Goal: Information Seeking & Learning: Check status

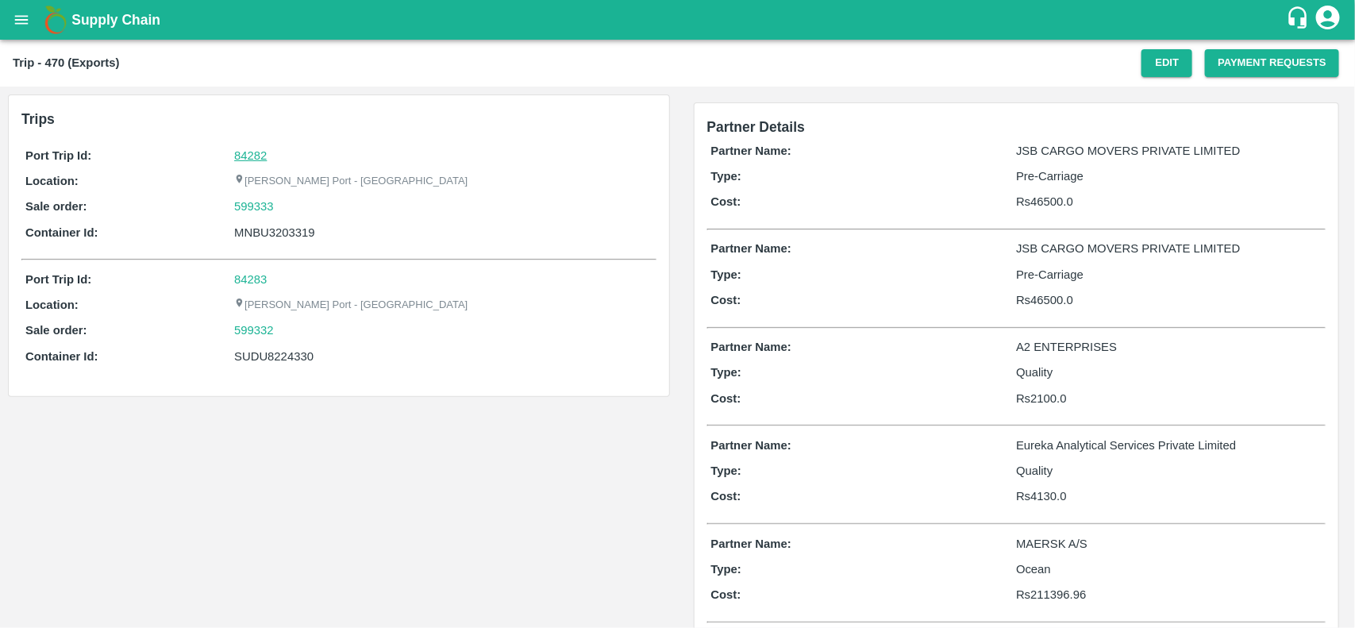
click at [246, 152] on link "84282" at bounding box center [250, 155] width 33 height 13
click at [288, 210] on div "599333" at bounding box center [443, 206] width 418 height 17
copy link
click at [288, 210] on div "599333" at bounding box center [443, 206] width 418 height 17
copy link "599333"
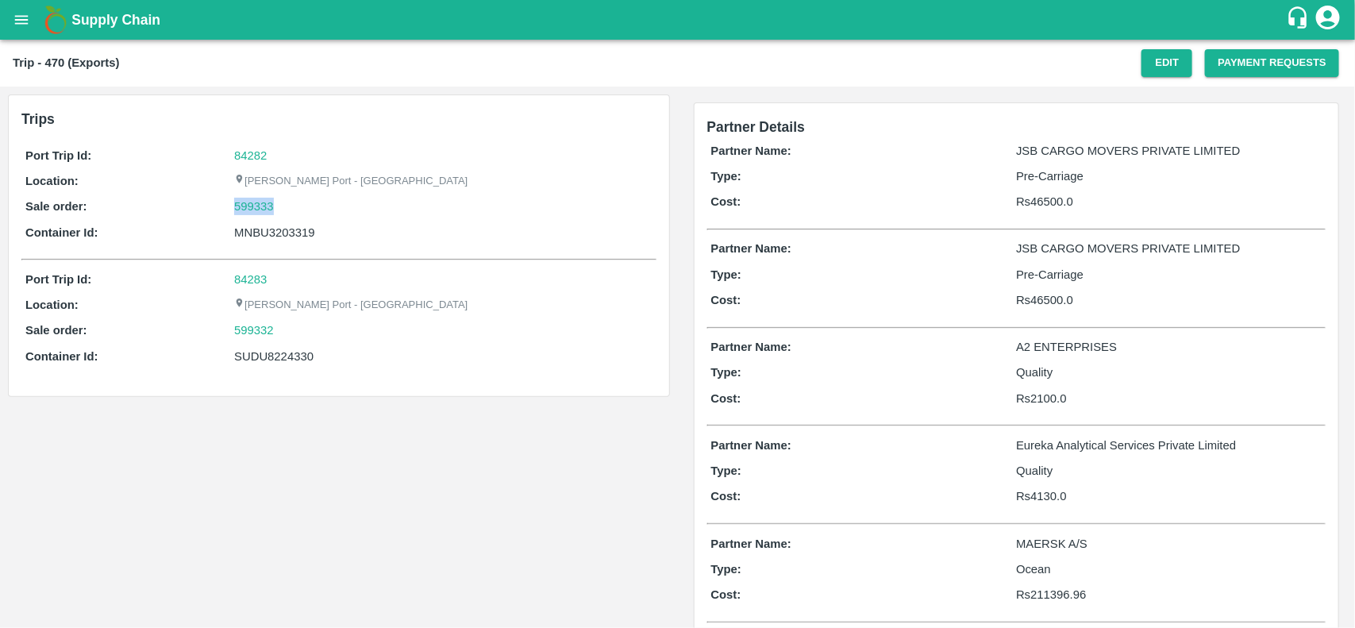
click at [288, 210] on div "599333" at bounding box center [443, 206] width 418 height 17
click at [263, 199] on link "599333" at bounding box center [254, 206] width 40 height 17
click at [275, 357] on div "SUDU8224330" at bounding box center [443, 356] width 418 height 17
copy div "SUDU8224330"
click at [275, 357] on div "SUDU8224330" at bounding box center [443, 356] width 418 height 17
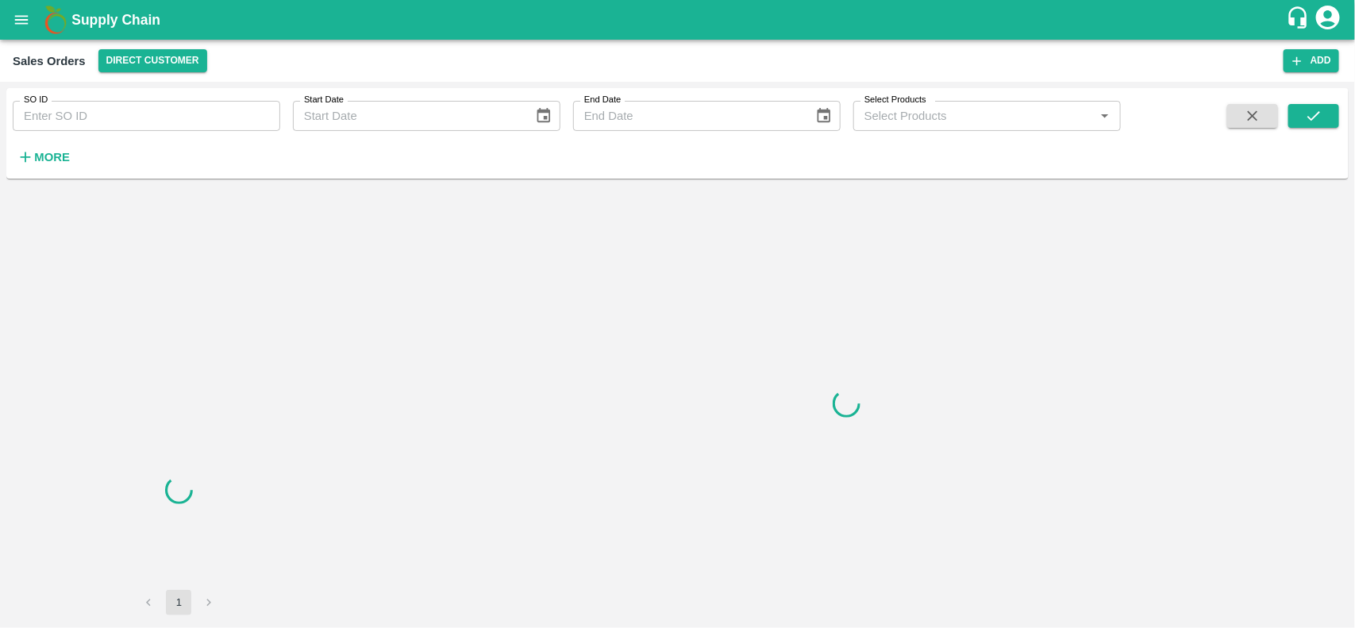
click at [175, 117] on input "SO ID" at bounding box center [147, 116] width 268 height 30
paste input "599333"
click at [175, 117] on input "599333" at bounding box center [147, 116] width 268 height 30
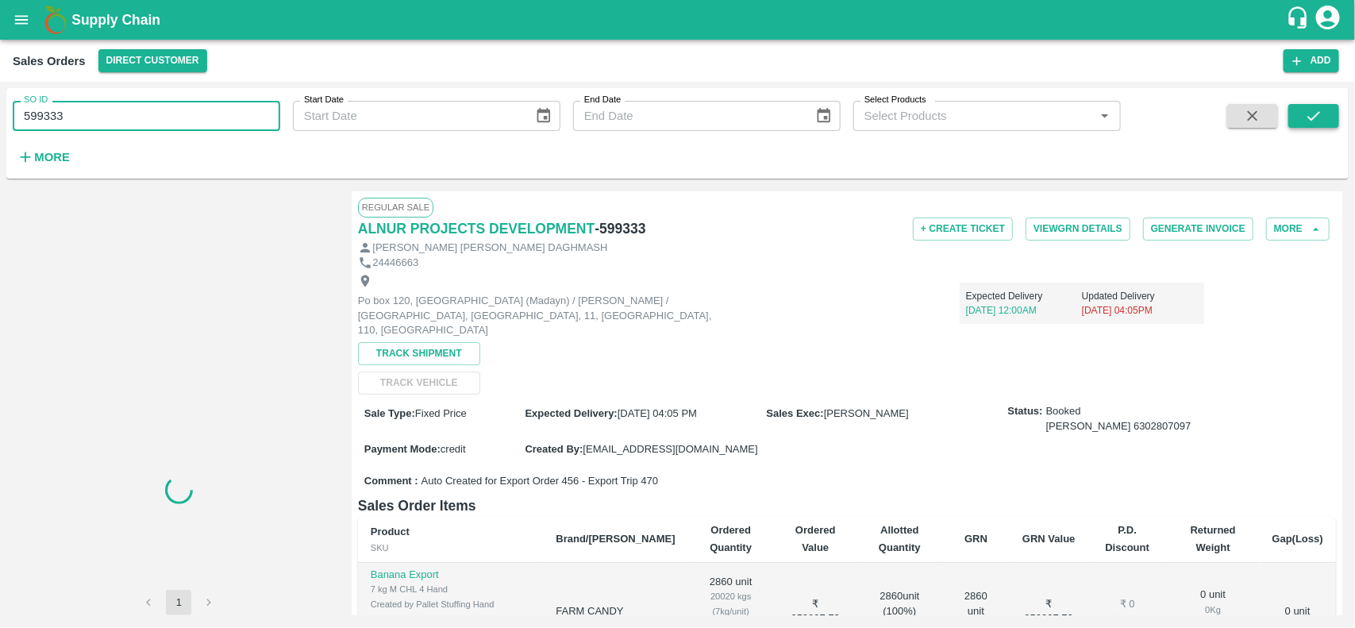
type input "599333"
click at [1319, 117] on icon "submit" at bounding box center [1313, 115] width 17 height 17
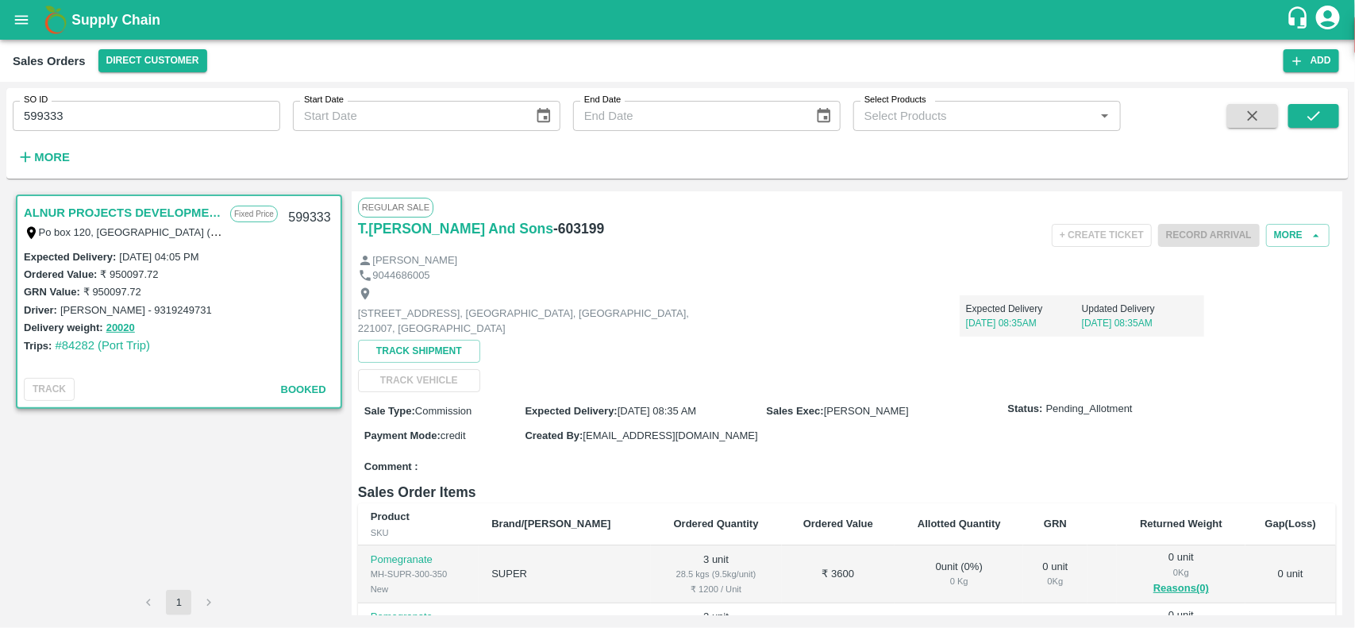
click at [136, 121] on input "599333" at bounding box center [147, 116] width 268 height 30
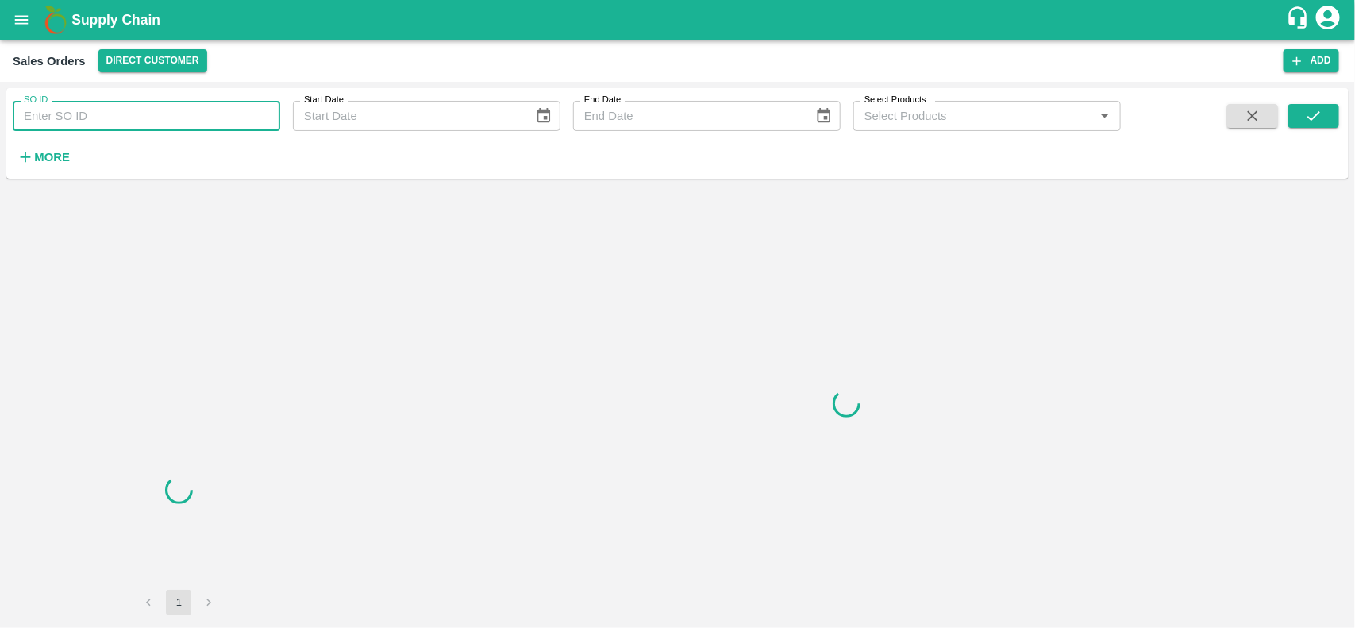
click at [115, 111] on input "SO ID" at bounding box center [147, 116] width 268 height 30
paste input "599333"
type input "599333"
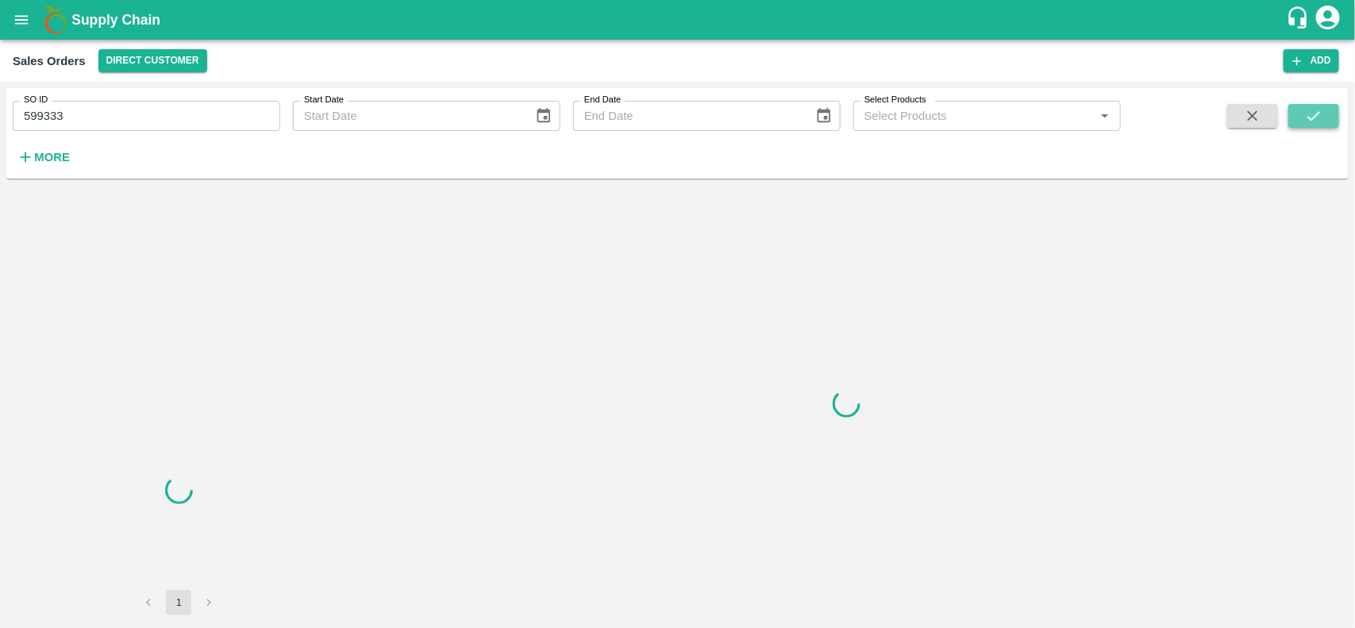
click at [1307, 113] on icon "submit" at bounding box center [1313, 115] width 17 height 17
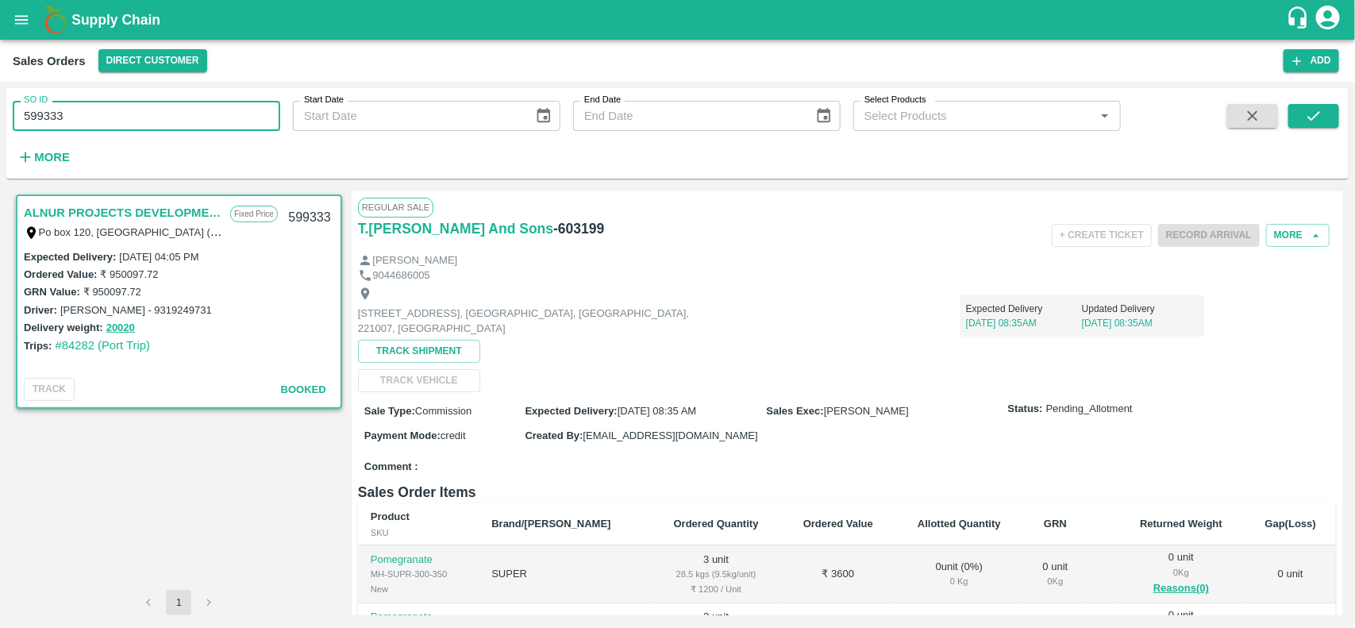
click at [89, 116] on input "599333" at bounding box center [147, 116] width 268 height 30
paste input "text"
type input "5"
paste input "text"
type input "599333"
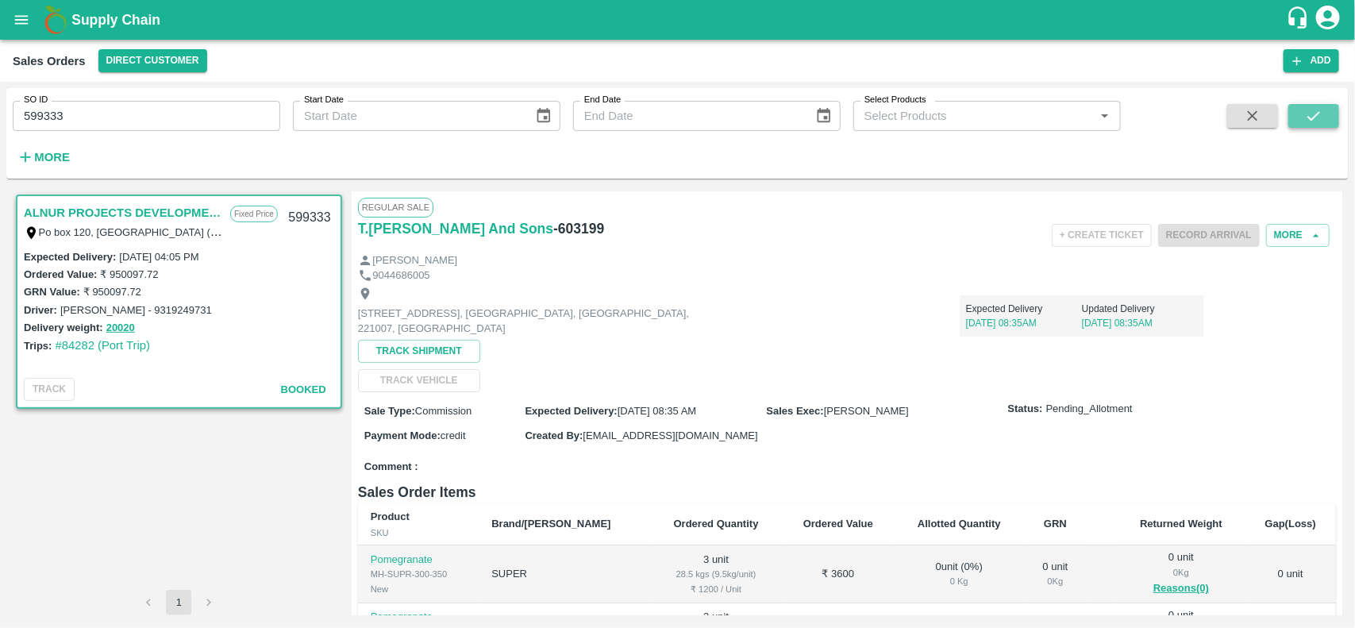
click at [1311, 111] on icon "submit" at bounding box center [1313, 115] width 17 height 17
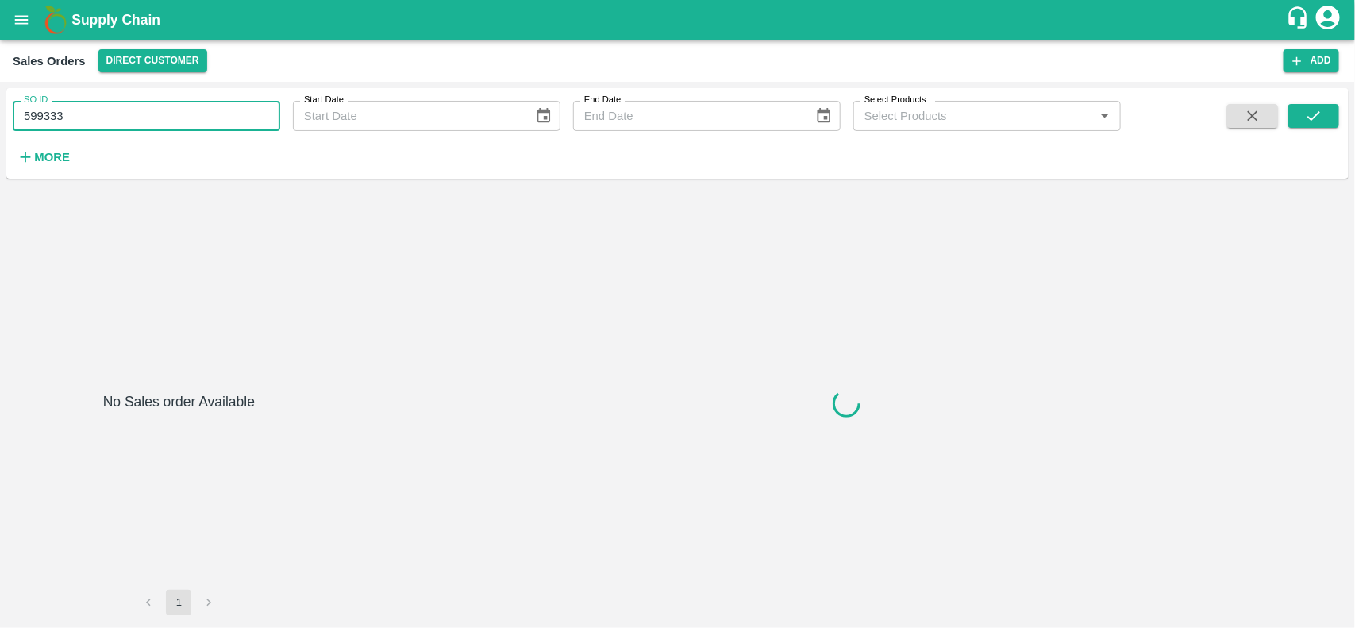
click at [127, 101] on input "599333" at bounding box center [147, 116] width 268 height 30
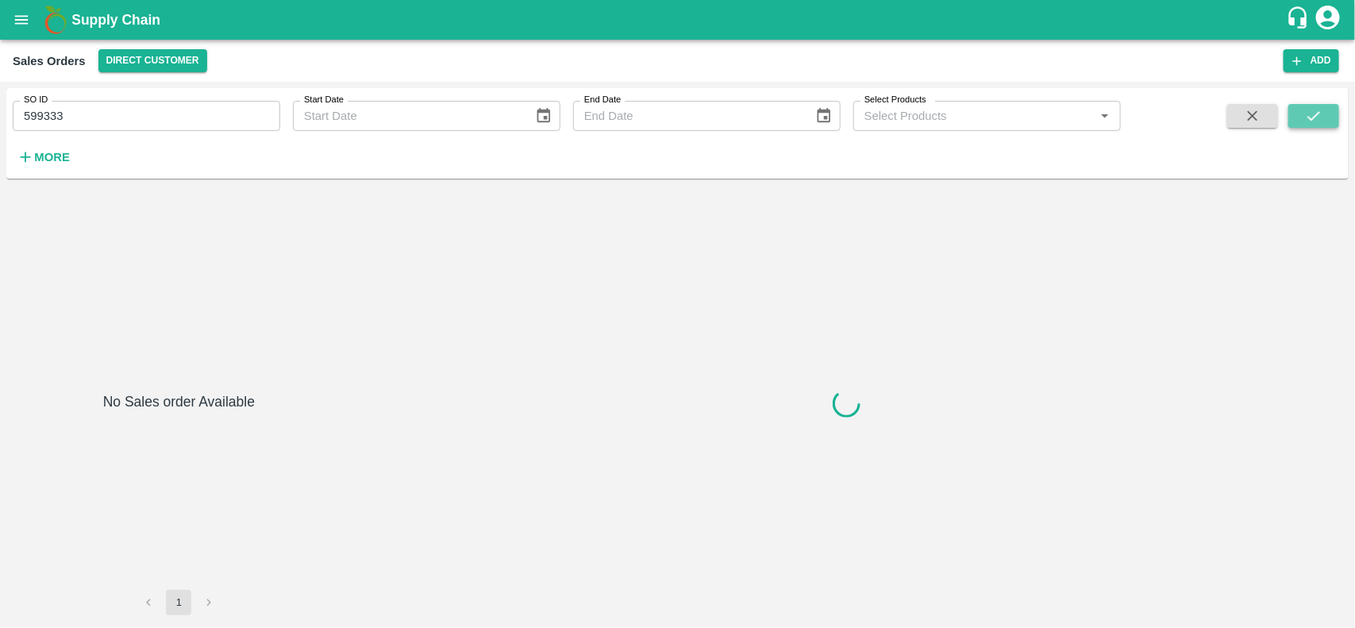
click at [1334, 116] on button "submit" at bounding box center [1313, 116] width 51 height 24
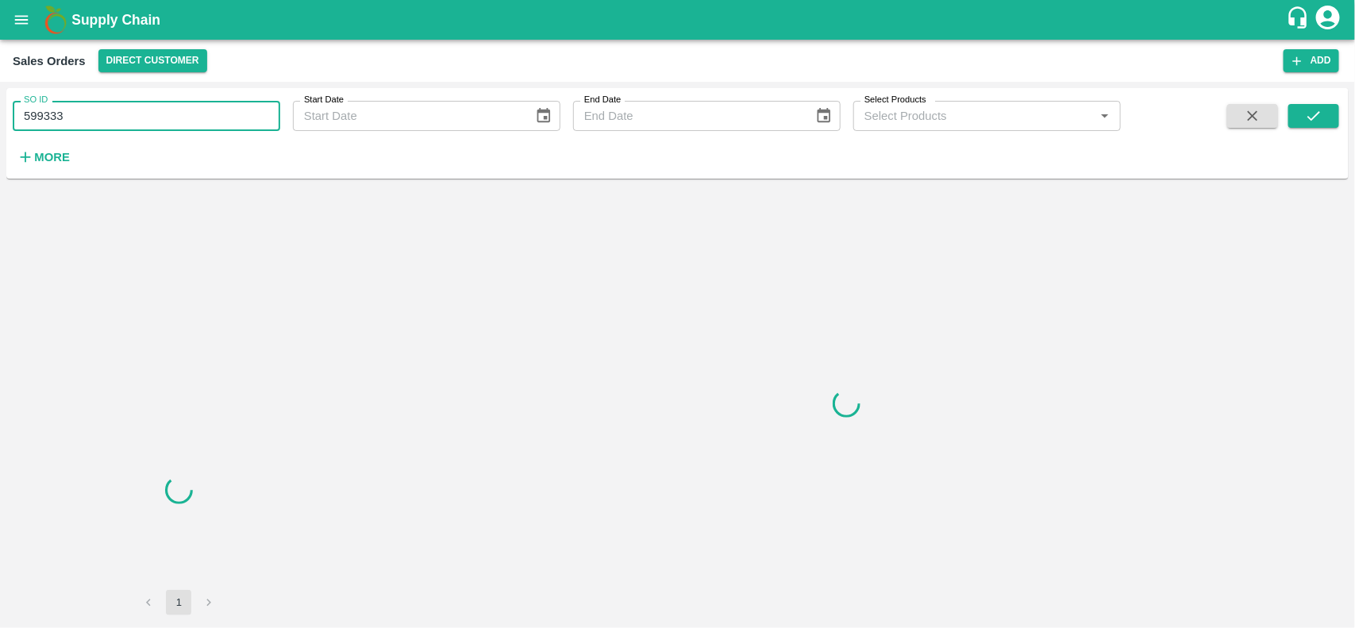
click at [181, 110] on input "599333" at bounding box center [147, 116] width 268 height 30
type input "599333"
paste input "text"
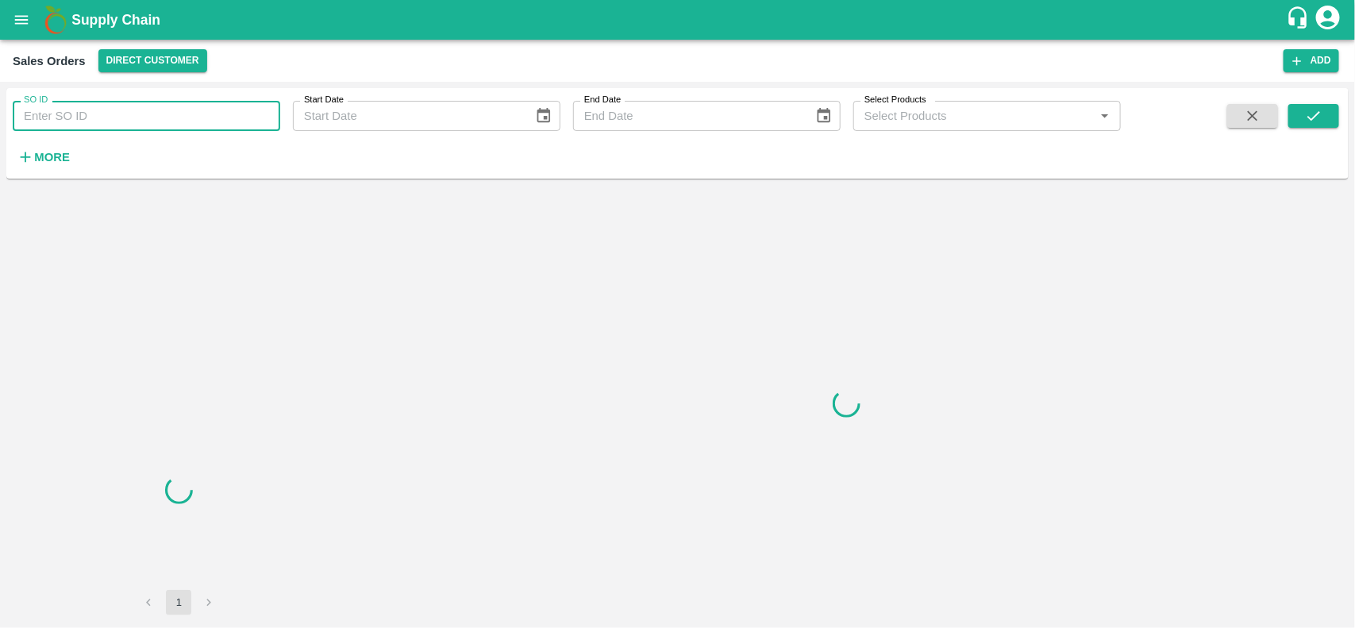
type input "599333"
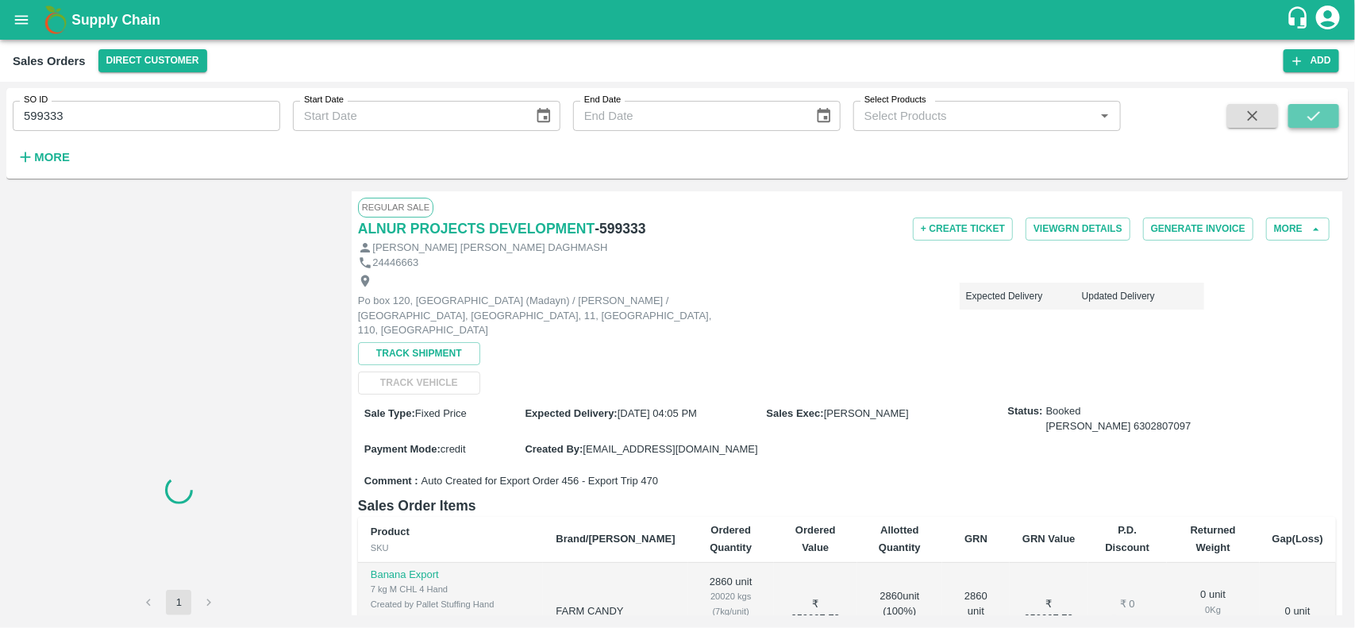
click at [1306, 119] on icon "submit" at bounding box center [1313, 115] width 17 height 17
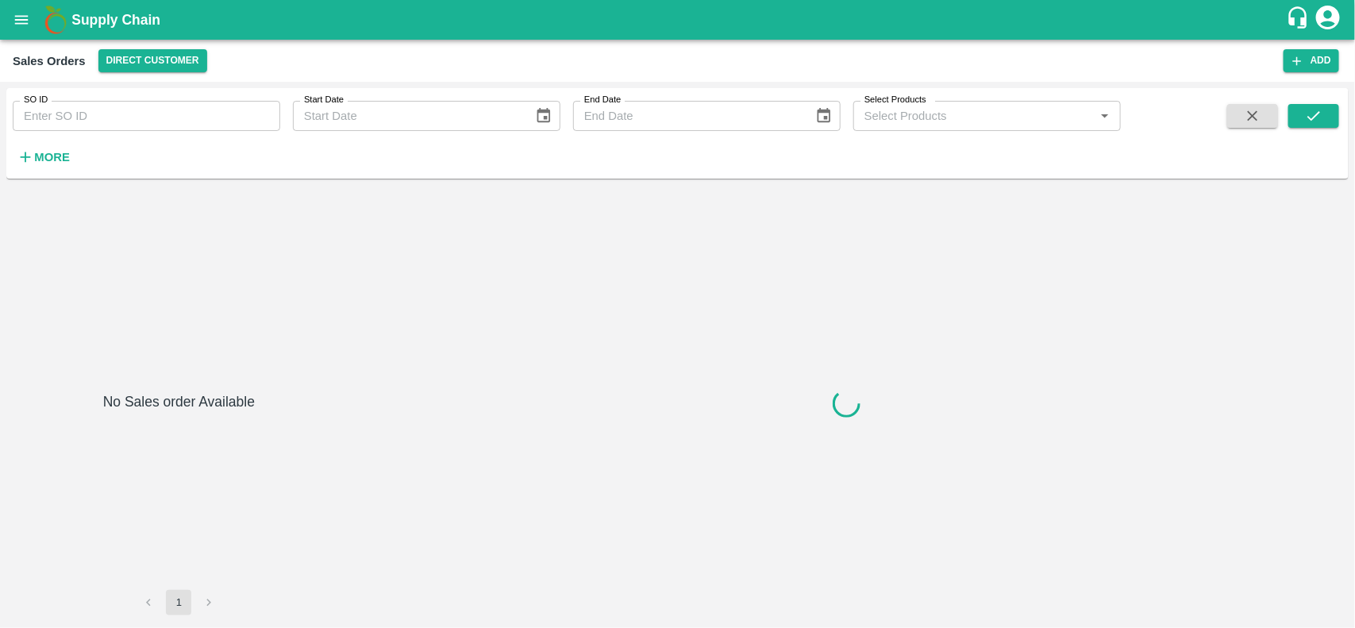
type input "599333"
click at [133, 119] on input "599333" at bounding box center [147, 116] width 268 height 30
click at [1315, 112] on icon "submit" at bounding box center [1313, 115] width 17 height 17
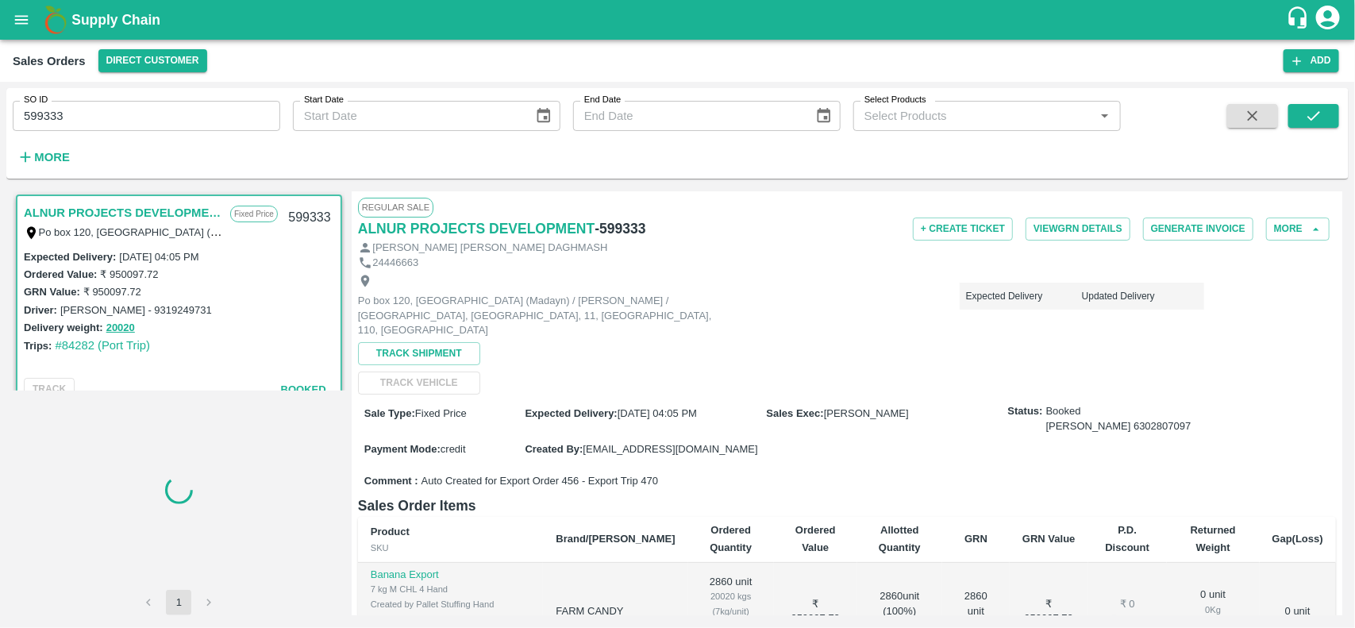
scroll to position [248, 0]
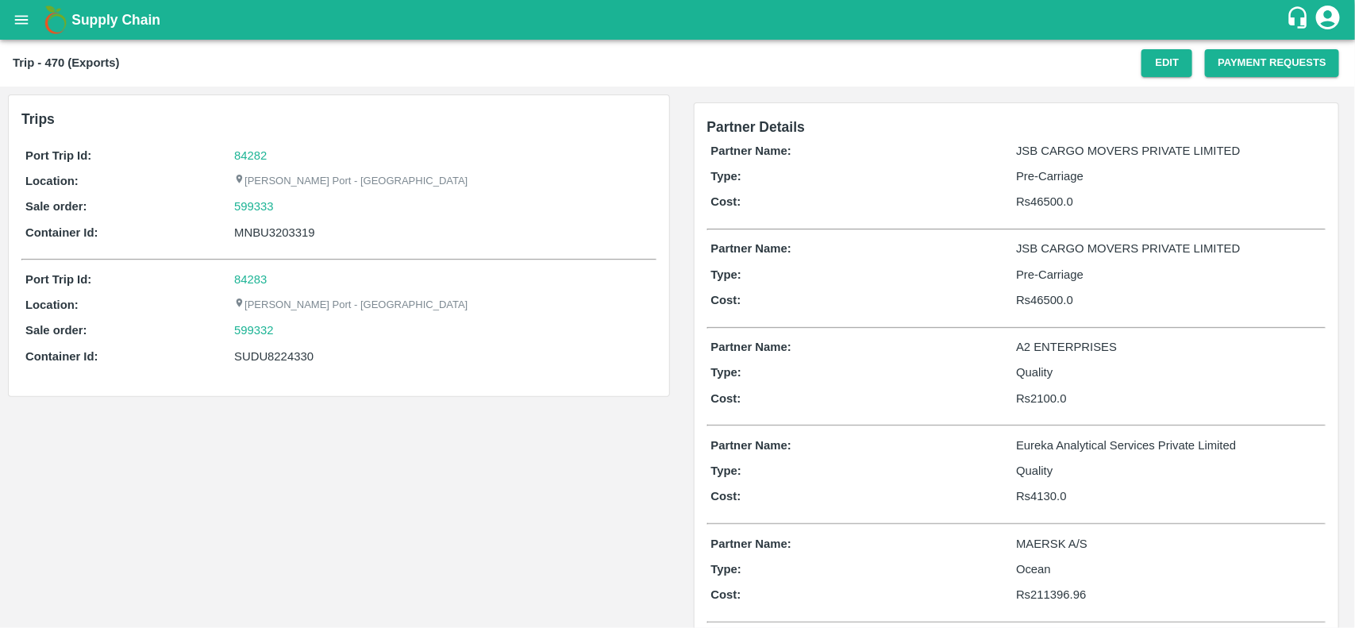
click at [262, 161] on div "84282" at bounding box center [443, 155] width 418 height 17
click at [259, 160] on link "84282" at bounding box center [250, 155] width 33 height 13
click at [279, 205] on div "599333" at bounding box center [443, 206] width 418 height 17
click at [295, 199] on div "599333" at bounding box center [443, 206] width 418 height 17
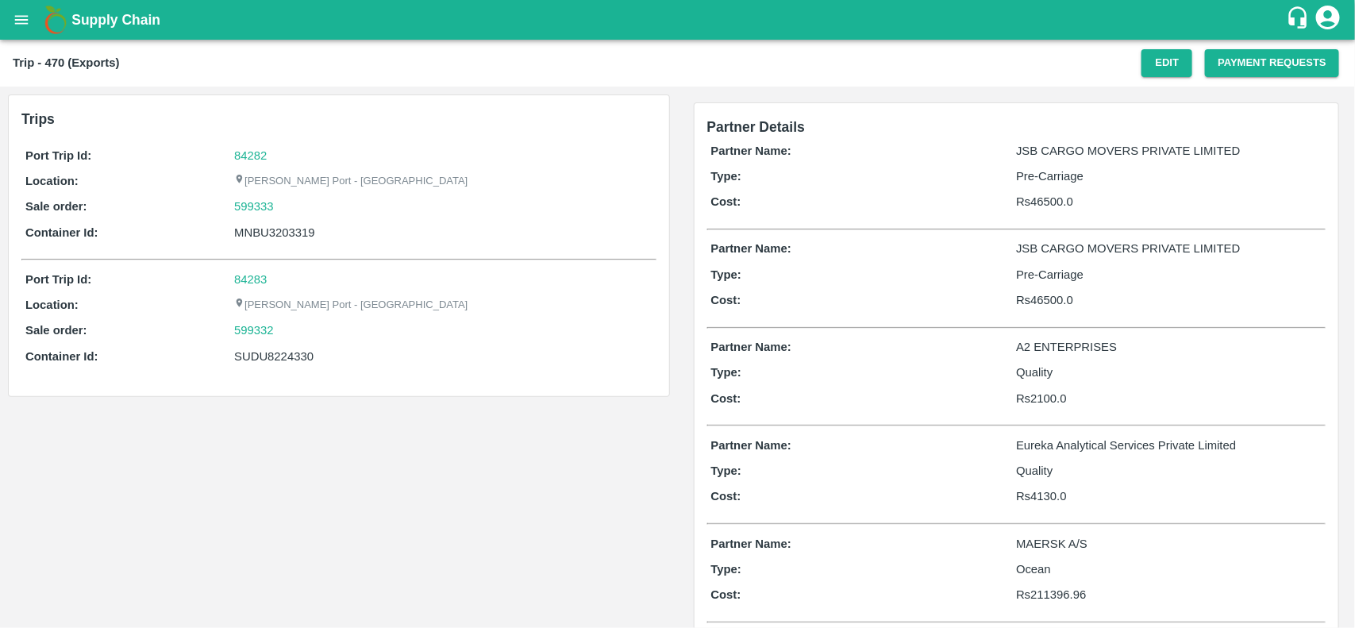
click at [295, 199] on div "599333" at bounding box center [443, 206] width 418 height 17
click at [241, 199] on link "599333" at bounding box center [254, 206] width 40 height 17
click at [283, 205] on div "599333" at bounding box center [443, 206] width 418 height 17
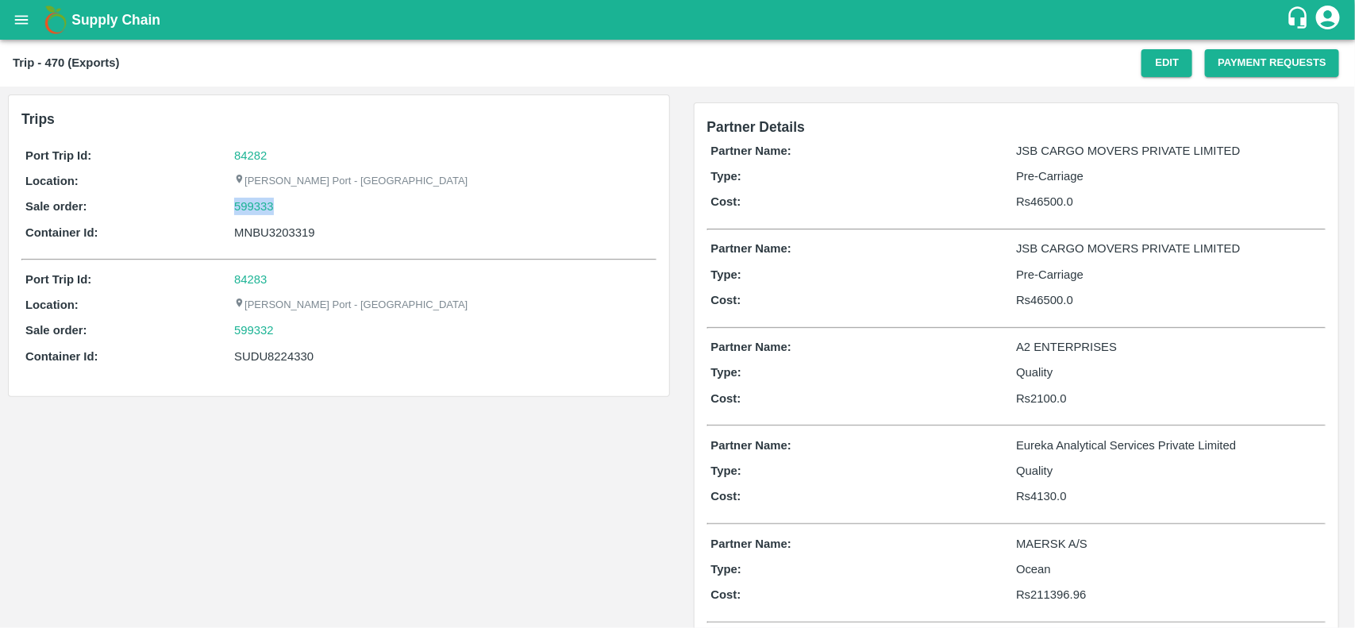
click at [283, 205] on div "599333" at bounding box center [443, 206] width 418 height 17
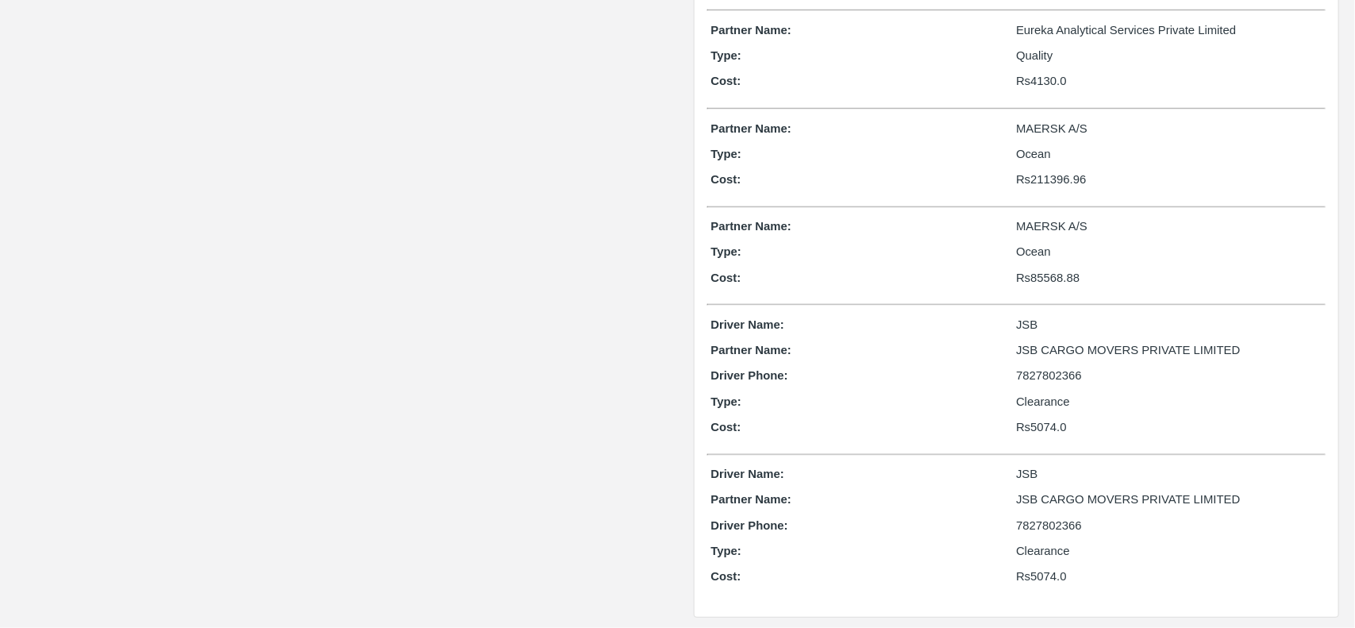
scroll to position [423, 0]
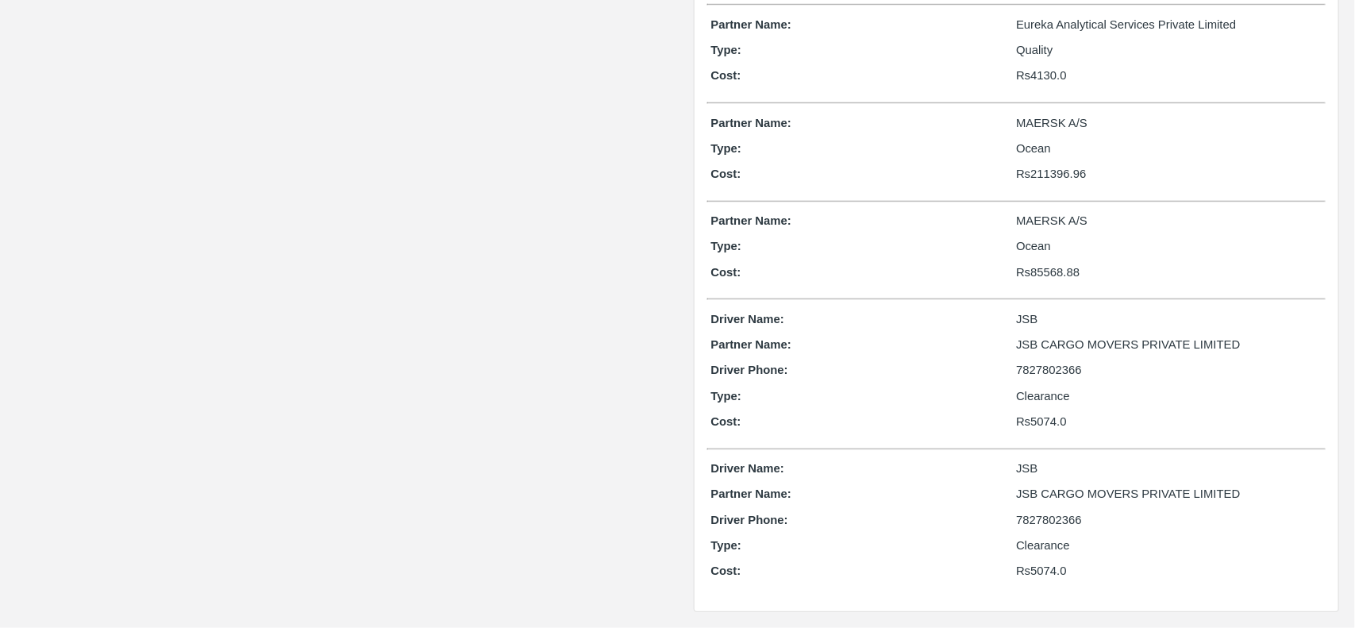
click at [1016, 212] on p "MAERSK A/S" at bounding box center [1169, 220] width 306 height 17
copy p "MAERSK"
click at [1016, 212] on p "MAERSK A/S" at bounding box center [1169, 220] width 306 height 17
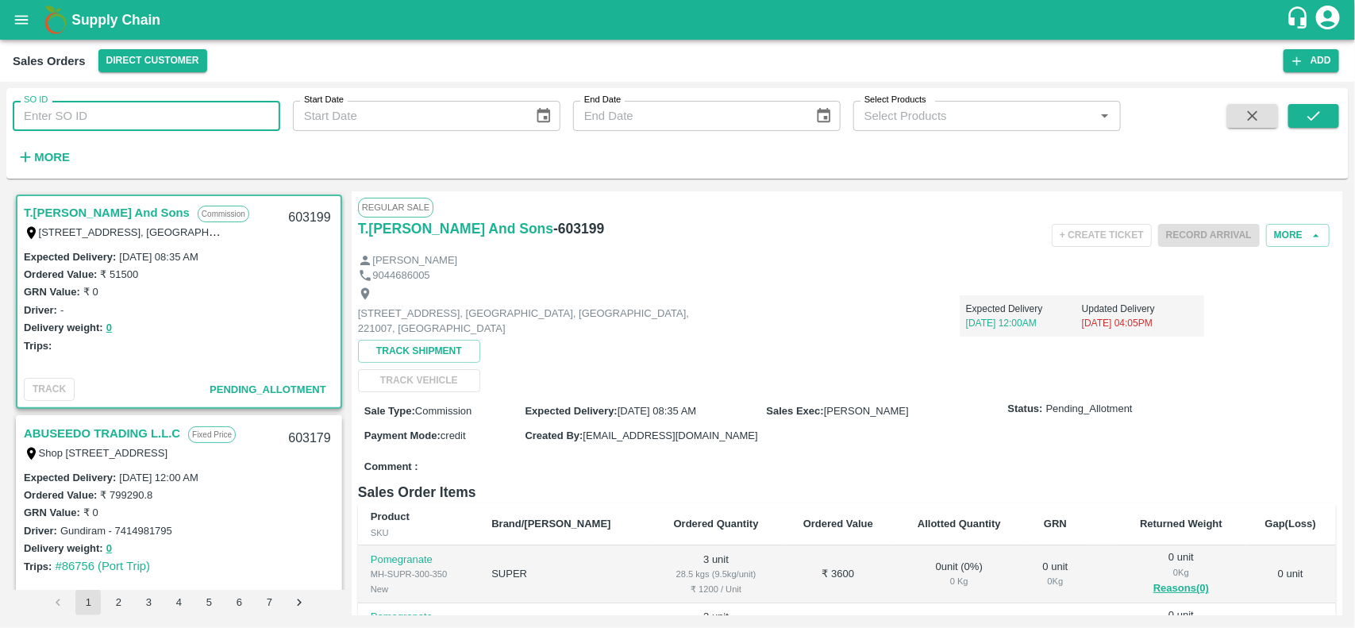
click at [92, 101] on input "SO ID" at bounding box center [147, 116] width 268 height 30
paste input "599333"
click at [92, 101] on input "599333" at bounding box center [147, 116] width 268 height 30
type input "599333"
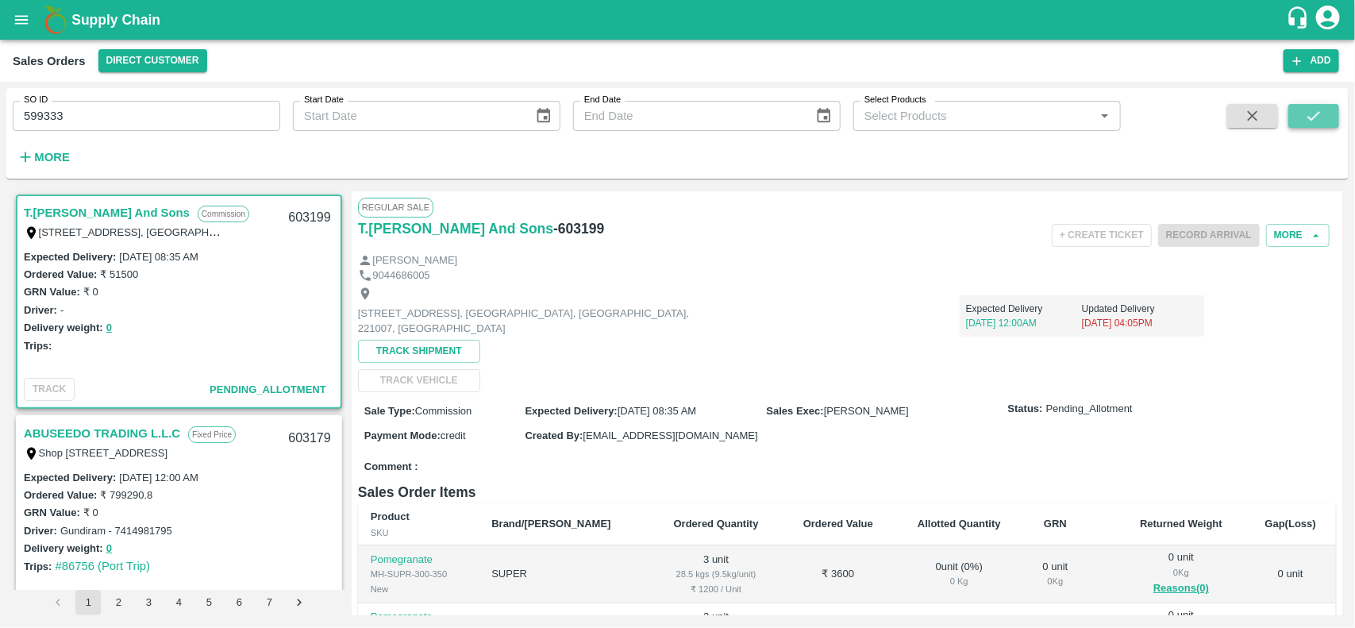
click at [1323, 120] on icon "submit" at bounding box center [1313, 115] width 17 height 17
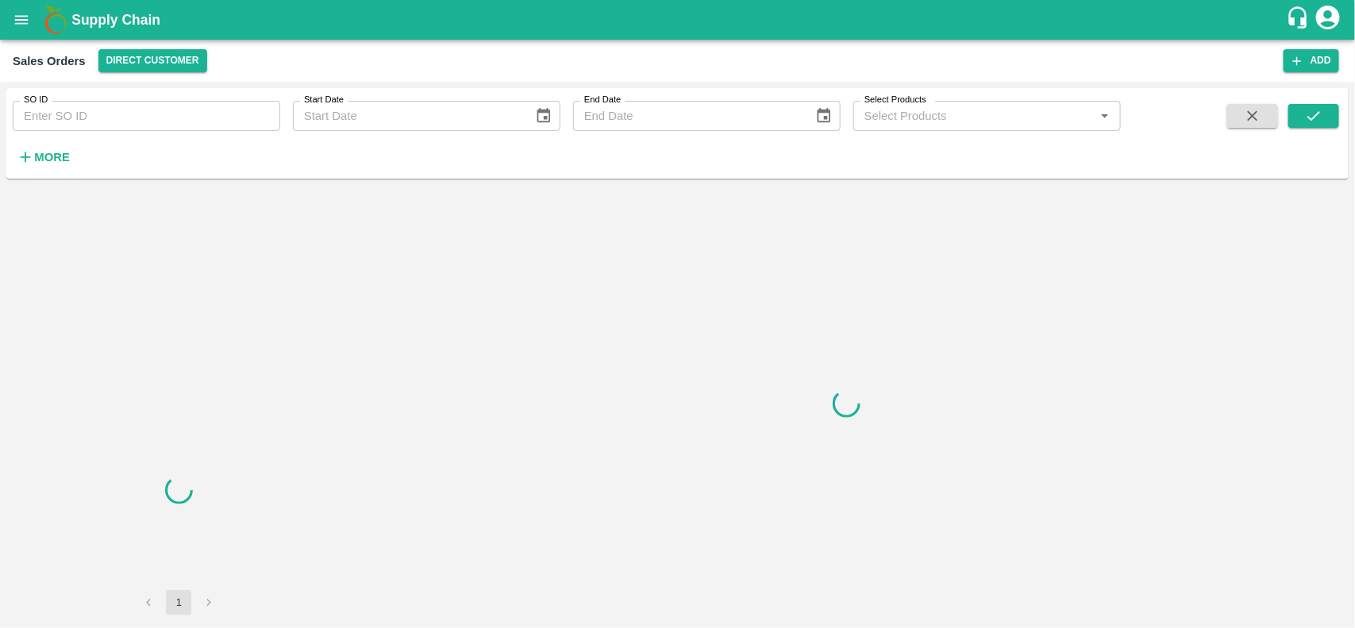
click at [144, 116] on input "SO ID" at bounding box center [147, 116] width 268 height 30
paste input "599333"
click at [144, 116] on input "599333" at bounding box center [147, 116] width 268 height 30
type input "599333"
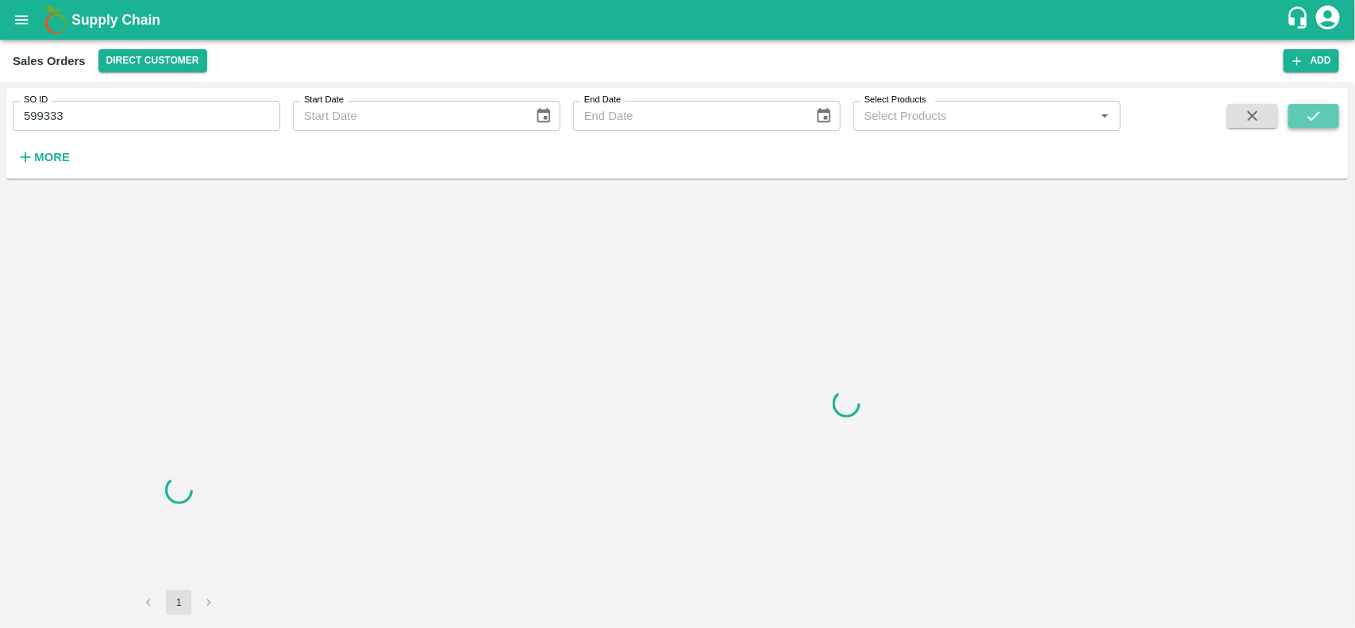
click at [1314, 117] on icon "submit" at bounding box center [1314, 116] width 13 height 10
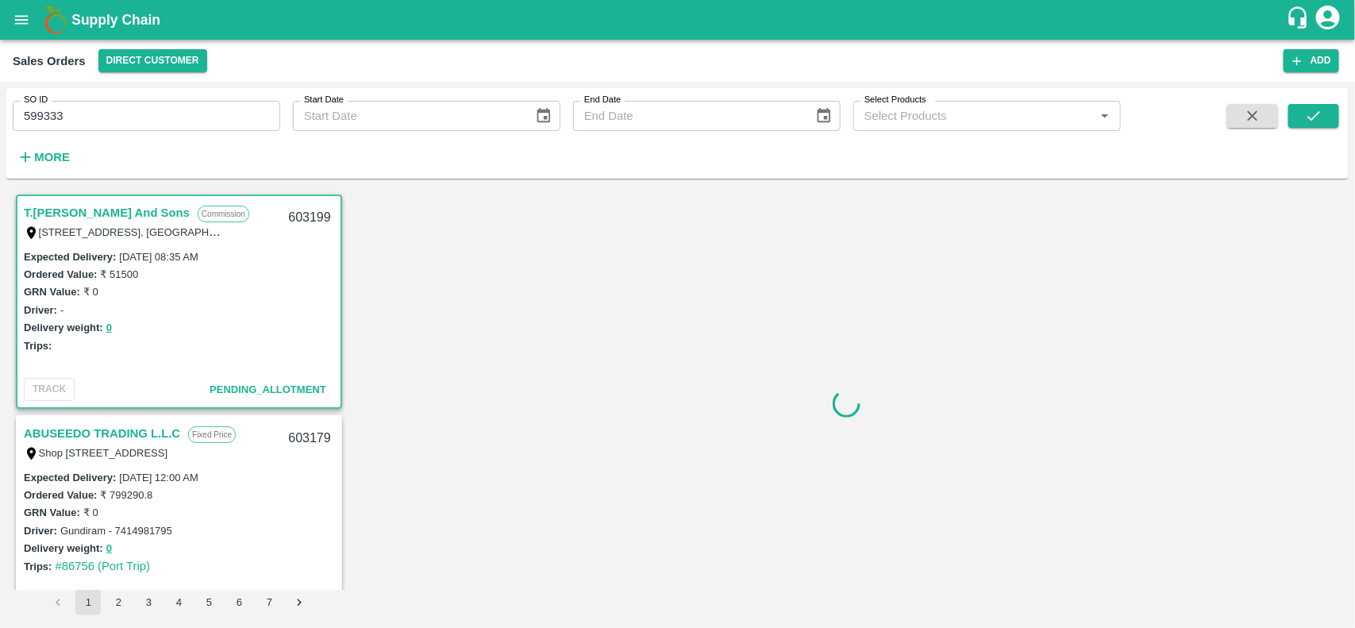
click at [91, 123] on input "599333" at bounding box center [147, 116] width 268 height 30
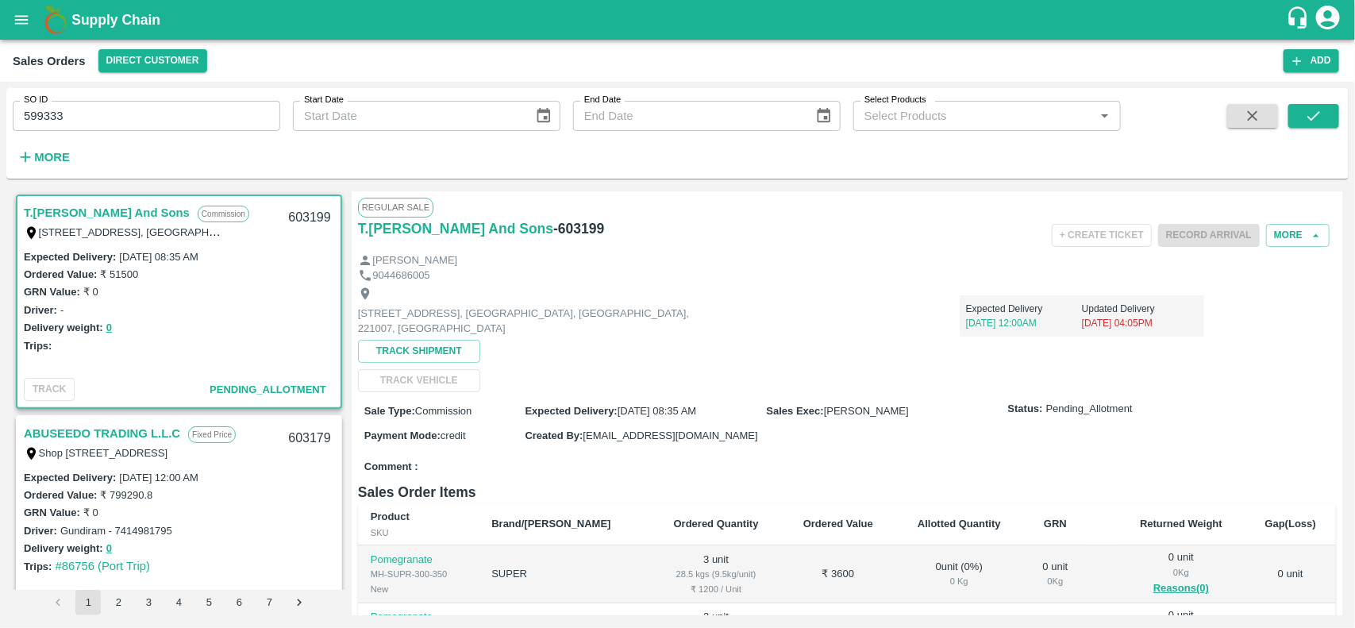
click at [1304, 132] on span at bounding box center [1313, 136] width 51 height 65
click at [1328, 121] on button "submit" at bounding box center [1313, 116] width 51 height 24
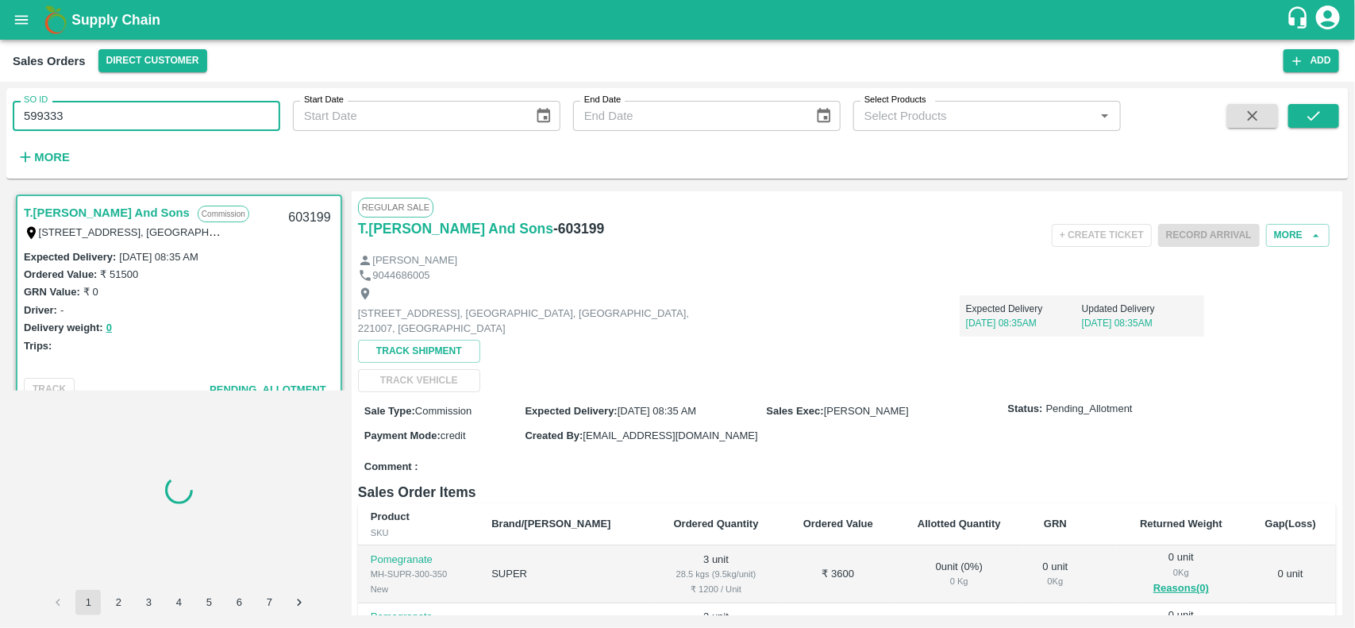
click at [102, 123] on input "599333" at bounding box center [147, 116] width 268 height 30
paste input "text"
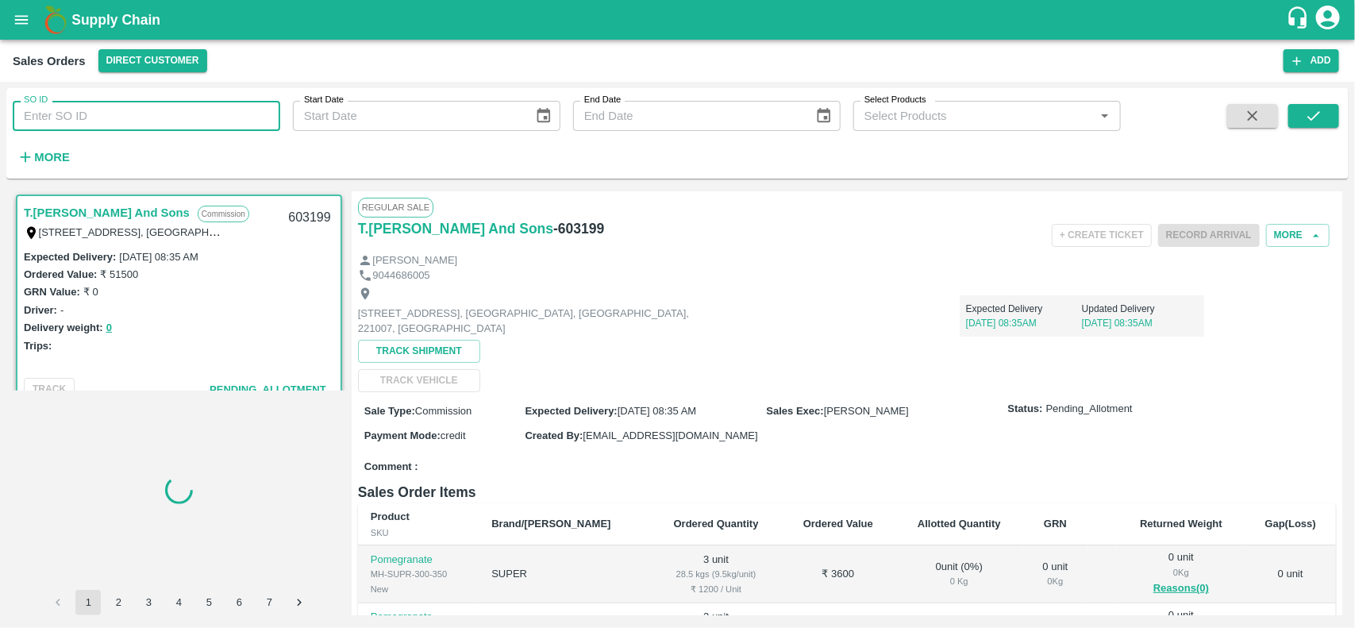
type input "599333"
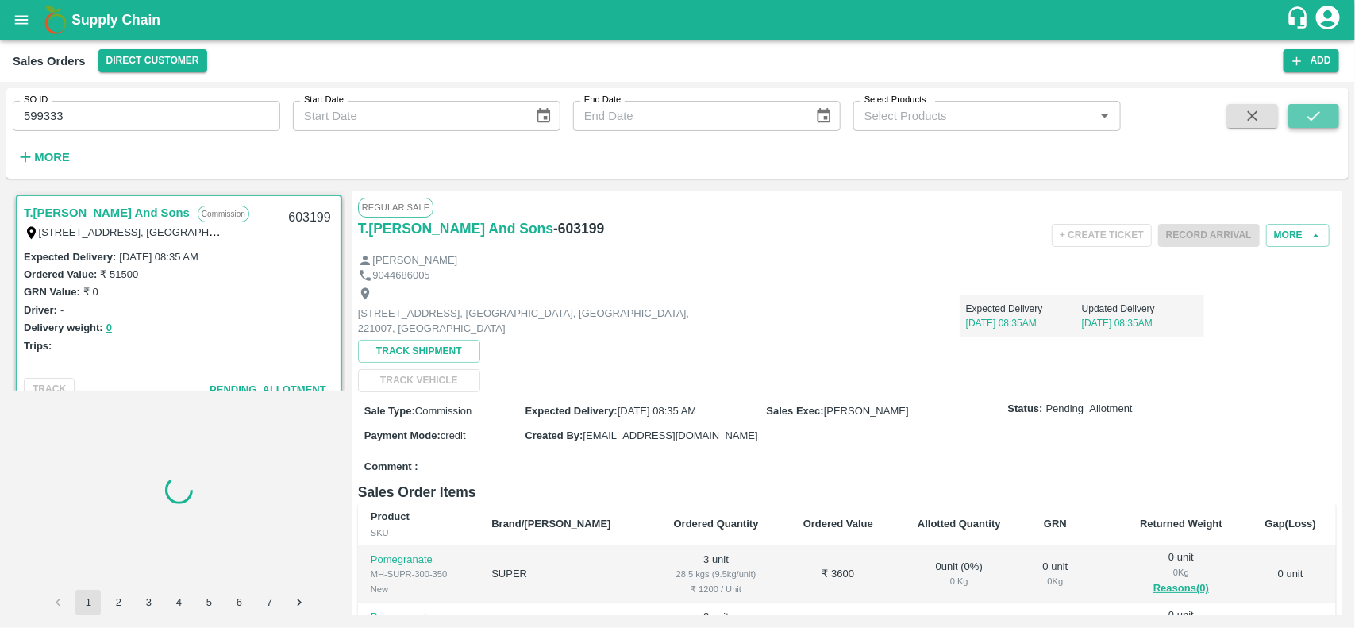
click at [1304, 105] on button "submit" at bounding box center [1313, 116] width 51 height 24
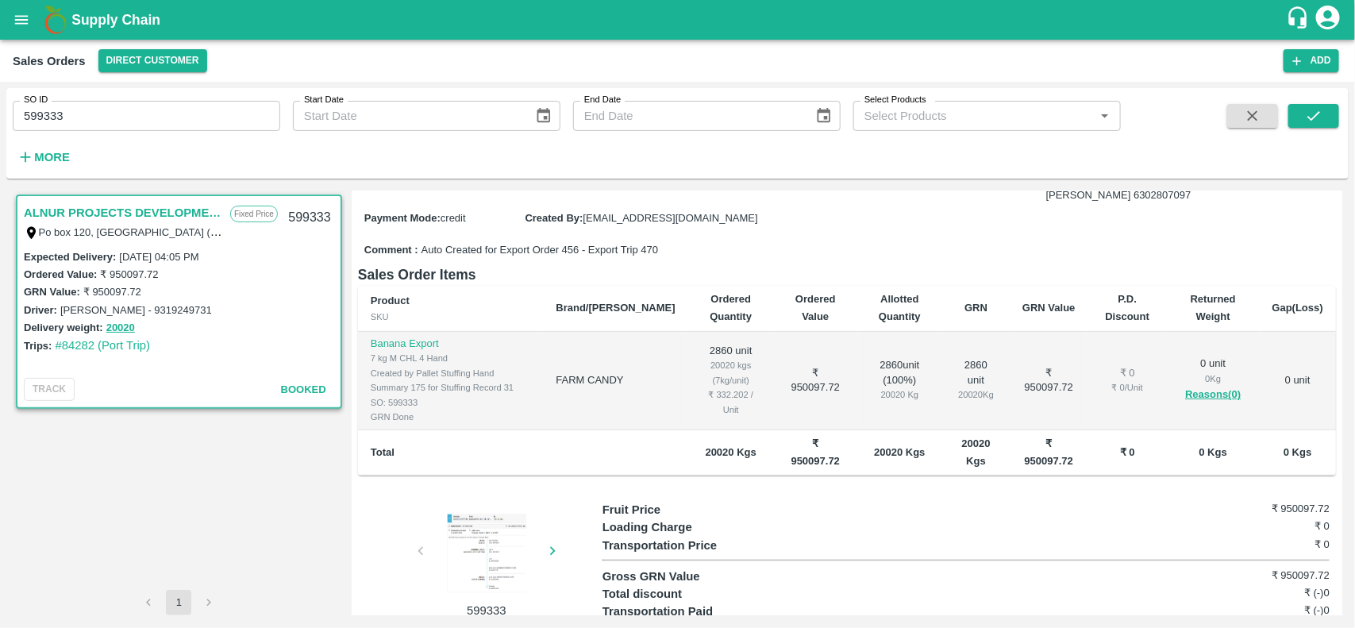
scroll to position [232, 0]
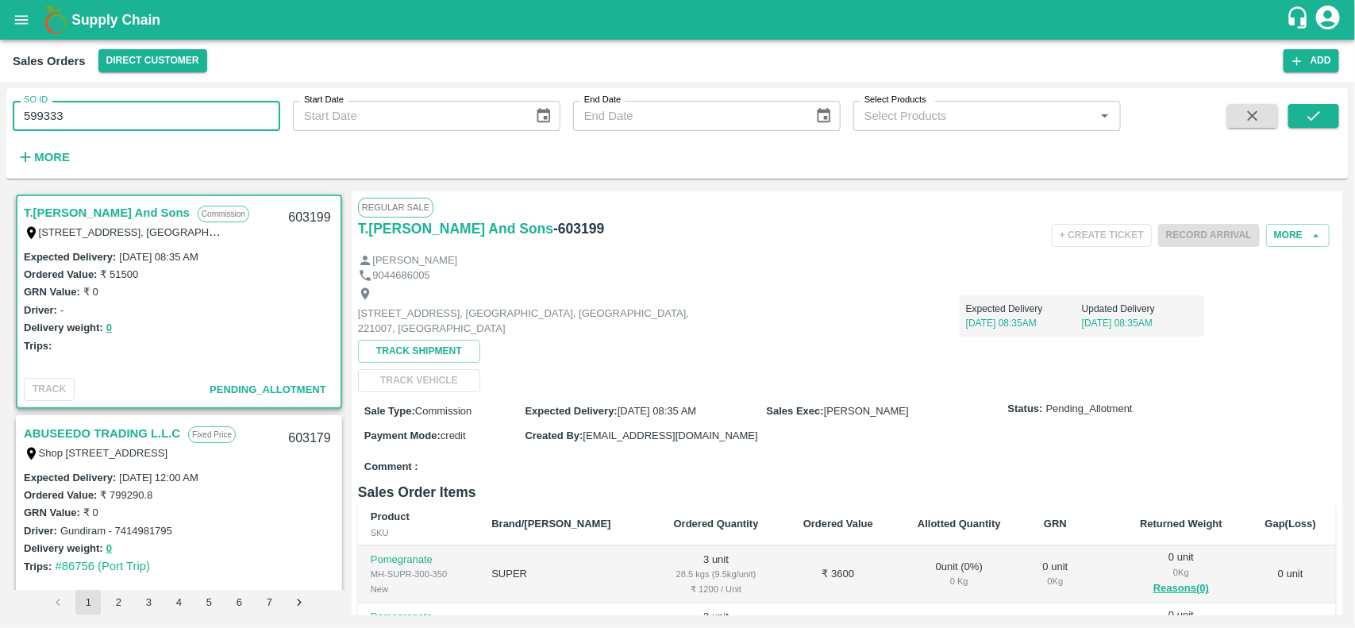
click at [121, 120] on input "599333" at bounding box center [147, 116] width 268 height 30
click at [90, 116] on input "599333" at bounding box center [147, 116] width 268 height 30
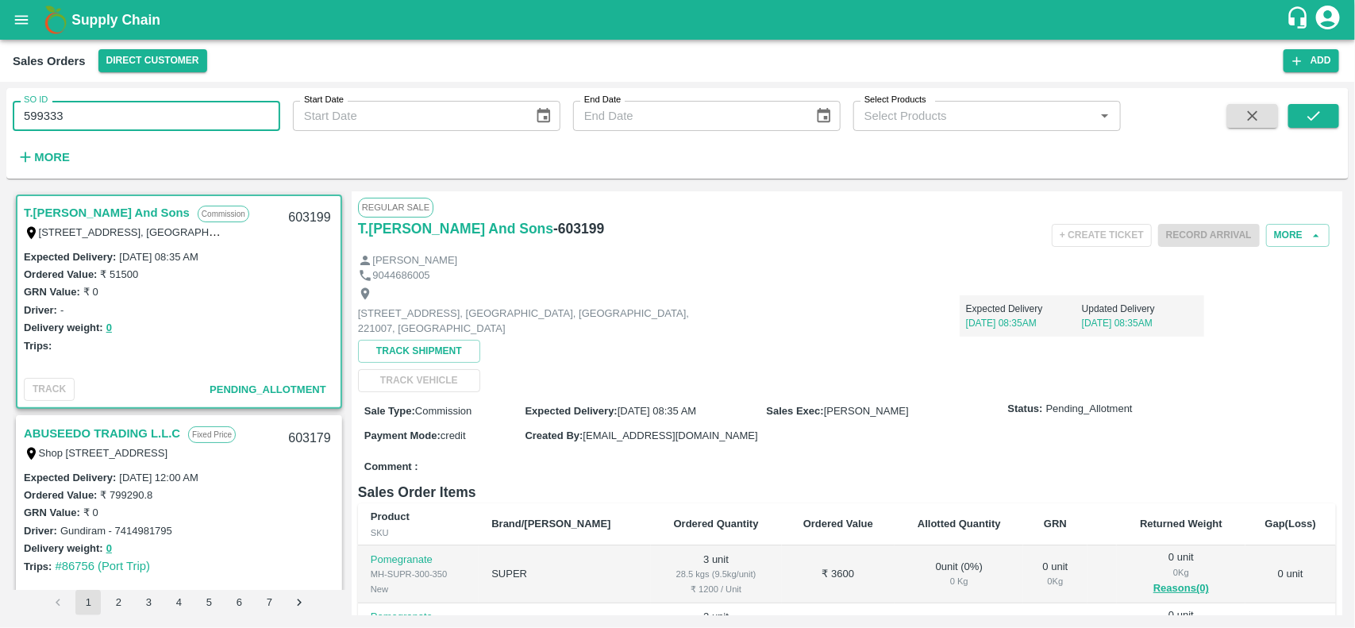
click at [90, 116] on input "599333" at bounding box center [147, 116] width 268 height 30
type input "599333"
paste input "text"
type input "599333"
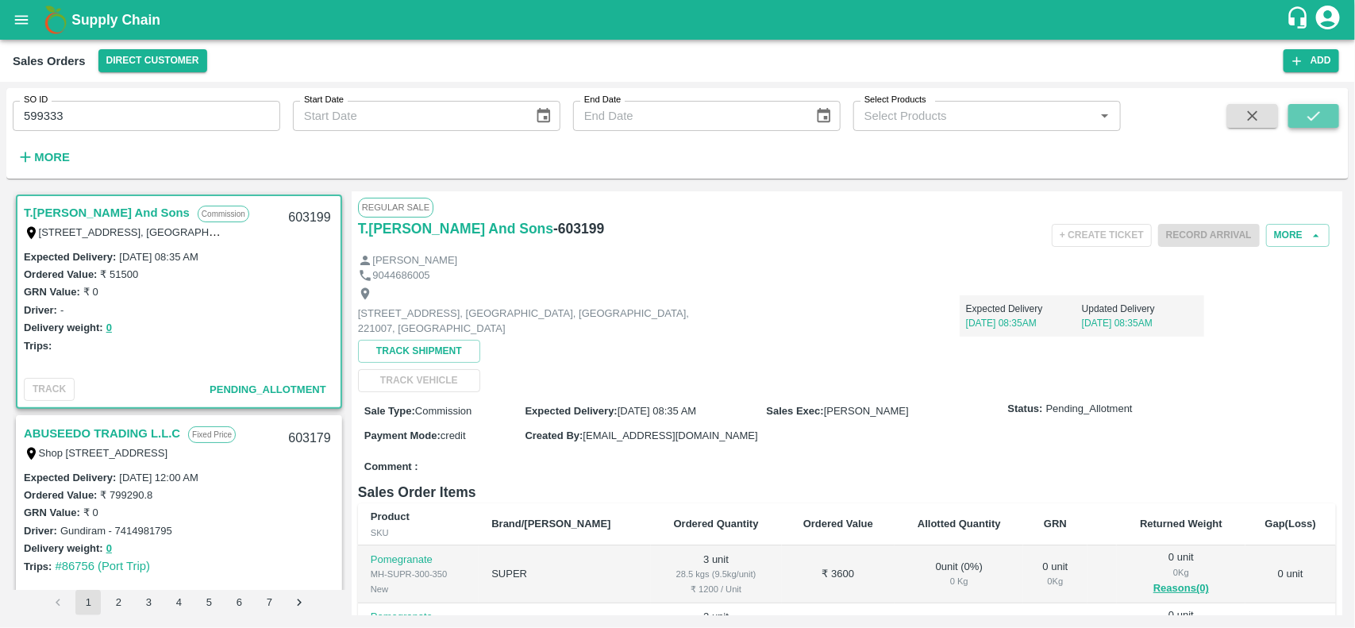
click at [1292, 107] on button "submit" at bounding box center [1313, 116] width 51 height 24
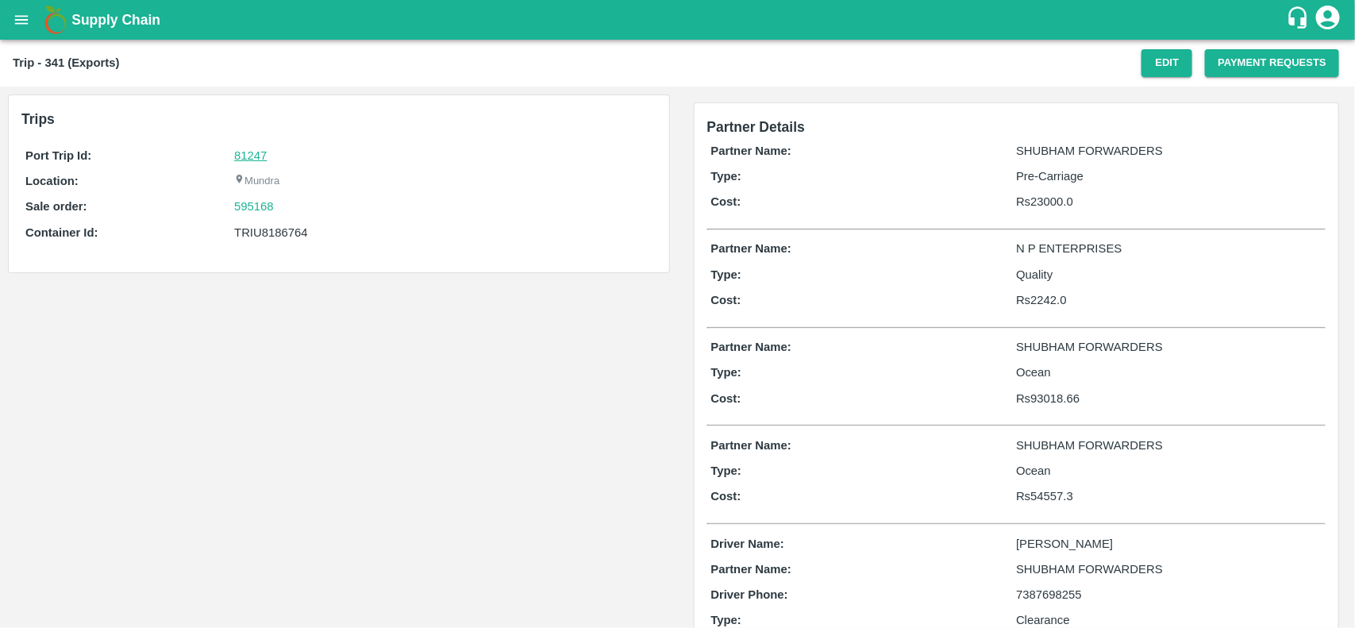
click at [259, 156] on link "81247" at bounding box center [250, 155] width 33 height 13
click at [284, 209] on div "595168" at bounding box center [443, 206] width 418 height 17
copy link
click at [284, 209] on div "595168" at bounding box center [443, 206] width 418 height 17
copy link "595168"
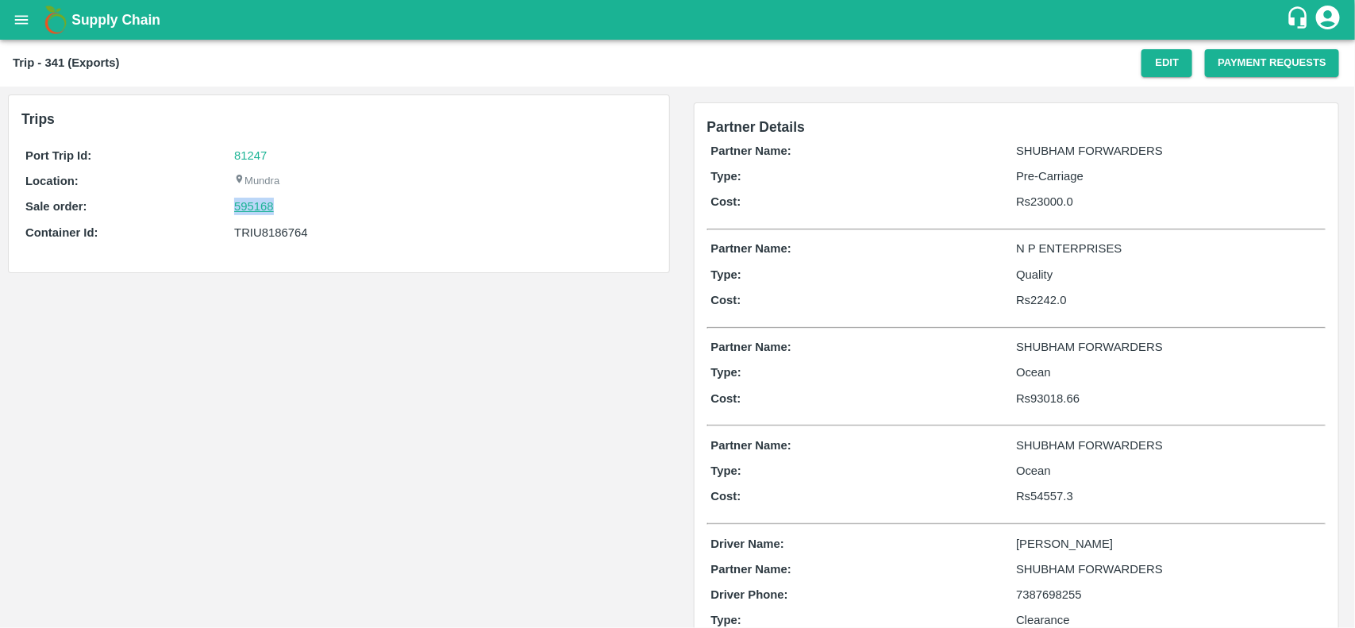
drag, startPoint x: 284, startPoint y: 209, endPoint x: 241, endPoint y: 200, distance: 44.5
click at [241, 200] on div "595168" at bounding box center [443, 206] width 418 height 17
click at [241, 200] on link "595168" at bounding box center [254, 206] width 40 height 17
drag, startPoint x: 264, startPoint y: 217, endPoint x: 270, endPoint y: 232, distance: 16.1
click at [270, 232] on div "Port Trip Id: 81247 Location: Mundra Sale order: 595168 Container Id: TRIU81867…" at bounding box center [338, 198] width 635 height 110
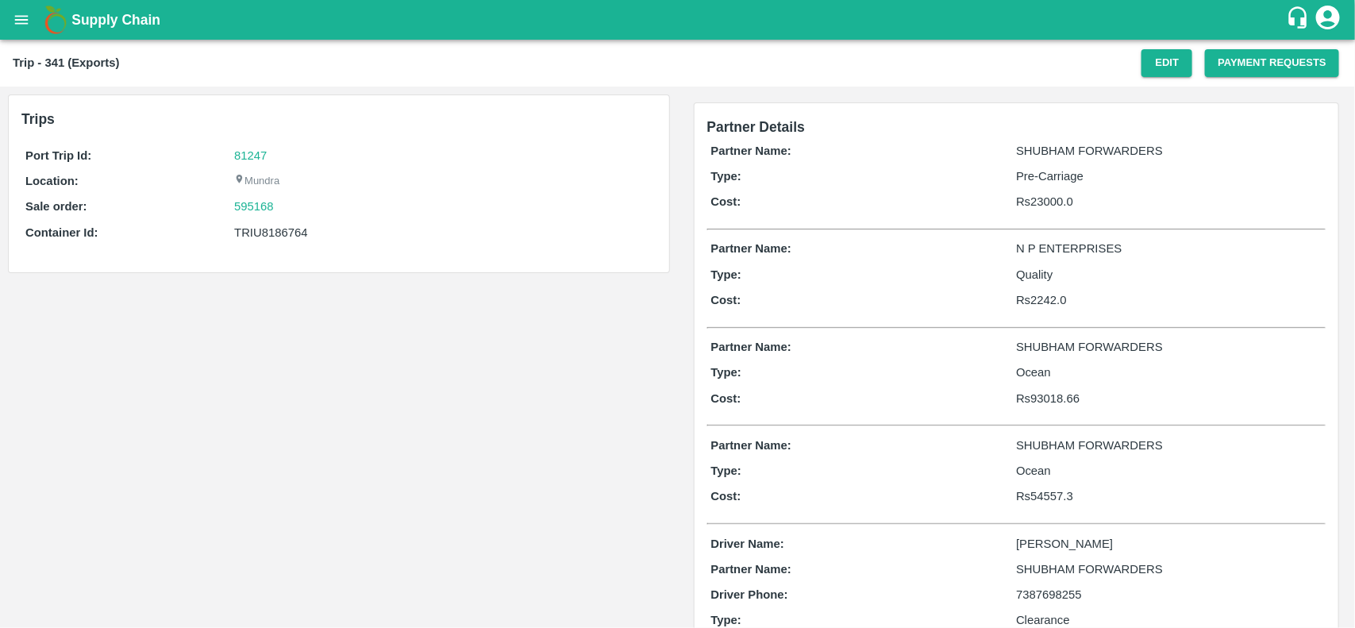
click at [270, 232] on div "TRIU8186764" at bounding box center [443, 232] width 418 height 17
copy div "TRIU8186764"
click at [270, 232] on div "TRIU8186764" at bounding box center [443, 232] width 418 height 17
copy div "TRIU8186764"
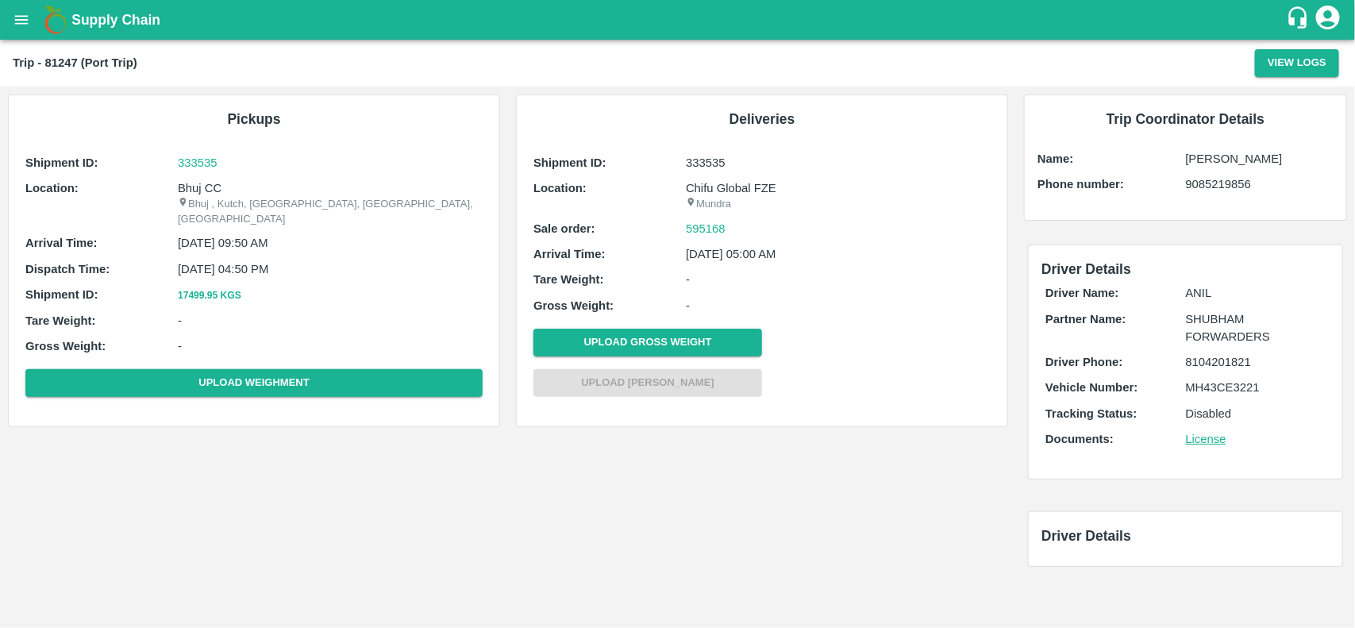
click at [183, 187] on p "Bhuj CC" at bounding box center [330, 187] width 305 height 17
copy p "Bhuj"
click at [183, 187] on p "Bhuj CC" at bounding box center [330, 187] width 305 height 17
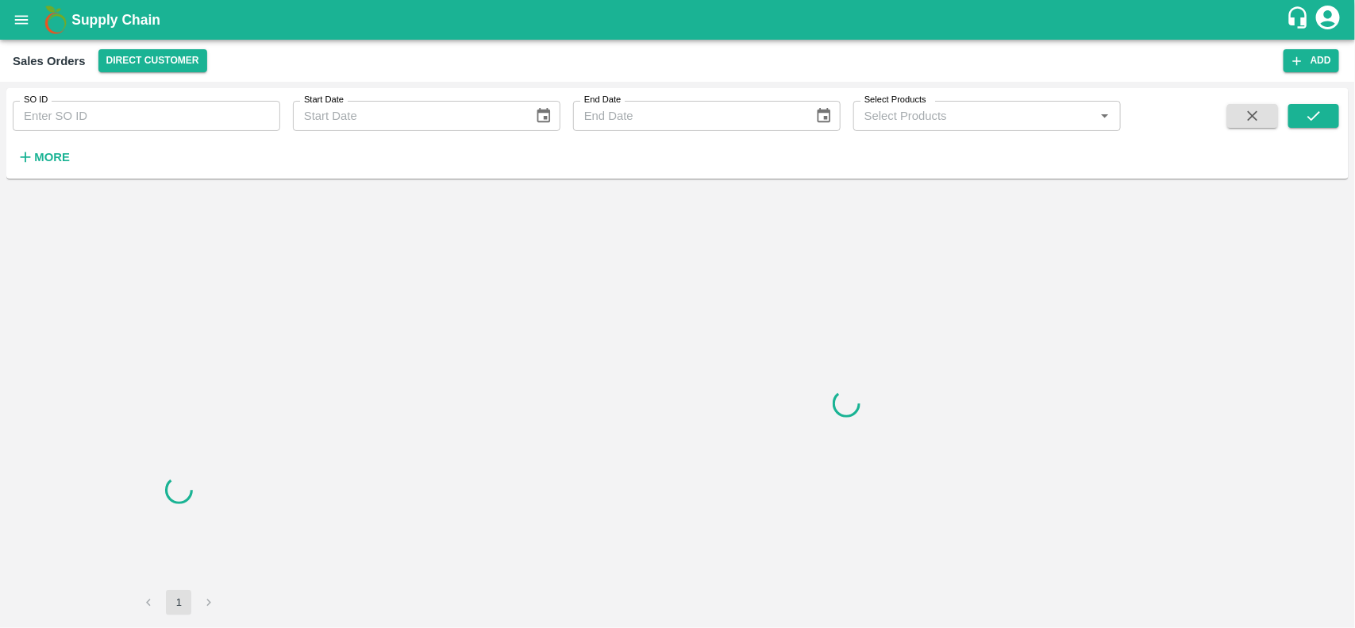
click at [113, 124] on input "SO ID" at bounding box center [147, 116] width 268 height 30
paste input "595168"
click at [113, 124] on input "595168" at bounding box center [147, 116] width 268 height 30
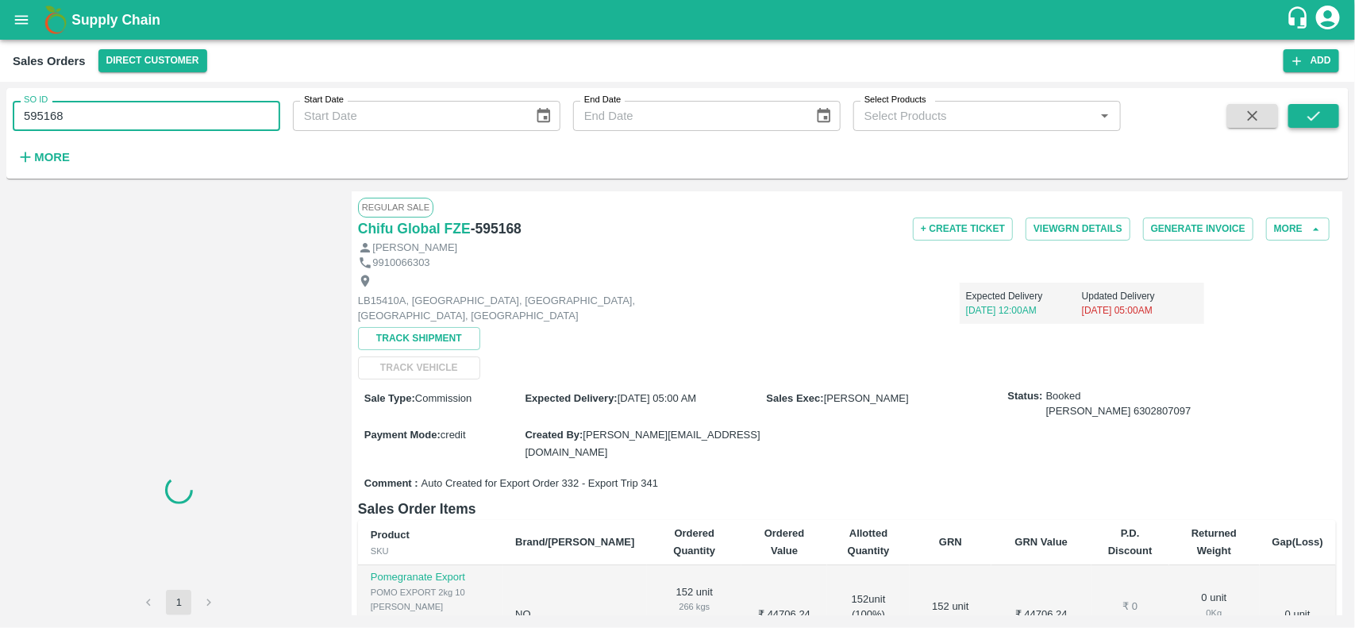
type input "595168"
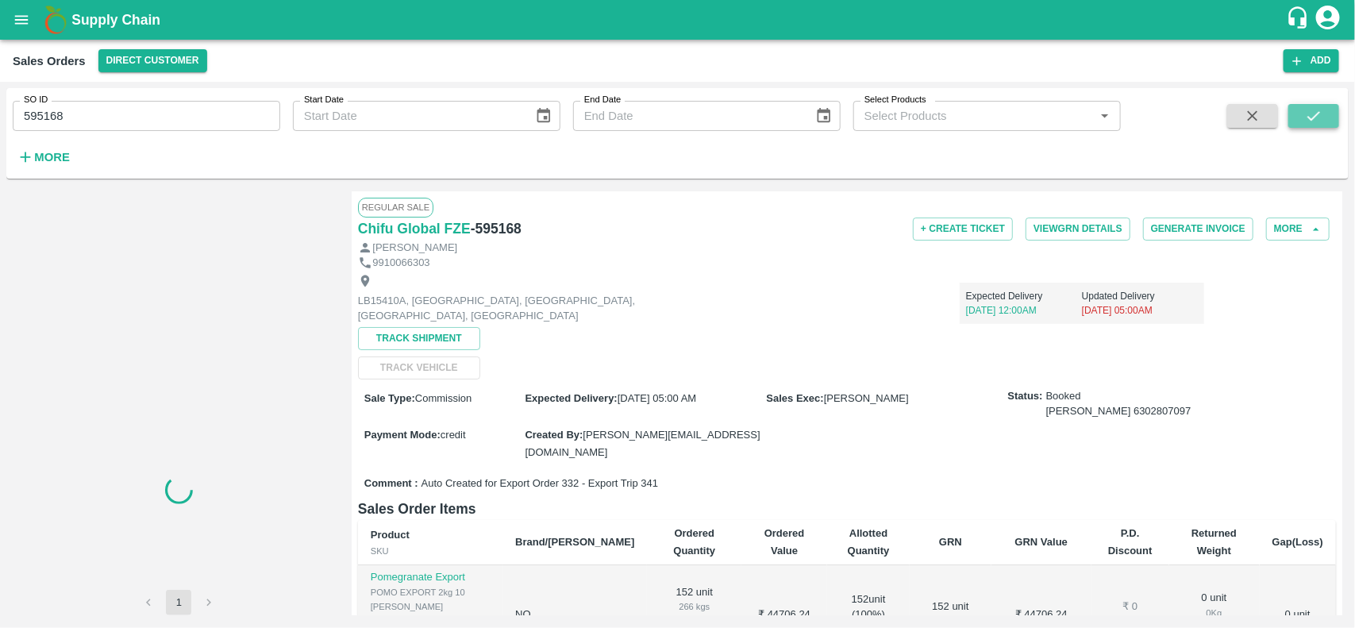
click at [1320, 105] on button "submit" at bounding box center [1313, 116] width 51 height 24
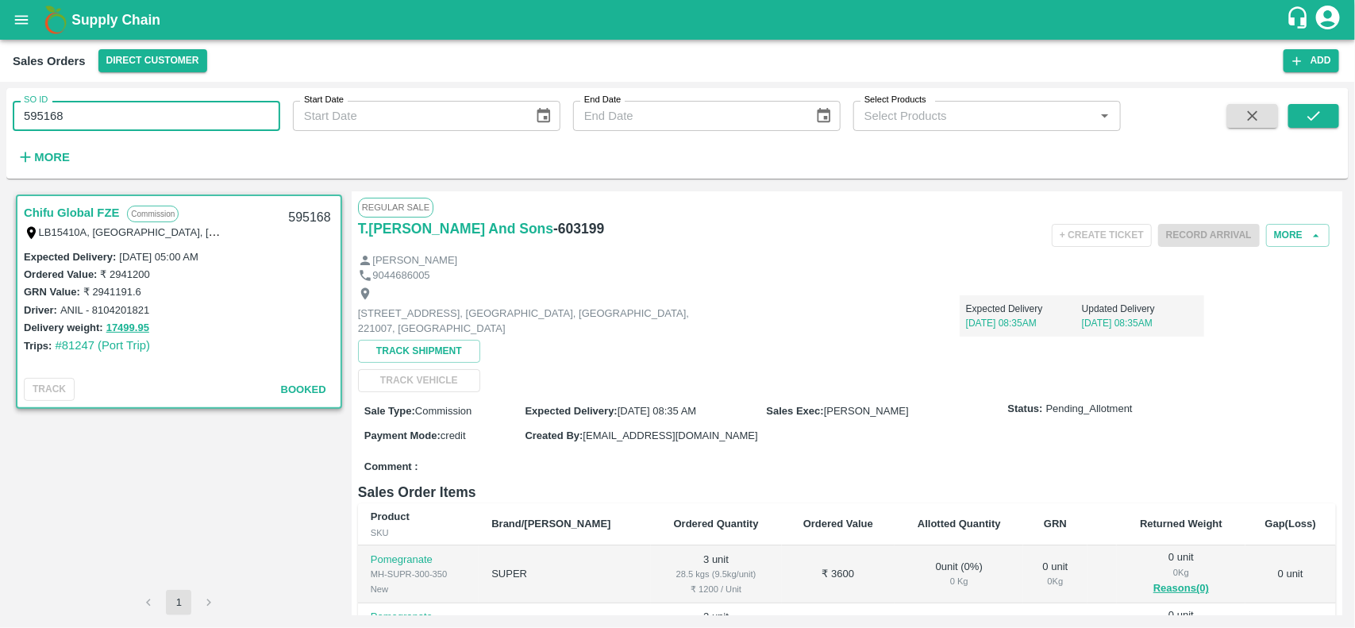
click at [69, 125] on input "595168" at bounding box center [147, 116] width 268 height 30
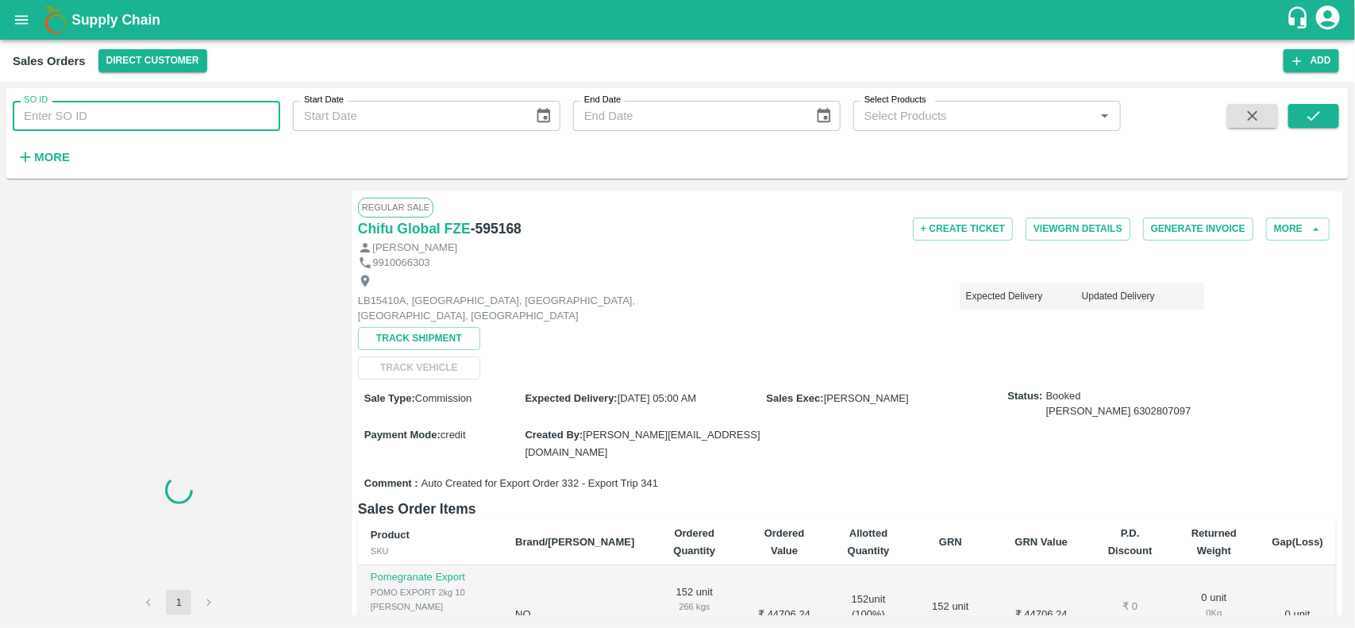
click at [143, 106] on input "SO ID" at bounding box center [147, 116] width 268 height 30
paste input "595168"
type input "595168"
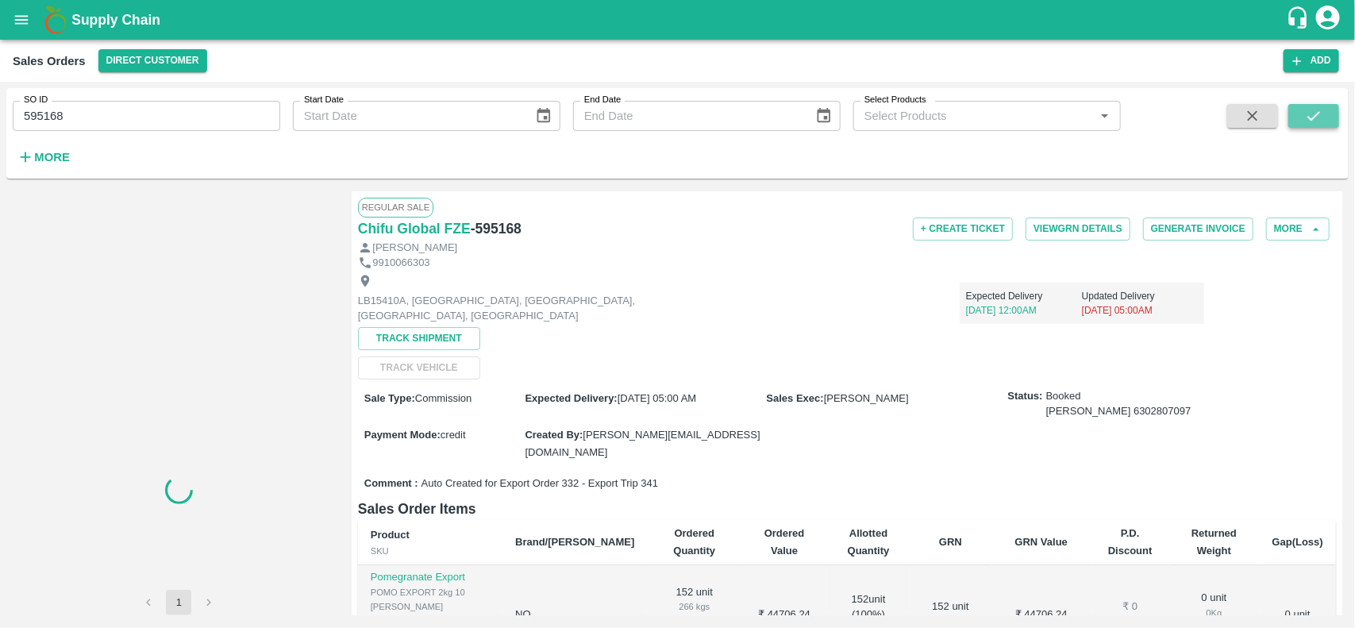
click at [1332, 125] on button "submit" at bounding box center [1313, 116] width 51 height 24
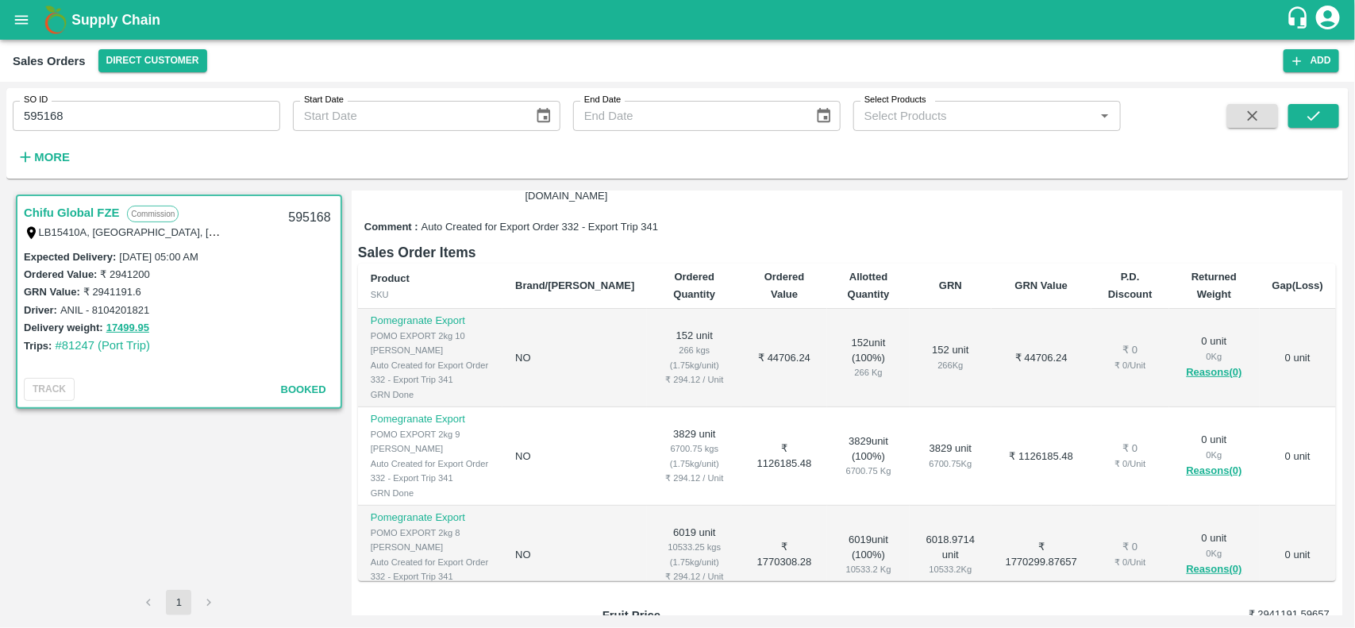
scroll to position [25, 0]
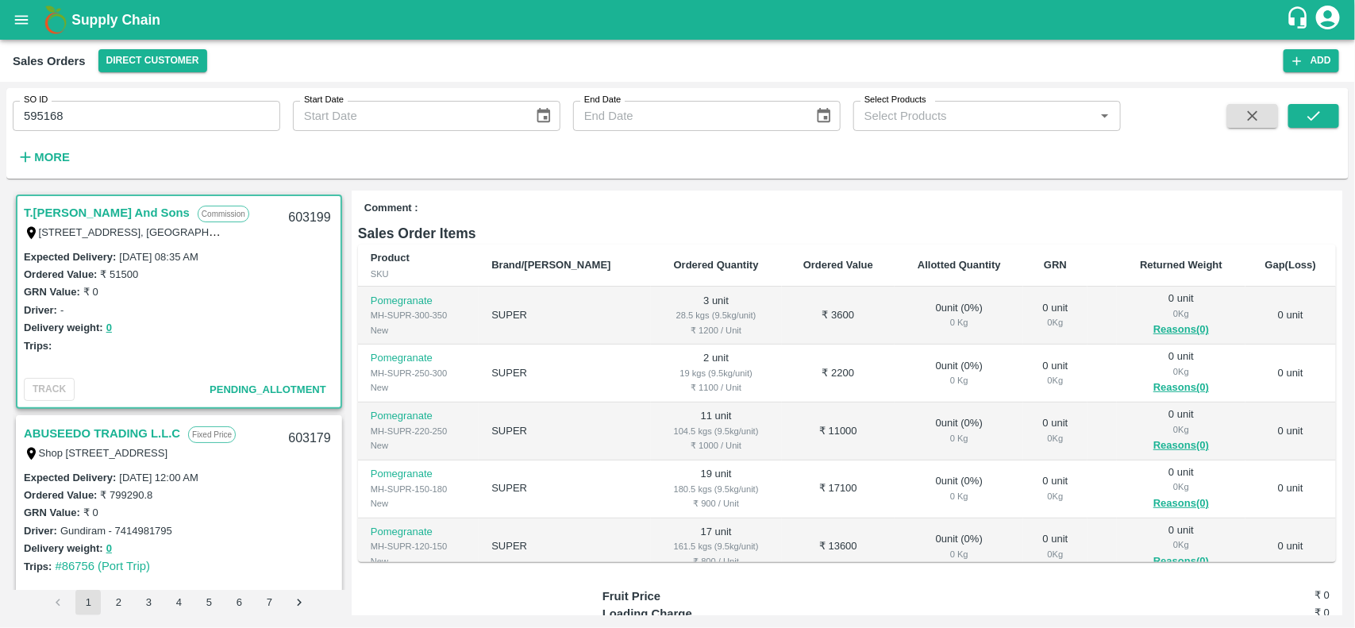
scroll to position [260, 0]
click at [102, 108] on input "595168" at bounding box center [147, 116] width 268 height 30
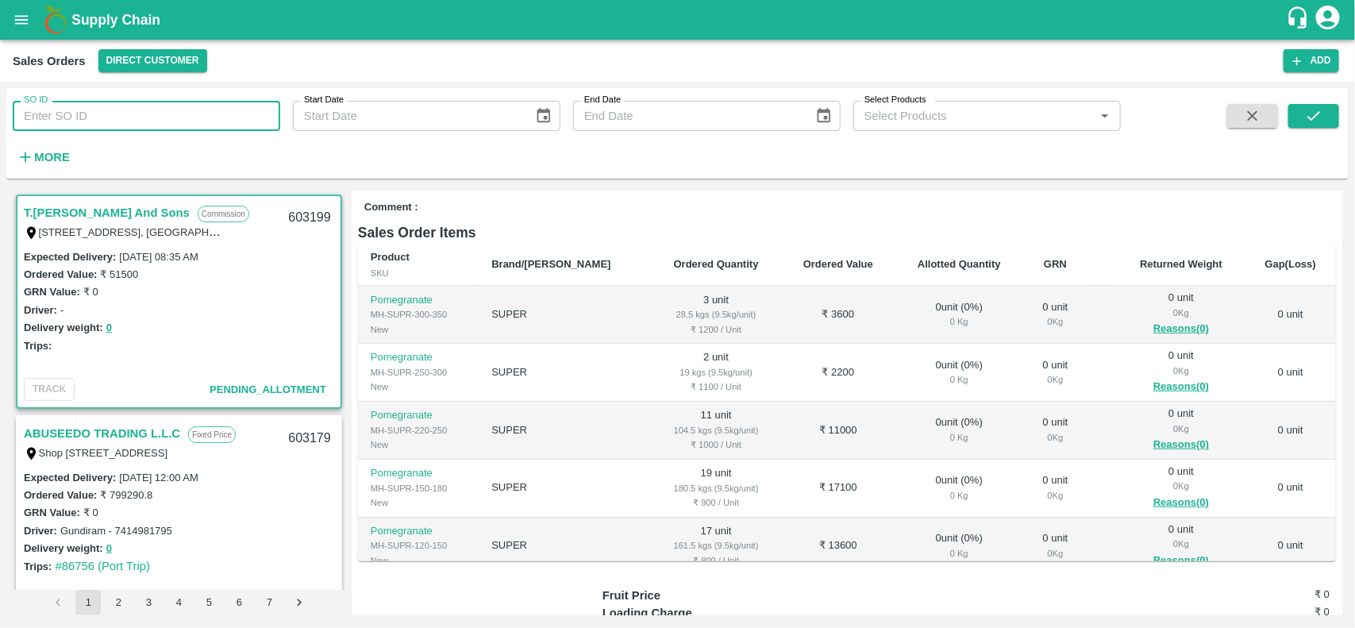
paste input "text"
type input "595168"
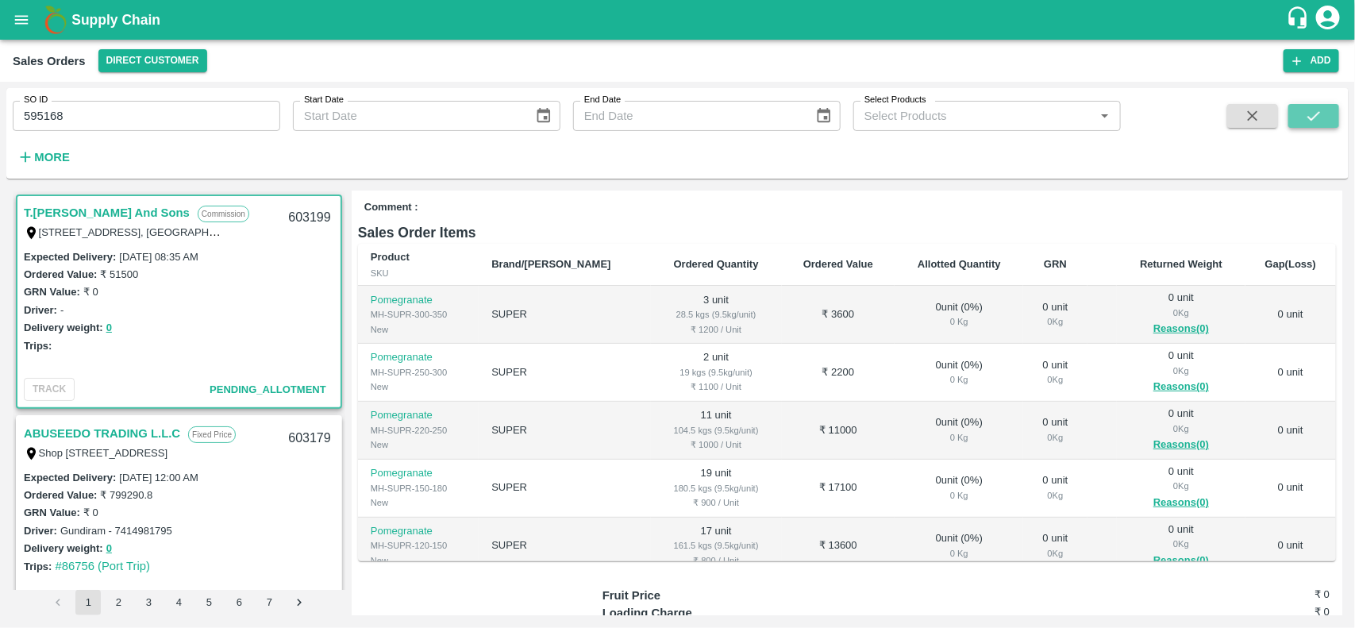
click at [1311, 117] on icon "submit" at bounding box center [1314, 116] width 13 height 10
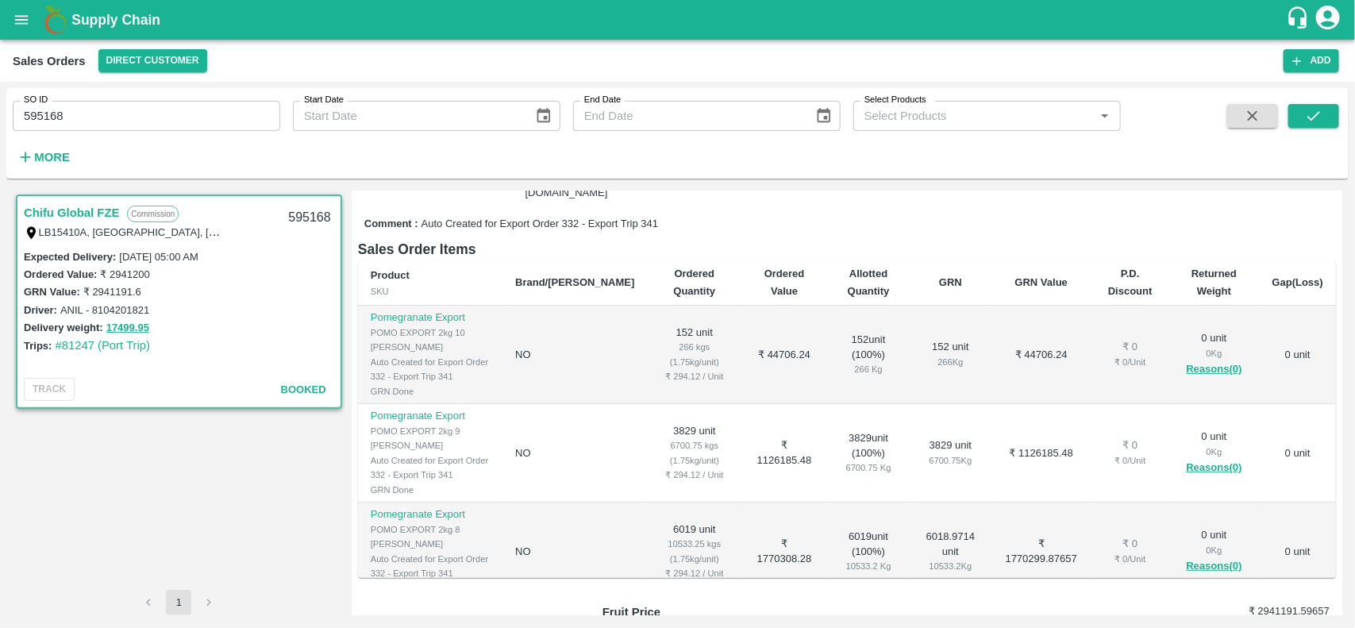
scroll to position [272, 0]
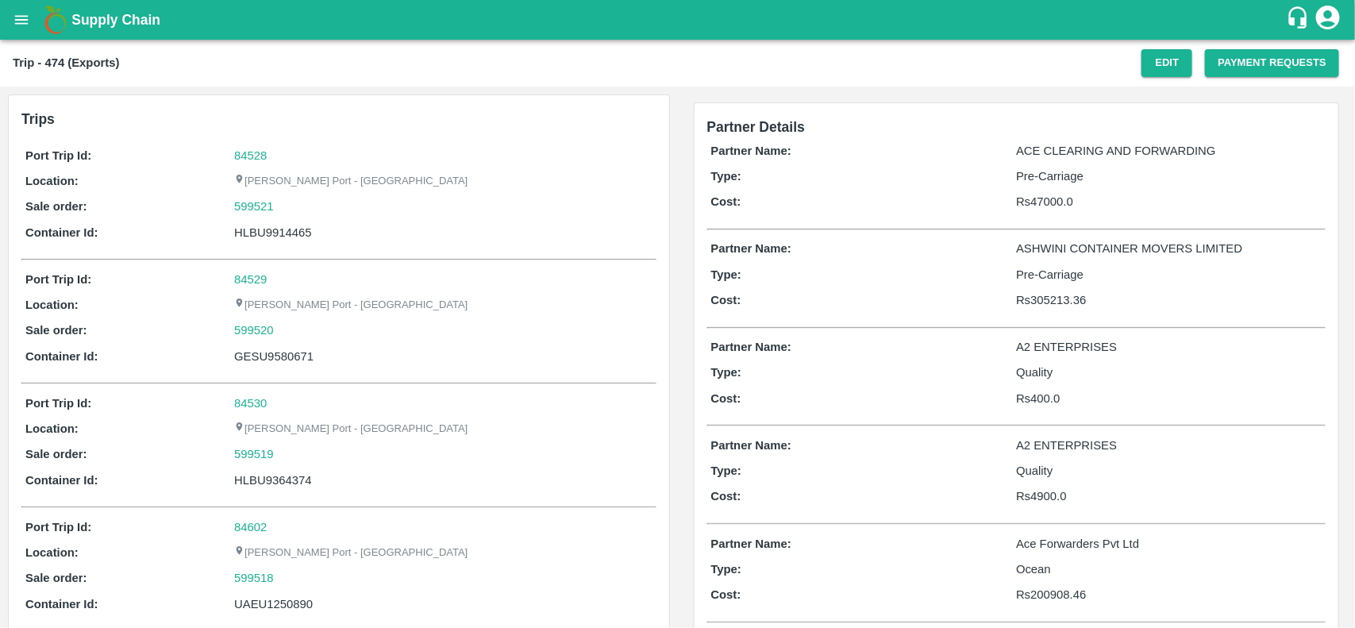
click at [266, 163] on div "84528" at bounding box center [443, 155] width 418 height 17
click at [245, 152] on link "84528" at bounding box center [250, 155] width 33 height 13
click at [288, 201] on div "599521" at bounding box center [443, 206] width 418 height 17
copy link "599521"
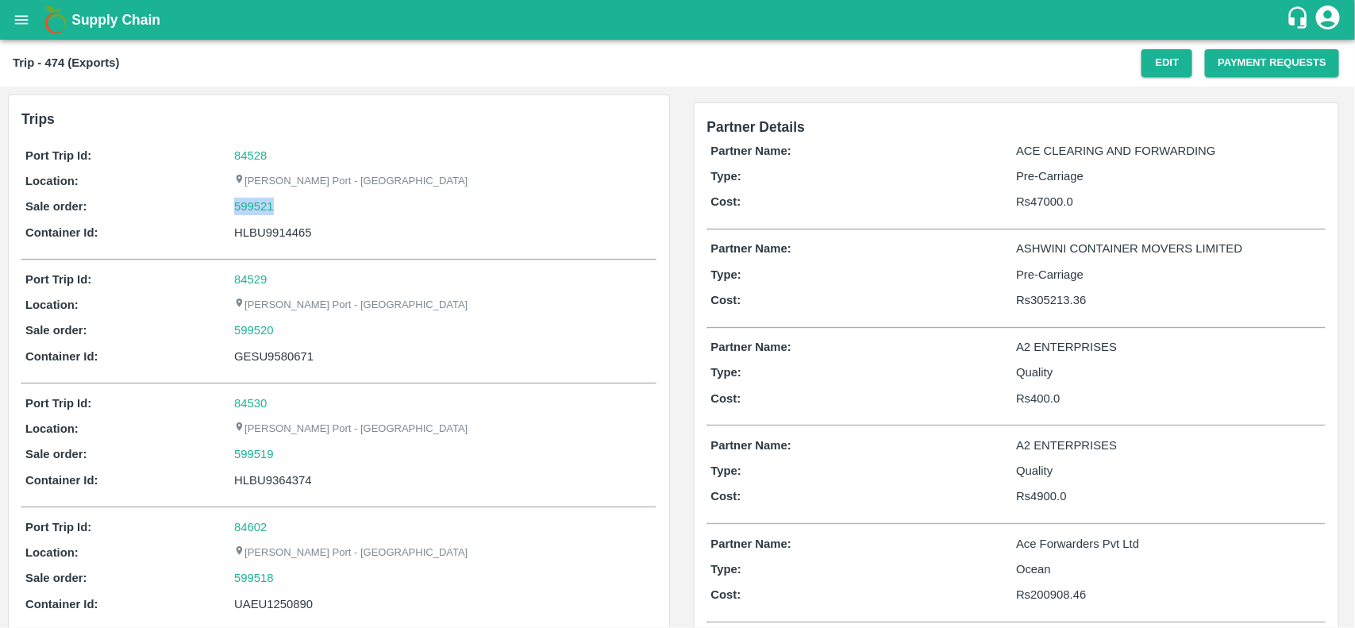
click at [288, 201] on div "599521" at bounding box center [443, 206] width 418 height 17
click at [234, 203] on link "599521" at bounding box center [254, 206] width 40 height 17
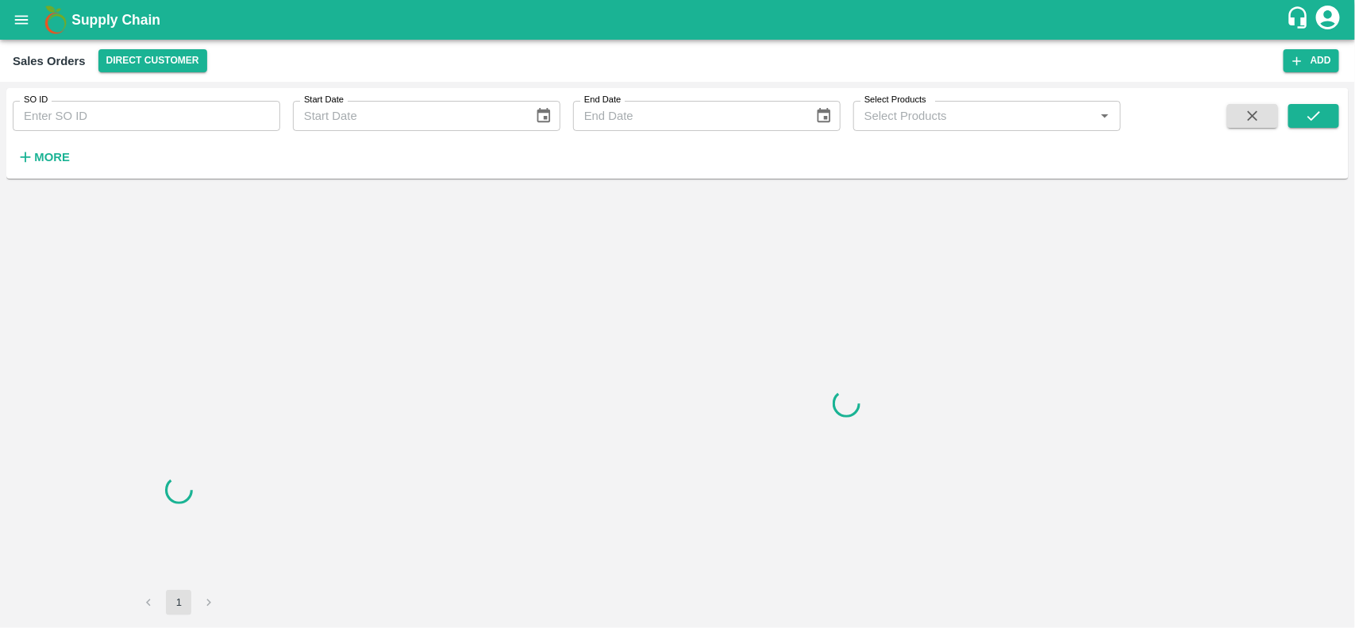
click at [121, 117] on input "SO ID" at bounding box center [147, 116] width 268 height 30
paste input "599521"
click at [121, 117] on input "599521" at bounding box center [147, 116] width 268 height 30
type input "599521"
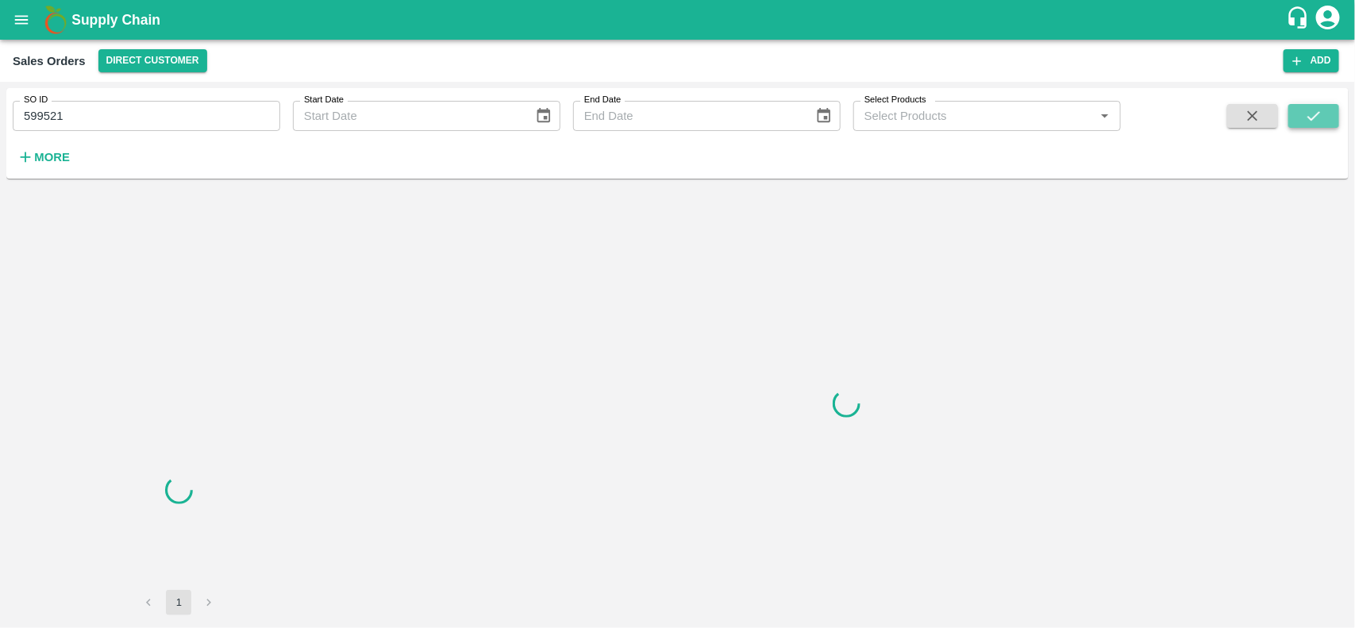
click at [1320, 114] on icon "submit" at bounding box center [1313, 115] width 17 height 17
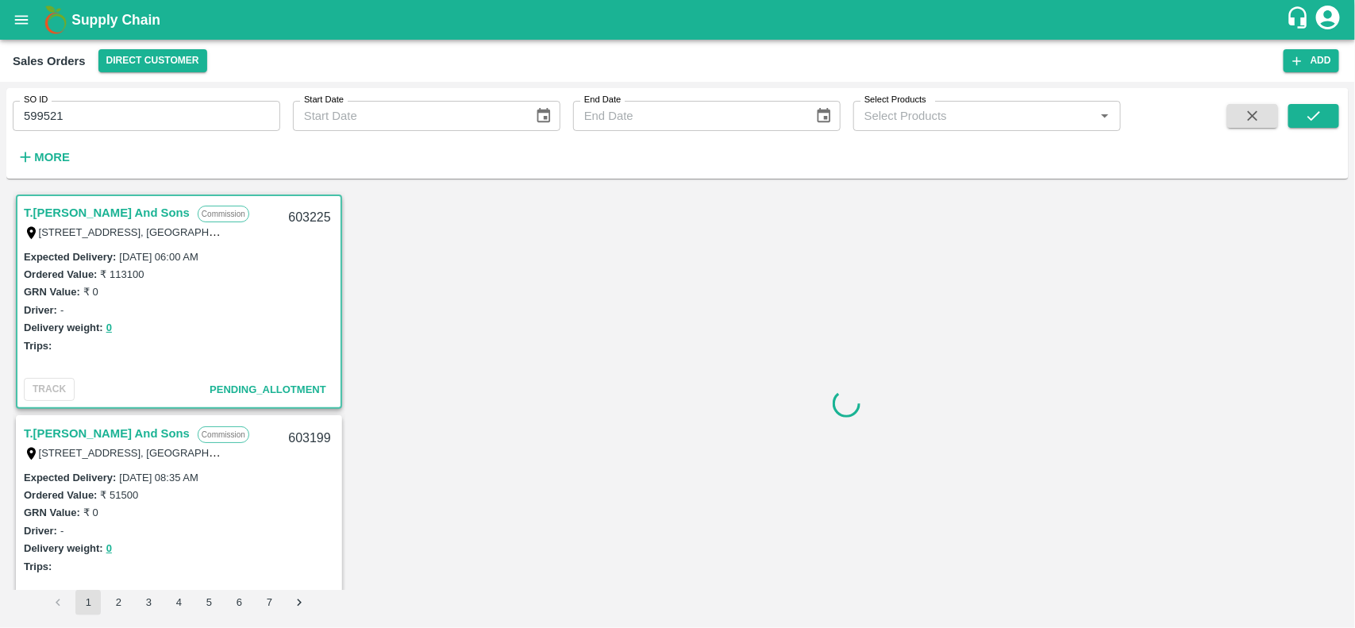
scroll to position [4, 0]
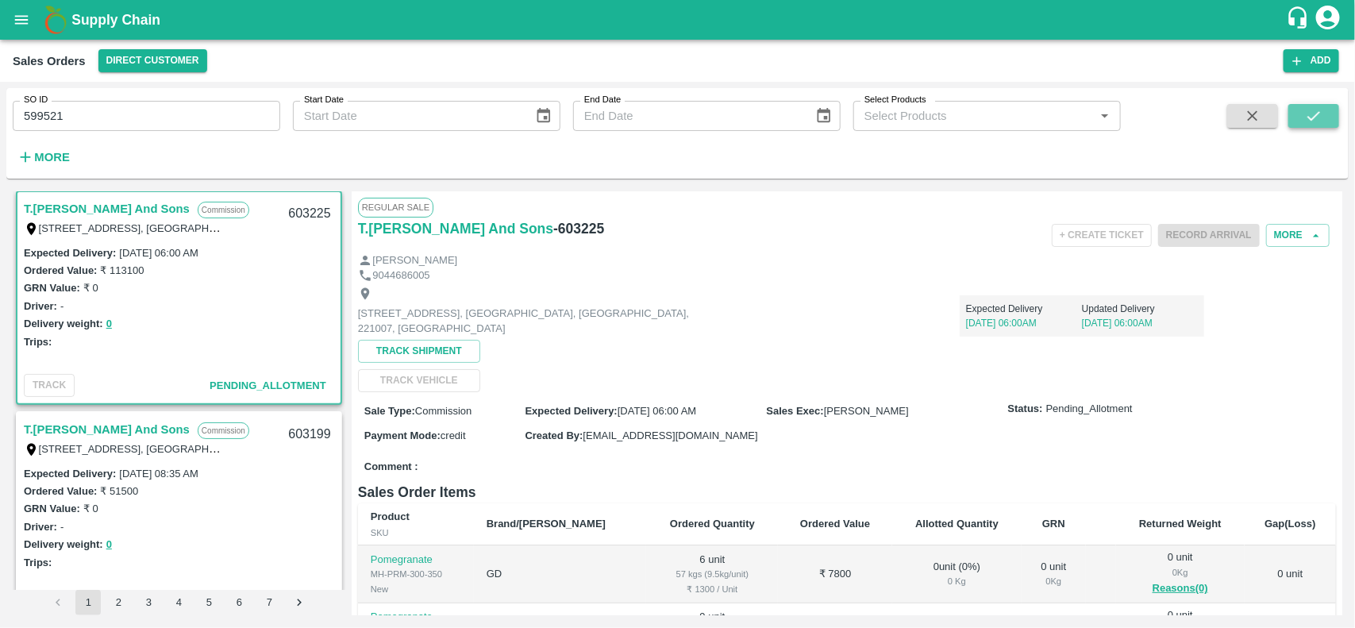
click at [1302, 112] on button "submit" at bounding box center [1313, 116] width 51 height 24
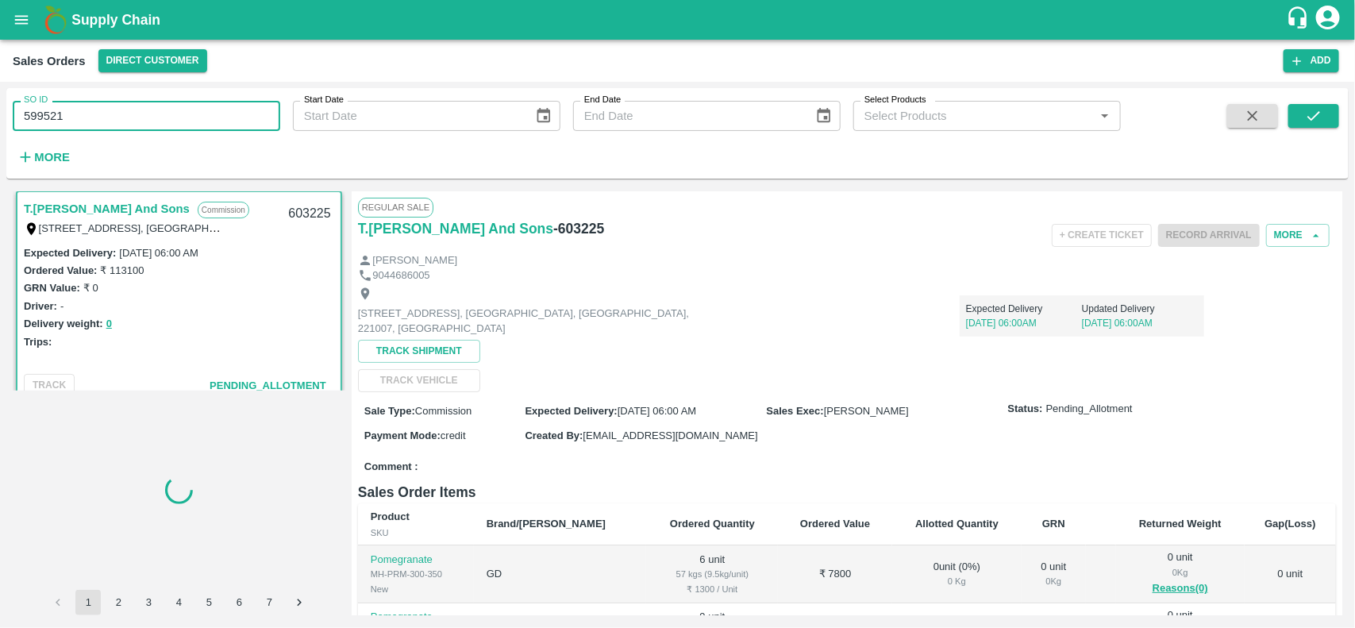
click at [99, 108] on input "599521" at bounding box center [147, 116] width 268 height 30
paste input "text"
type input "599521"
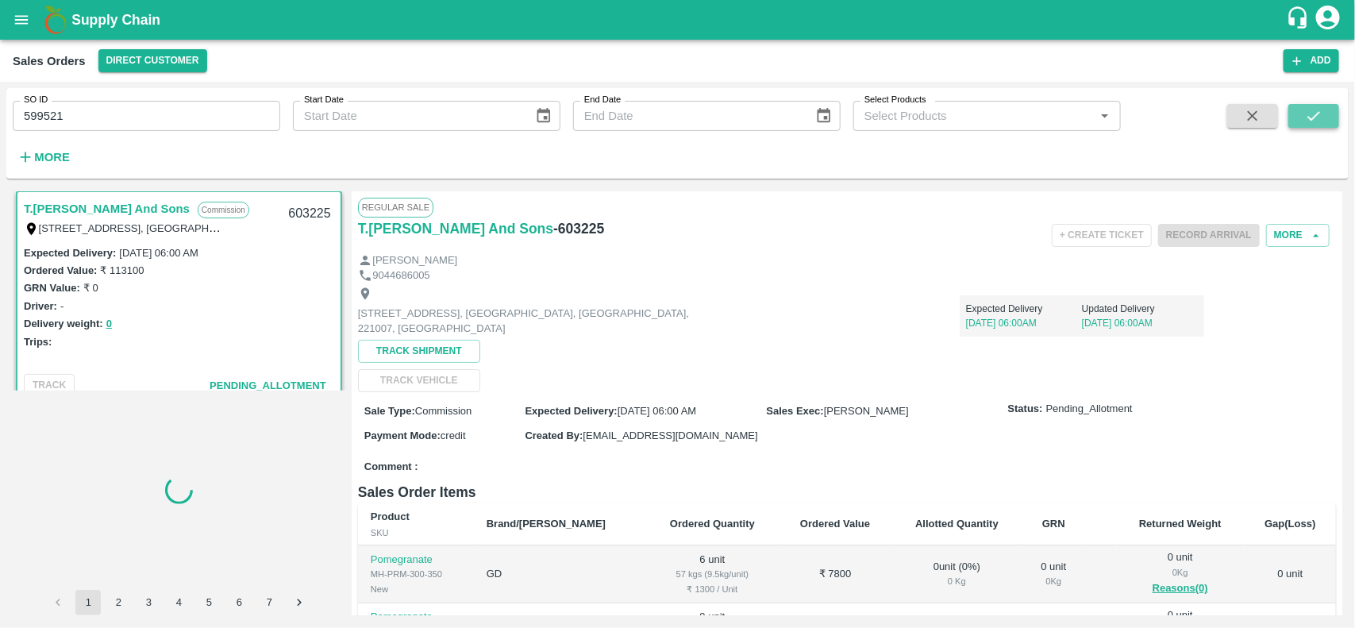
click at [1305, 119] on icon "submit" at bounding box center [1313, 115] width 17 height 17
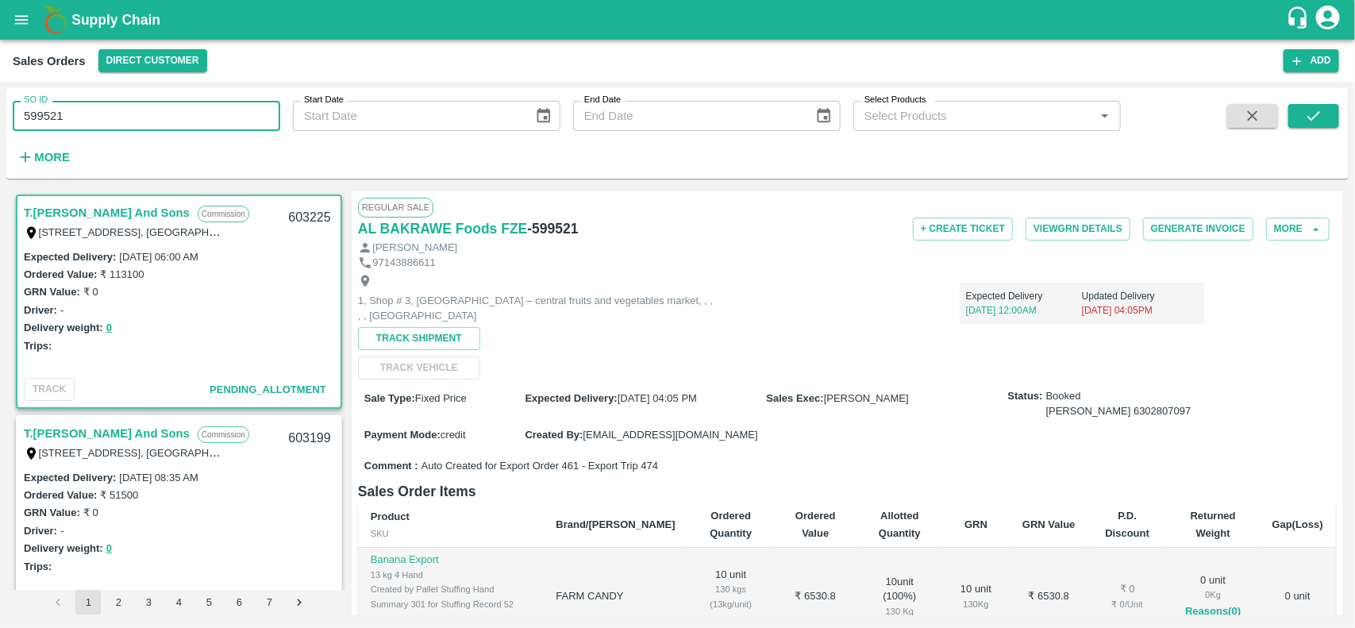
click at [109, 114] on input "599521" at bounding box center [147, 116] width 268 height 30
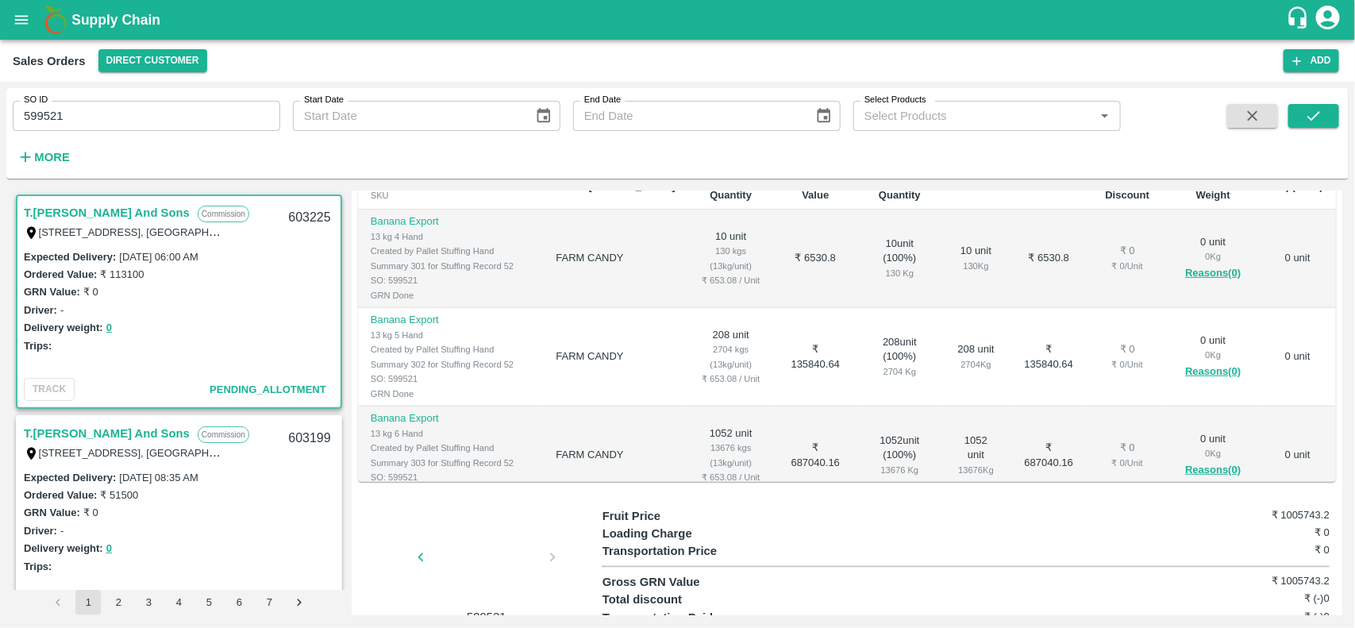
scroll to position [168, 0]
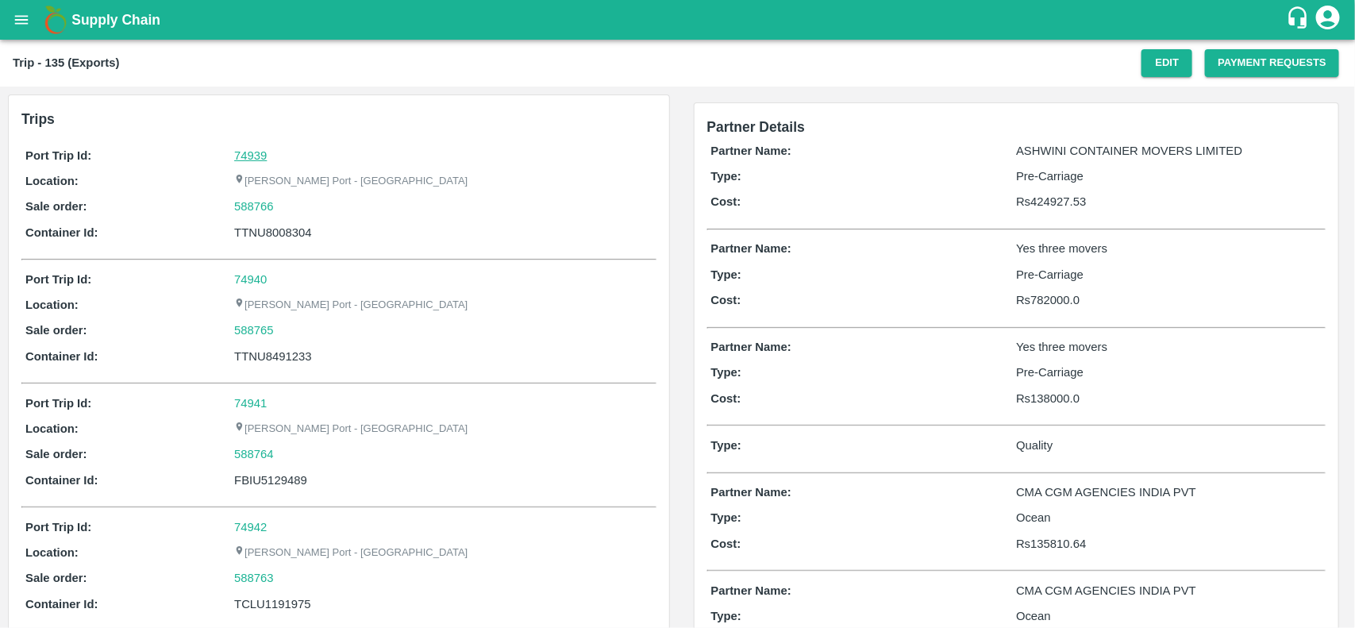
click at [241, 156] on link "74939" at bounding box center [250, 155] width 33 height 13
click at [279, 152] on div "74939" at bounding box center [443, 155] width 418 height 17
copy link "74939"
click at [279, 152] on div "74939" at bounding box center [443, 155] width 418 height 17
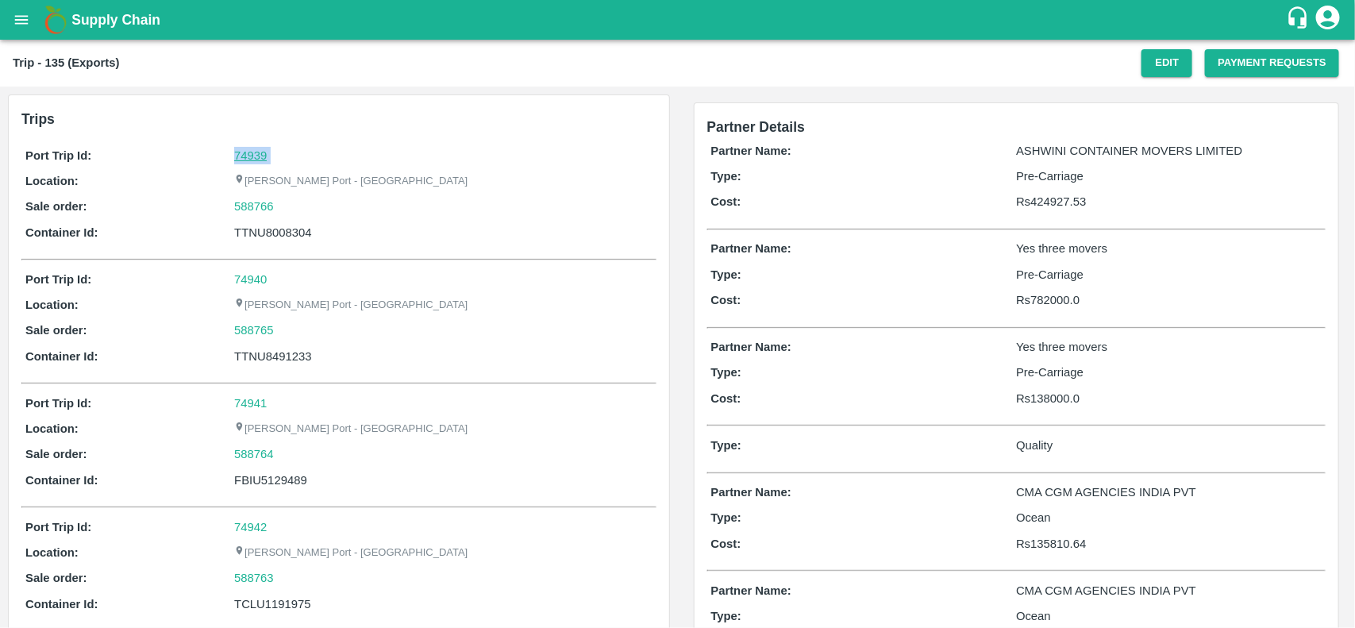
click at [252, 155] on link "74939" at bounding box center [250, 155] width 33 height 13
click at [286, 213] on div "588766" at bounding box center [443, 206] width 418 height 17
copy link "588766"
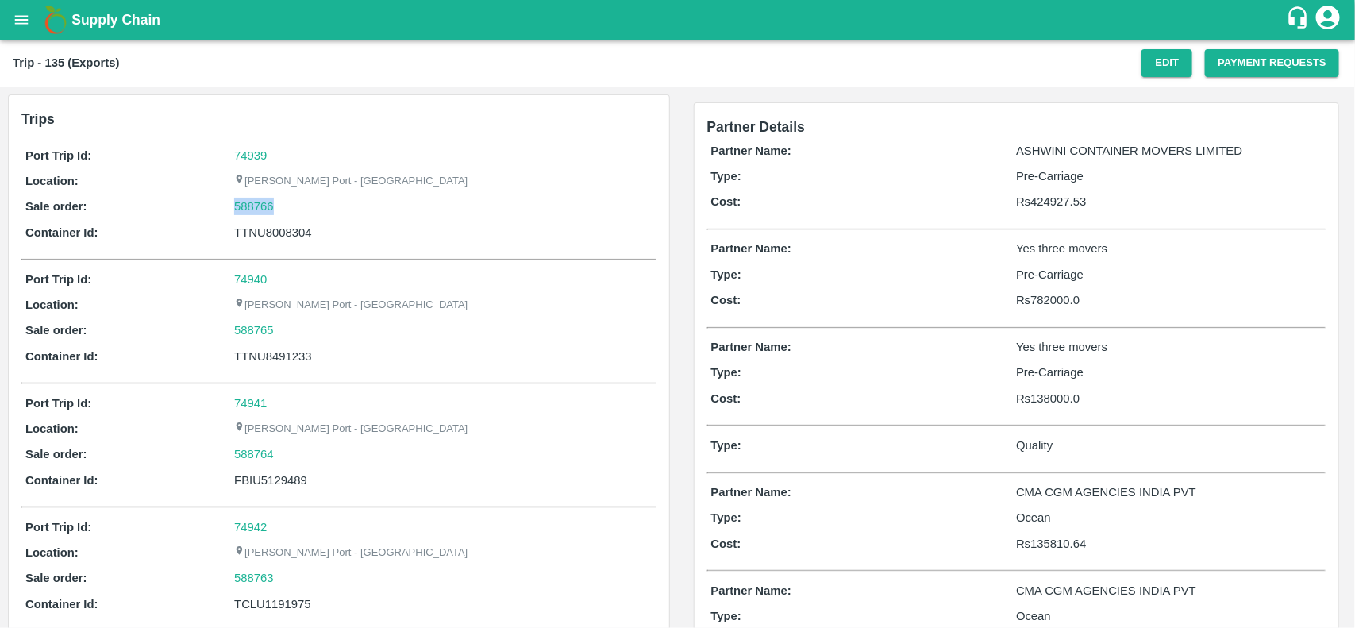
click at [286, 213] on div "588766" at bounding box center [443, 206] width 418 height 17
click at [242, 203] on link "588766" at bounding box center [254, 206] width 40 height 17
click at [291, 196] on div "Port Trip Id: 74939 Location: Jawaharlal Nehru Port - Nhava Sheva Sale order: 5…" at bounding box center [338, 198] width 635 height 110
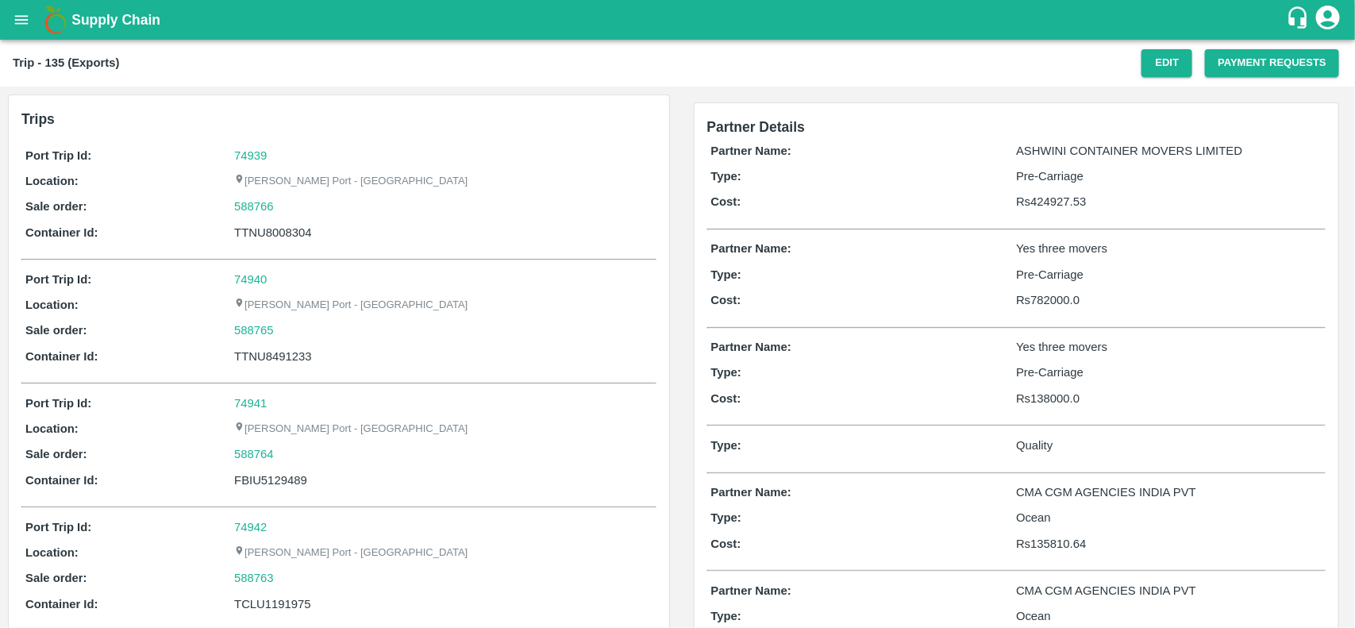
scroll to position [663, 0]
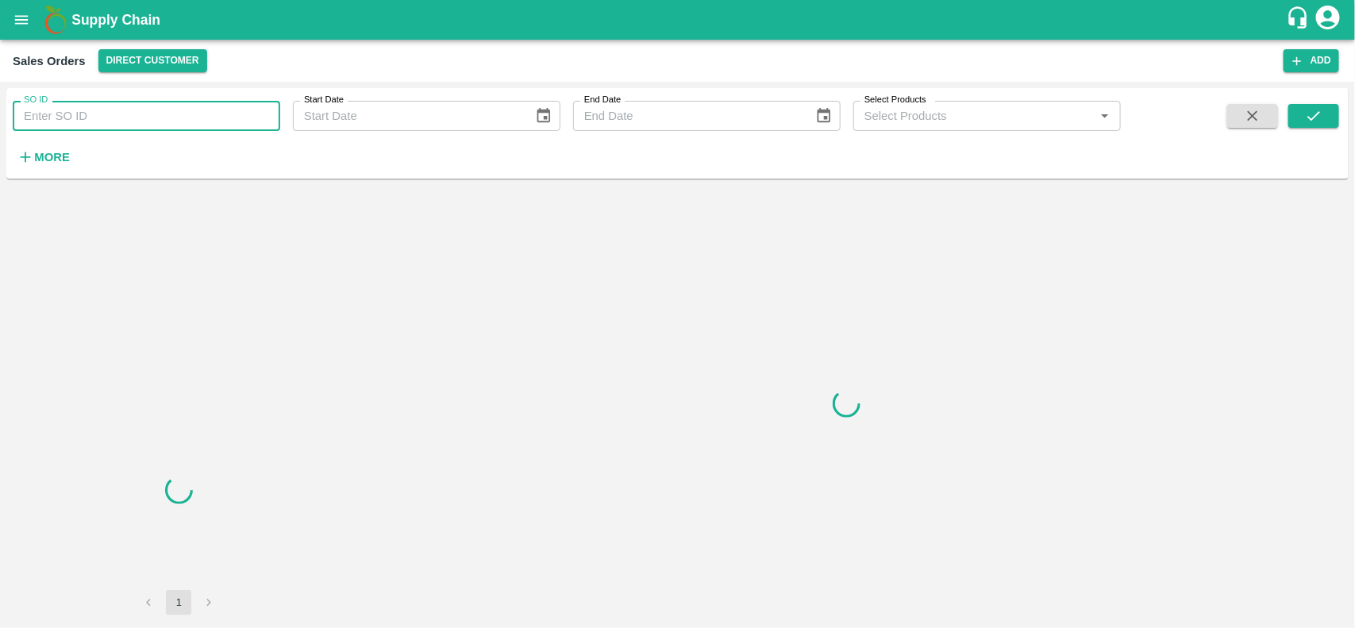
click at [120, 129] on input "SO ID" at bounding box center [147, 116] width 268 height 30
paste input "588766"
click at [120, 129] on input "588766" at bounding box center [147, 116] width 268 height 30
type input "588766"
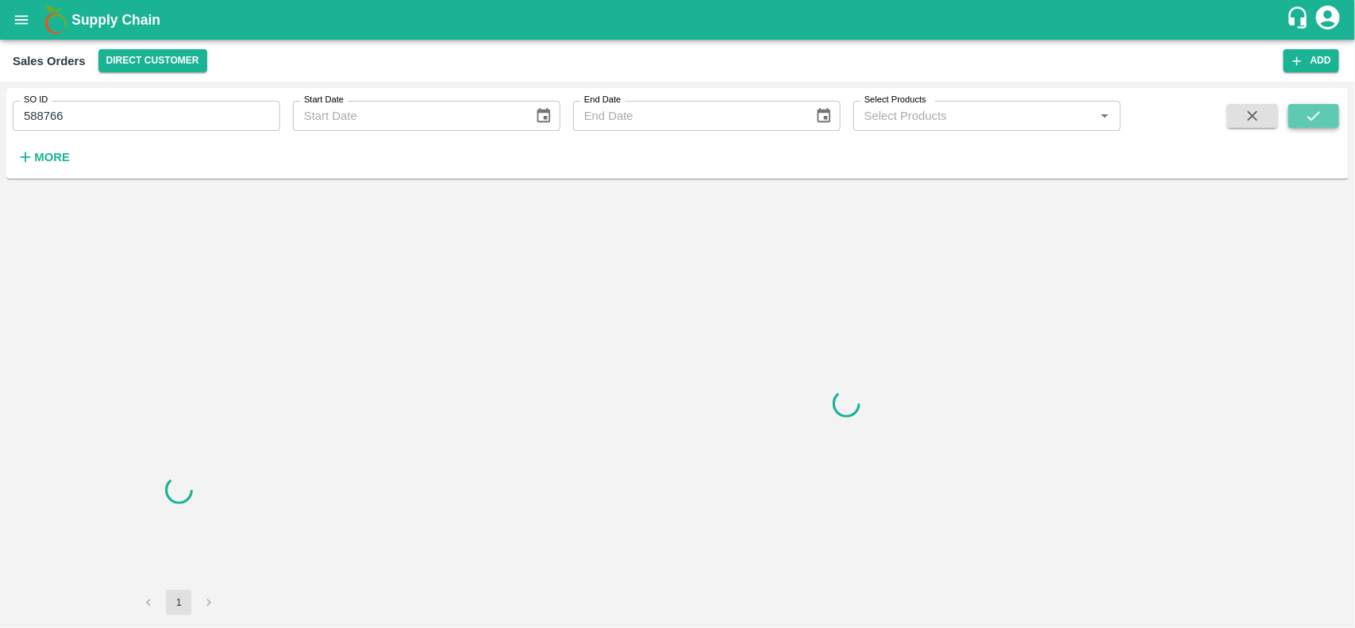
click at [1312, 119] on icon "submit" at bounding box center [1314, 116] width 13 height 10
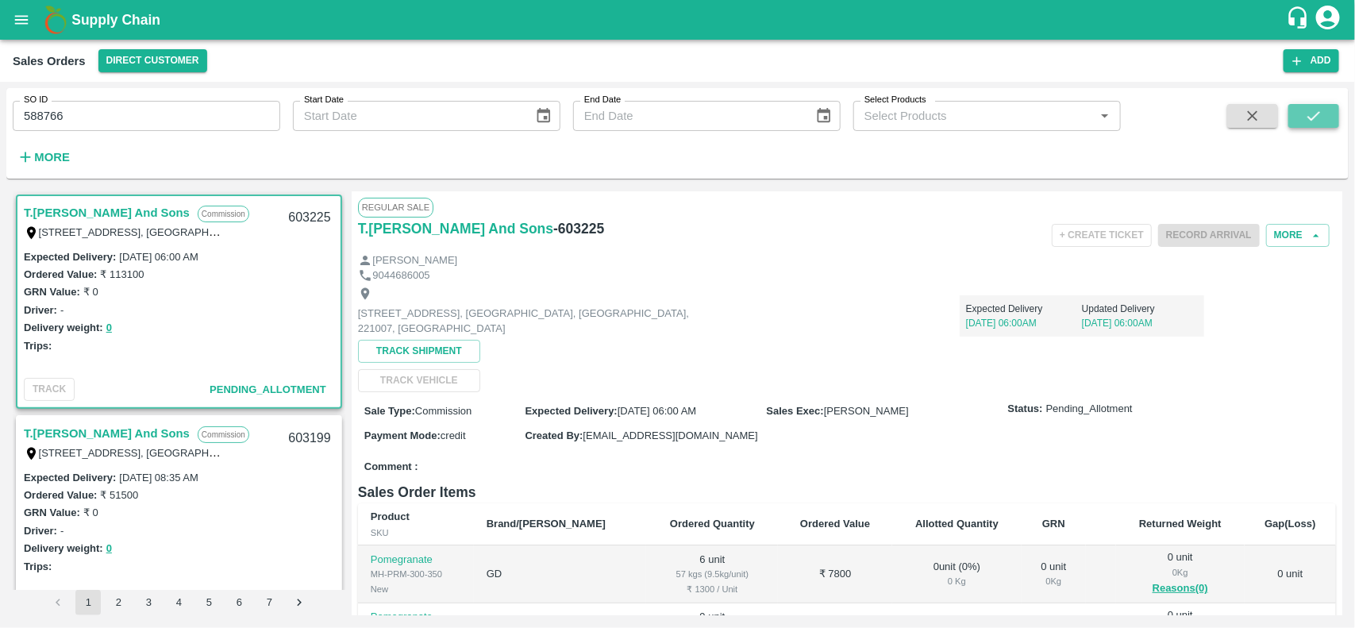
click at [1314, 116] on icon "submit" at bounding box center [1313, 115] width 17 height 17
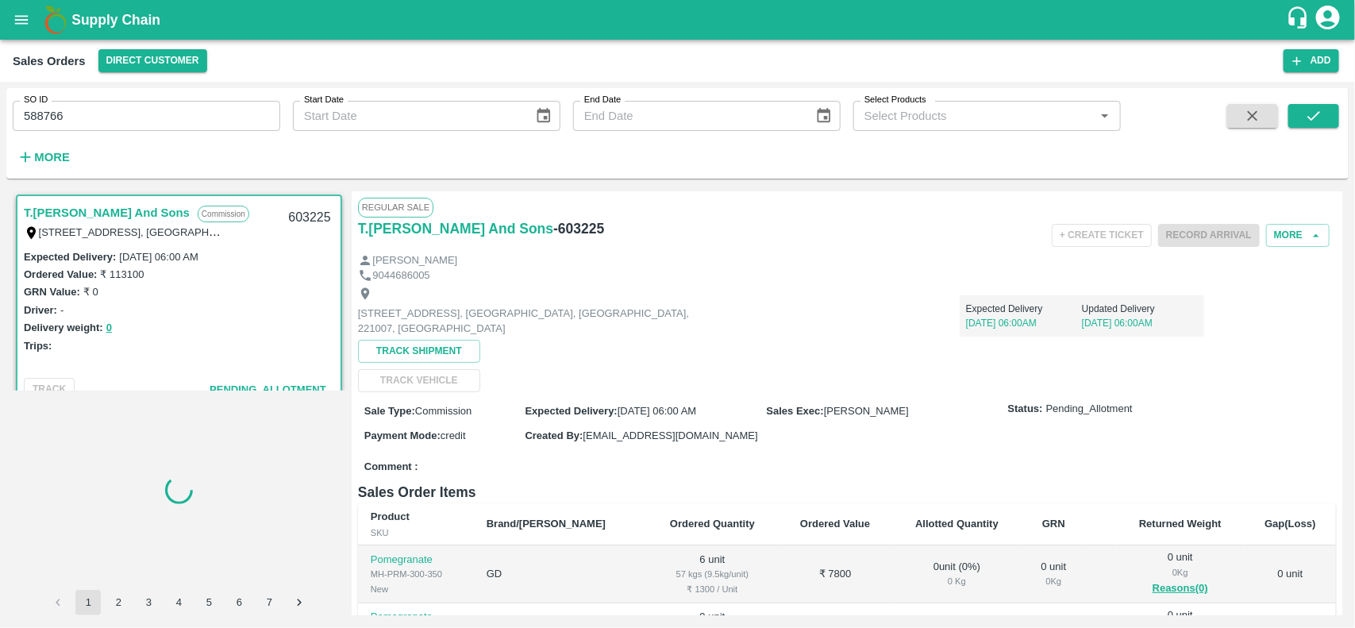
click at [129, 97] on div "SO ID 588766 SO ID" at bounding box center [140, 109] width 280 height 43
click at [128, 97] on div "SO ID 588766 SO ID" at bounding box center [140, 109] width 280 height 43
click at [128, 105] on div "SO ID 588766 SO ID" at bounding box center [140, 109] width 280 height 43
click at [128, 105] on input "588766" at bounding box center [147, 116] width 268 height 30
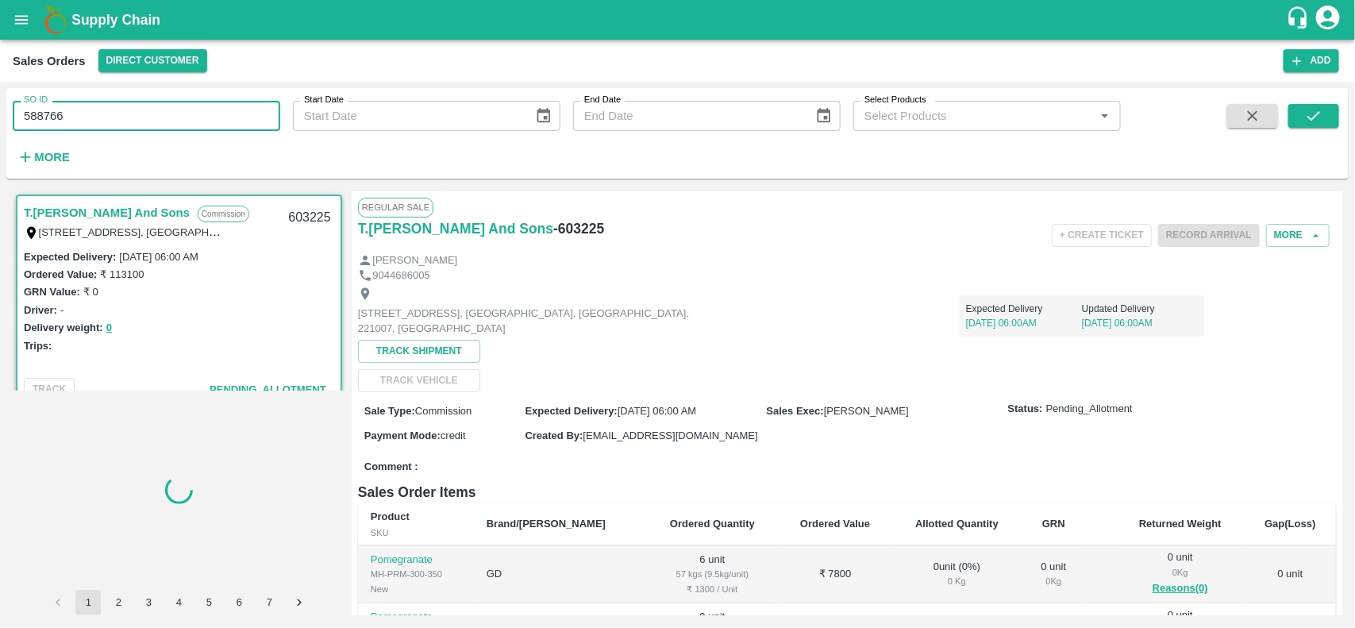
click at [128, 105] on input "588766" at bounding box center [147, 116] width 268 height 30
paste input "text"
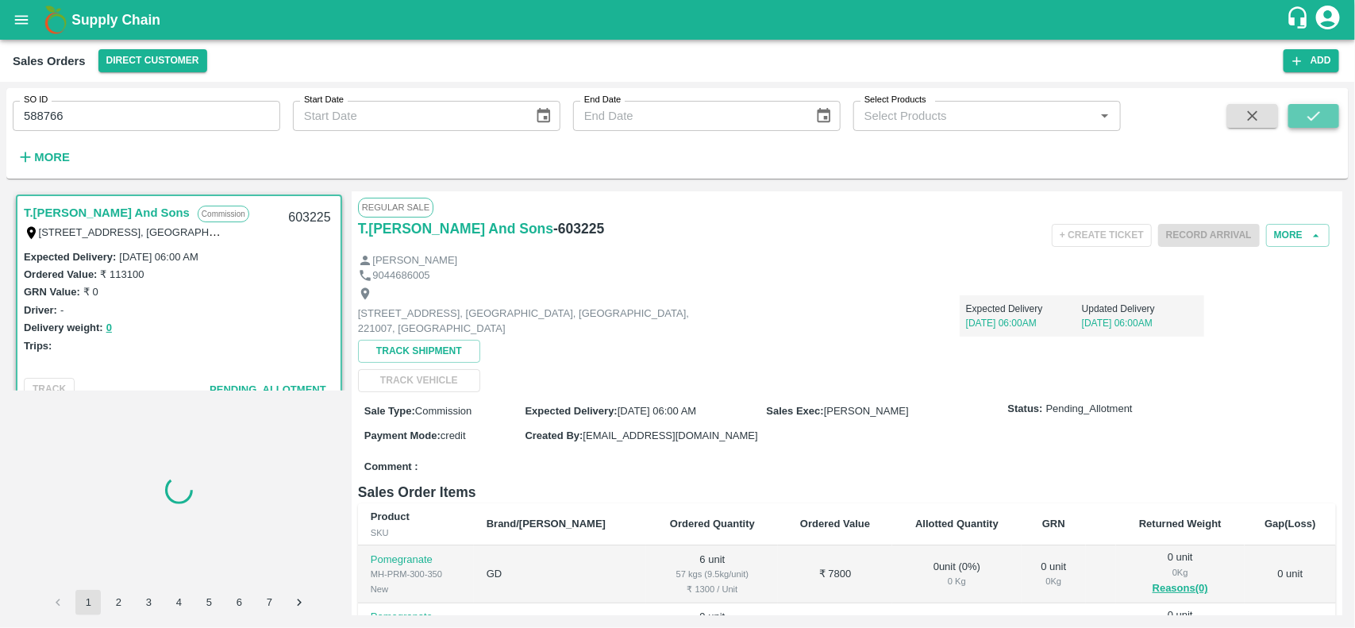
click at [1312, 121] on icon "submit" at bounding box center [1313, 115] width 17 height 17
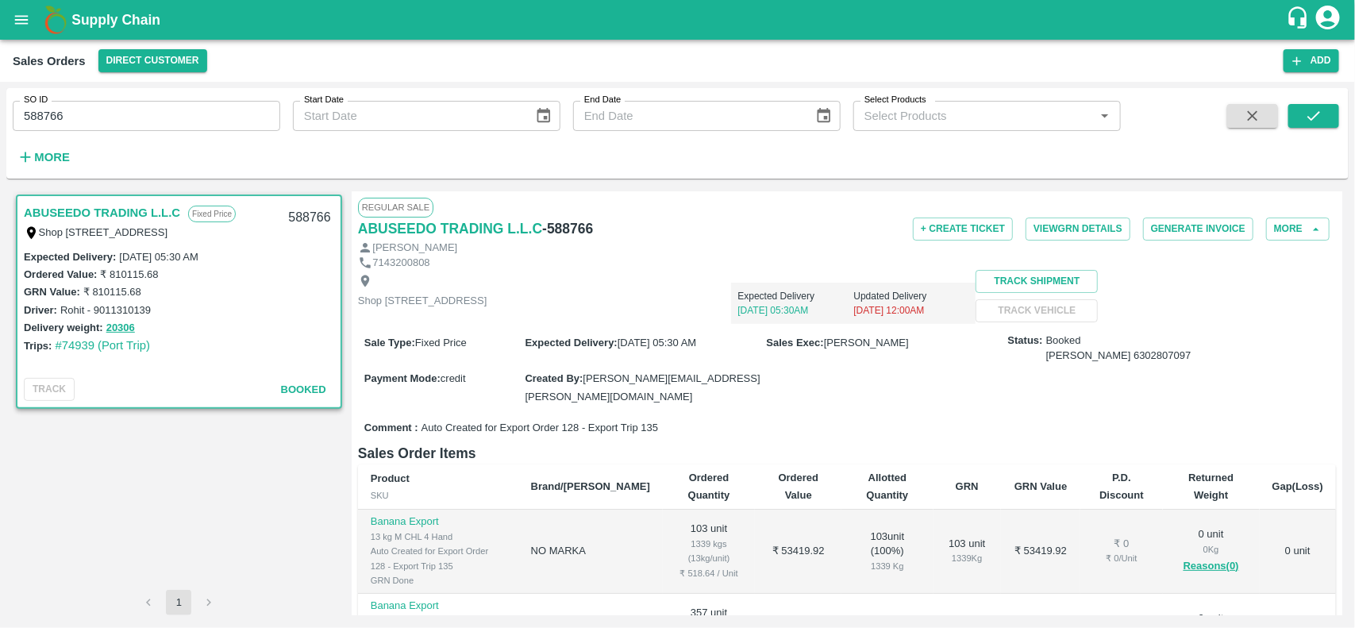
scroll to position [390, 0]
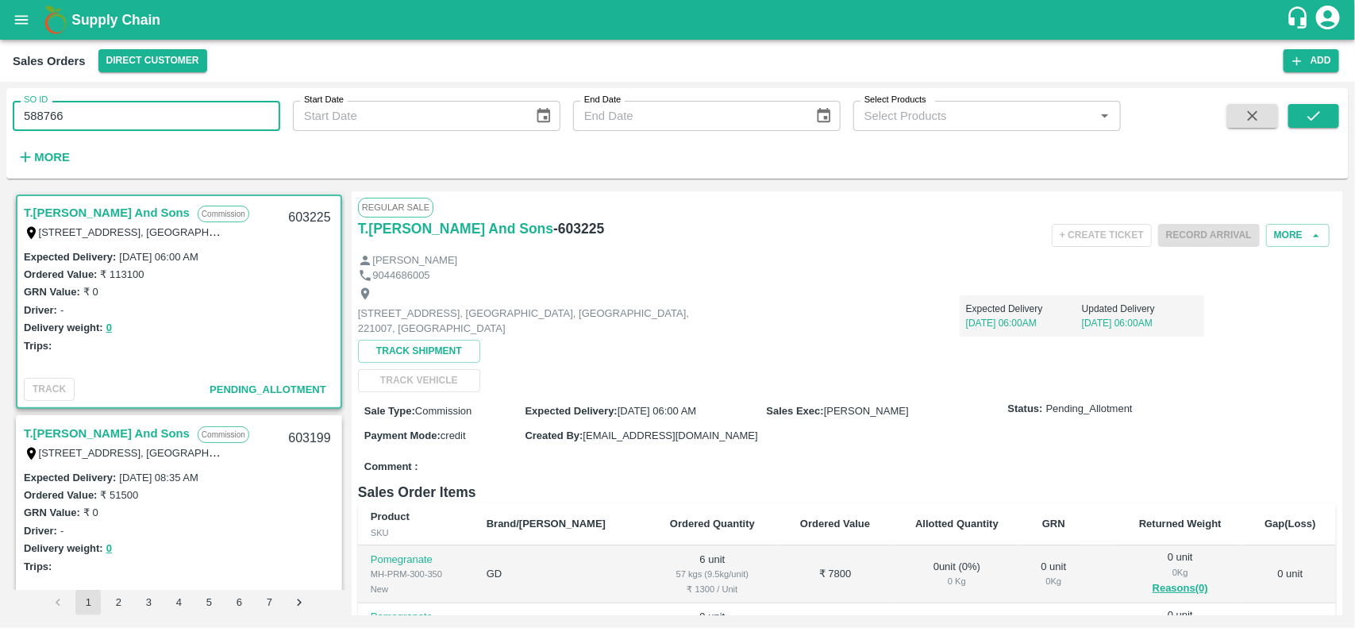
click at [212, 113] on input "588766" at bounding box center [147, 116] width 268 height 30
type input "588766"
paste input "text"
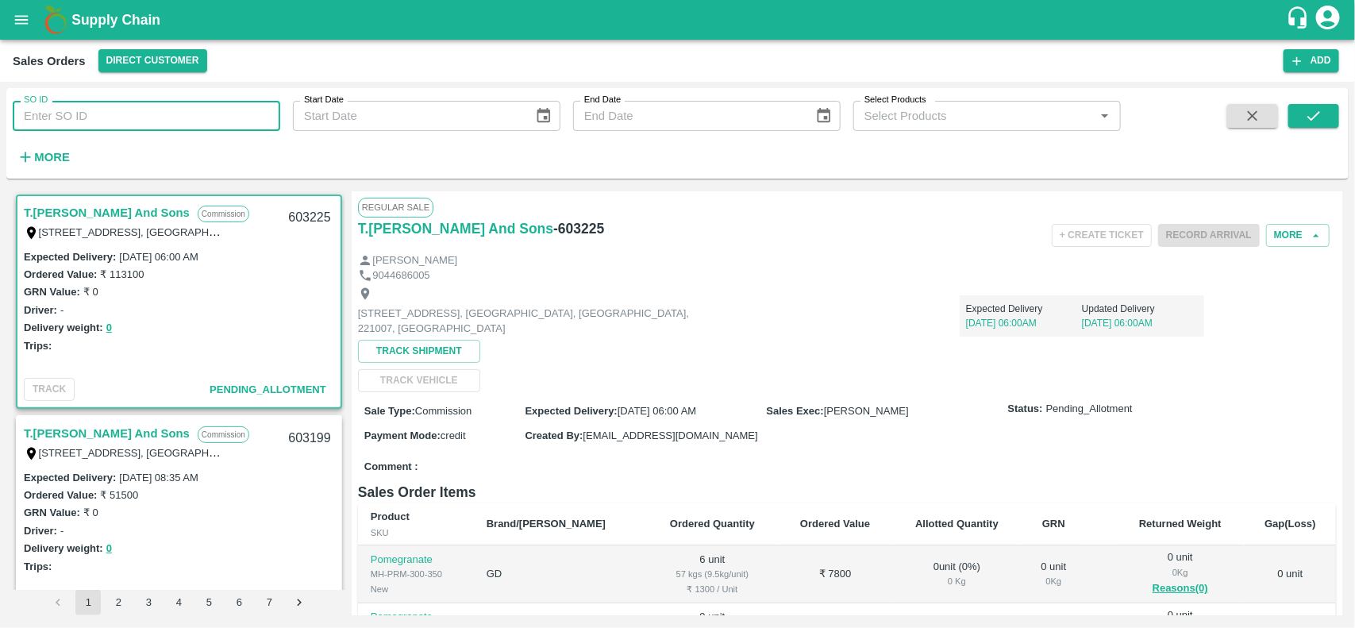
type input "588766"
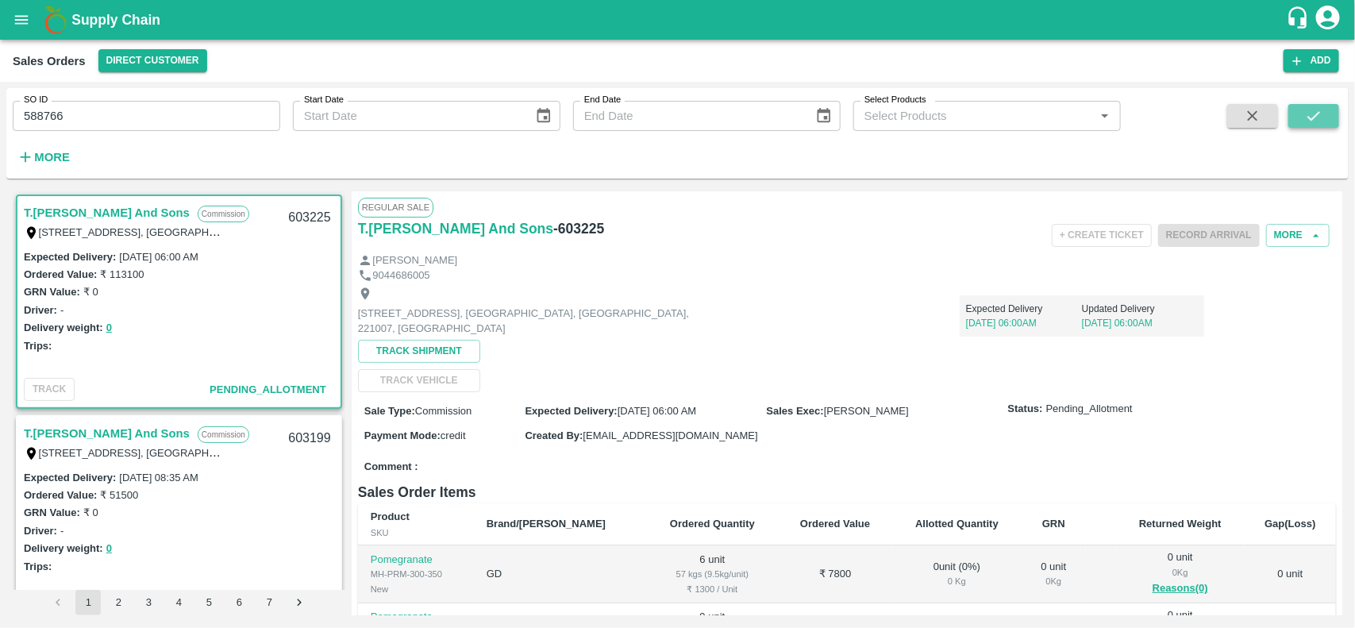
click at [1319, 116] on icon "submit" at bounding box center [1313, 115] width 17 height 17
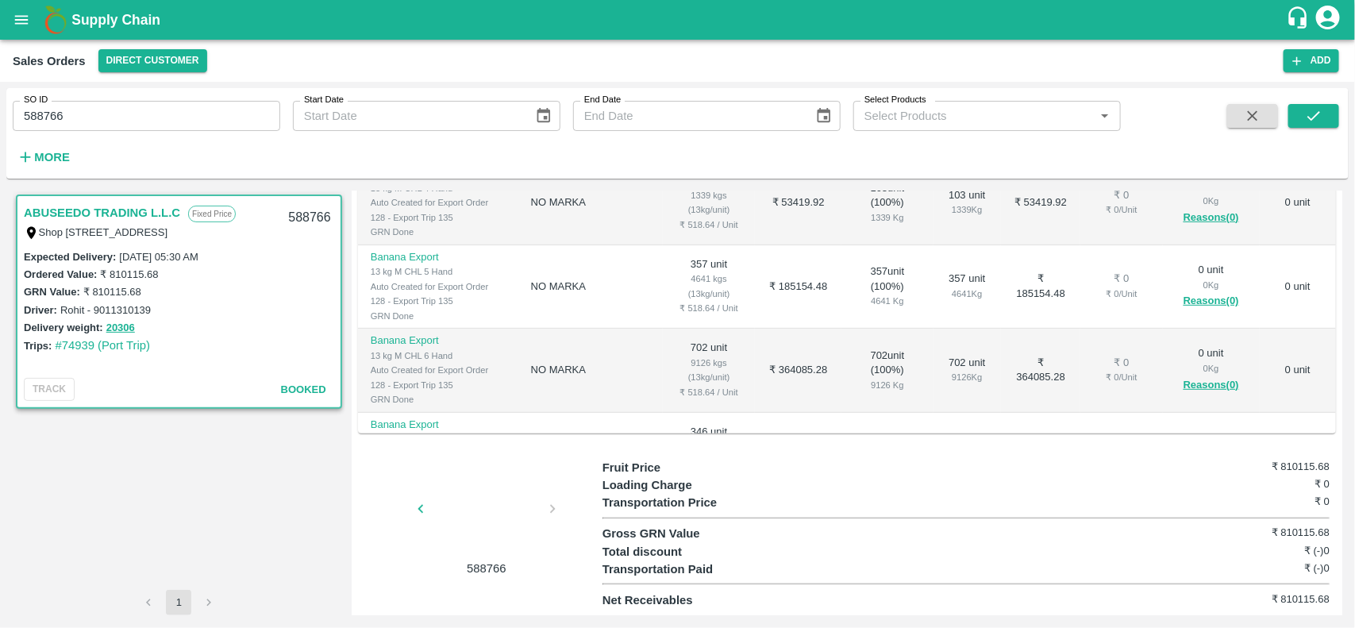
scroll to position [389, 0]
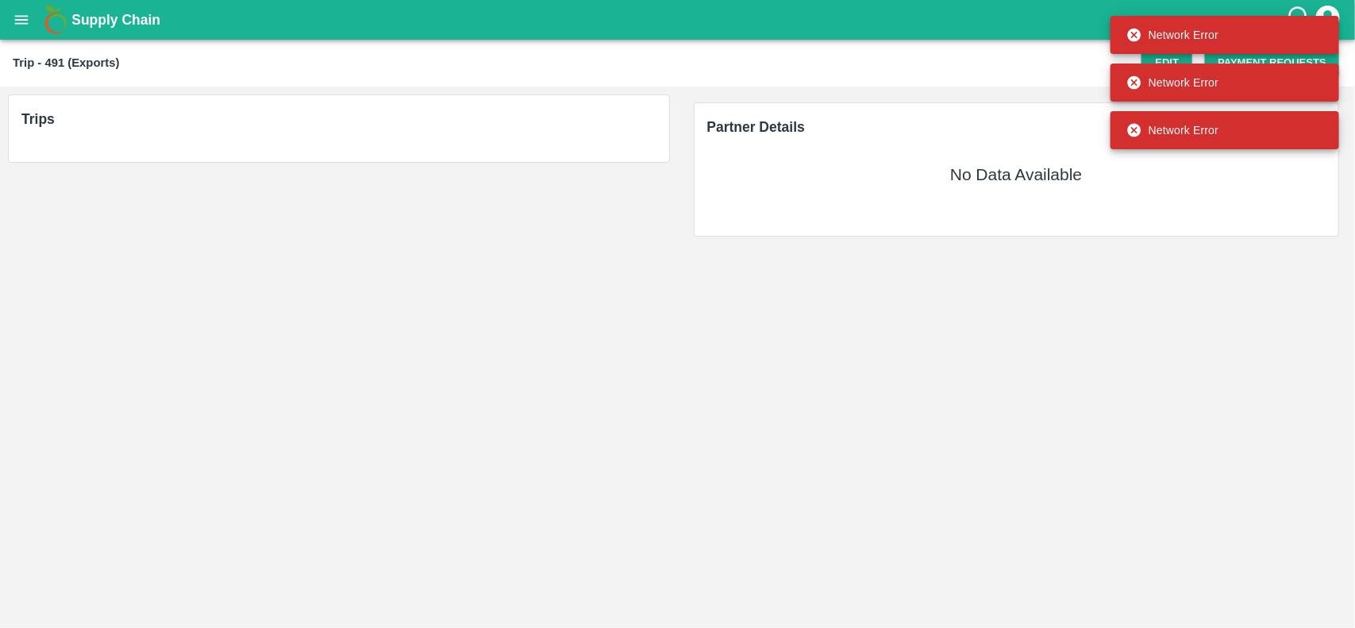
click at [899, 455] on main "Trip - 491 (Exports) Edit Payment Requests Trips Partner Details No Data Availa…" at bounding box center [677, 334] width 1355 height 588
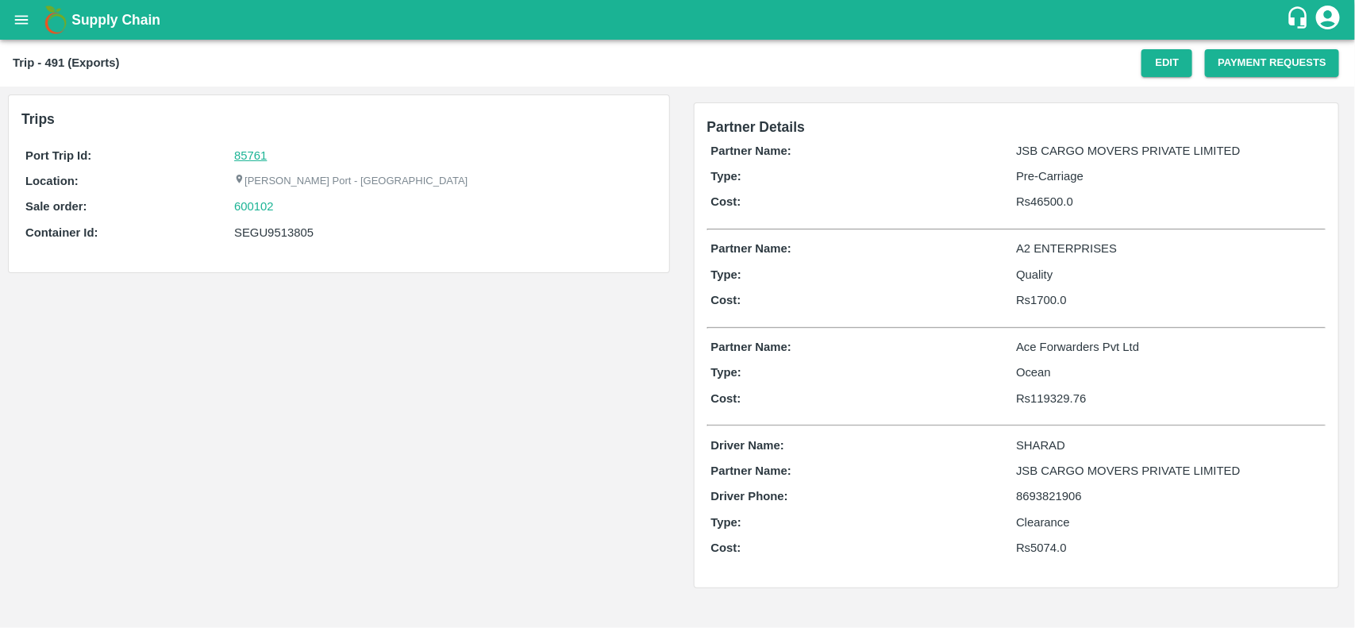
click at [254, 152] on link "85761" at bounding box center [250, 155] width 33 height 13
drag, startPoint x: 287, startPoint y: 215, endPoint x: 286, endPoint y: 207, distance: 8.1
click at [286, 207] on div "600102" at bounding box center [443, 206] width 418 height 17
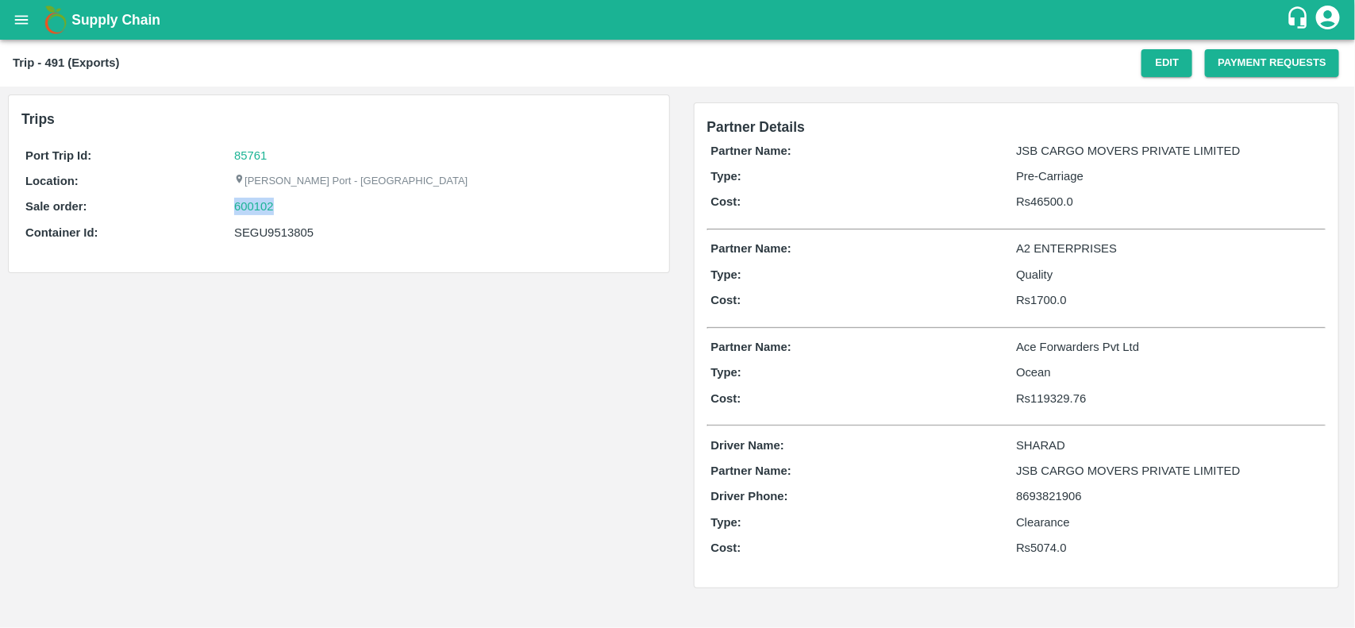
copy link "600102"
click at [286, 207] on div "600102" at bounding box center [443, 206] width 418 height 17
click at [241, 200] on link "600102" at bounding box center [254, 206] width 40 height 17
click at [256, 236] on div "SEGU9513805" at bounding box center [443, 232] width 418 height 17
copy div "SEGU9513805"
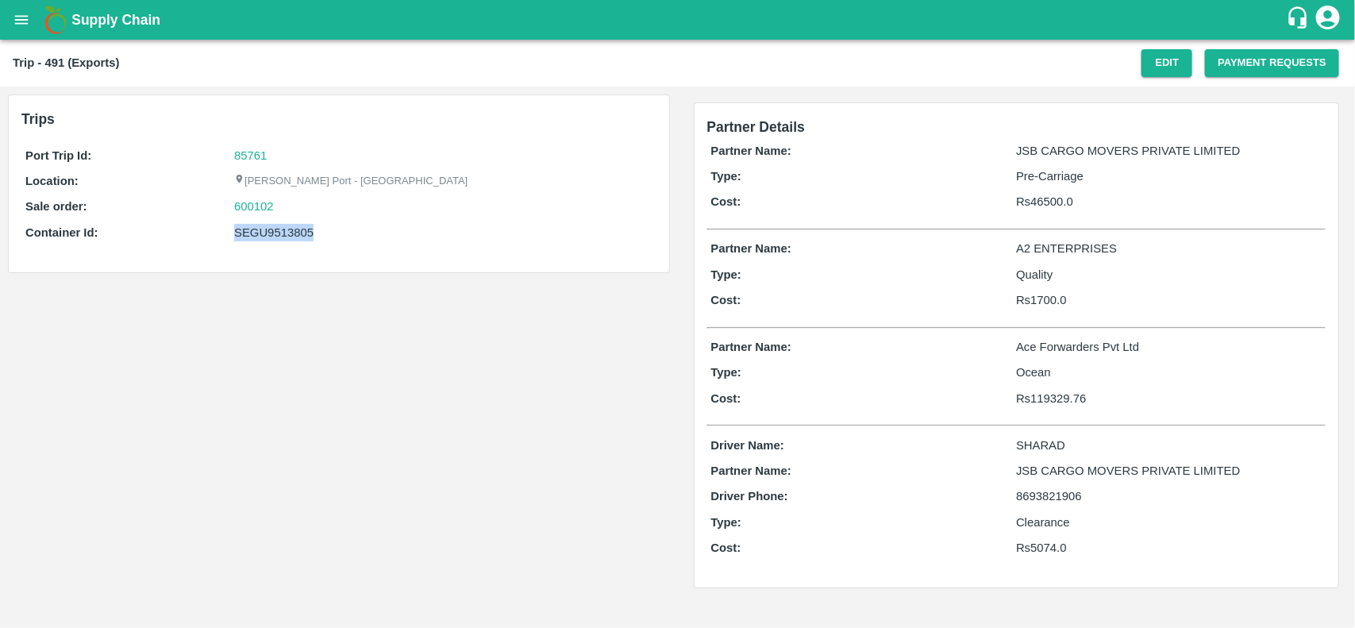
click at [256, 236] on div "SEGU9513805" at bounding box center [443, 232] width 418 height 17
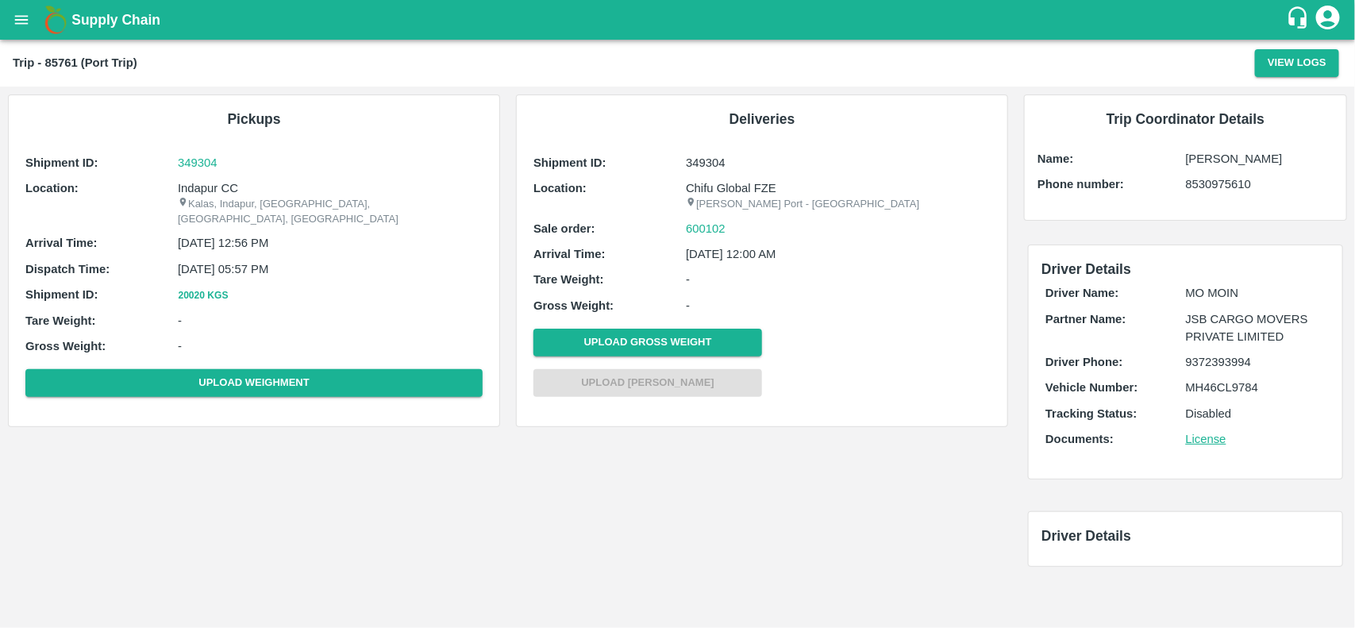
click at [222, 188] on p "Indapur CC" at bounding box center [330, 187] width 305 height 17
copy p "CC"
click at [222, 188] on p "Indapur CC" at bounding box center [330, 187] width 305 height 17
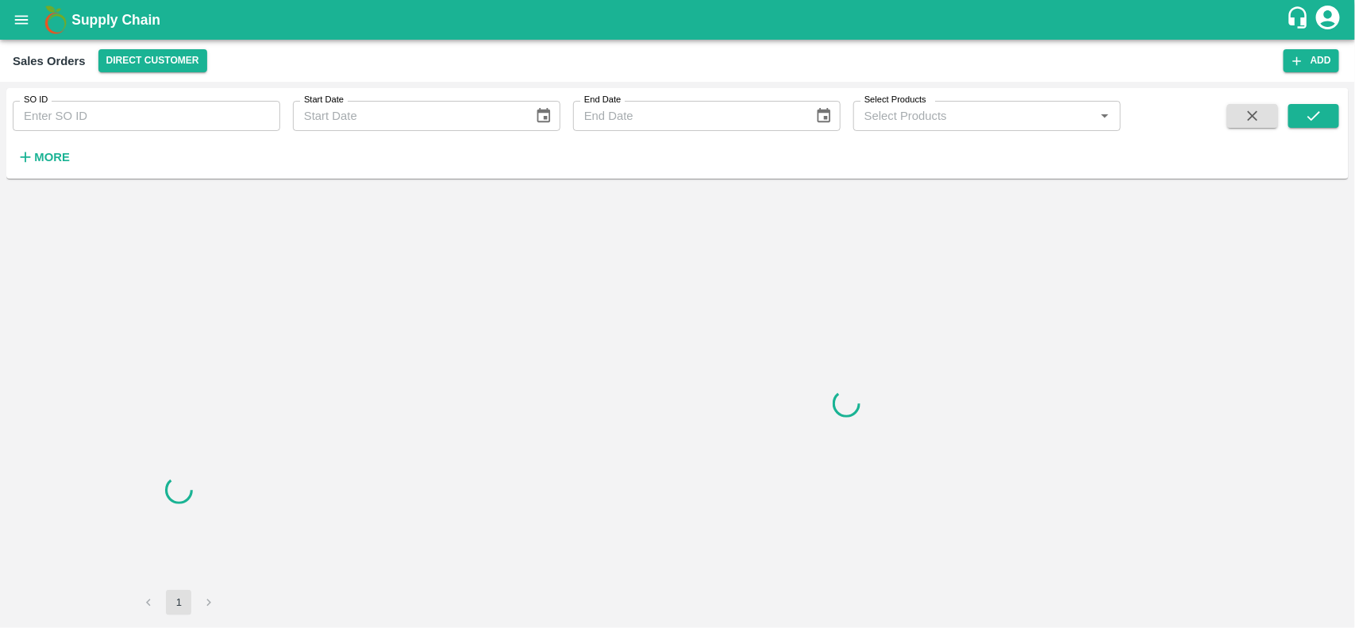
click at [141, 110] on input "SO ID" at bounding box center [147, 116] width 268 height 30
paste input "600102"
click at [141, 110] on input "600102" at bounding box center [147, 116] width 268 height 30
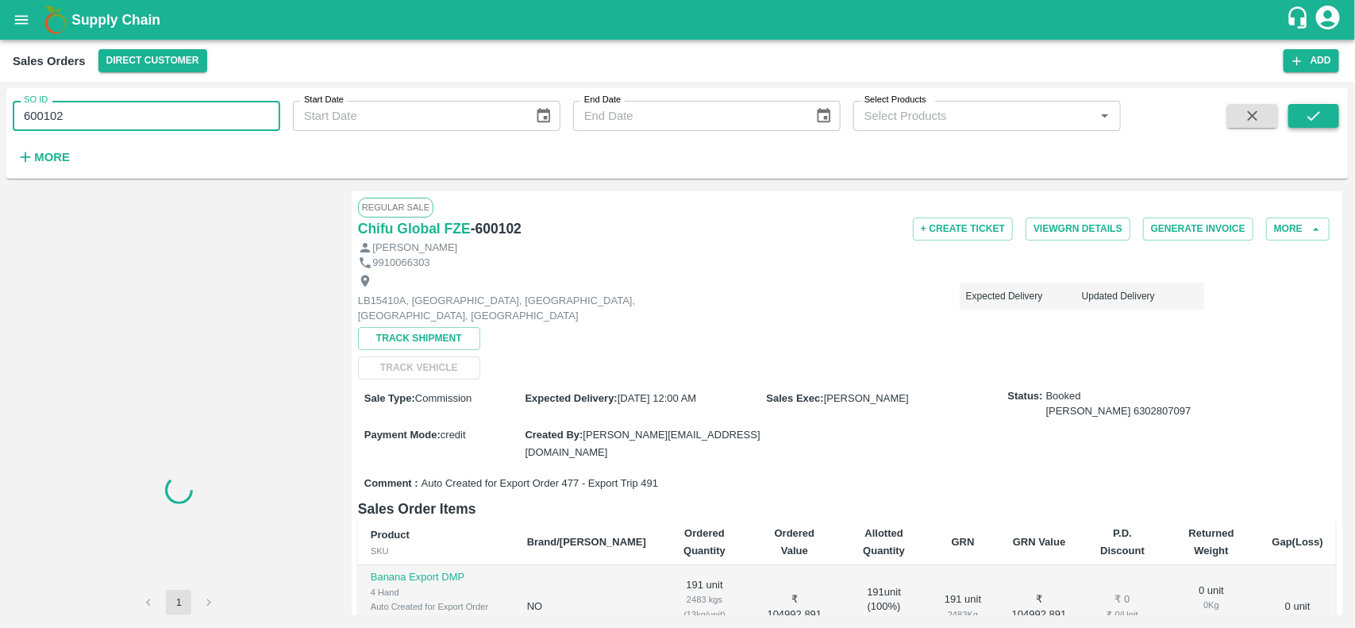
type input "600102"
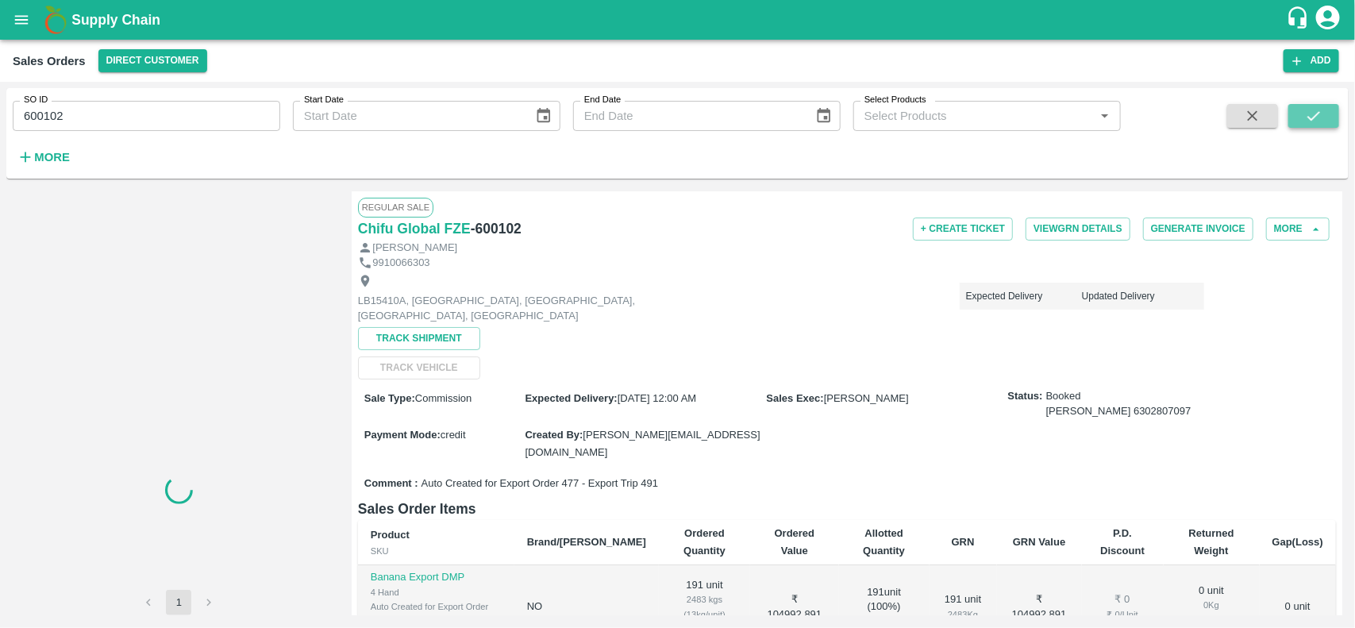
click at [1316, 125] on button "submit" at bounding box center [1313, 116] width 51 height 24
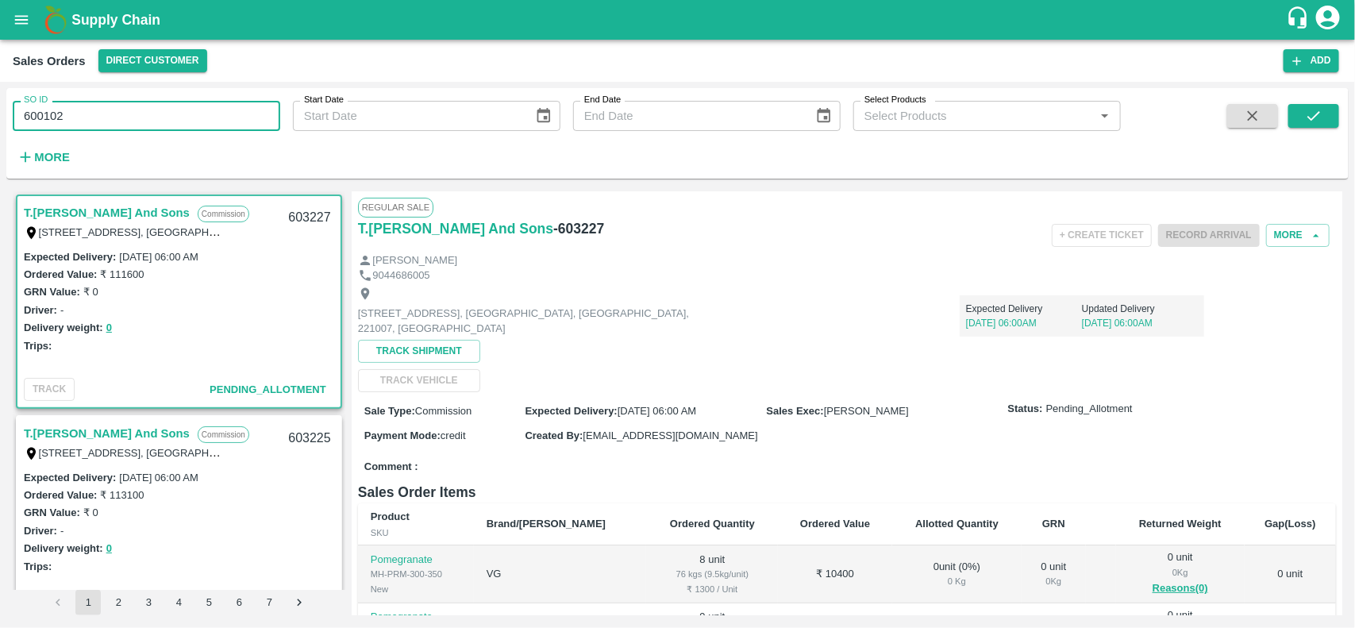
click at [85, 125] on input "600102" at bounding box center [147, 116] width 268 height 30
paste input "text"
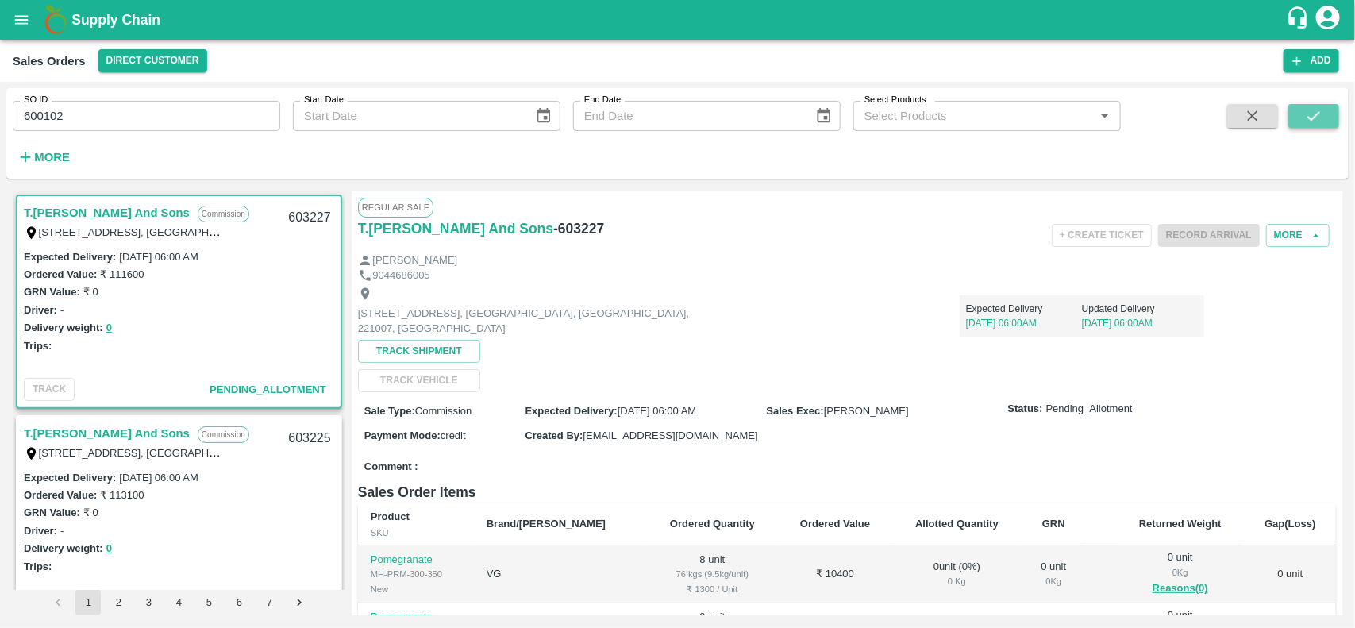
click at [1319, 111] on icon "submit" at bounding box center [1313, 115] width 17 height 17
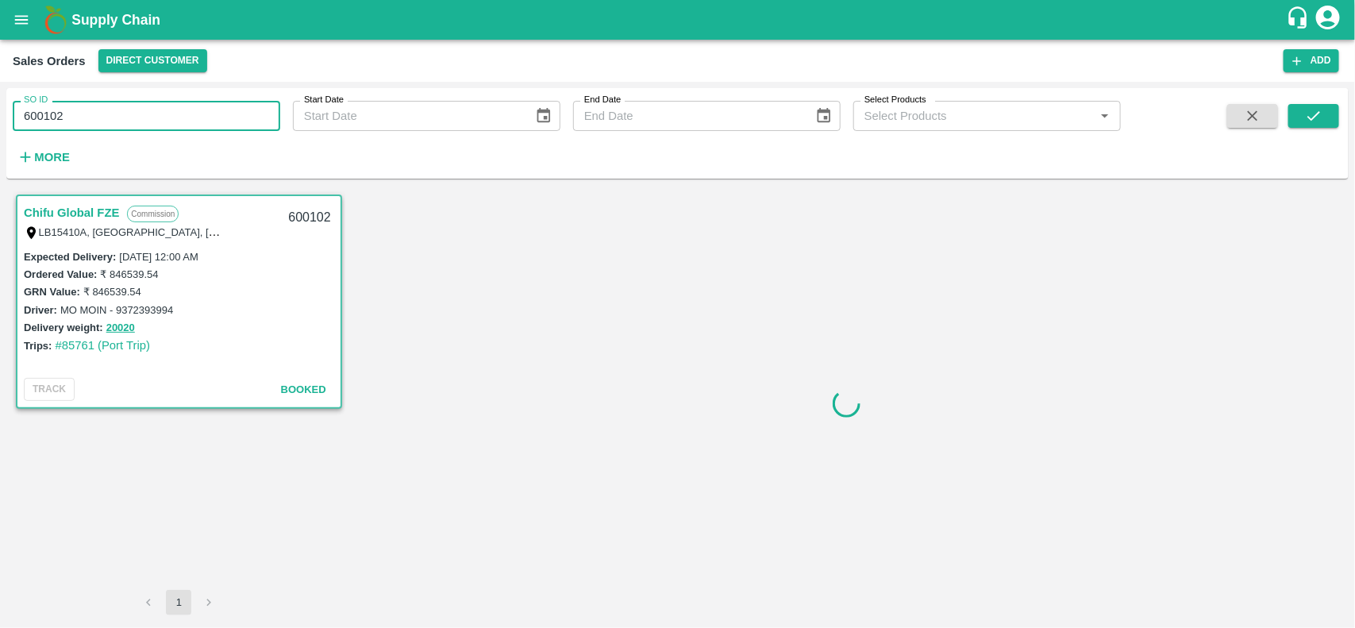
click at [175, 109] on input "600102" at bounding box center [147, 116] width 268 height 30
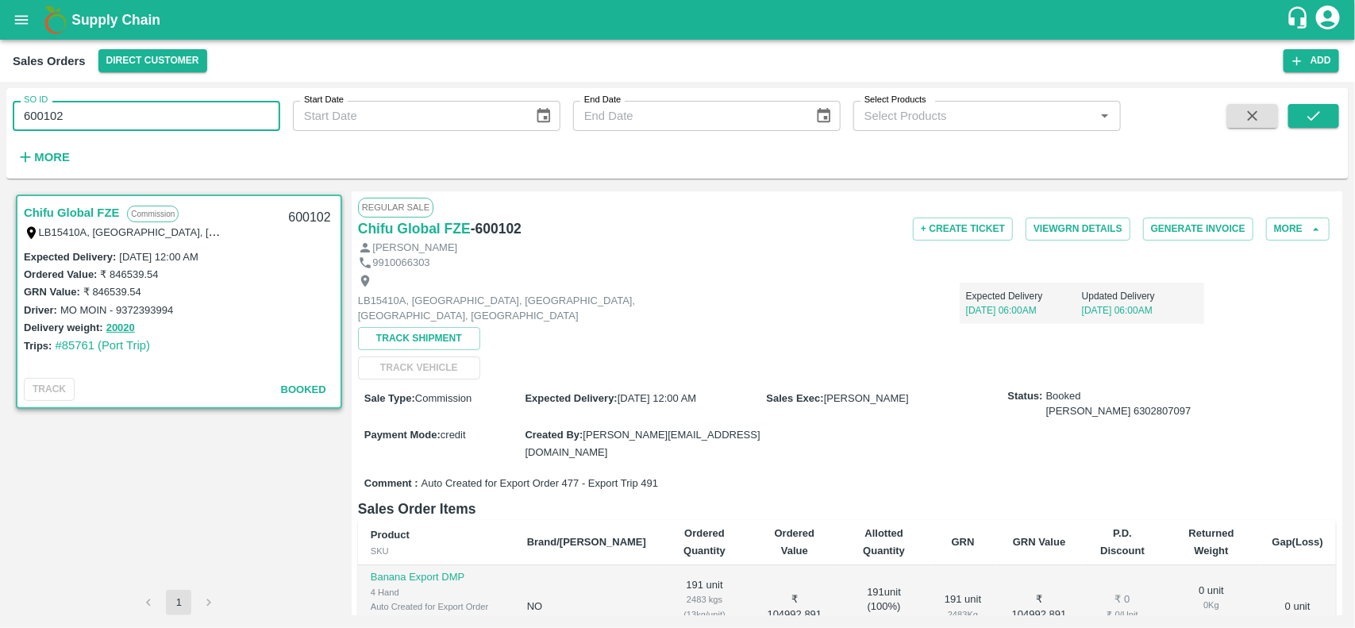
type input "600102"
paste input "text"
type input "600102"
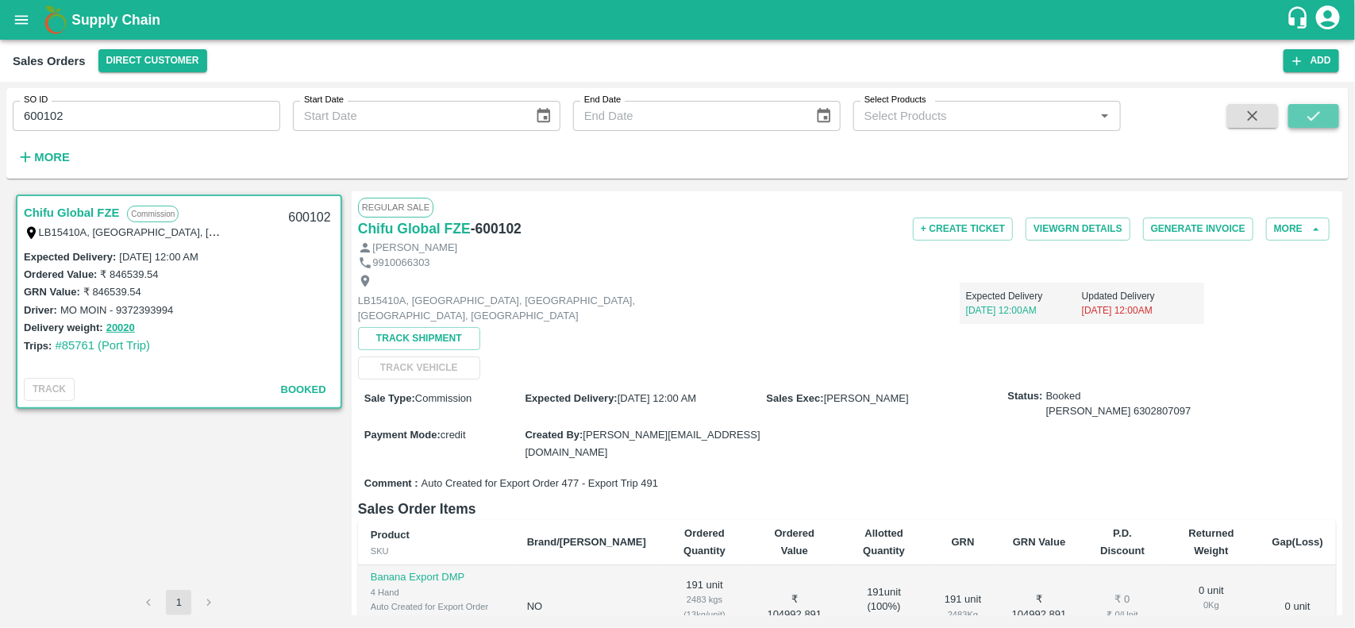
click at [1327, 121] on button "submit" at bounding box center [1313, 116] width 51 height 24
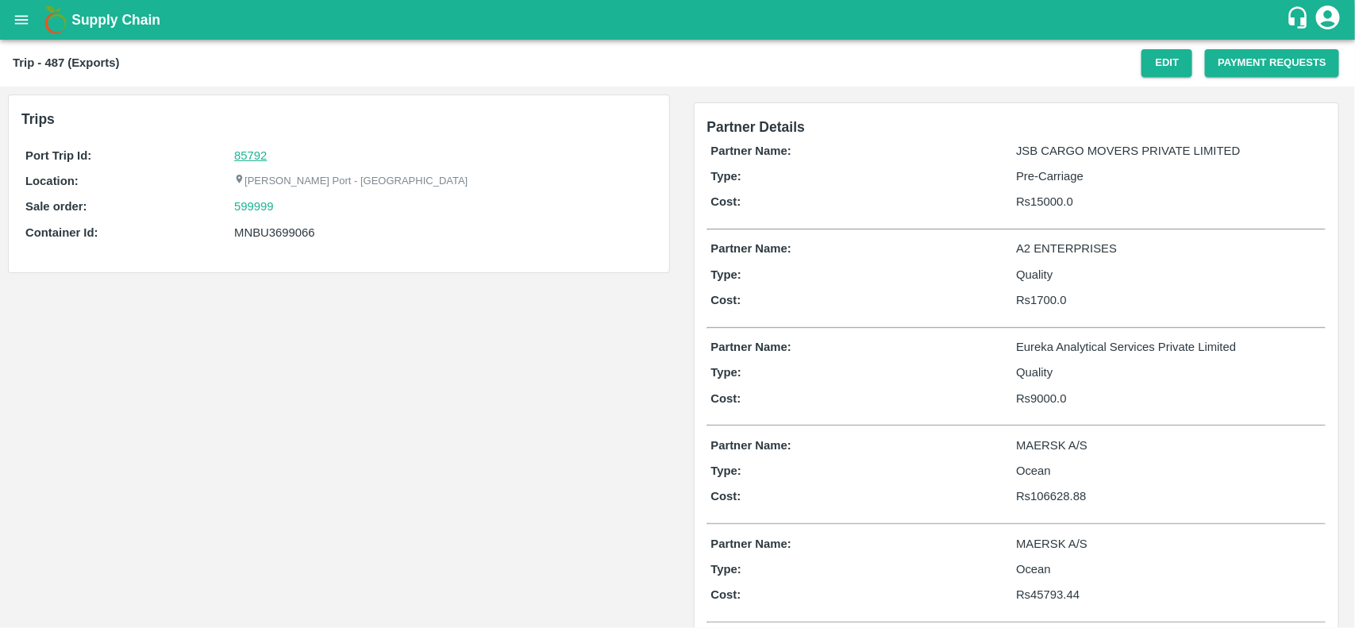
click at [259, 152] on link "85792" at bounding box center [250, 155] width 33 height 13
click at [284, 206] on div "599999" at bounding box center [443, 206] width 418 height 17
copy link "599999"
click at [284, 206] on div "599999" at bounding box center [443, 206] width 418 height 17
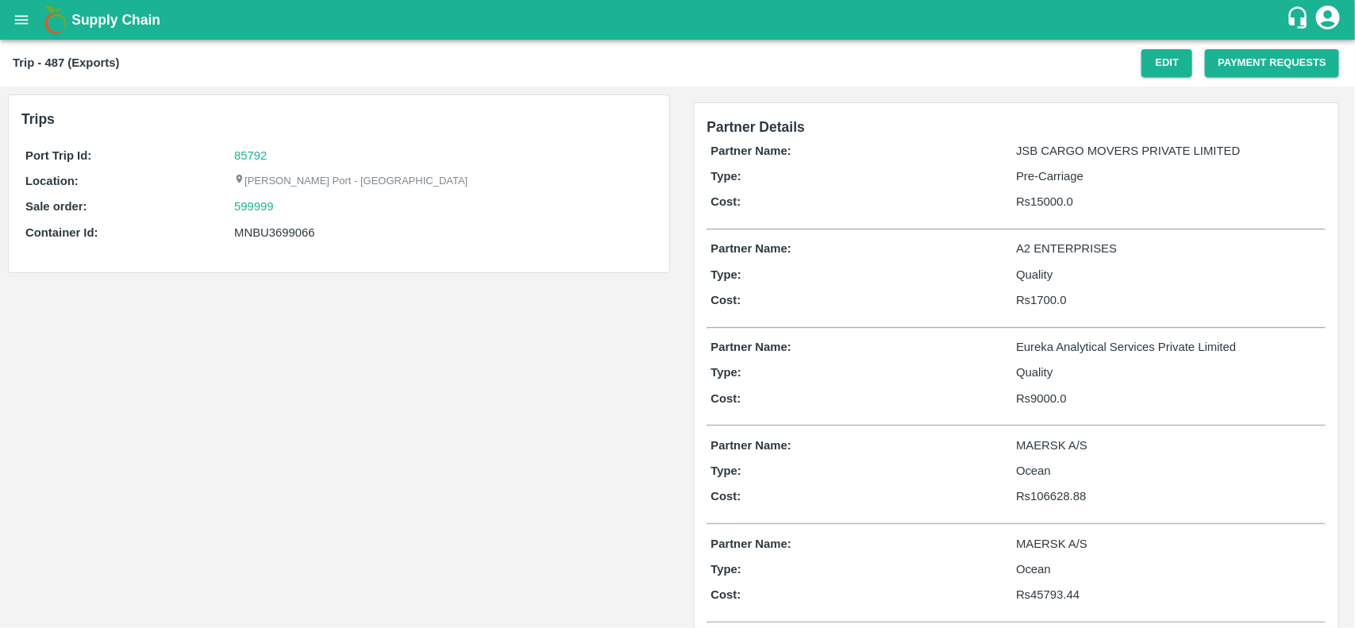
click at [243, 220] on div "Port Trip Id: 85792 Location: Jawaharlal Nehru Port - Nhava Sheva Sale order: 5…" at bounding box center [338, 198] width 635 height 110
click at [239, 207] on link "599999" at bounding box center [254, 206] width 40 height 17
drag, startPoint x: 268, startPoint y: 149, endPoint x: 283, endPoint y: 156, distance: 17.1
click at [283, 156] on div "85792" at bounding box center [443, 155] width 418 height 17
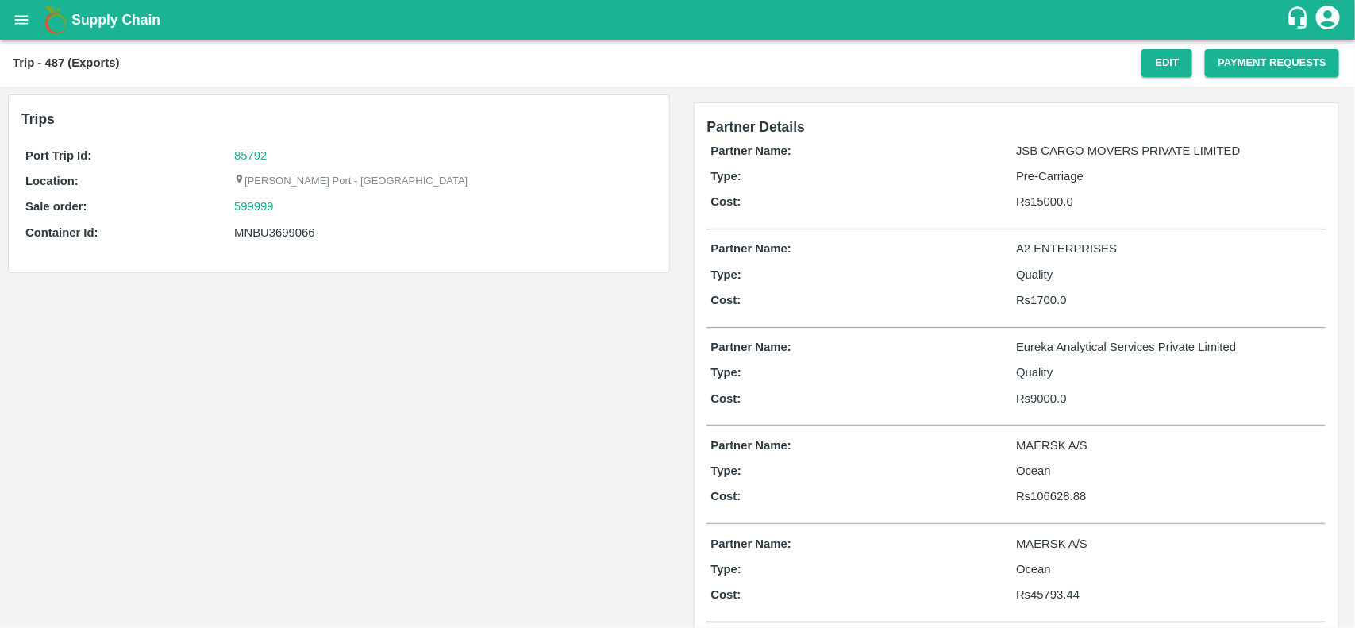
click at [283, 156] on div "85792" at bounding box center [443, 155] width 418 height 17
copy link "85792"
click at [283, 156] on div "85792" at bounding box center [443, 155] width 418 height 17
click at [282, 207] on div "599999" at bounding box center [443, 206] width 418 height 17
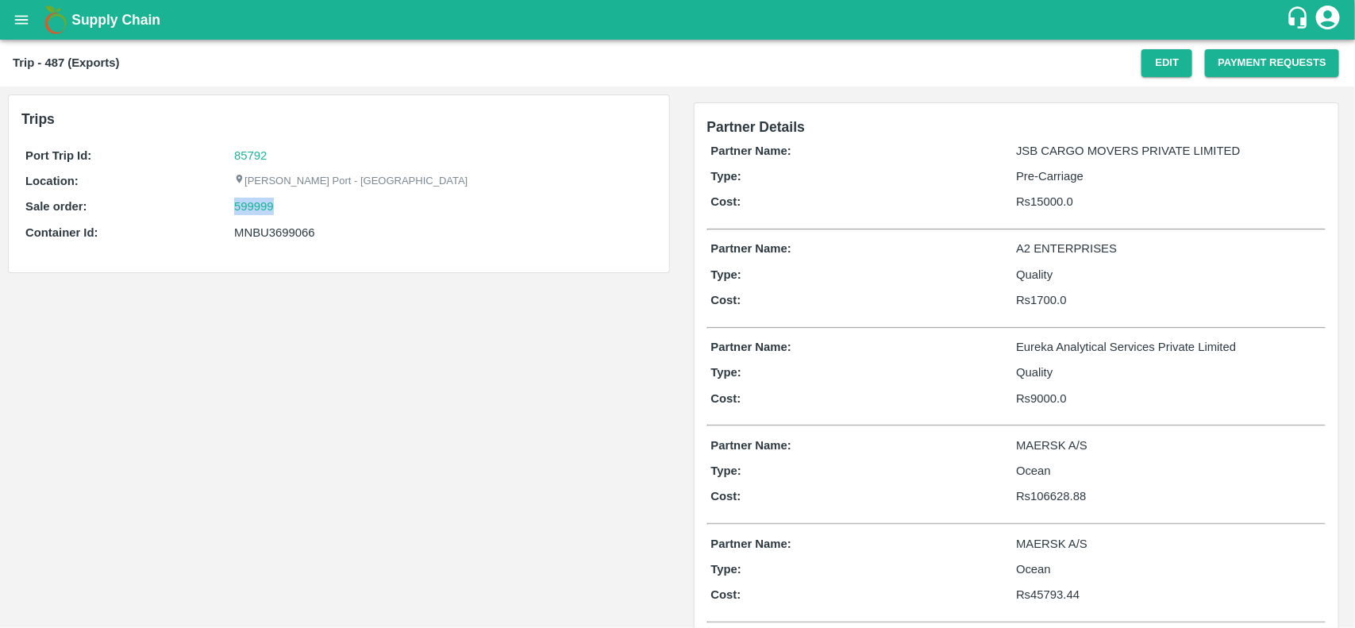
copy link "599999"
click at [282, 207] on div "599999" at bounding box center [443, 206] width 418 height 17
click at [272, 226] on div "MNBU3699066" at bounding box center [443, 232] width 418 height 17
copy div "MNBU3699066"
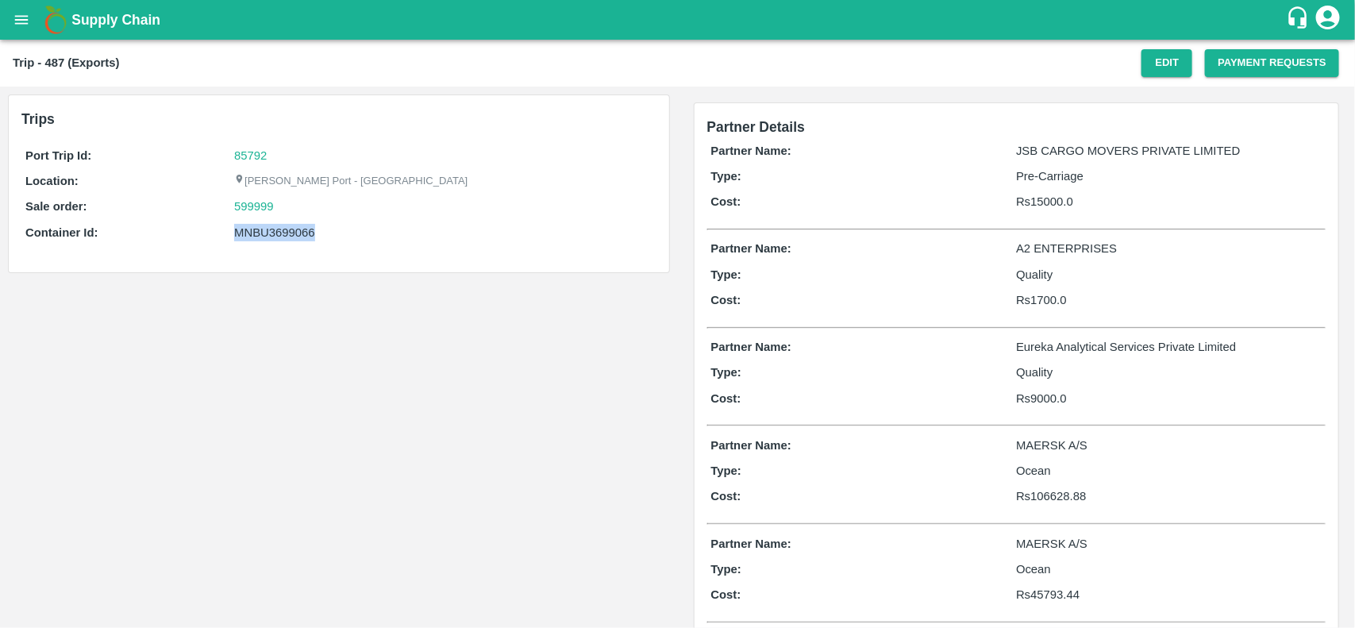
click at [272, 226] on div "MNBU3699066" at bounding box center [443, 232] width 418 height 17
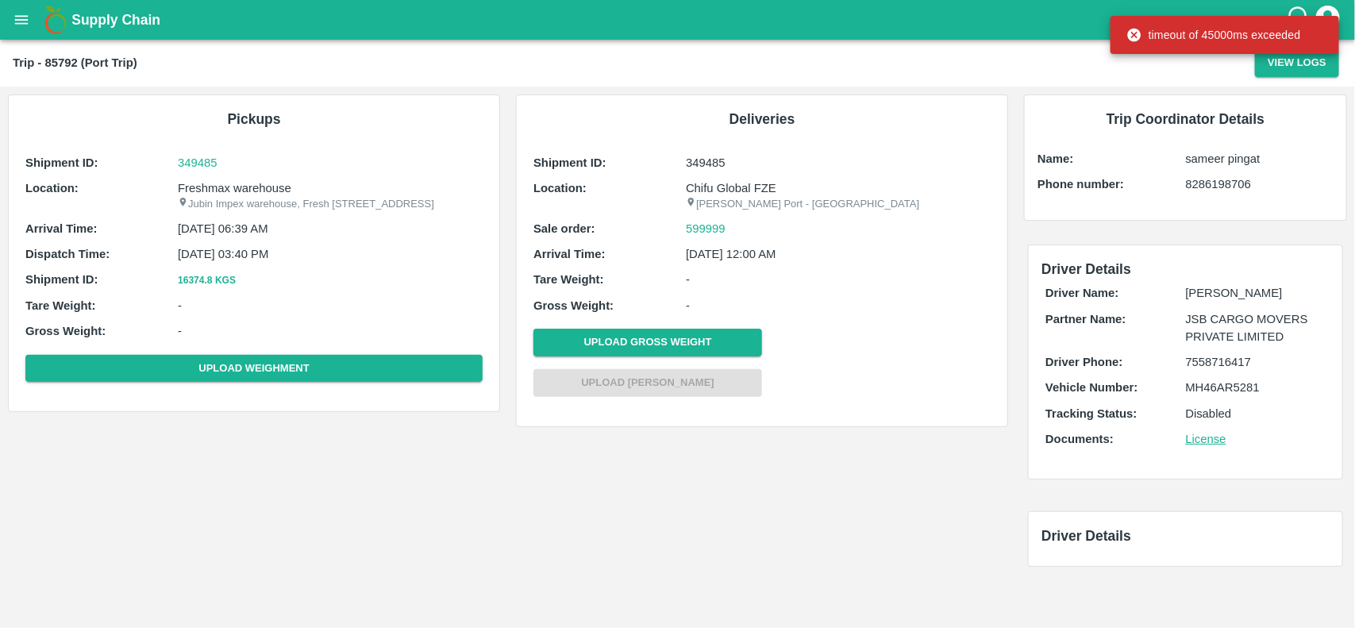
click at [258, 184] on p "Freshmax warehouse" at bounding box center [330, 187] width 305 height 17
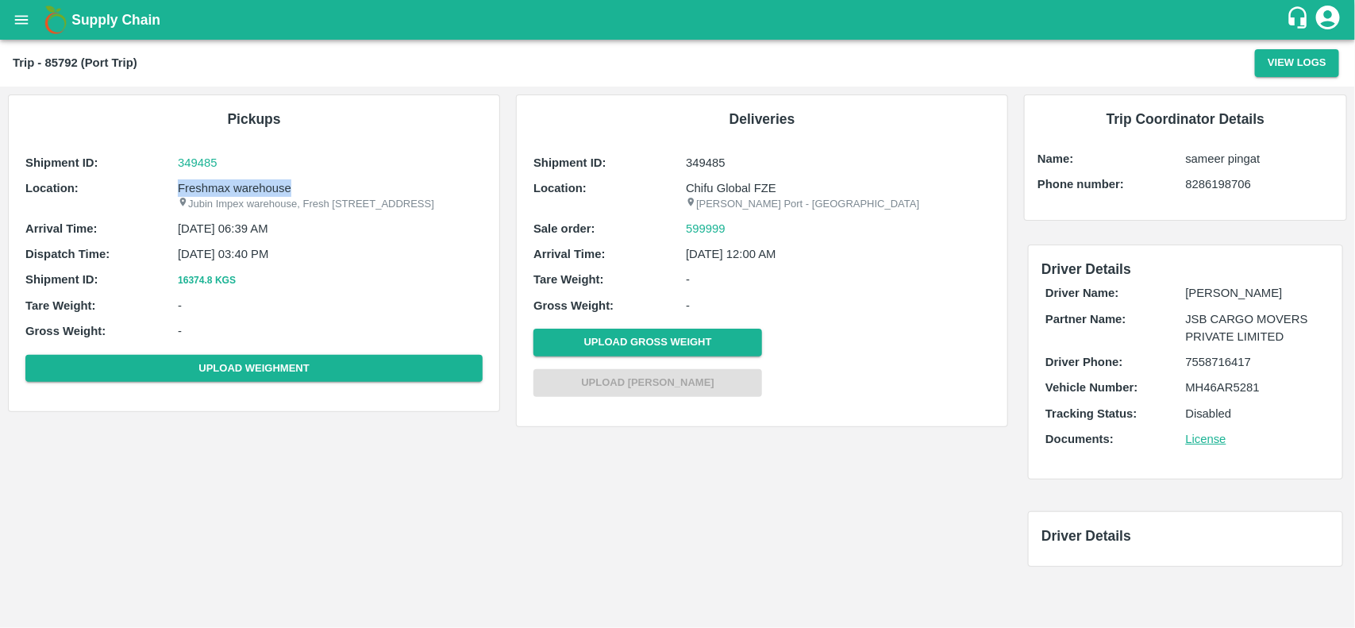
copy p "Freshmax warehouse"
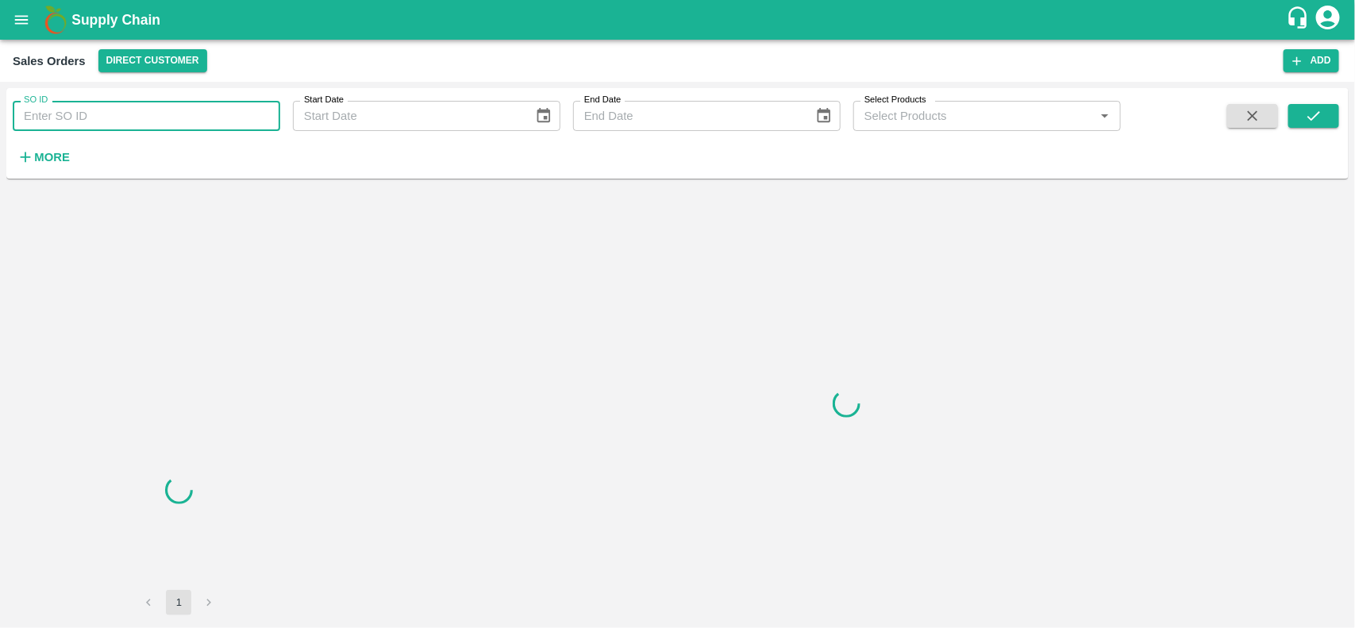
click at [133, 131] on input "SO ID" at bounding box center [147, 116] width 268 height 30
paste input "599999"
click at [133, 131] on input "599999" at bounding box center [147, 116] width 268 height 30
type input "599999"
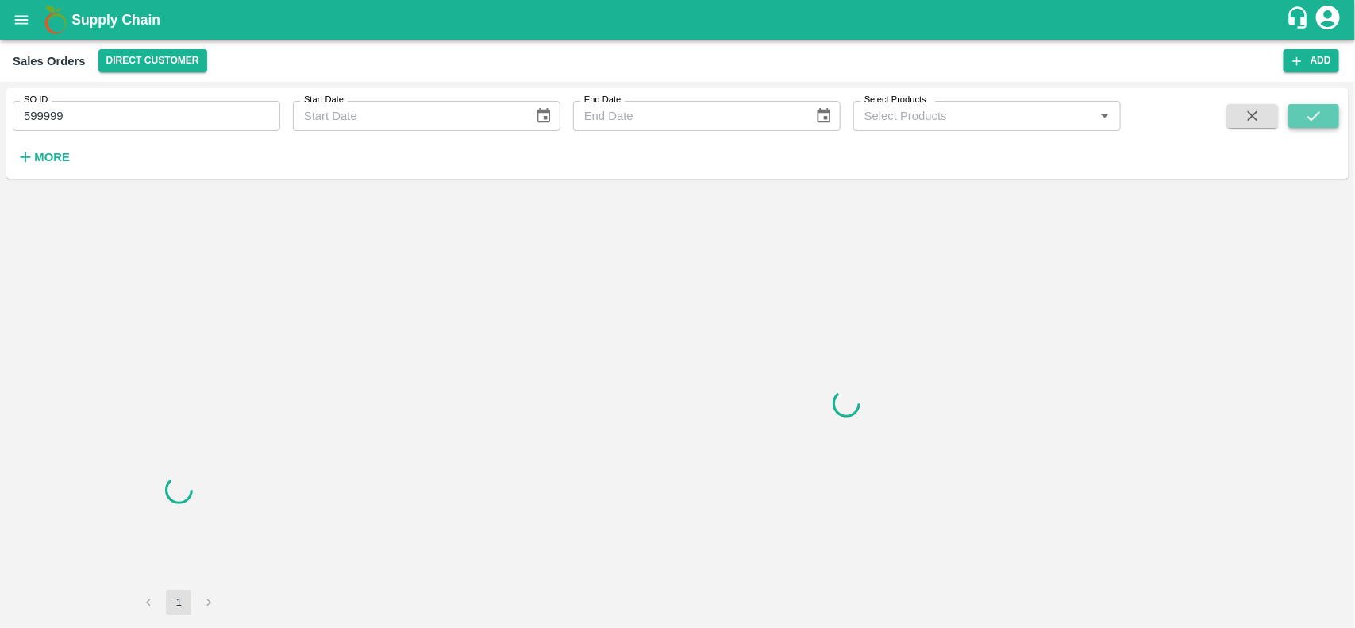
click at [1319, 110] on icon "submit" at bounding box center [1313, 115] width 17 height 17
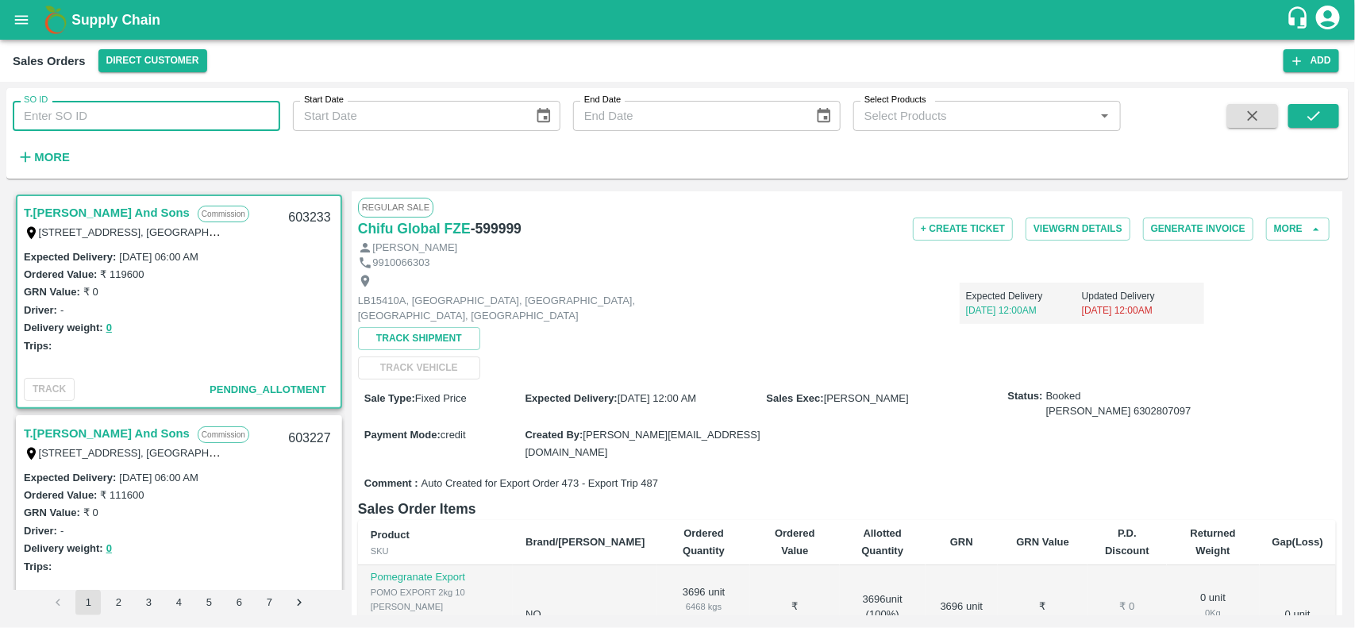
click at [144, 112] on input "SO ID" at bounding box center [147, 116] width 268 height 30
click at [102, 111] on input "SO ID" at bounding box center [147, 116] width 268 height 30
paste input "599999"
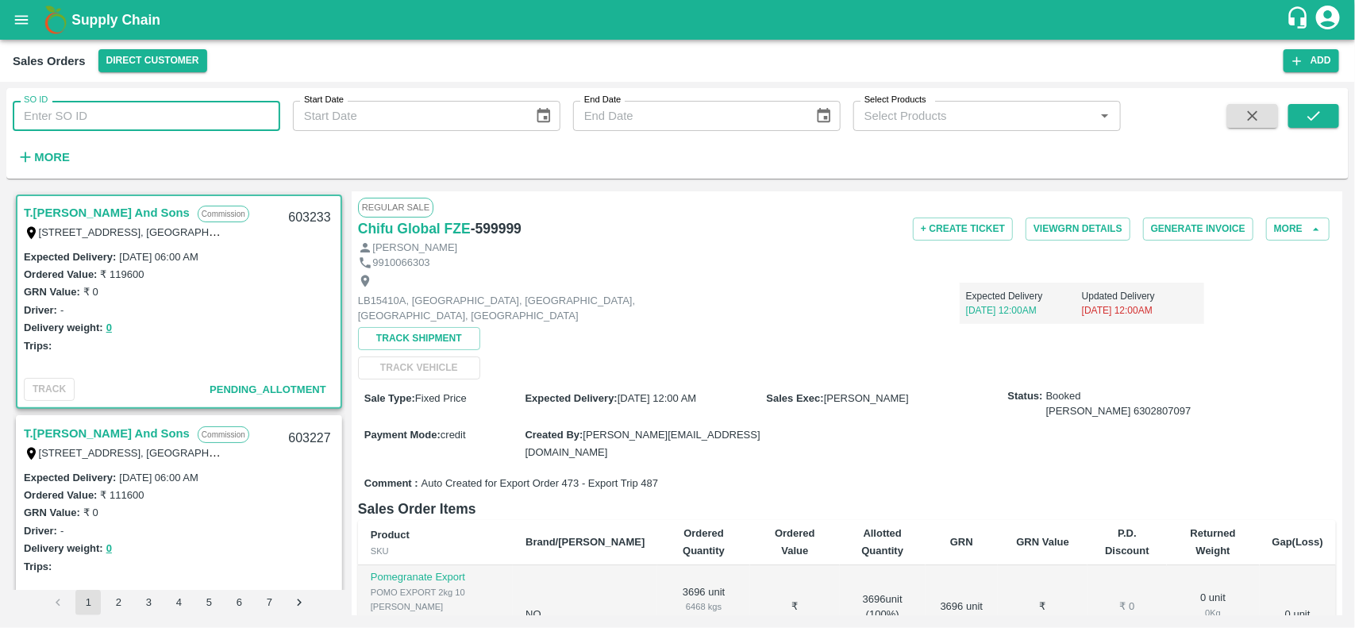
click at [102, 111] on input "SO ID" at bounding box center [147, 116] width 268 height 30
type input "599999"
click at [1326, 111] on button "submit" at bounding box center [1313, 116] width 51 height 24
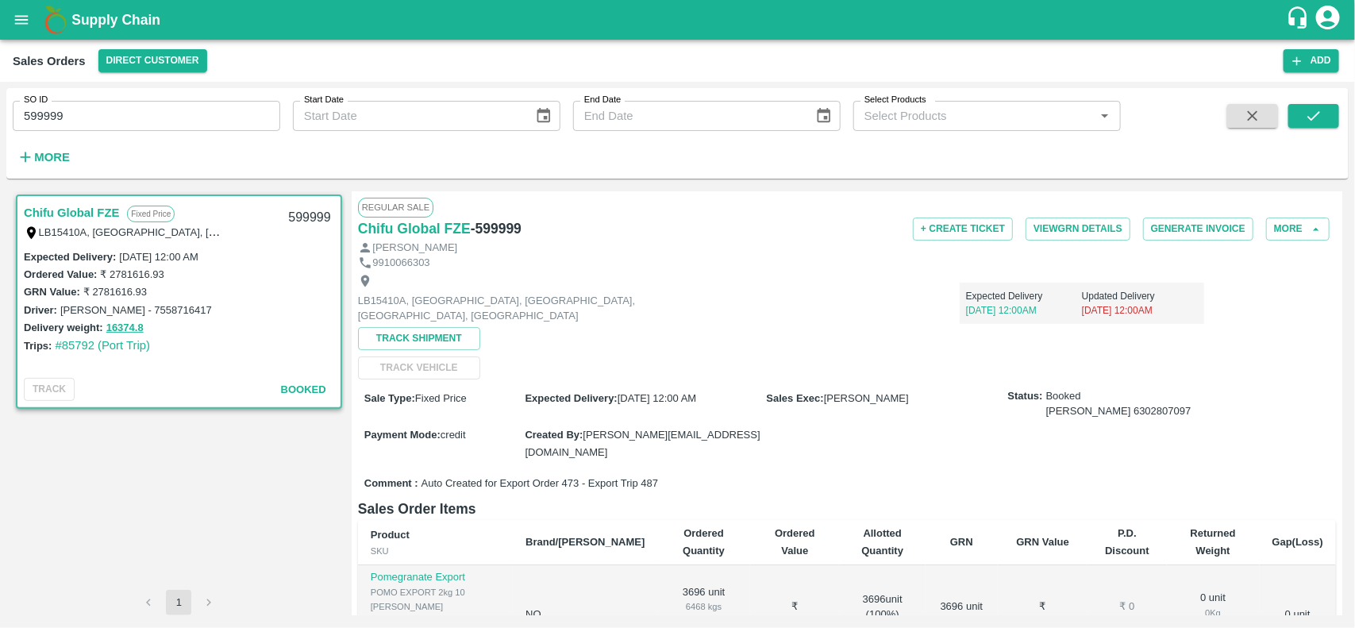
click at [754, 310] on div "Expected Delivery 18 Jul, 12:00AM Updated Delivery 29 Jul, 12:00AM" at bounding box center [959, 297] width 489 height 54
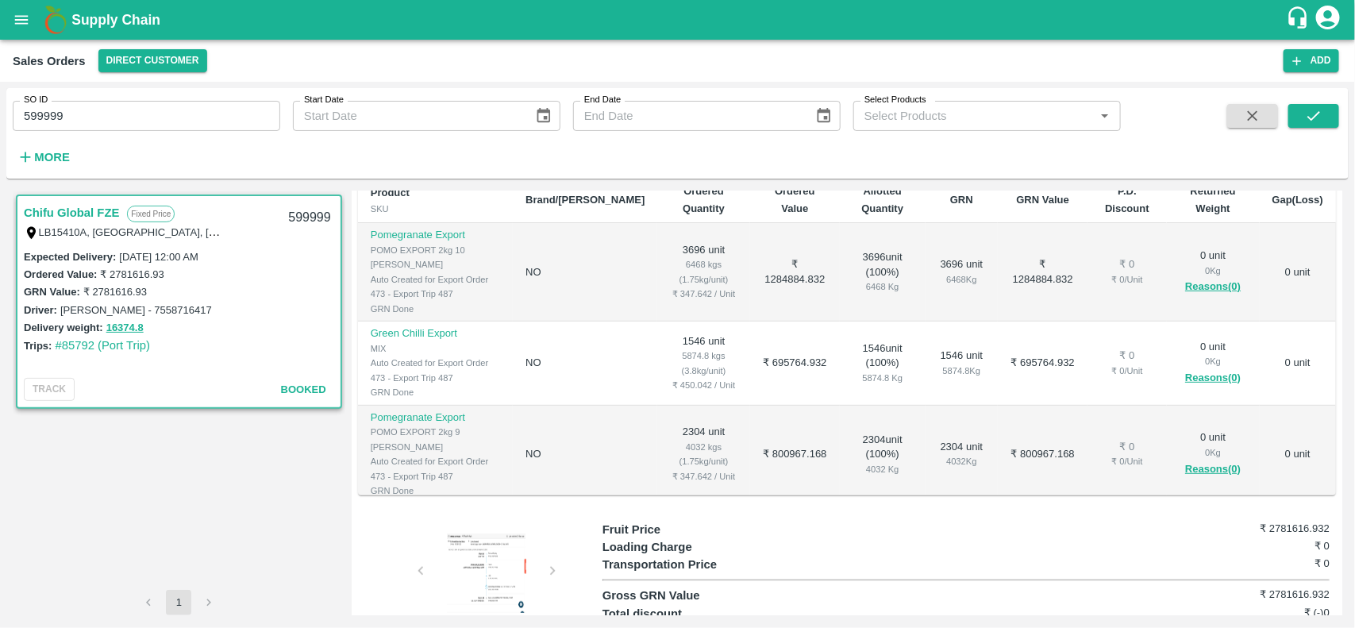
scroll to position [25, 0]
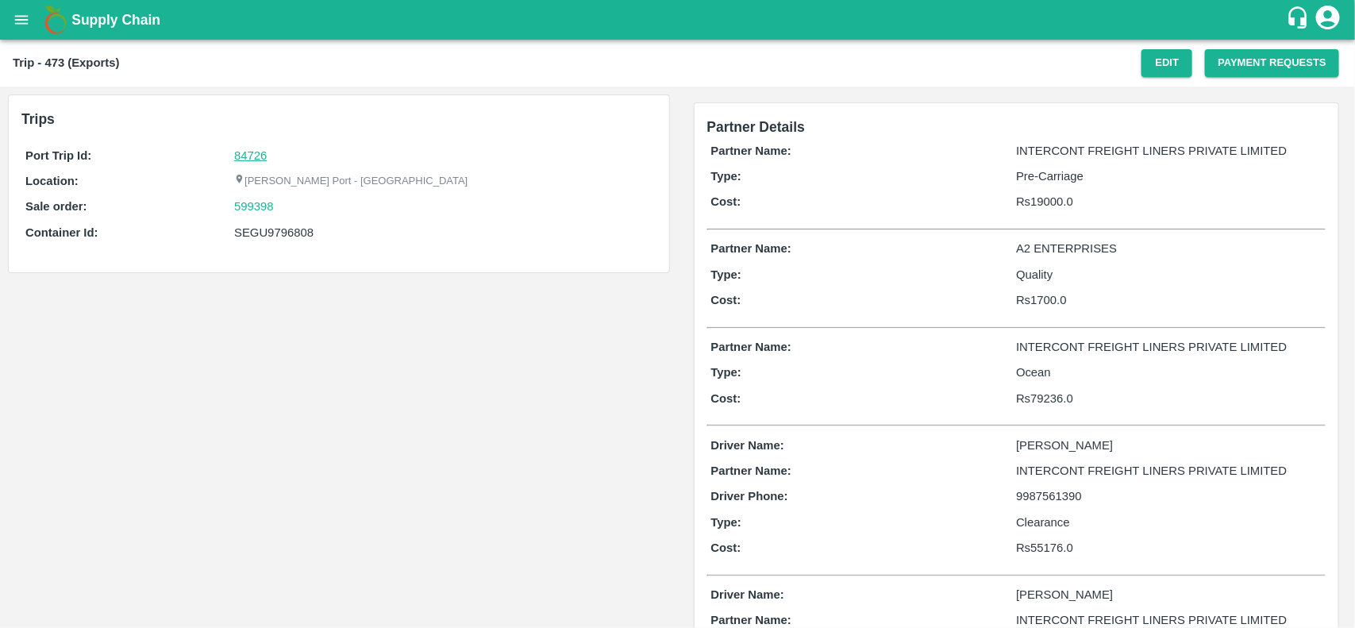
click at [264, 155] on link "84726" at bounding box center [250, 155] width 33 height 13
click at [279, 207] on div "599398" at bounding box center [443, 206] width 418 height 17
copy link
click at [279, 207] on div "599398" at bounding box center [443, 206] width 418 height 17
copy link "599398"
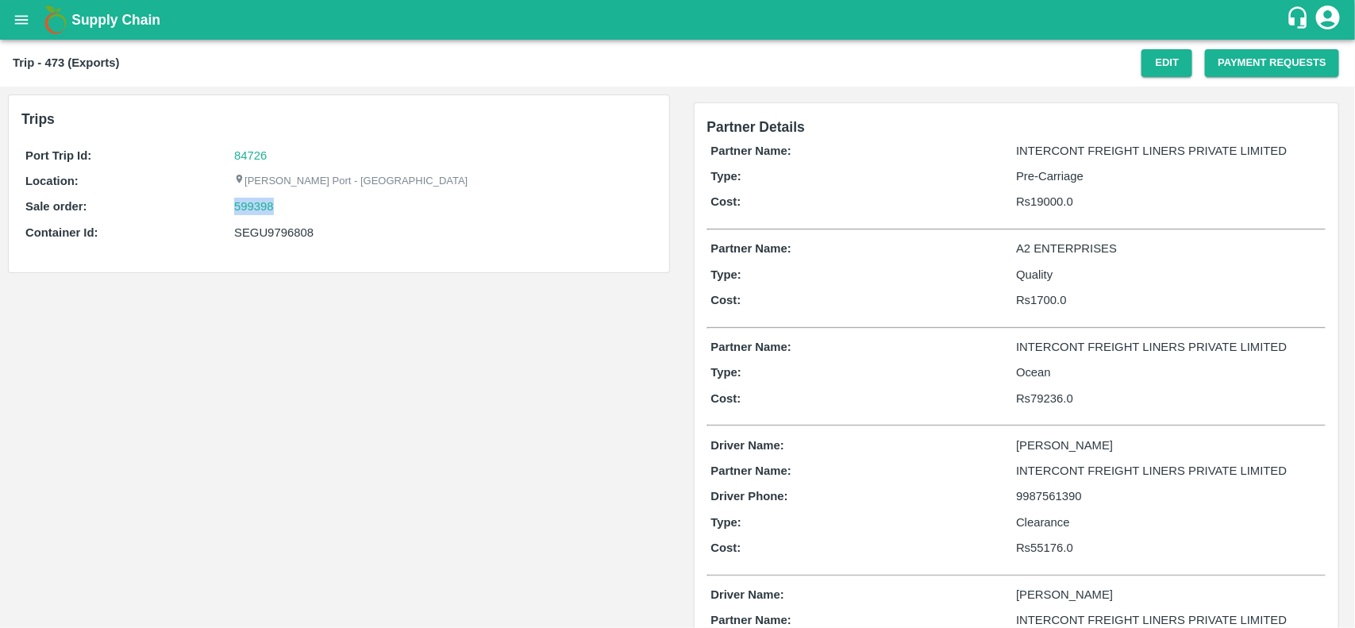
click at [279, 207] on div "599398" at bounding box center [443, 206] width 418 height 17
click at [251, 201] on link "599398" at bounding box center [254, 206] width 40 height 17
click at [264, 224] on div "SEGU9796808" at bounding box center [443, 232] width 418 height 17
copy div "SEGU9796808"
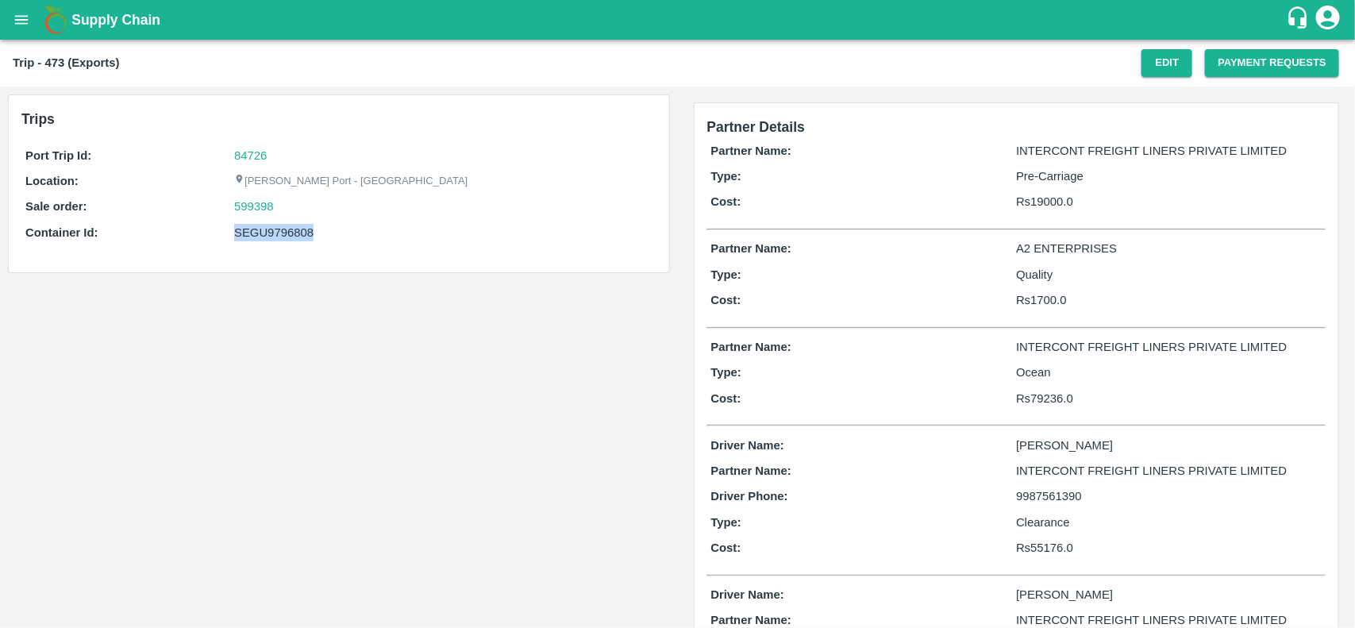
copy div "SEGU9796808"
click at [264, 224] on div "SEGU9796808" at bounding box center [443, 232] width 418 height 17
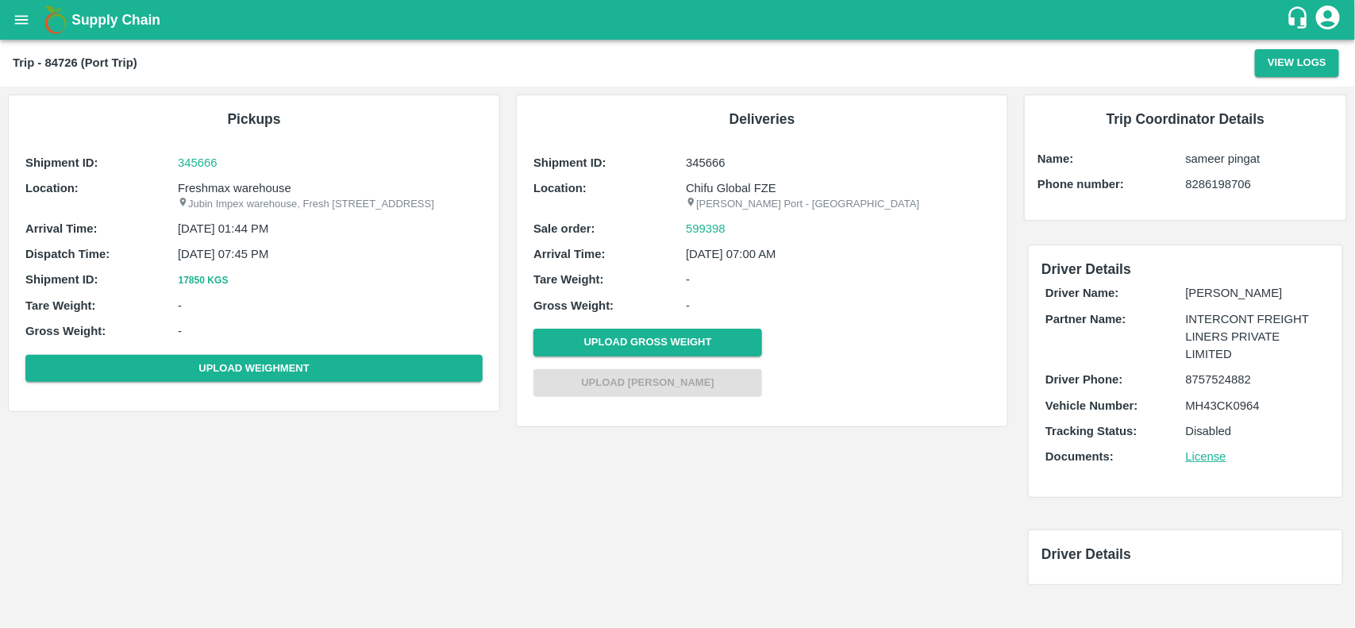
click at [248, 176] on div "Shipment ID: 345666 Location: Freshmax warehouse Jubin Impex warehouse, [GEOGRA…" at bounding box center [253, 271] width 465 height 243
copy p "Freshmax warehouse"
click at [248, 176] on div "Shipment ID: 345666 Location: Freshmax warehouse Jubin Impex warehouse, Fresh m…" at bounding box center [253, 271] width 465 height 243
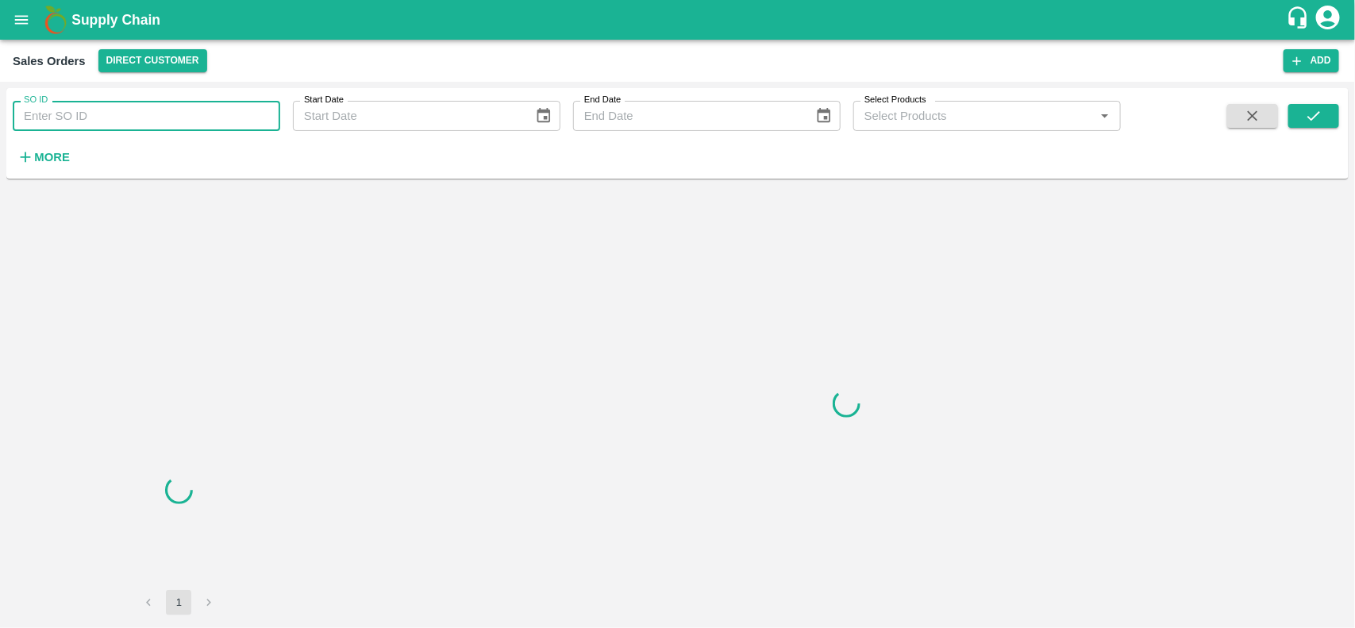
click at [152, 119] on input "SO ID" at bounding box center [147, 116] width 268 height 30
paste input "599398"
click at [152, 119] on input "599398" at bounding box center [147, 116] width 268 height 30
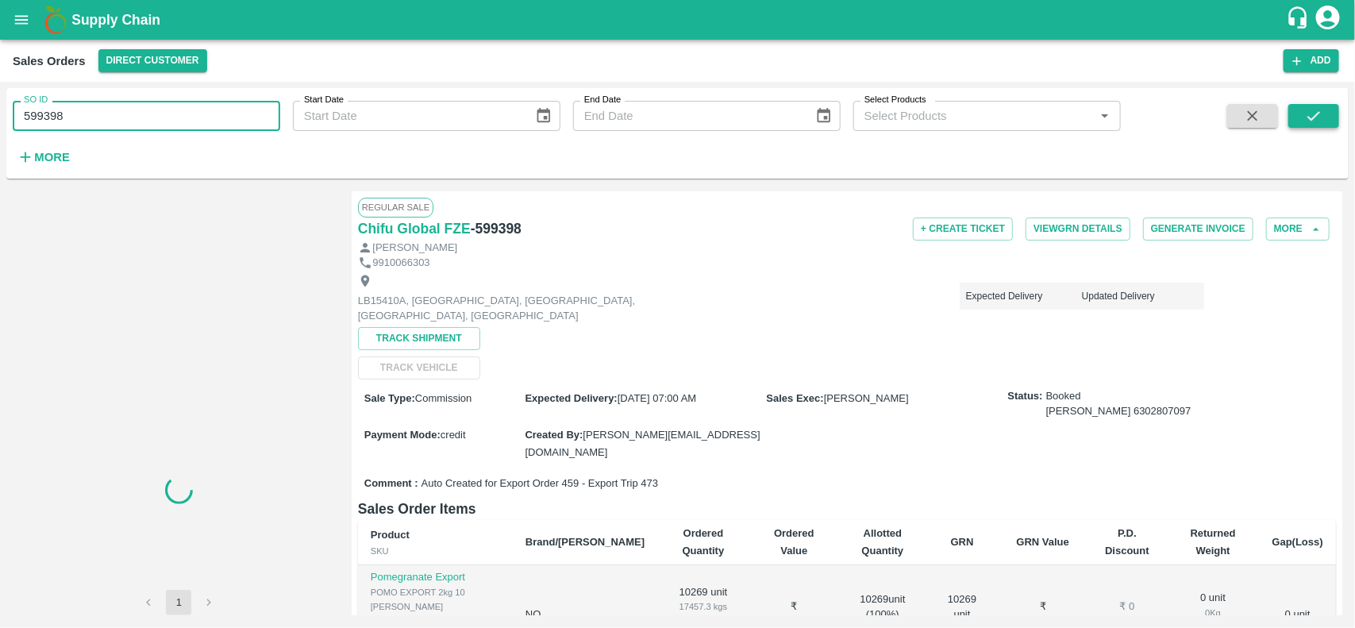
type input "599398"
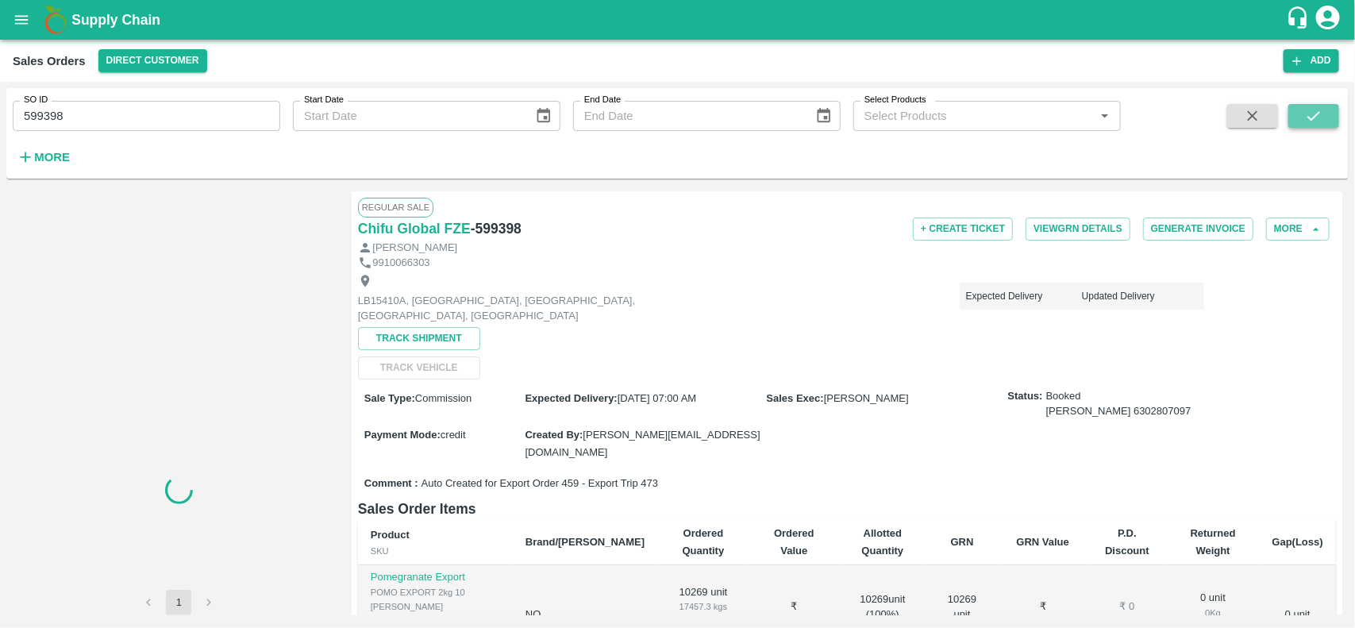
click at [1306, 125] on button "submit" at bounding box center [1313, 116] width 51 height 24
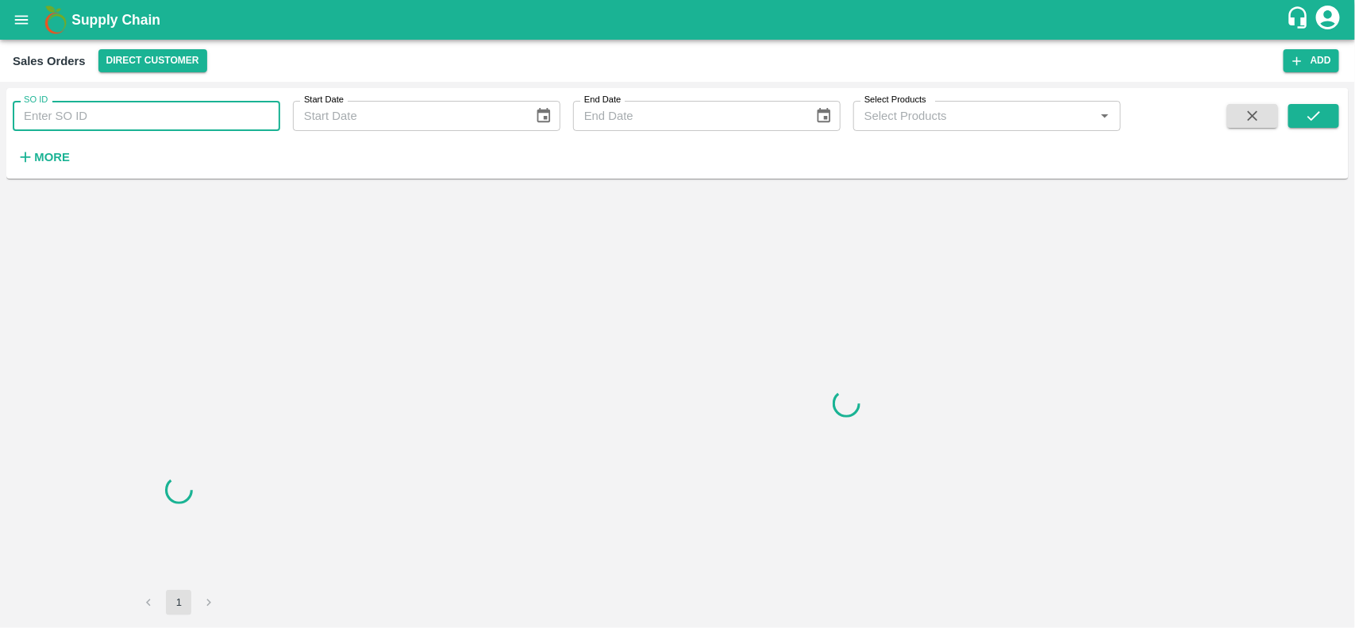
click at [90, 117] on input "SO ID" at bounding box center [147, 116] width 268 height 30
paste input "599398"
click at [90, 117] on input "599398" at bounding box center [147, 116] width 268 height 30
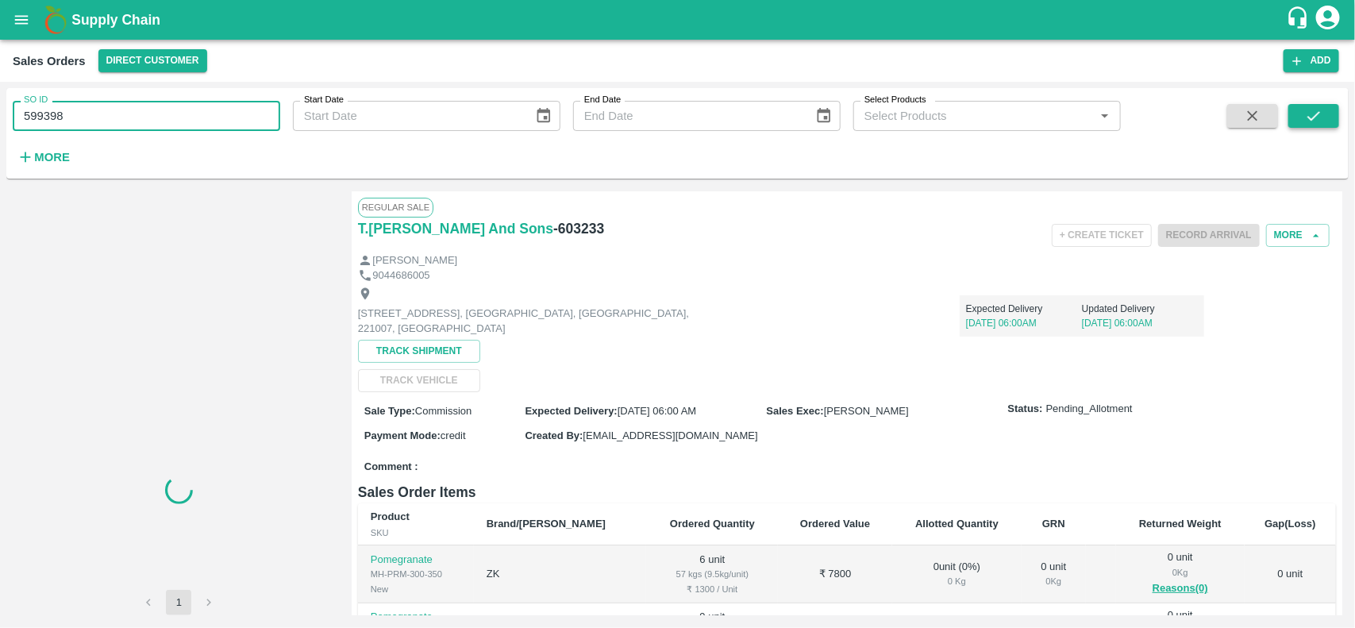
type input "599398"
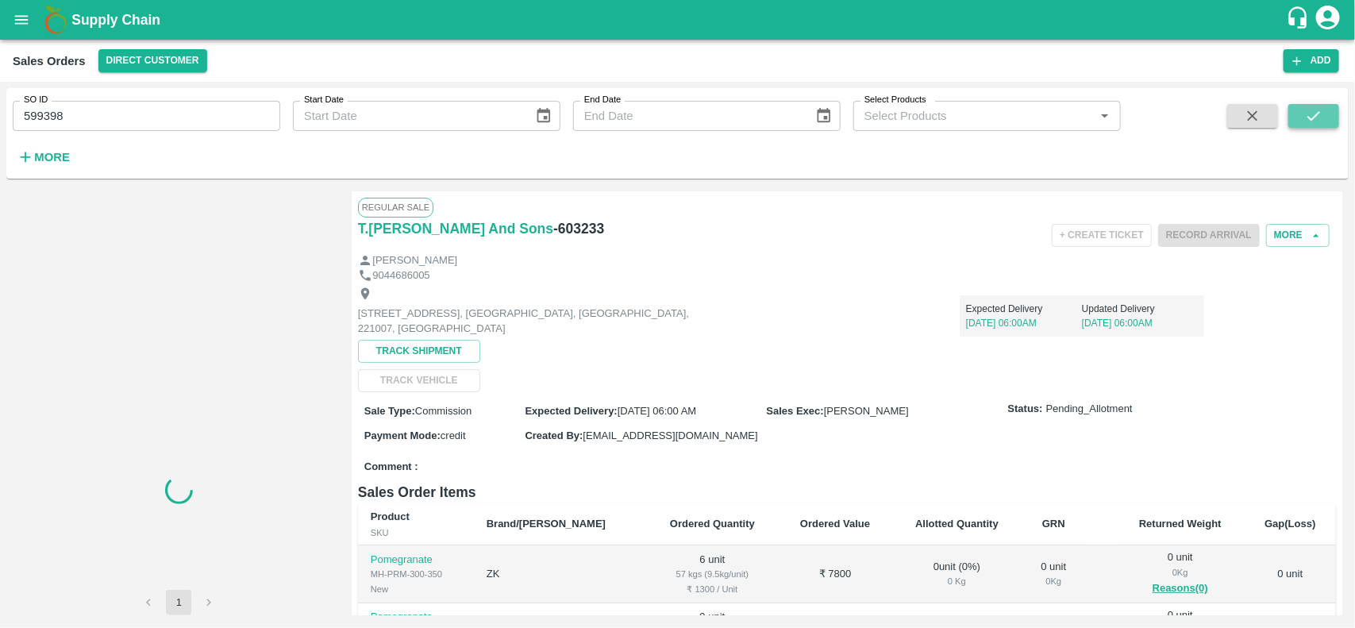
click at [1310, 104] on button "submit" at bounding box center [1313, 116] width 51 height 24
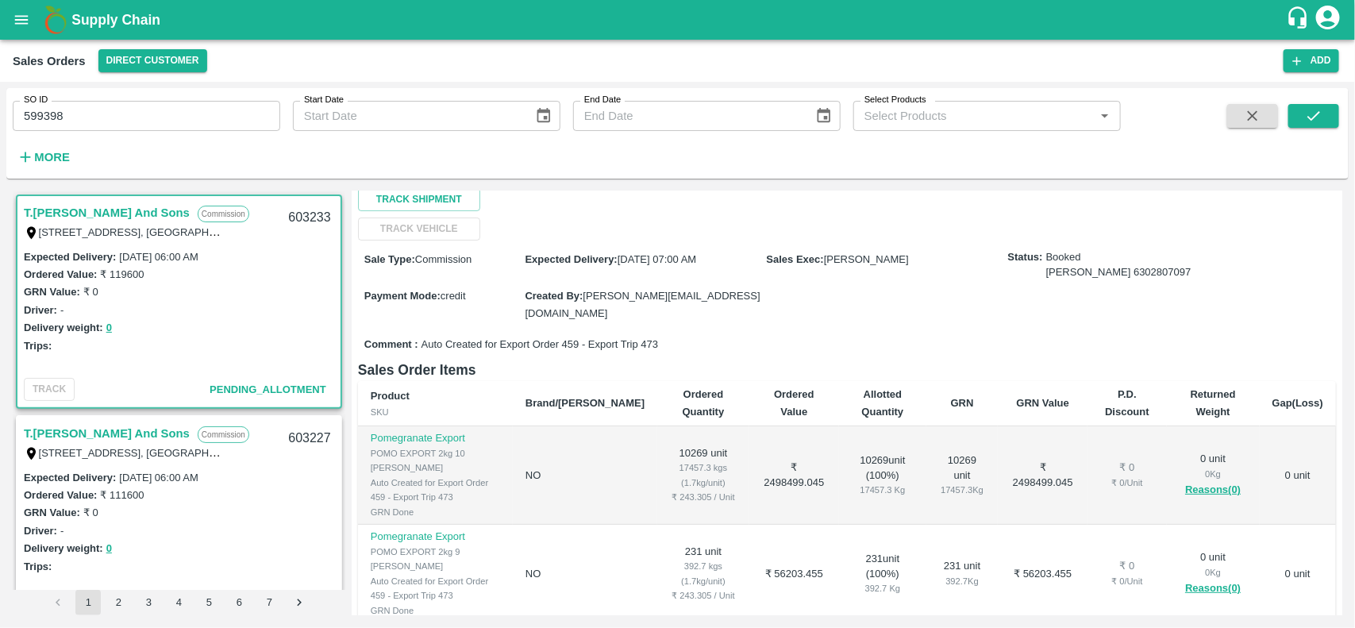
scroll to position [139, 0]
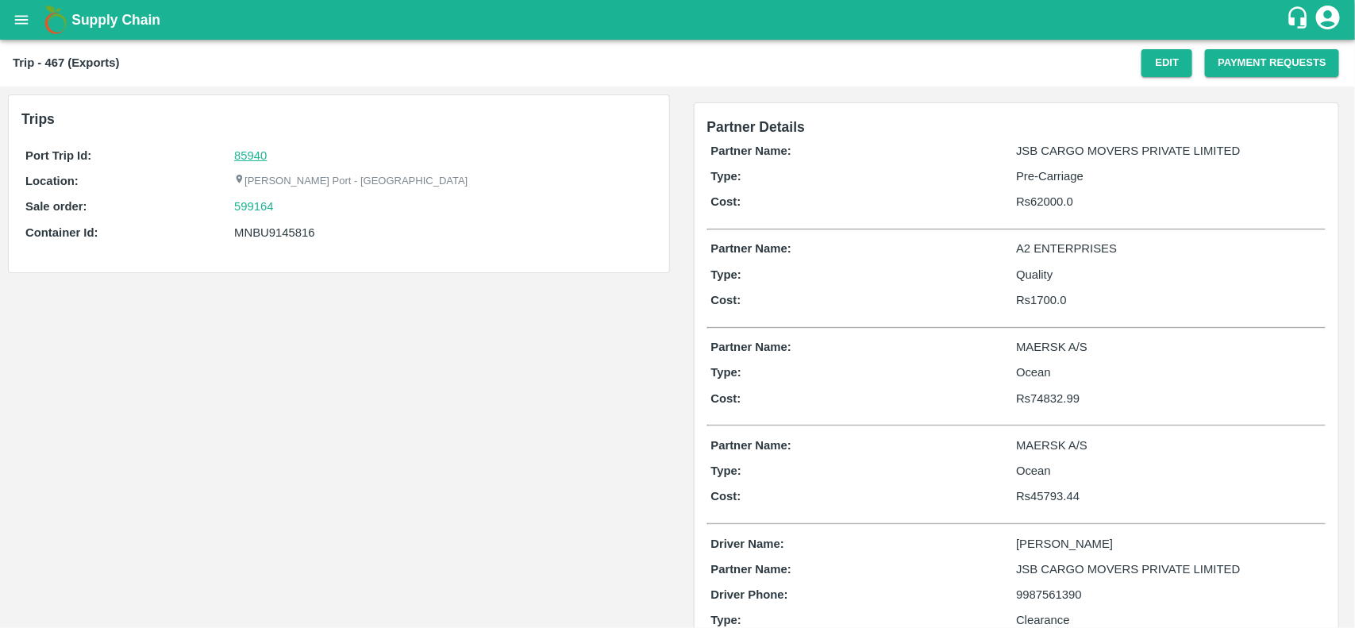
click at [234, 152] on link "85940" at bounding box center [250, 155] width 33 height 13
click at [304, 211] on div "599164" at bounding box center [443, 206] width 418 height 17
copy link
click at [304, 211] on div "599164" at bounding box center [443, 206] width 418 height 17
copy link "599164"
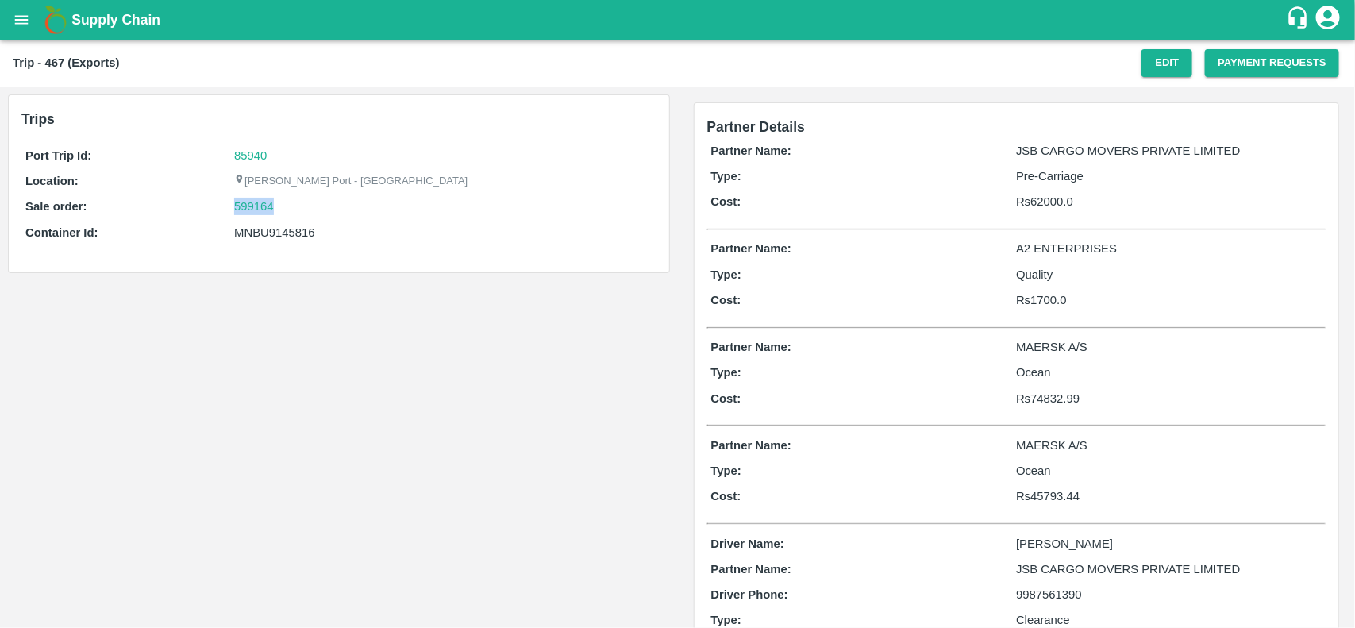
click at [304, 211] on div "599164" at bounding box center [443, 206] width 418 height 17
click at [246, 204] on link "599164" at bounding box center [254, 206] width 40 height 17
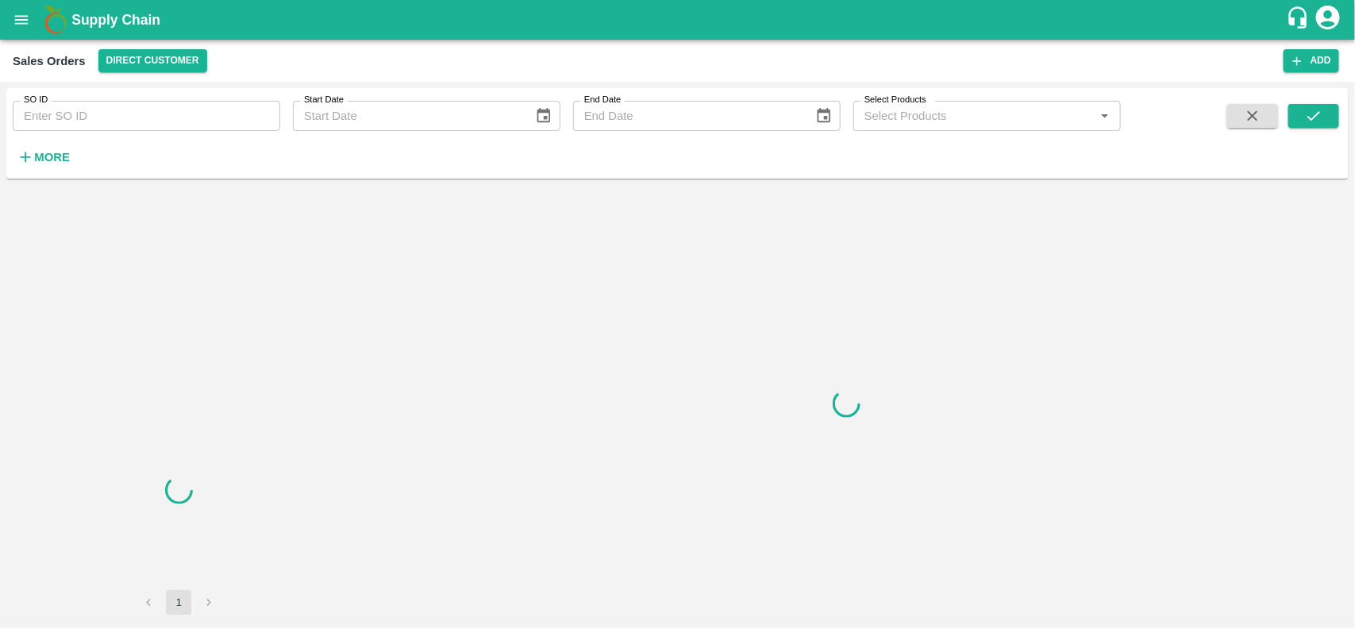
click at [141, 105] on input "SO ID" at bounding box center [147, 116] width 268 height 30
paste input "599164"
click at [141, 105] on input "599164" at bounding box center [147, 116] width 268 height 30
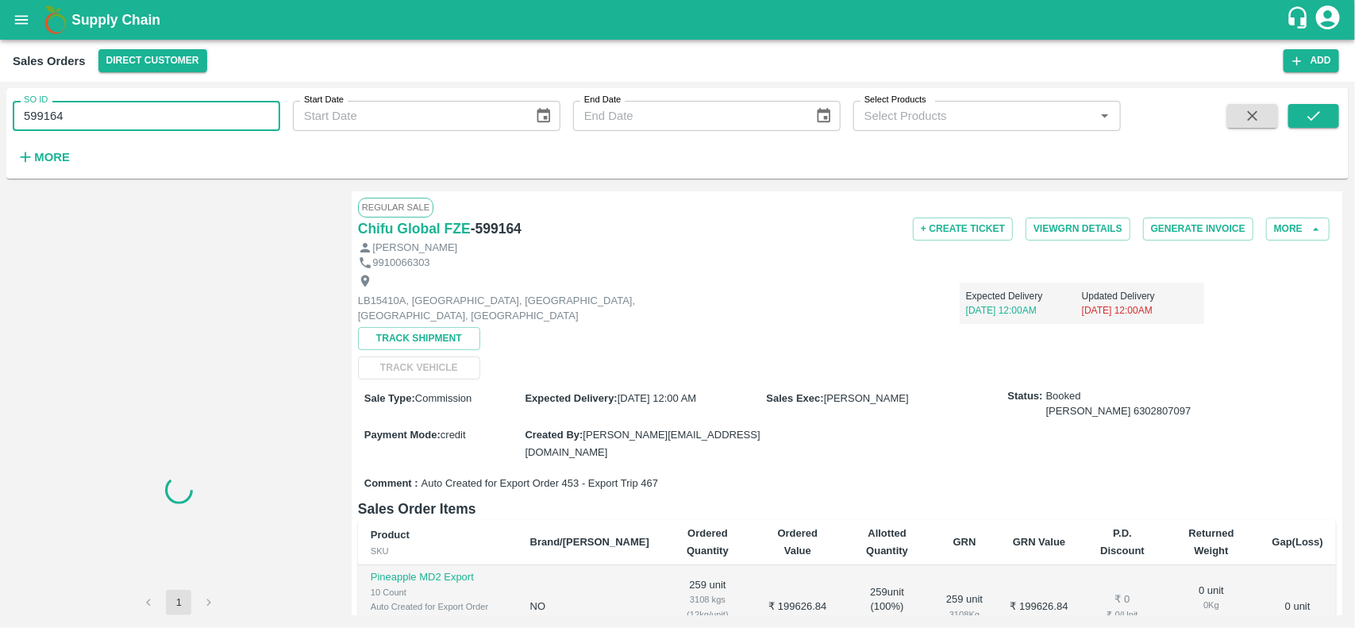
type input "599164"
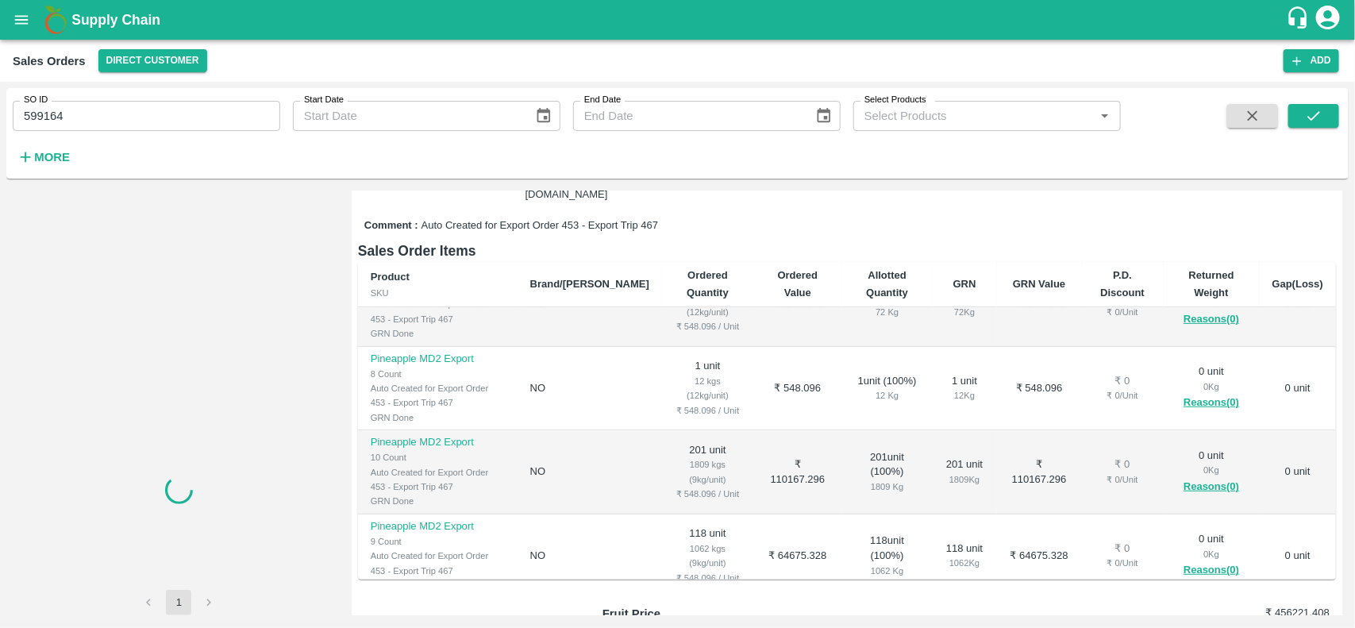
scroll to position [446, 0]
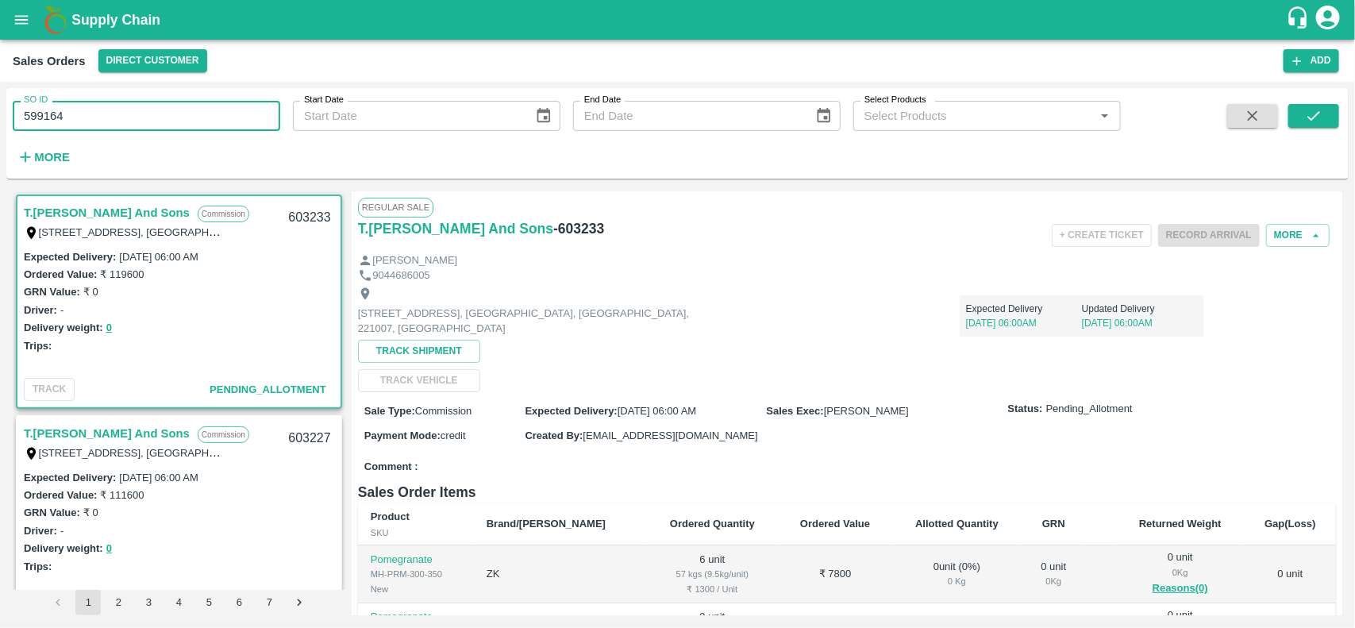
click at [91, 113] on input "599164" at bounding box center [147, 116] width 268 height 30
paste input "text"
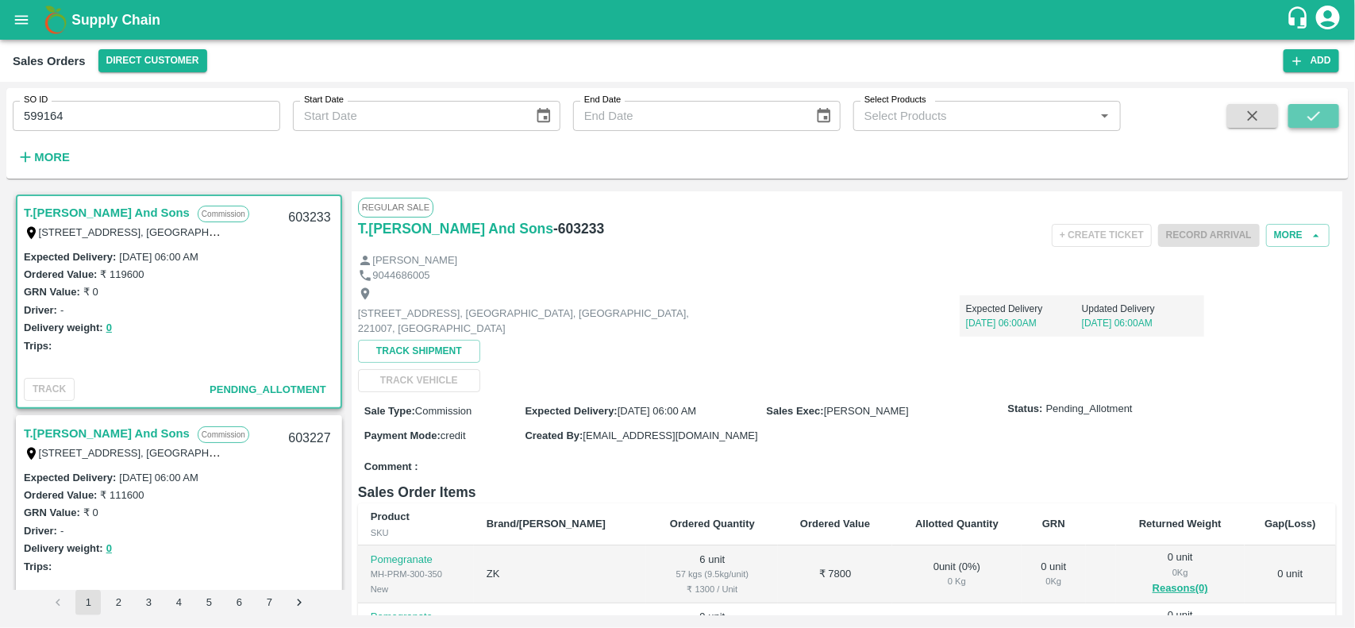
click at [1305, 119] on icon "submit" at bounding box center [1313, 115] width 17 height 17
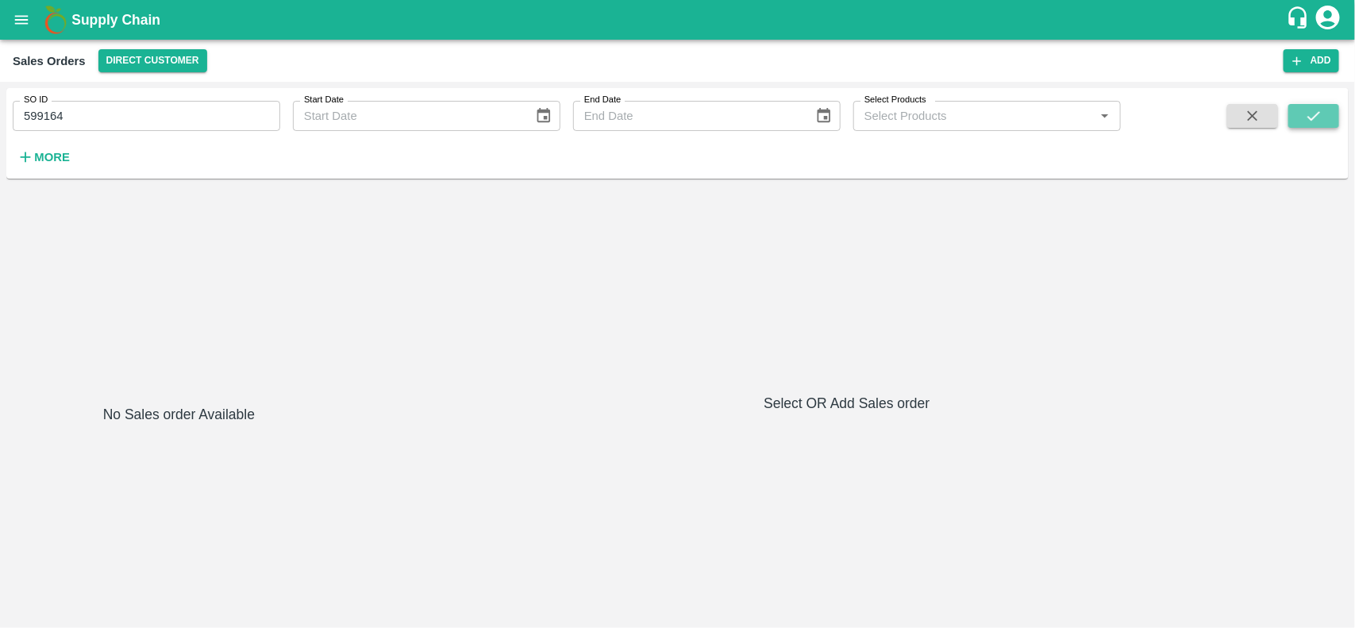
click at [1304, 125] on button "submit" at bounding box center [1313, 116] width 51 height 24
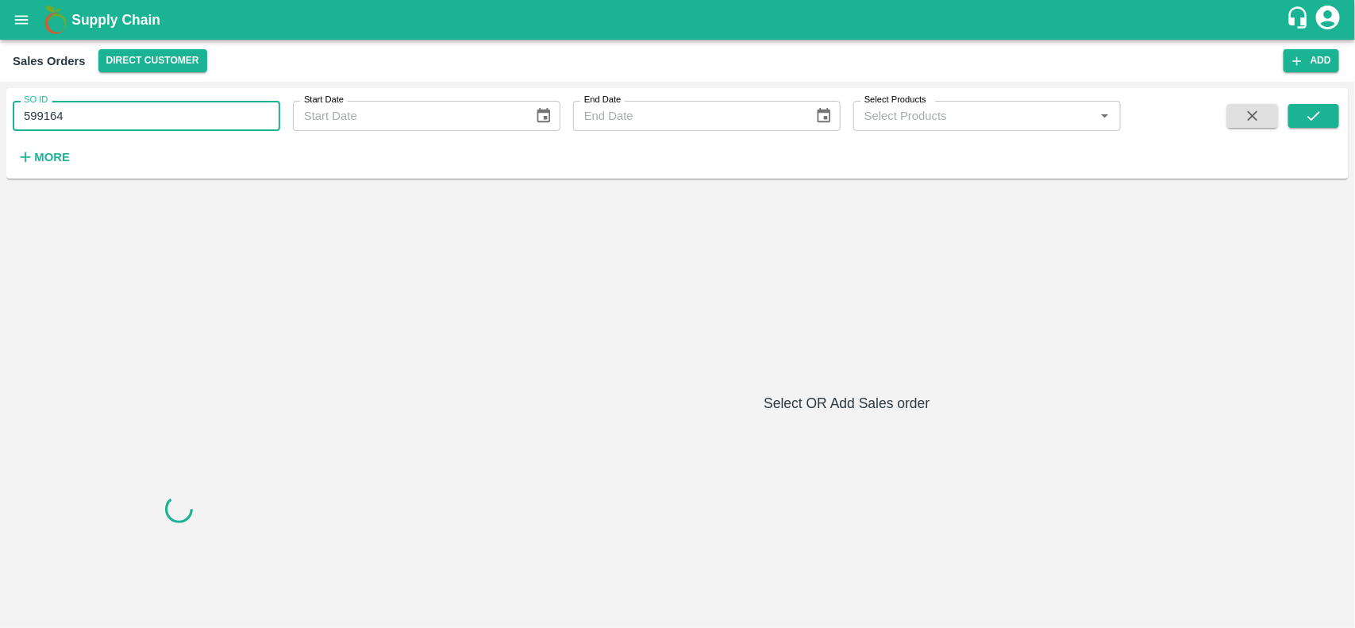
click at [153, 111] on input "599164" at bounding box center [147, 116] width 268 height 30
type input "599164"
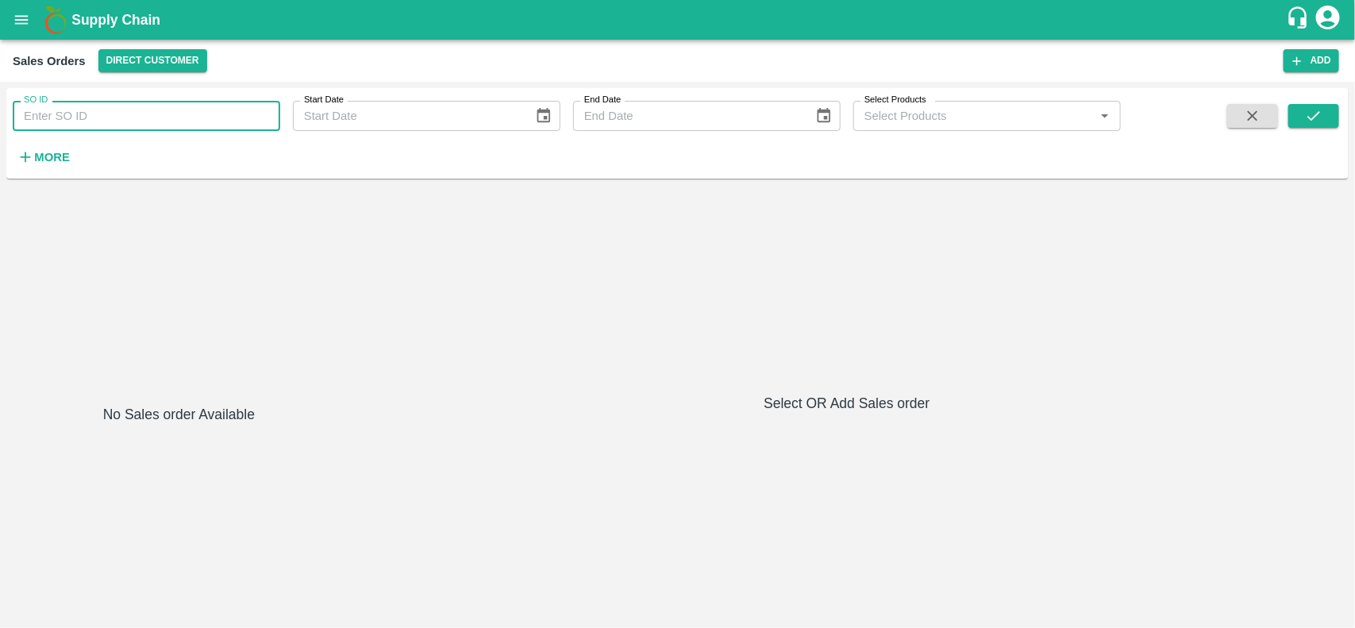
type input "599164"
drag, startPoint x: 153, startPoint y: 111, endPoint x: 1316, endPoint y: 137, distance: 1163.4
click at [1316, 137] on div "SO ID 599164 SO ID Start Date Start Date End Date End Date Select Products Sele…" at bounding box center [677, 133] width 1342 height 78
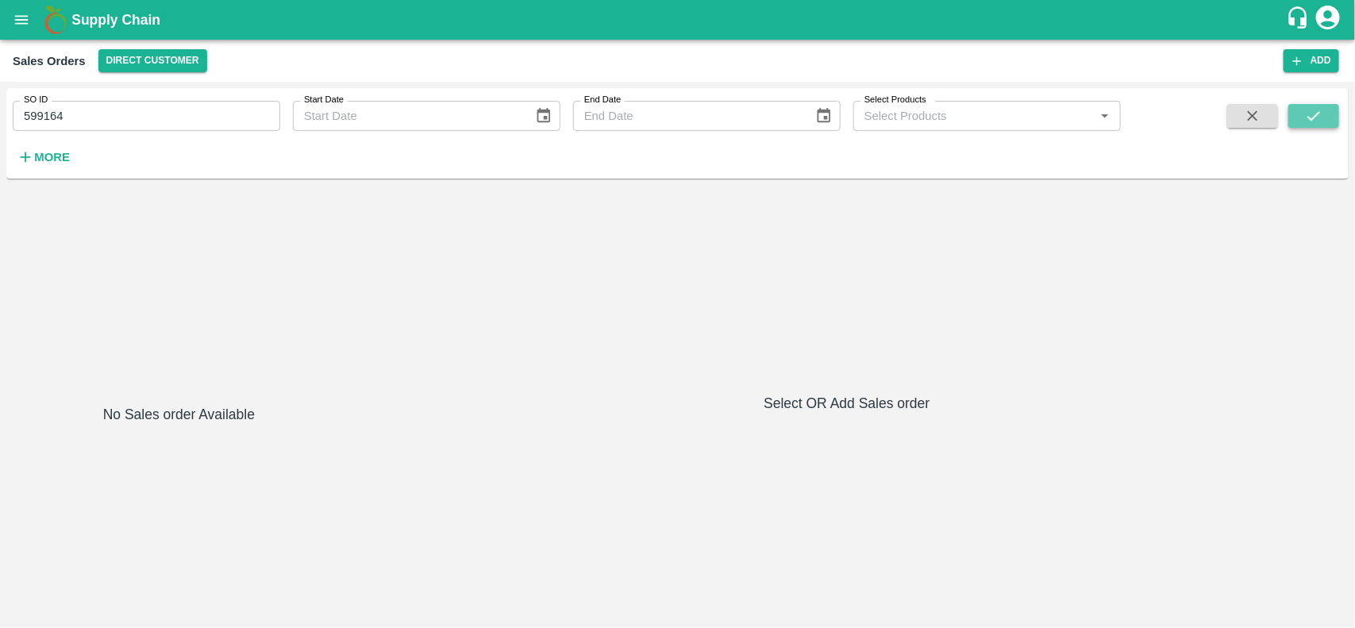
click at [1304, 105] on button "submit" at bounding box center [1313, 116] width 51 height 24
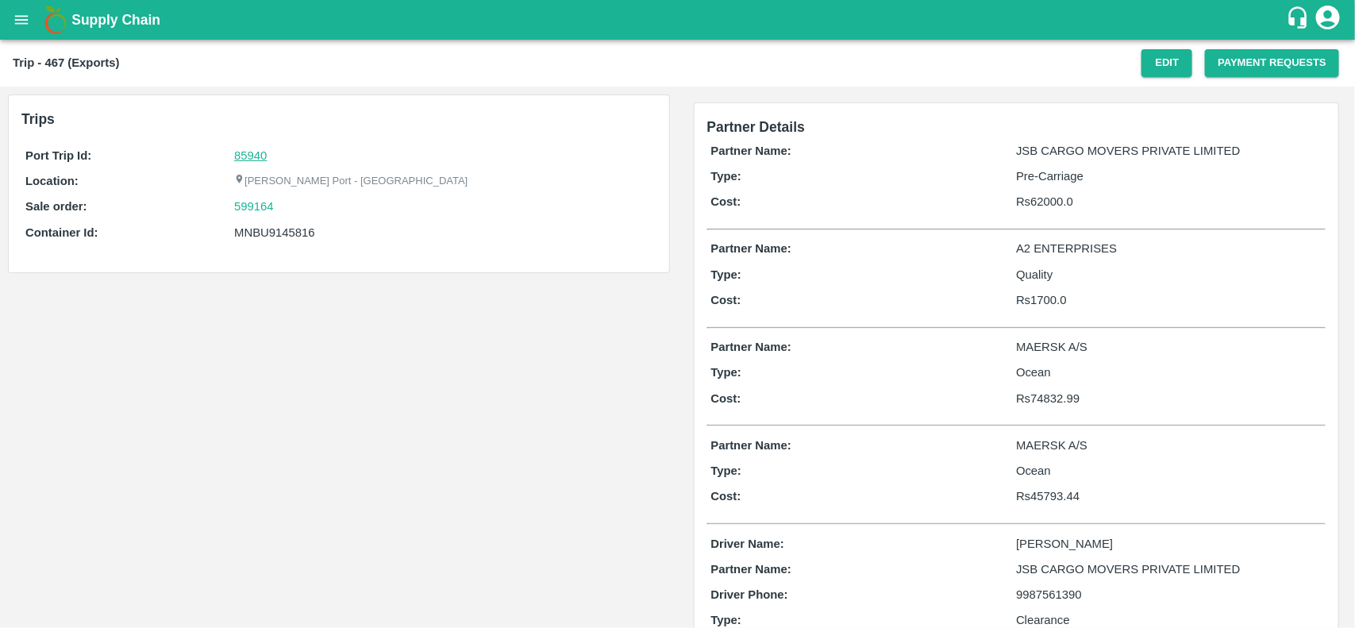
click at [252, 160] on link "85940" at bounding box center [250, 155] width 33 height 13
click at [283, 205] on div "599164" at bounding box center [443, 206] width 418 height 17
copy link "599164"
click at [283, 205] on div "599164" at bounding box center [443, 206] width 418 height 17
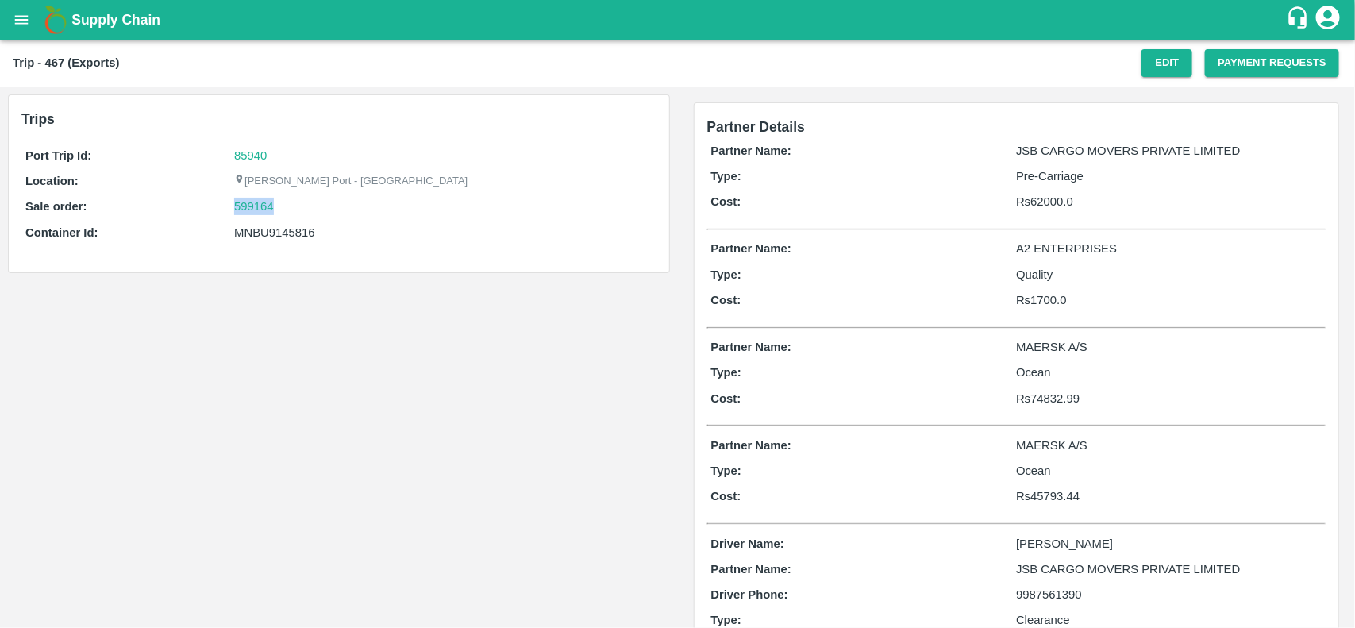
click at [283, 205] on div "599164" at bounding box center [443, 206] width 418 height 17
click at [246, 205] on link "599164" at bounding box center [254, 206] width 40 height 17
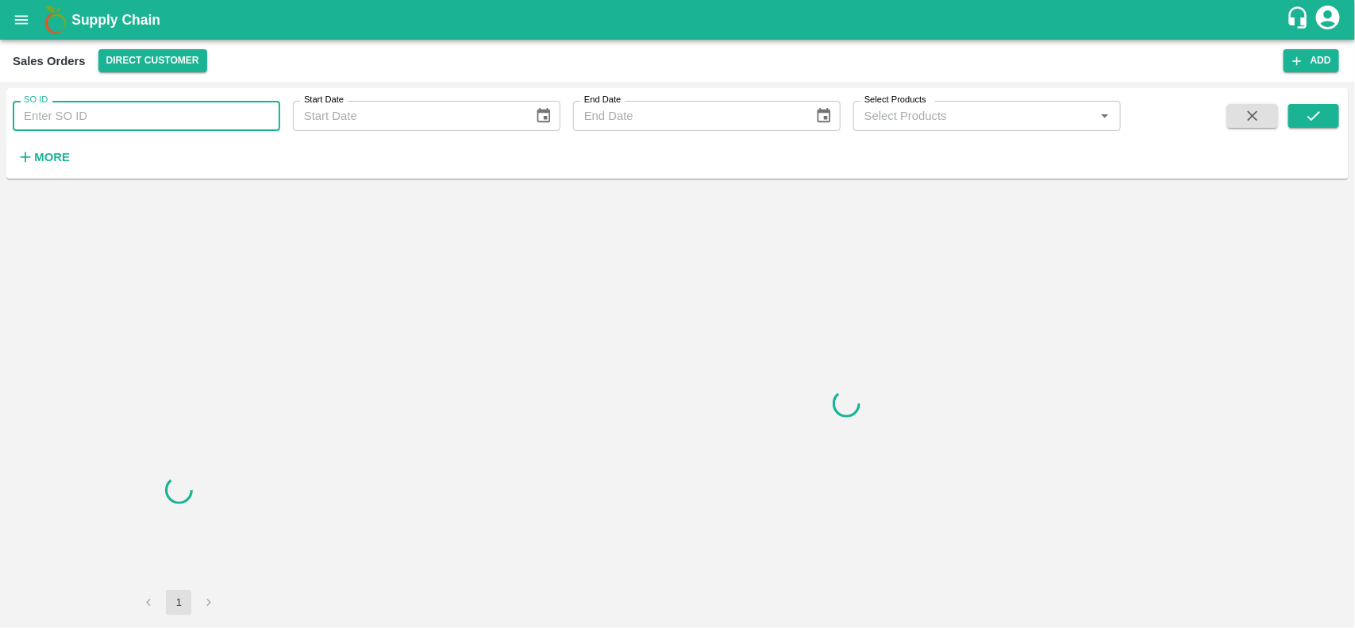
click at [100, 121] on input "SO ID" at bounding box center [147, 116] width 268 height 30
paste input "599164"
click at [100, 121] on input "599164" at bounding box center [147, 116] width 268 height 30
type input "599164"
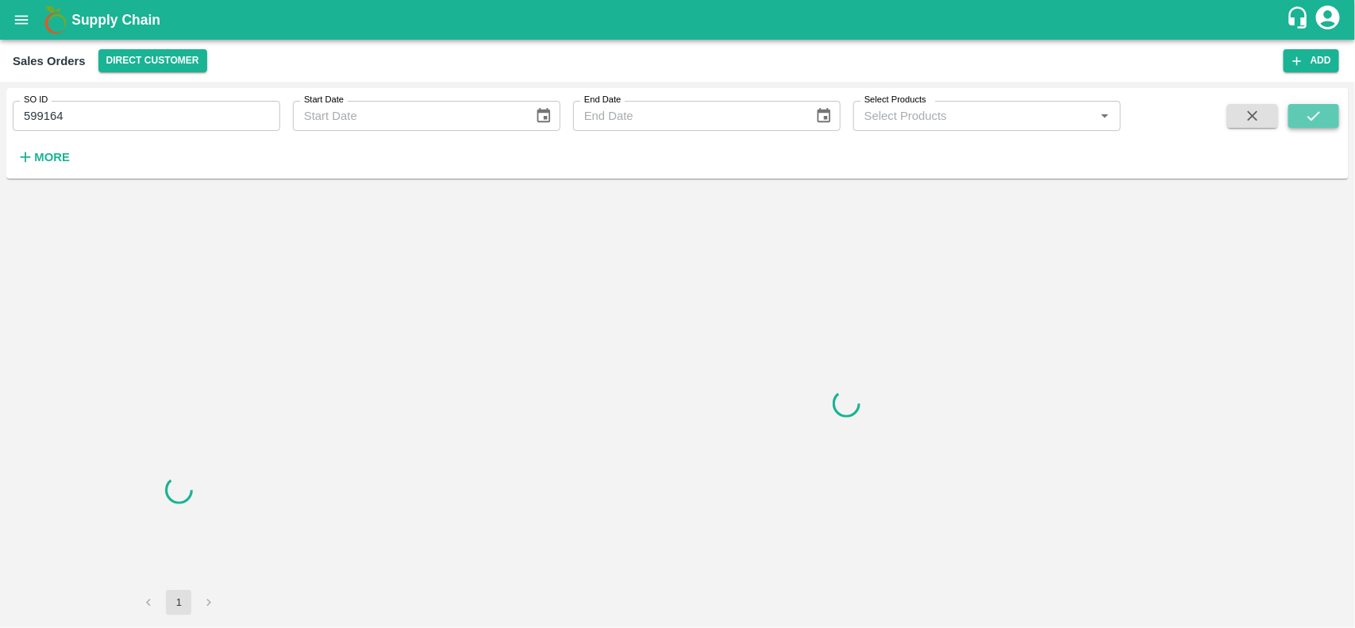
click at [1304, 121] on button "submit" at bounding box center [1313, 116] width 51 height 24
click at [1300, 124] on button "submit" at bounding box center [1313, 116] width 51 height 24
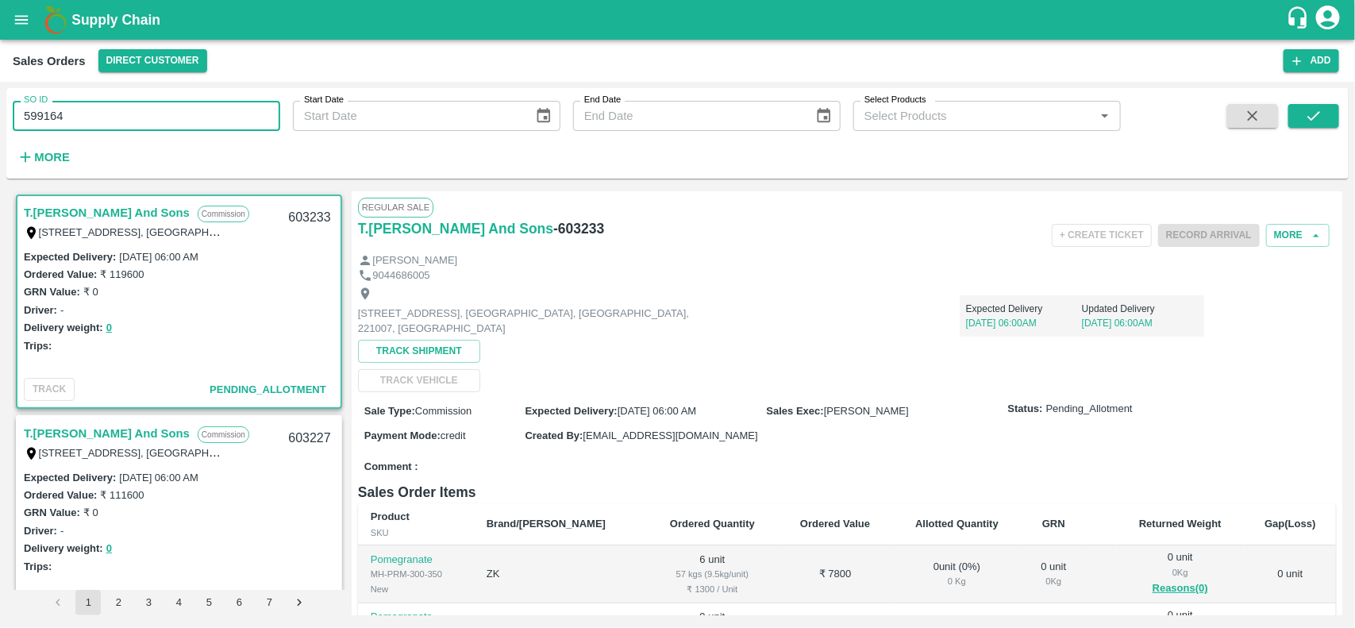
click at [111, 115] on input "599164" at bounding box center [147, 116] width 268 height 30
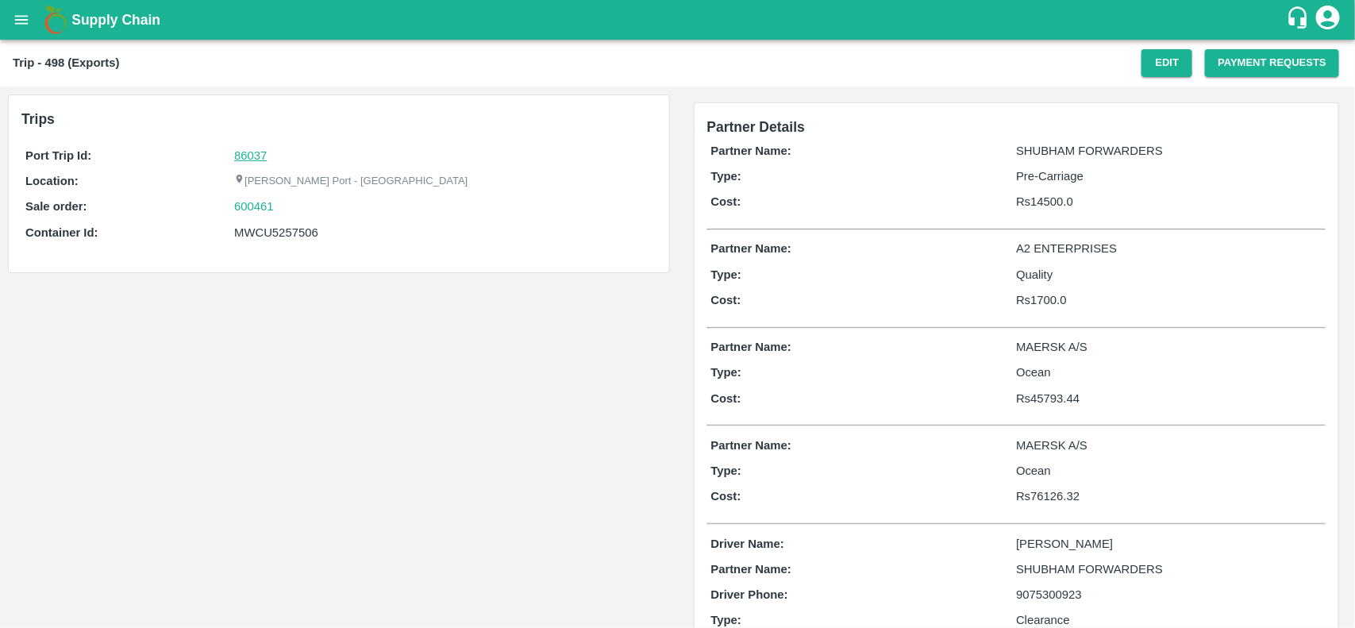
click at [255, 156] on link "86037" at bounding box center [250, 155] width 33 height 13
click at [283, 204] on div "600461" at bounding box center [443, 206] width 418 height 17
copy link
click at [283, 204] on div "600461" at bounding box center [443, 206] width 418 height 17
copy link "600461"
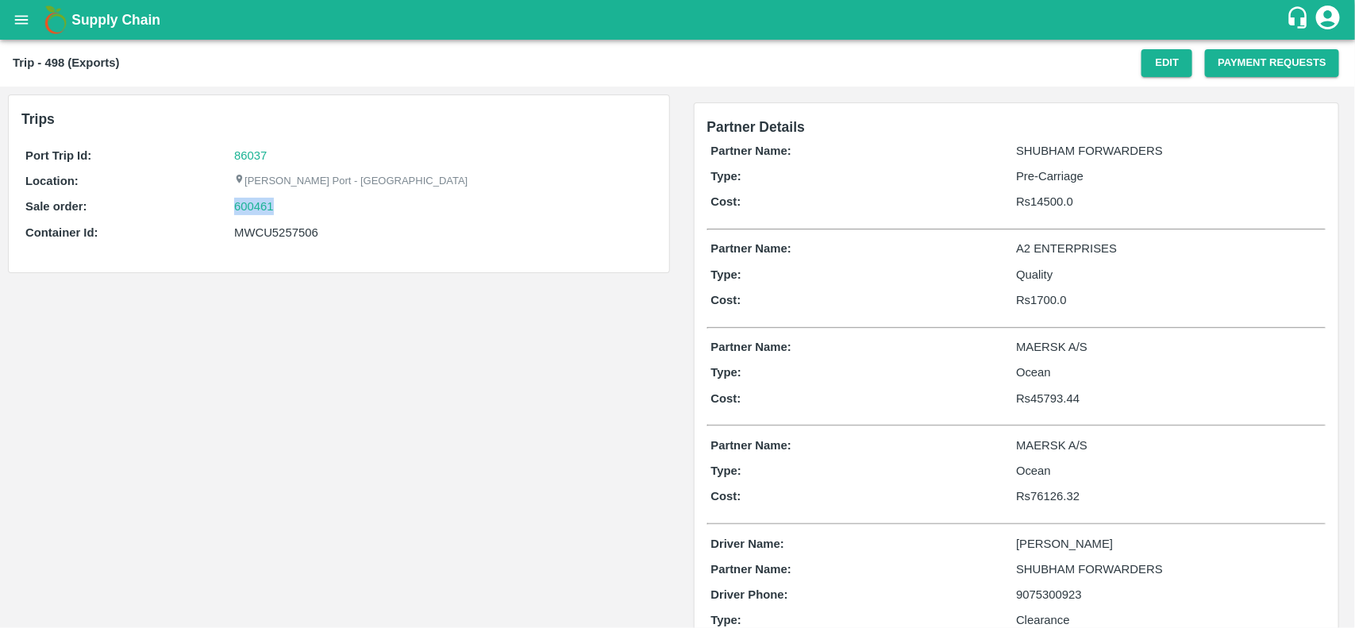
click at [283, 204] on div "600461" at bounding box center [443, 206] width 418 height 17
click at [255, 204] on link "600461" at bounding box center [254, 206] width 40 height 17
click at [268, 231] on div "MWCU5257506" at bounding box center [443, 232] width 418 height 17
copy div "MWCU5257506"
click at [268, 231] on div "MWCU5257506" at bounding box center [443, 232] width 418 height 17
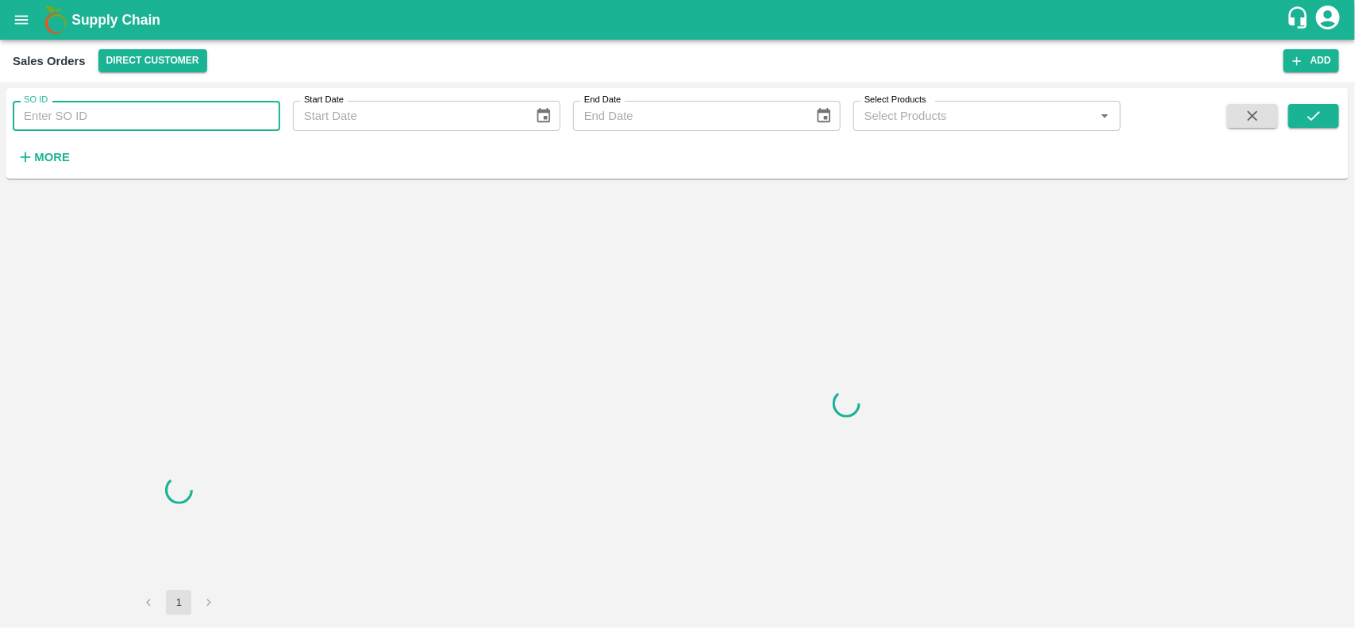
click at [127, 116] on input "SO ID" at bounding box center [147, 116] width 268 height 30
paste input "600461"
click at [127, 116] on input "600461" at bounding box center [147, 116] width 268 height 30
type input "600461"
click at [1314, 102] on div "SO ID 600461 SO ID Start Date Start Date End Date End Date Select Products Sele…" at bounding box center [677, 133] width 1342 height 78
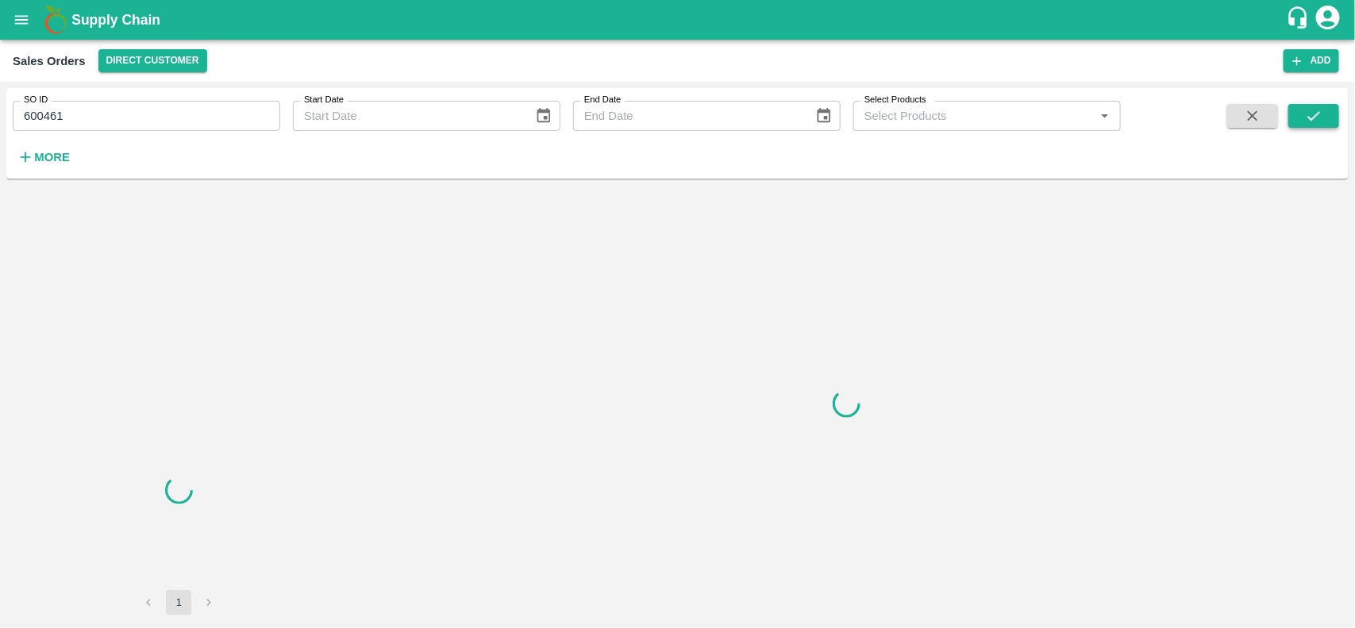
click at [1314, 106] on button "submit" at bounding box center [1313, 116] width 51 height 24
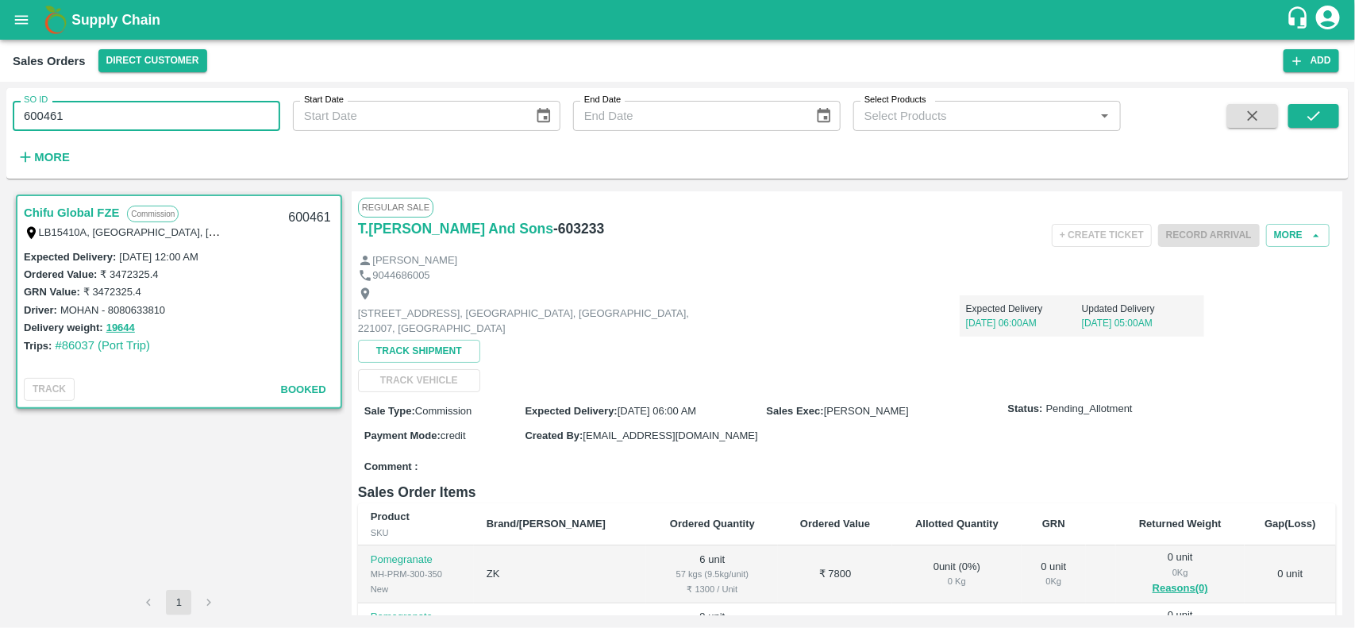
click at [119, 121] on input "600461" at bounding box center [147, 116] width 268 height 30
paste input "text"
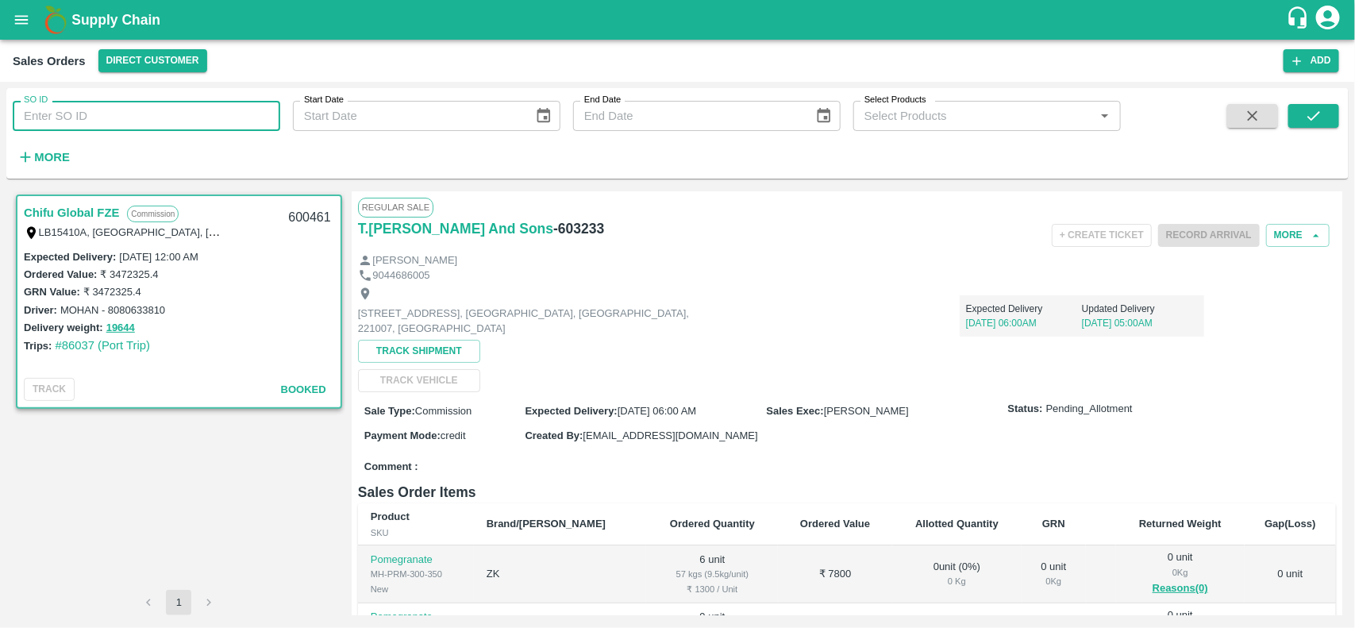
type input "600461"
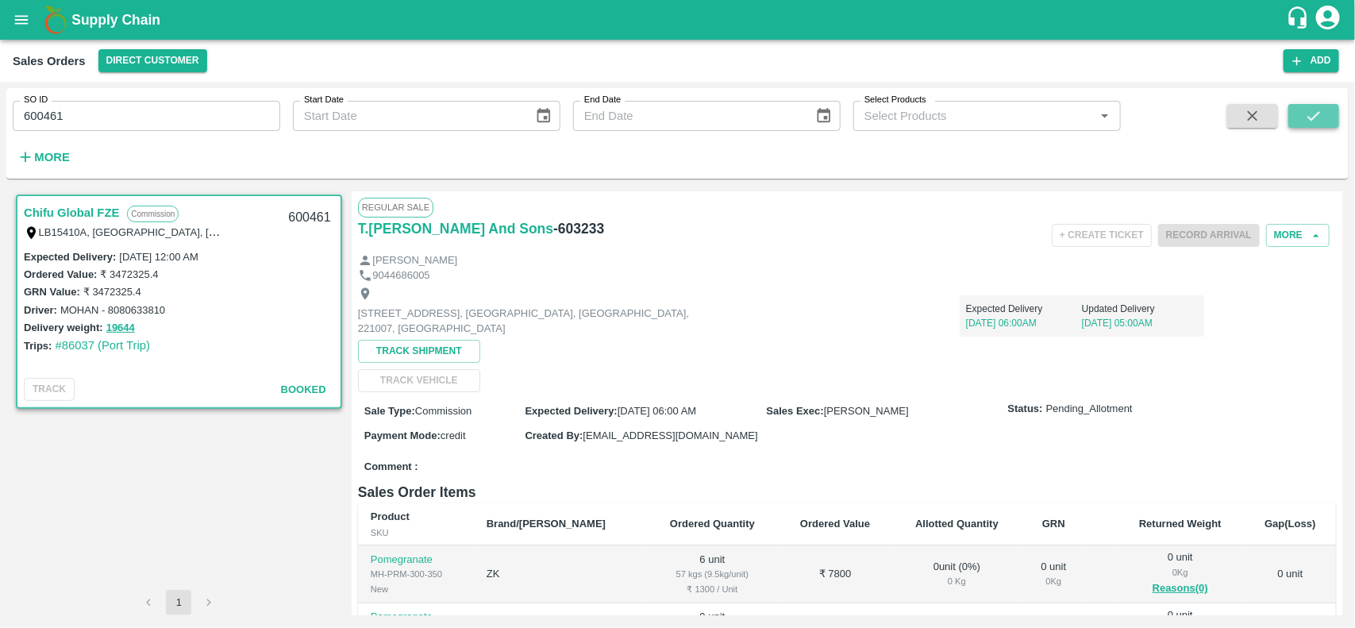
click at [1320, 105] on button "submit" at bounding box center [1313, 116] width 51 height 24
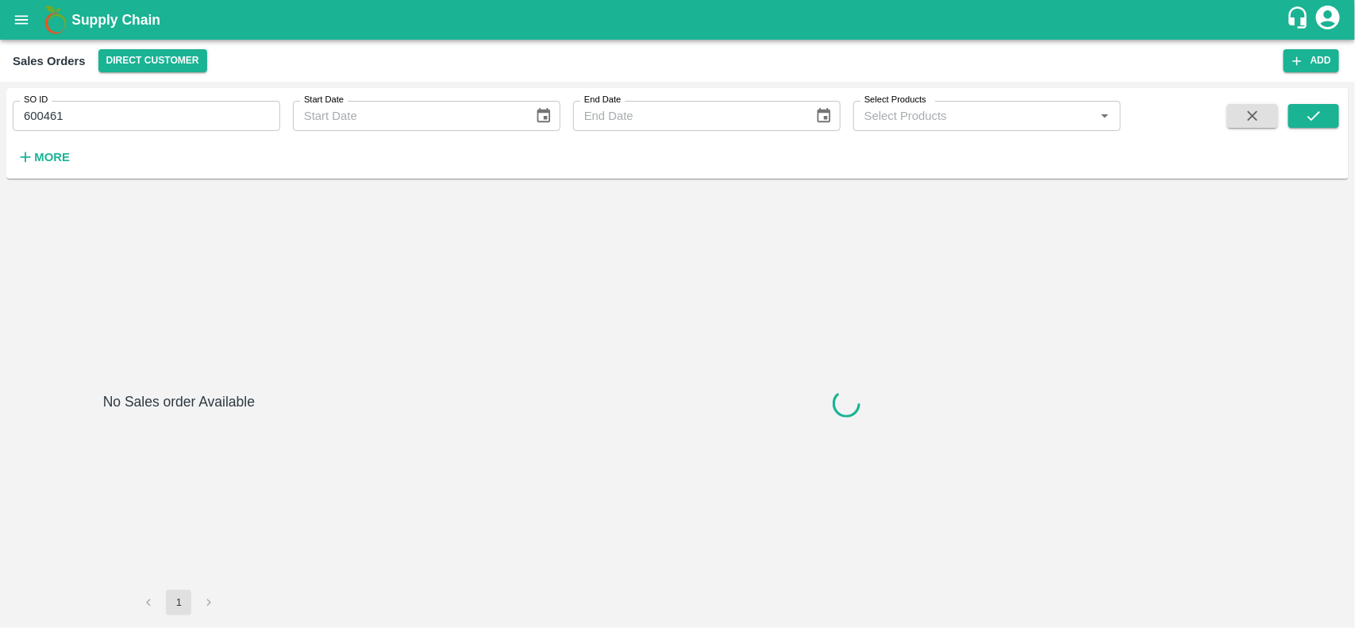
click at [179, 119] on input "600461" at bounding box center [147, 116] width 268 height 30
click at [1330, 117] on button "submit" at bounding box center [1313, 116] width 51 height 24
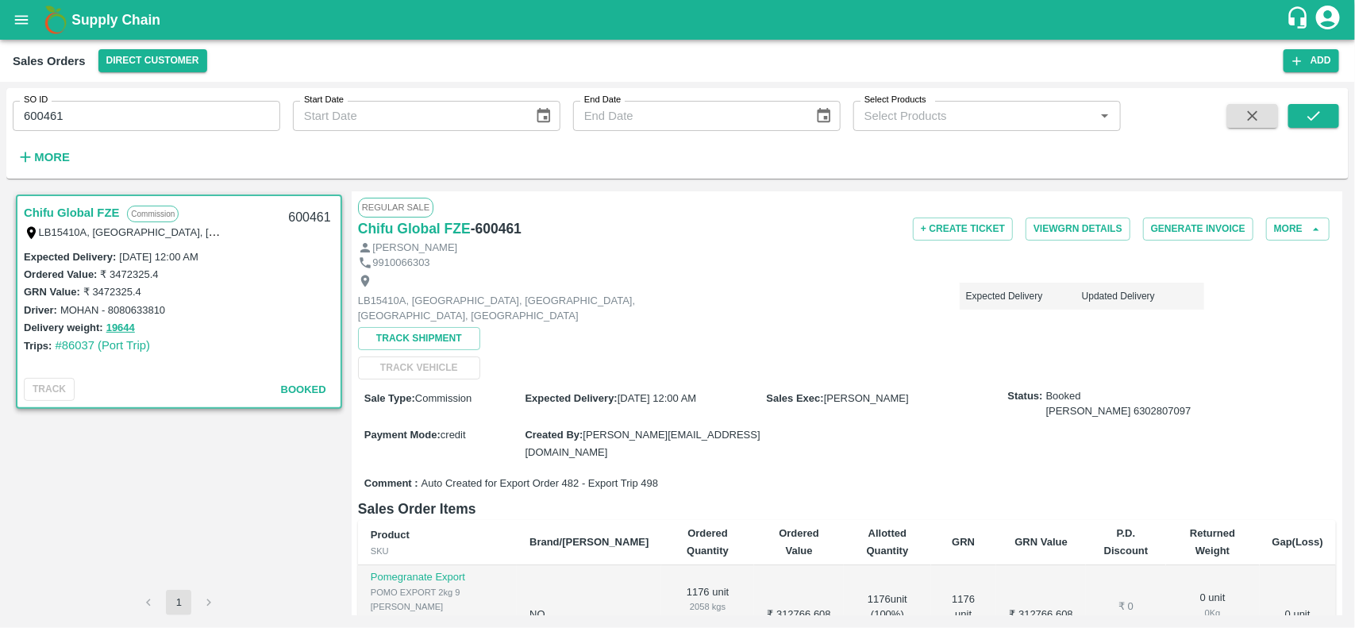
click at [882, 331] on div "LB15410A, [GEOGRAPHIC_DATA], [GEOGRAPHIC_DATA] Expected Delivery Updated Delive…" at bounding box center [847, 325] width 978 height 110
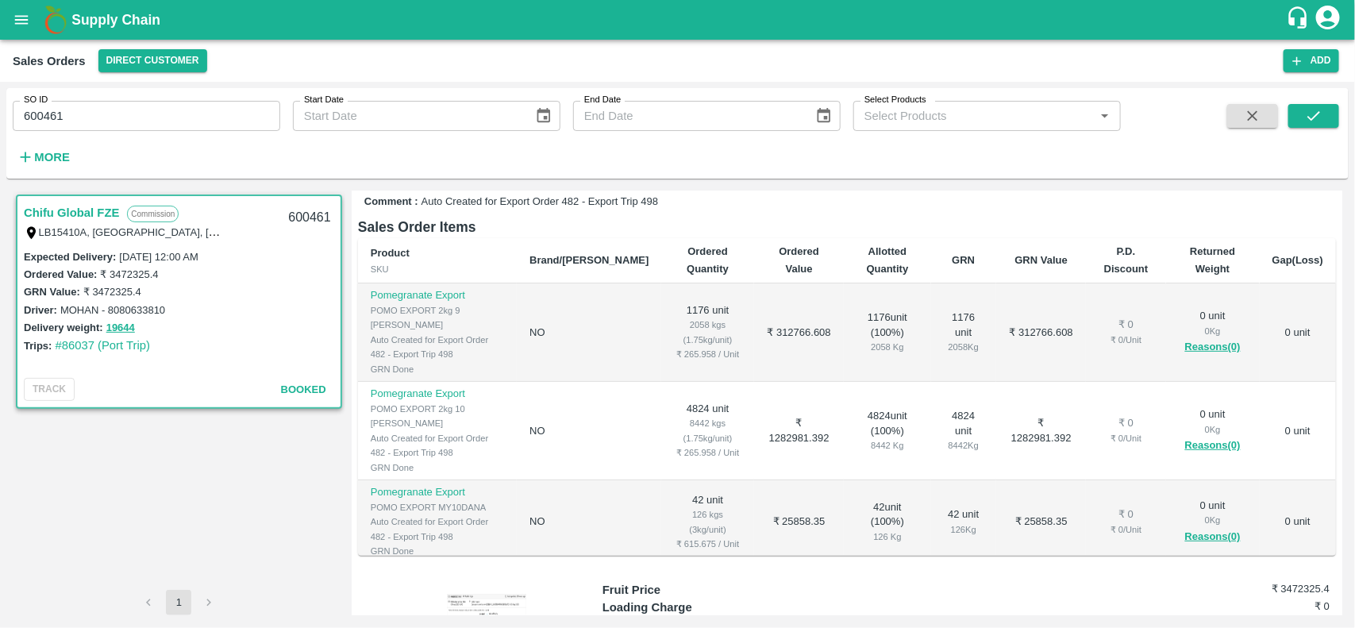
scroll to position [298, 0]
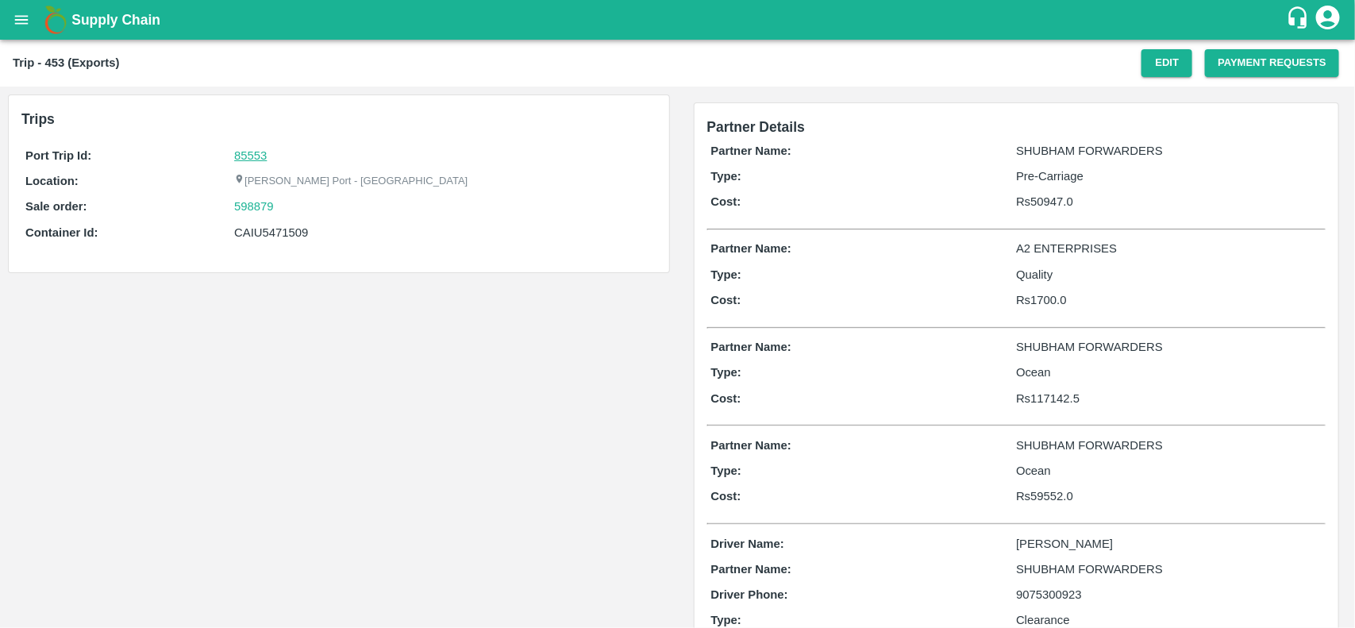
click at [264, 155] on link "85553" at bounding box center [250, 155] width 33 height 13
click at [279, 199] on div "598879" at bounding box center [443, 206] width 418 height 17
copy link "598879"
click at [279, 199] on div "598879" at bounding box center [443, 206] width 418 height 17
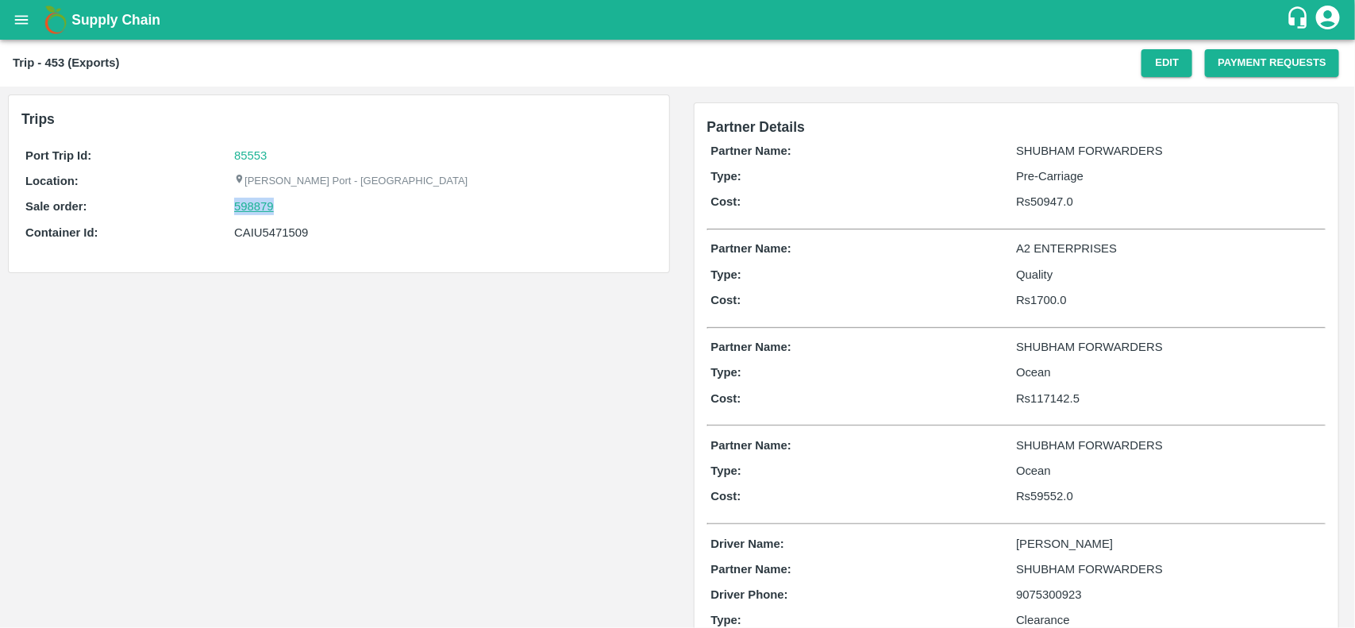
click at [264, 204] on link "598879" at bounding box center [254, 206] width 40 height 17
click at [264, 233] on div "CAIU5471509" at bounding box center [443, 232] width 418 height 17
copy div "CAIU5471509"
click at [264, 233] on div "CAIU5471509" at bounding box center [443, 232] width 418 height 17
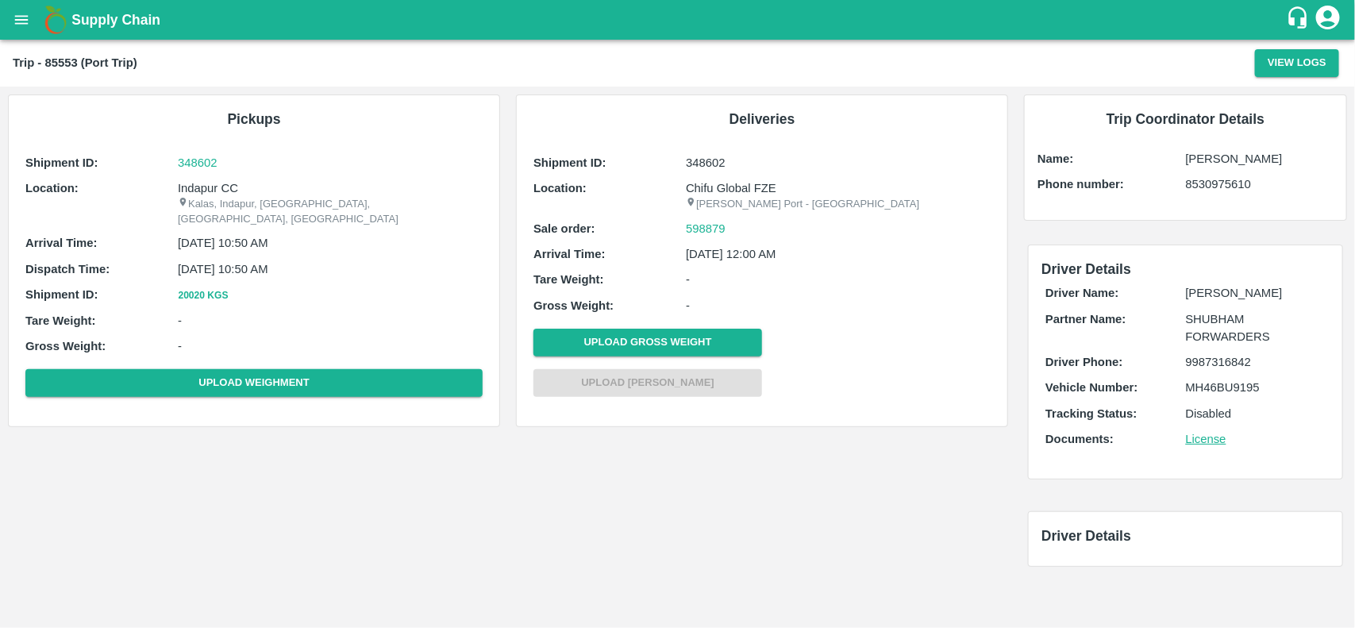
click at [211, 185] on p "Indapur CC" at bounding box center [330, 187] width 305 height 17
copy p "Indapur"
copy p "Indapur CC"
click at [211, 185] on p "Indapur CC" at bounding box center [330, 187] width 305 height 17
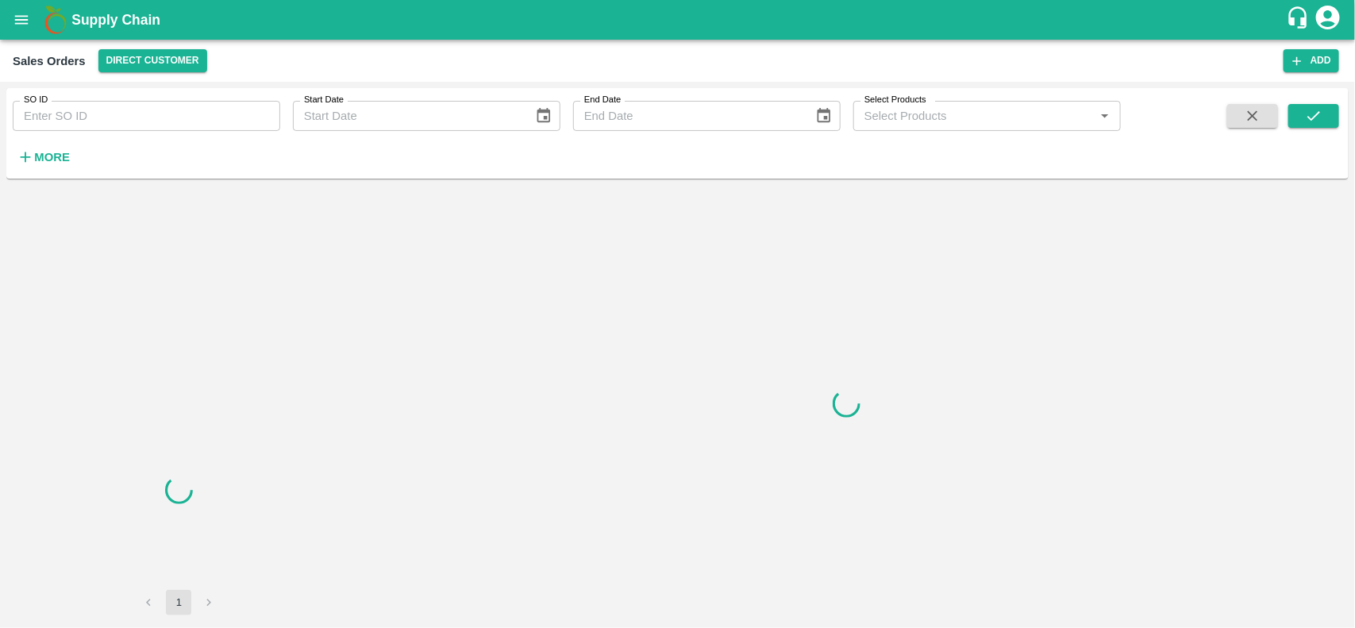
click at [171, 125] on input "SO ID" at bounding box center [147, 116] width 268 height 30
paste input "598879"
click at [171, 125] on input "598879" at bounding box center [147, 116] width 268 height 30
type input "598879"
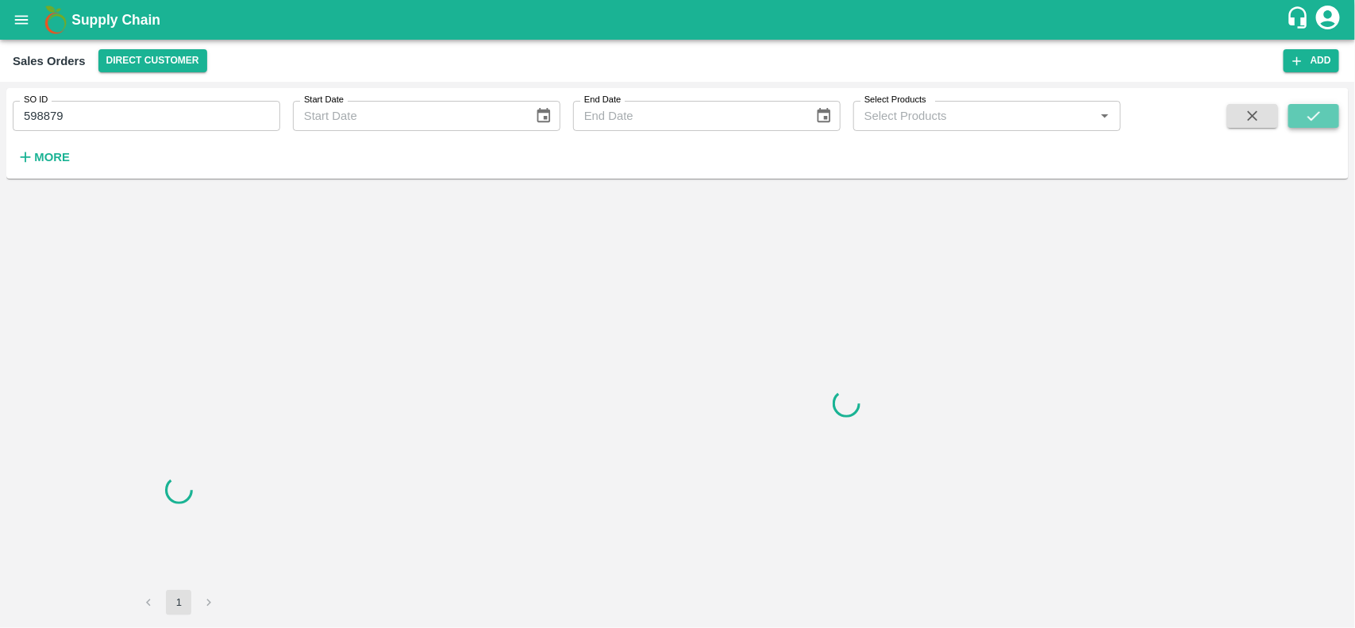
click at [1323, 117] on icon "submit" at bounding box center [1313, 115] width 17 height 17
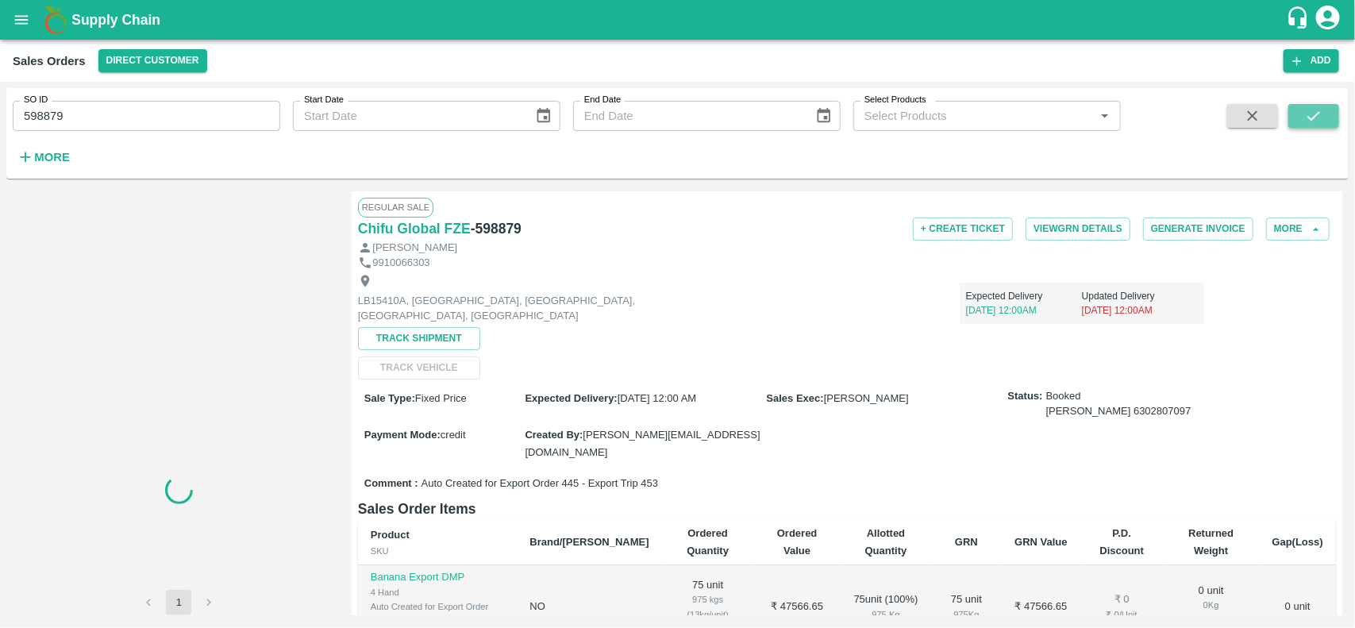
click at [1323, 117] on icon "submit" at bounding box center [1313, 115] width 17 height 17
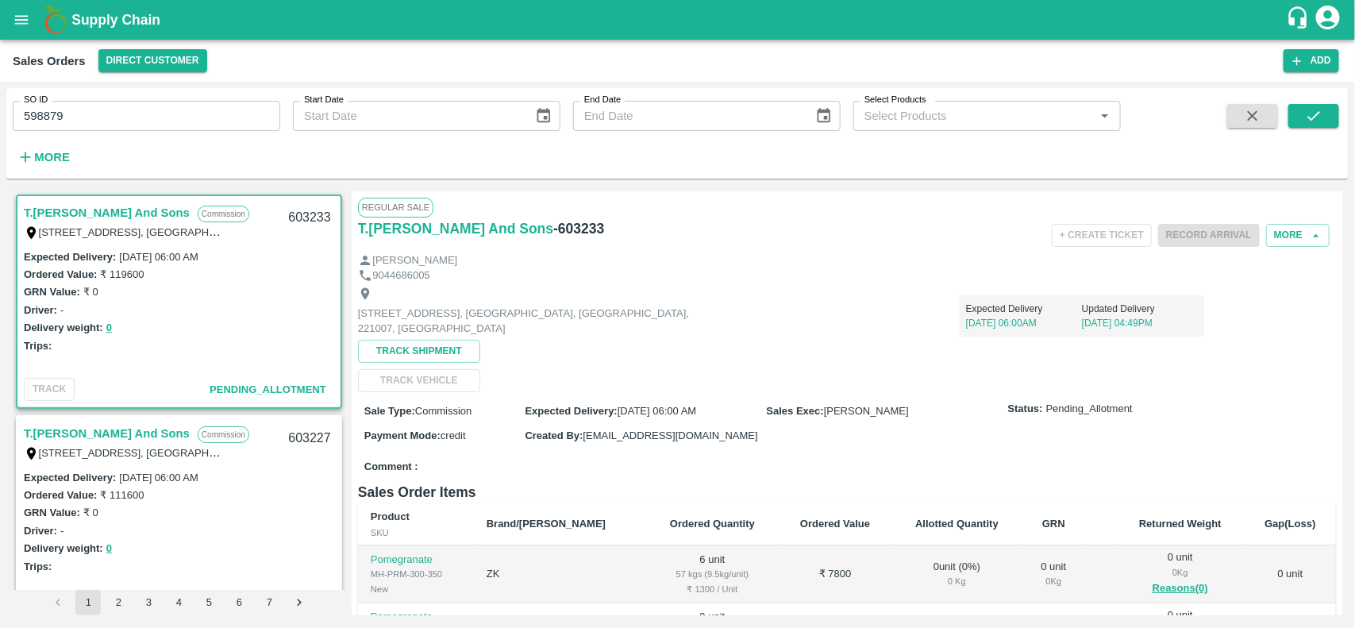
scroll to position [4, 0]
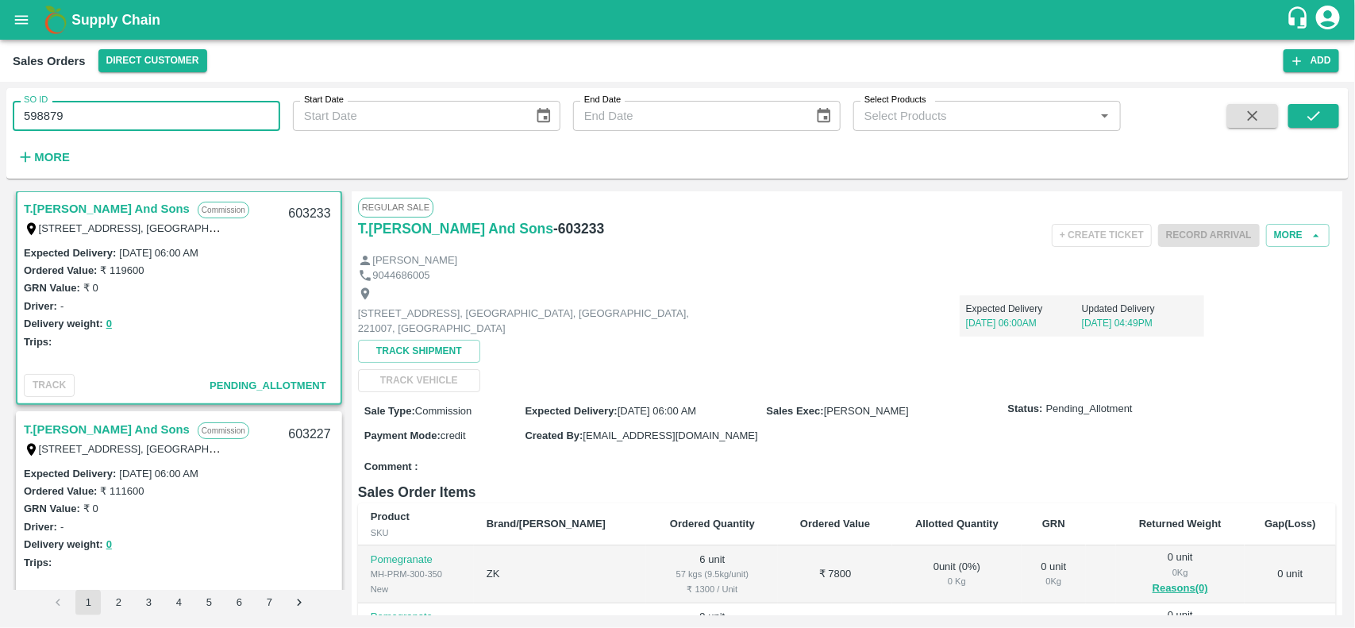
click at [163, 121] on input "598879" at bounding box center [147, 116] width 268 height 30
paste input "text"
type input "598879"
click at [1308, 131] on span at bounding box center [1313, 136] width 51 height 65
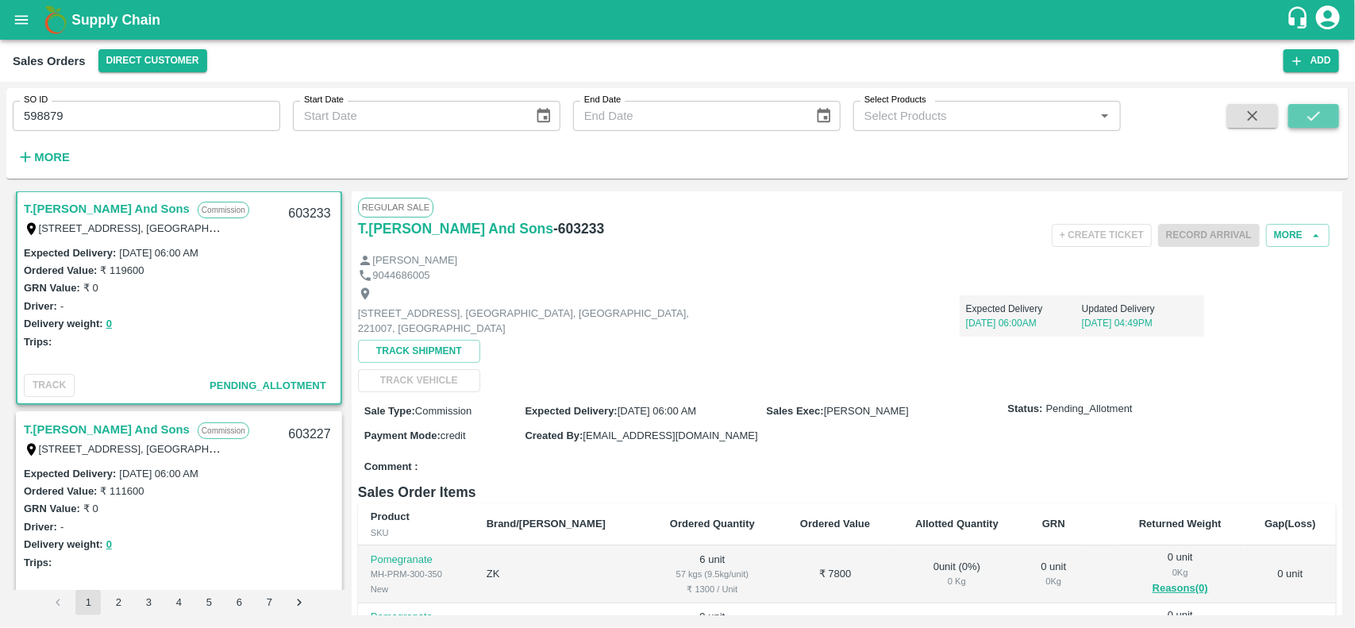
click at [1327, 121] on button "submit" at bounding box center [1313, 116] width 51 height 24
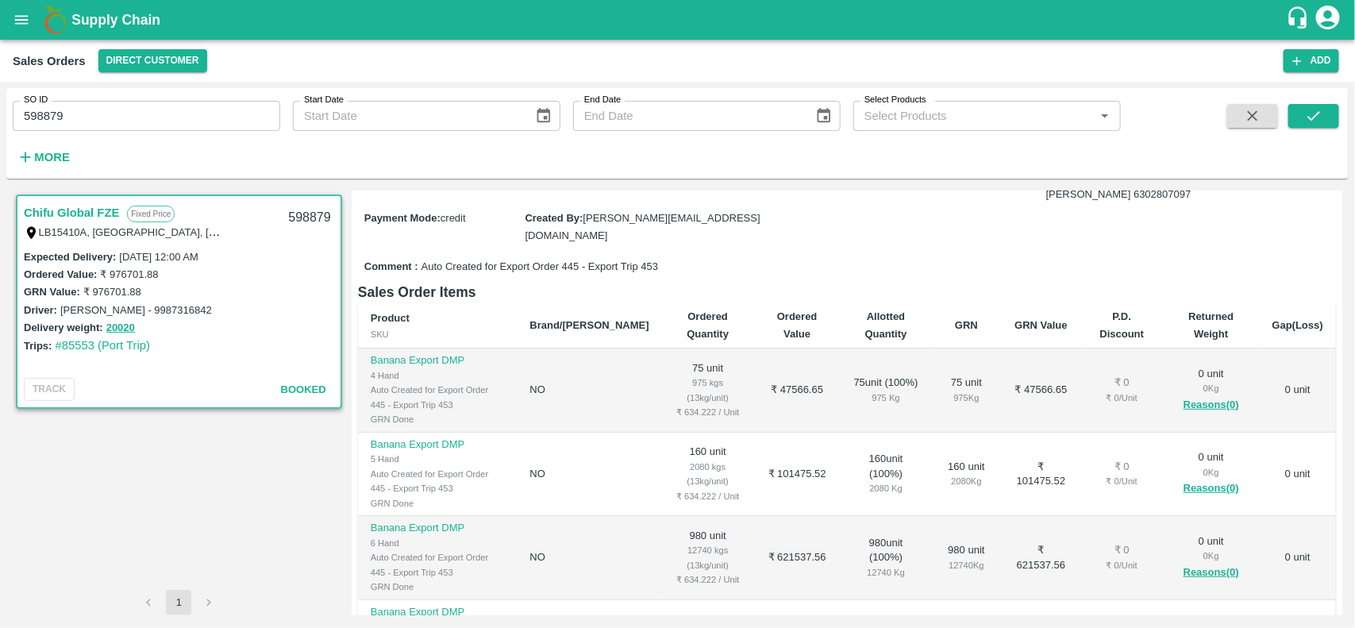
scroll to position [272, 0]
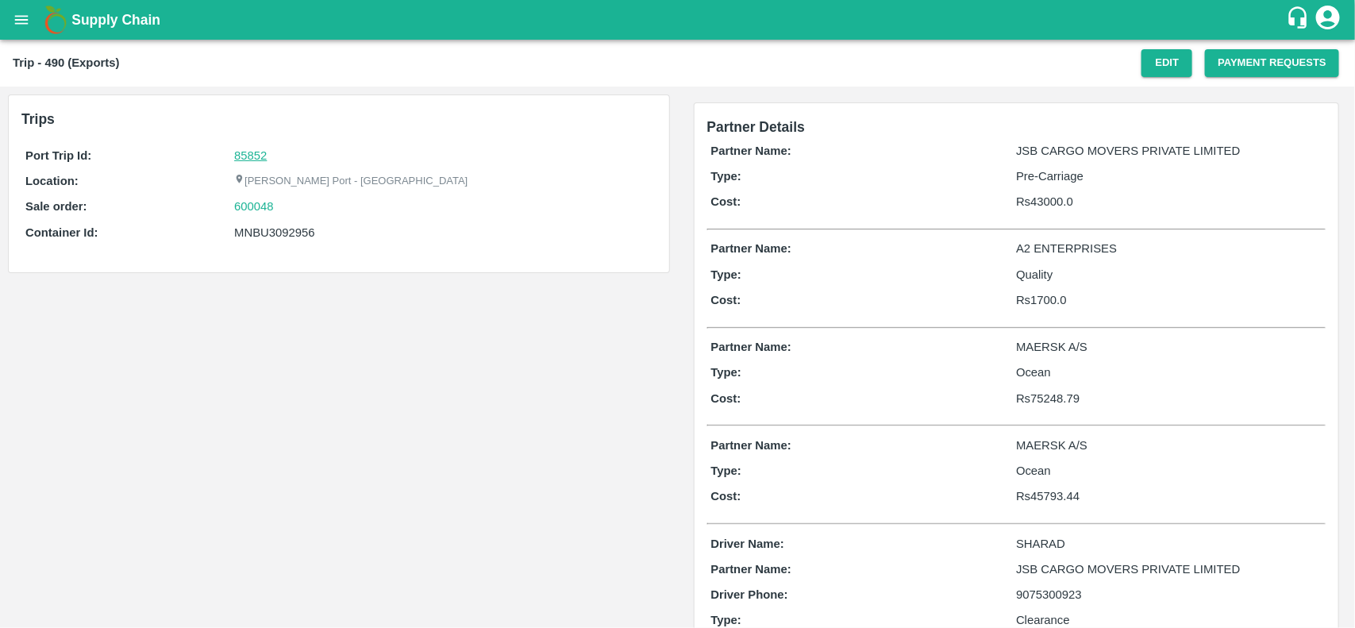
click at [248, 152] on link "85852" at bounding box center [250, 155] width 33 height 13
click at [283, 204] on div "600048" at bounding box center [443, 206] width 418 height 17
copy link
click at [283, 204] on div "600048" at bounding box center [443, 206] width 418 height 17
copy link "600048"
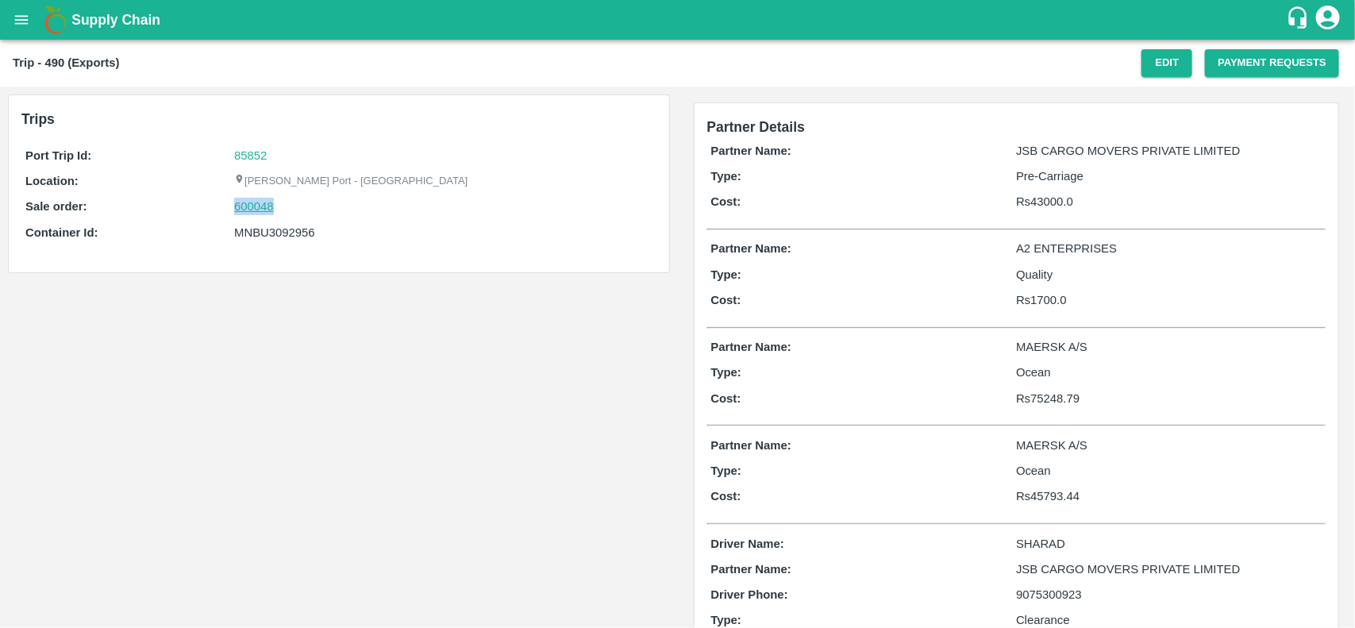
drag, startPoint x: 283, startPoint y: 204, endPoint x: 259, endPoint y: 212, distance: 25.9
click at [259, 212] on div "600048" at bounding box center [443, 206] width 418 height 17
click at [259, 212] on link "600048" at bounding box center [254, 206] width 40 height 17
click at [272, 232] on div "MNBU3092956" at bounding box center [443, 232] width 418 height 17
copy div "MNBU3092956"
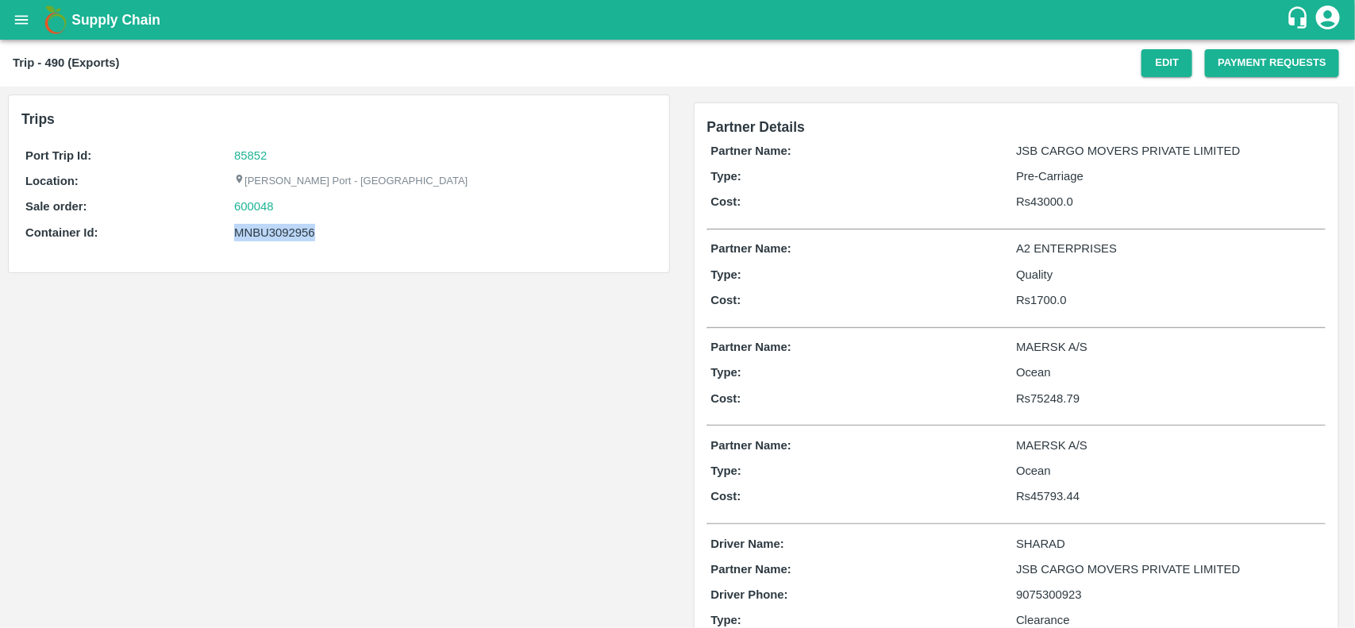
click at [272, 232] on div "MNBU3092956" at bounding box center [443, 232] width 418 height 17
copy div "MNBU3092956"
click at [272, 232] on div "MNBU3092956" at bounding box center [443, 232] width 418 height 17
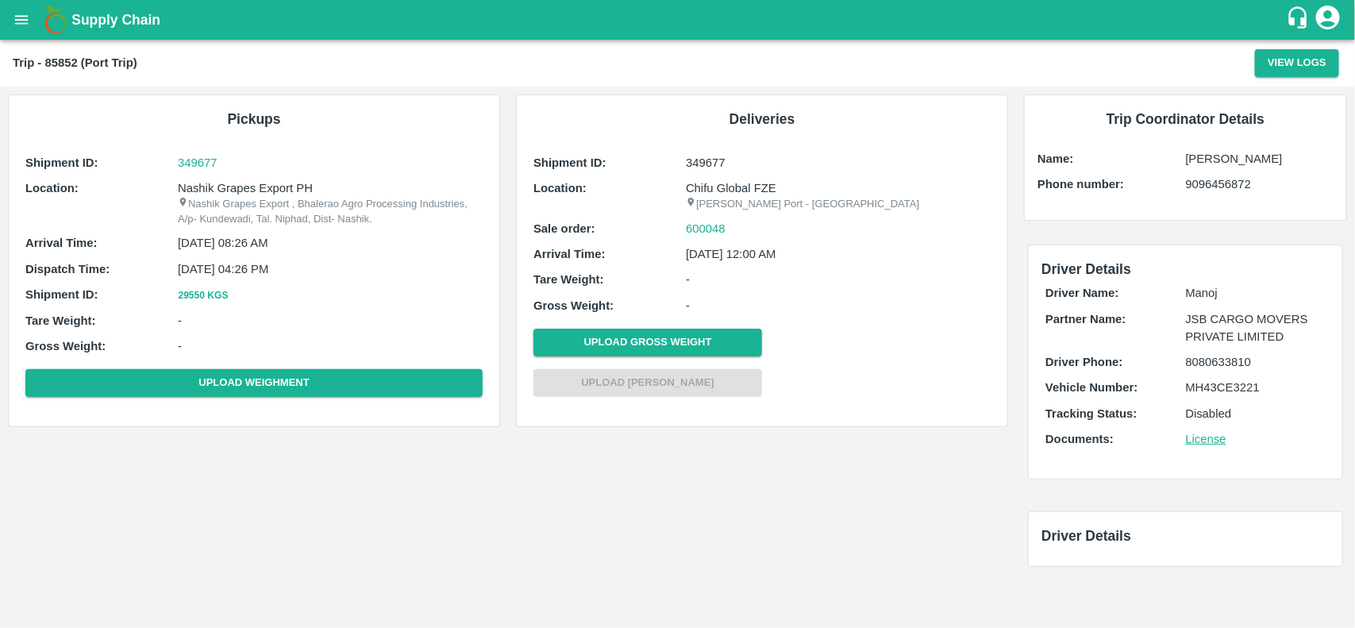
click at [268, 175] on div "Shipment ID: 349677 Location: Nashik Grapes Export PH Nashik Grapes Export , Bh…" at bounding box center [253, 278] width 465 height 257
copy p "Nashik Grapes Export PH"
click at [268, 175] on div "Shipment ID: 349677 Location: Nashik Grapes Export PH Nashik Grapes Export , Bh…" at bounding box center [253, 278] width 465 height 257
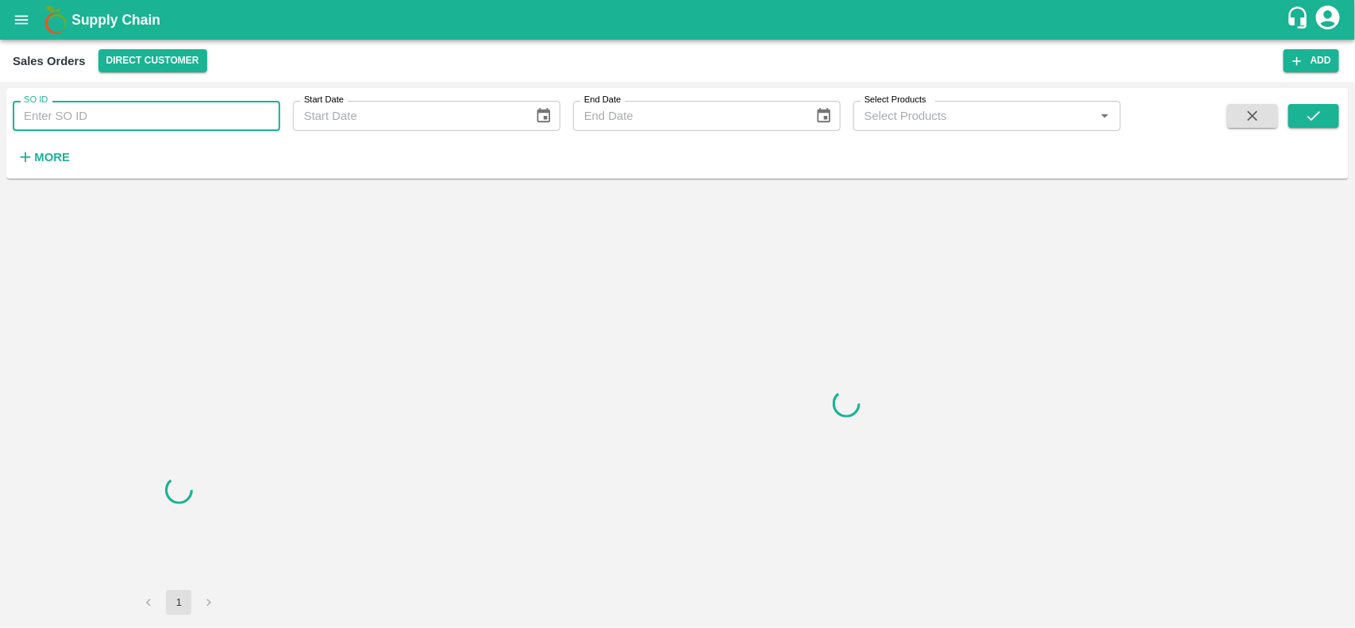
click at [136, 115] on input "SO ID" at bounding box center [147, 116] width 268 height 30
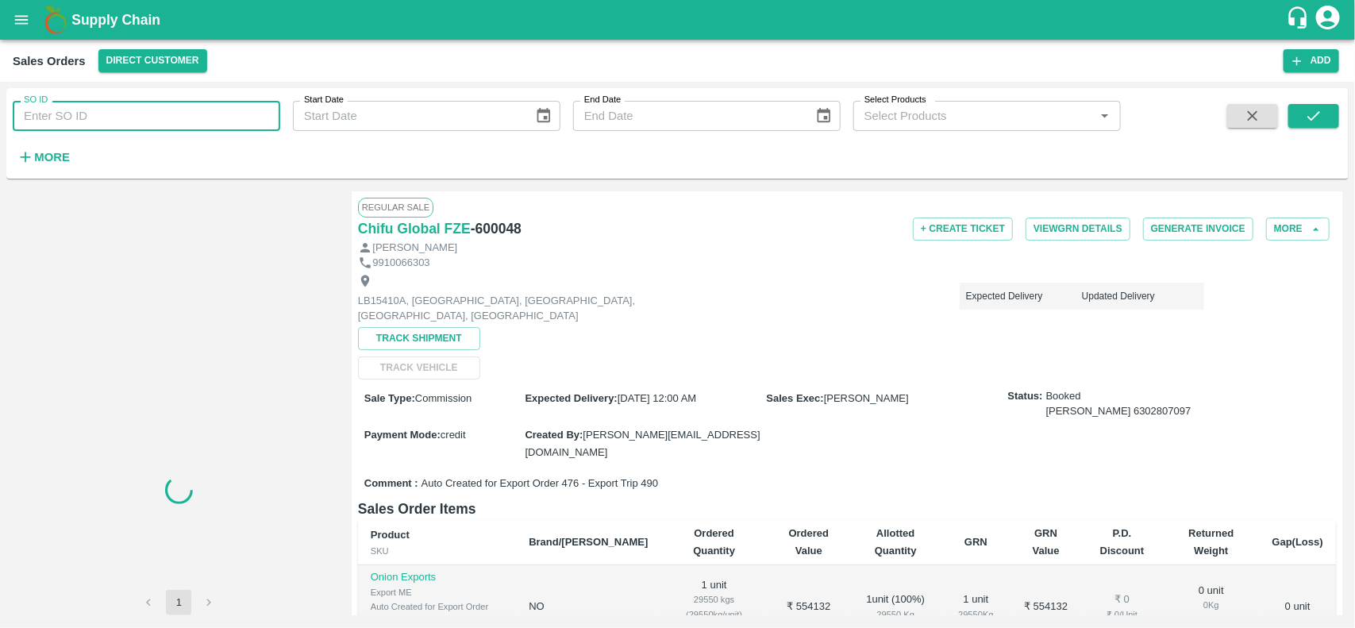
click at [136, 115] on input "SO ID" at bounding box center [147, 116] width 268 height 30
paste input "600048"
click at [136, 115] on input "600048" at bounding box center [147, 116] width 268 height 30
type input "600048"
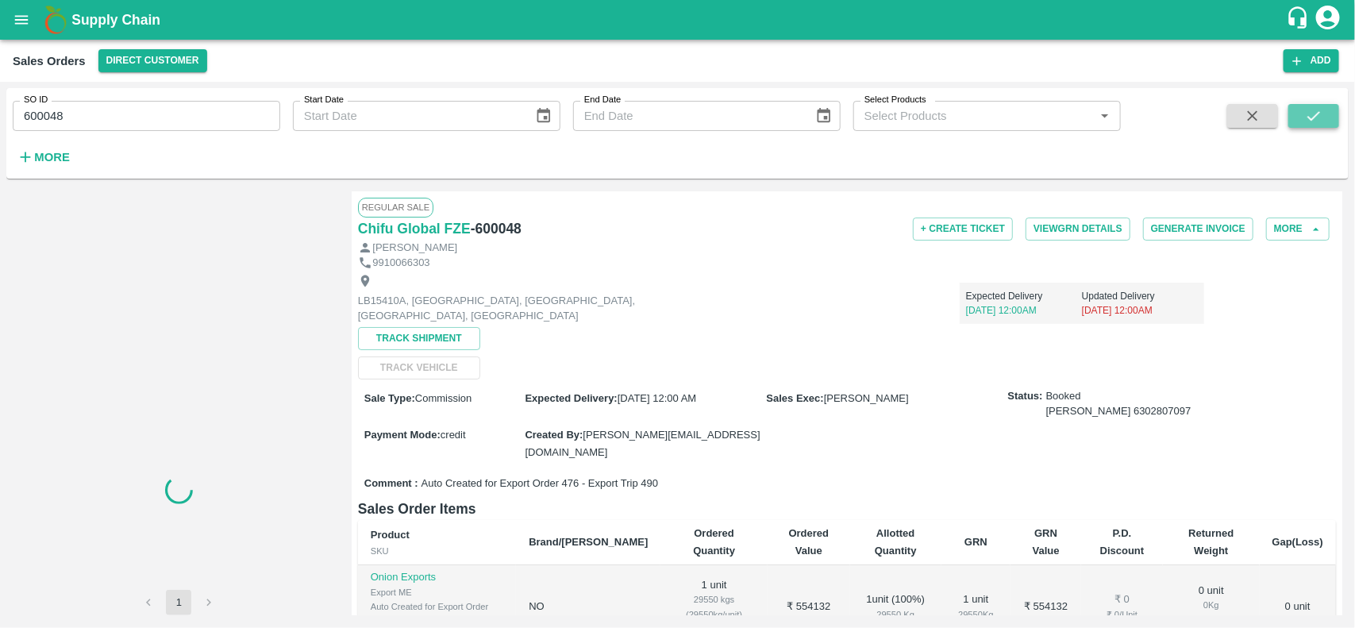
click at [1304, 113] on button "submit" at bounding box center [1313, 116] width 51 height 24
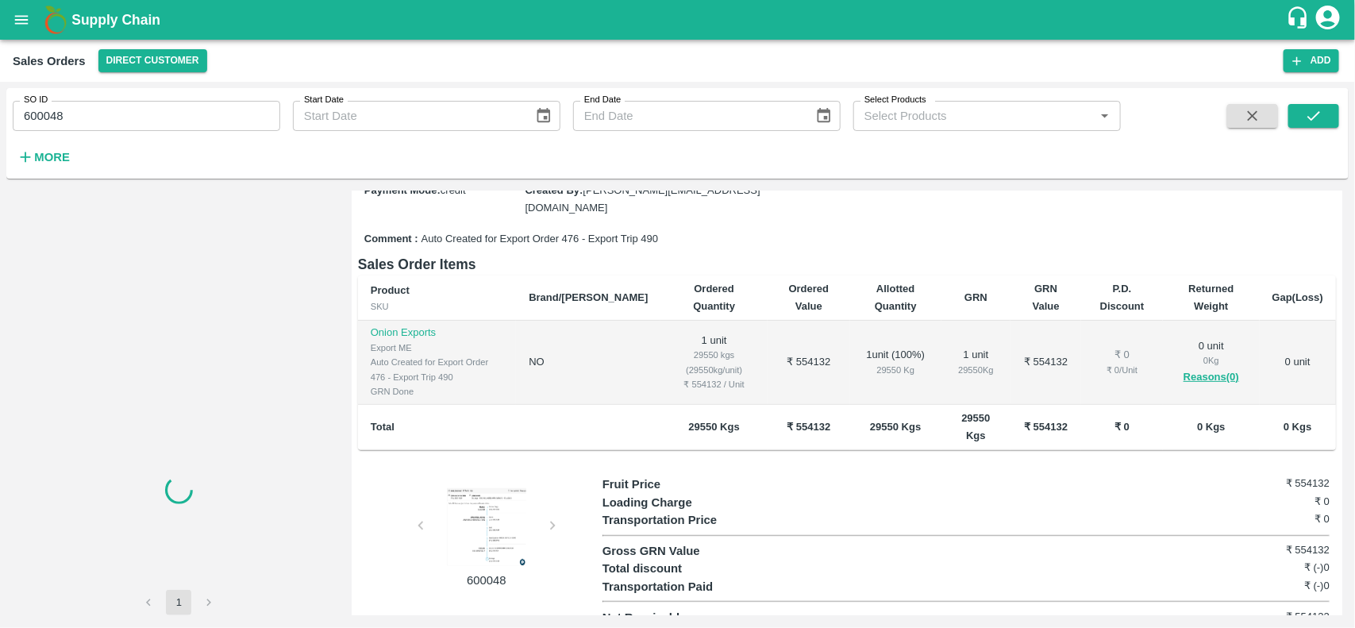
scroll to position [248, 0]
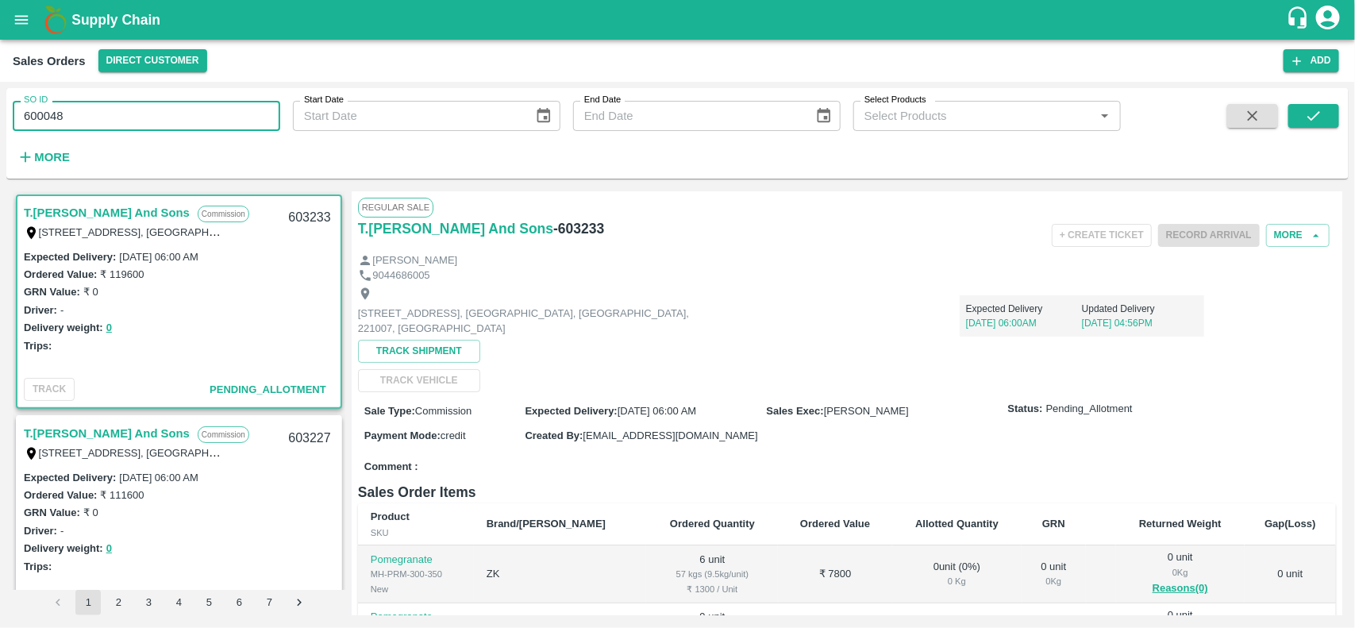
click at [129, 115] on input "600048" at bounding box center [147, 116] width 268 height 30
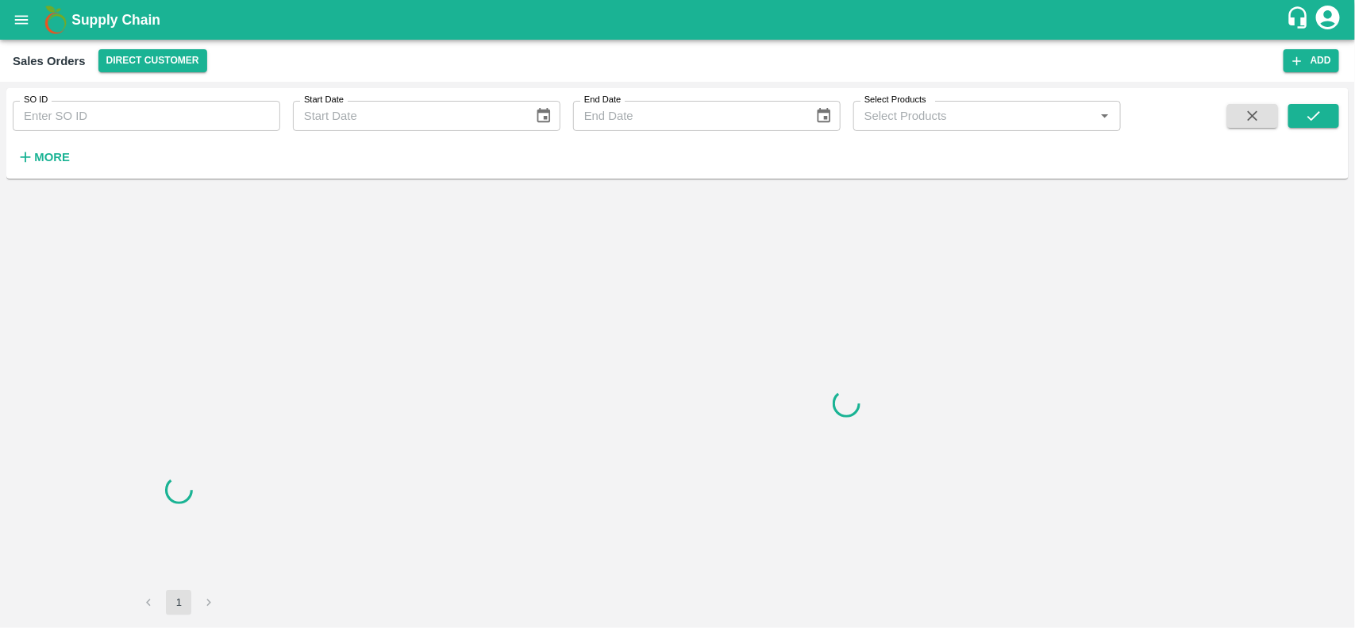
click at [107, 140] on div "SO ID SO ID Start Date Start Date End Date End Date Select Products Select Prod…" at bounding box center [560, 129] width 1121 height 83
drag, startPoint x: 107, startPoint y: 140, endPoint x: 106, endPoint y: 129, distance: 10.4
click at [106, 129] on div "SO ID SO ID Start Date Start Date End Date End Date Select Products Select Prod…" at bounding box center [560, 129] width 1121 height 83
click at [106, 129] on input "SO ID" at bounding box center [147, 116] width 268 height 30
paste input "600048"
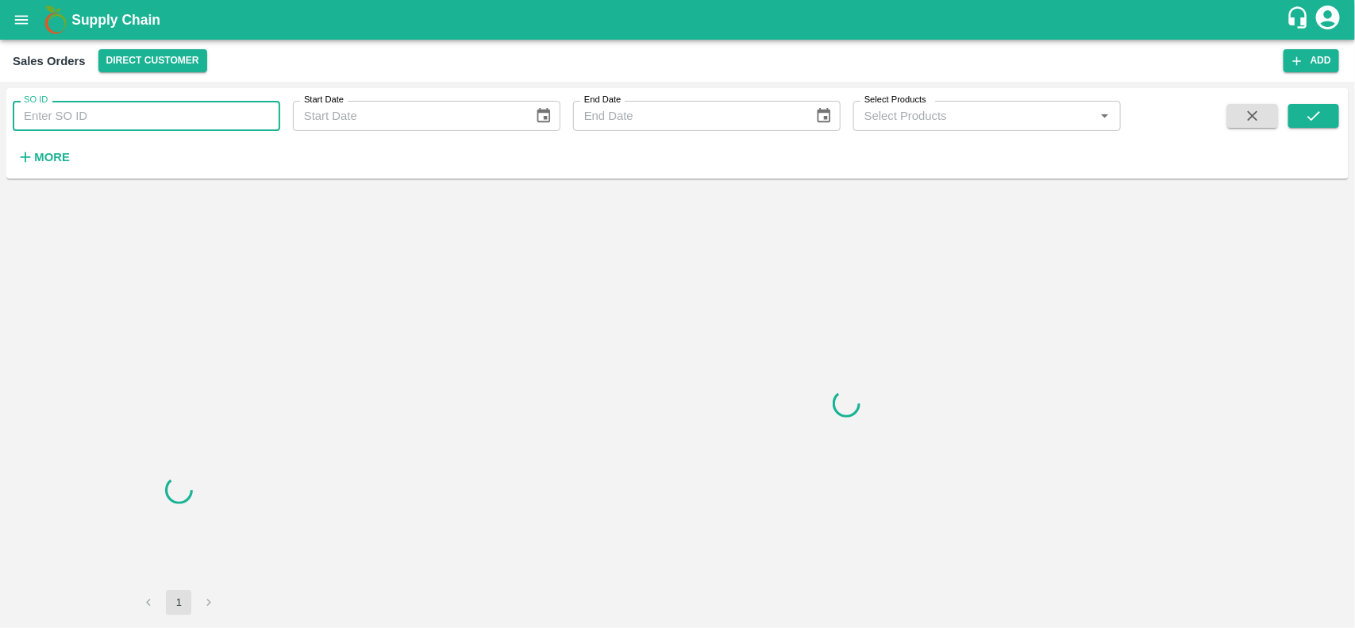
click at [106, 129] on input "SO ID" at bounding box center [147, 116] width 268 height 30
type input "600048"
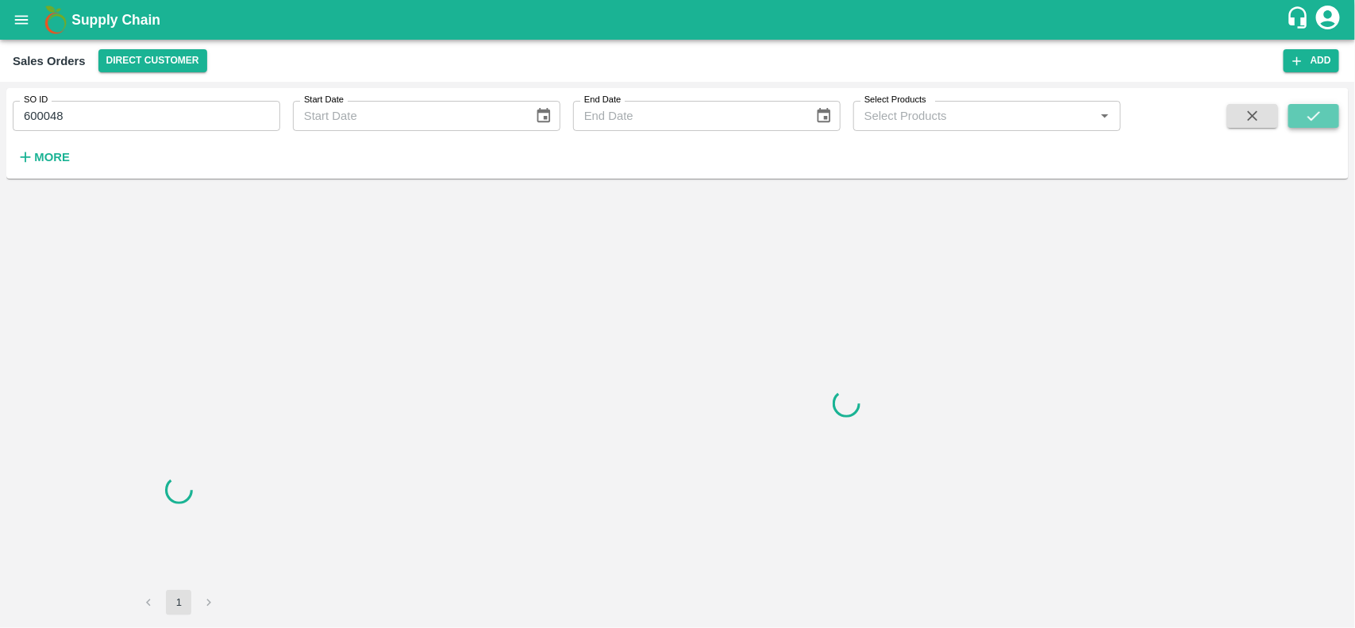
click at [1323, 117] on button "submit" at bounding box center [1313, 116] width 51 height 24
click at [1318, 107] on icon "submit" at bounding box center [1313, 115] width 17 height 17
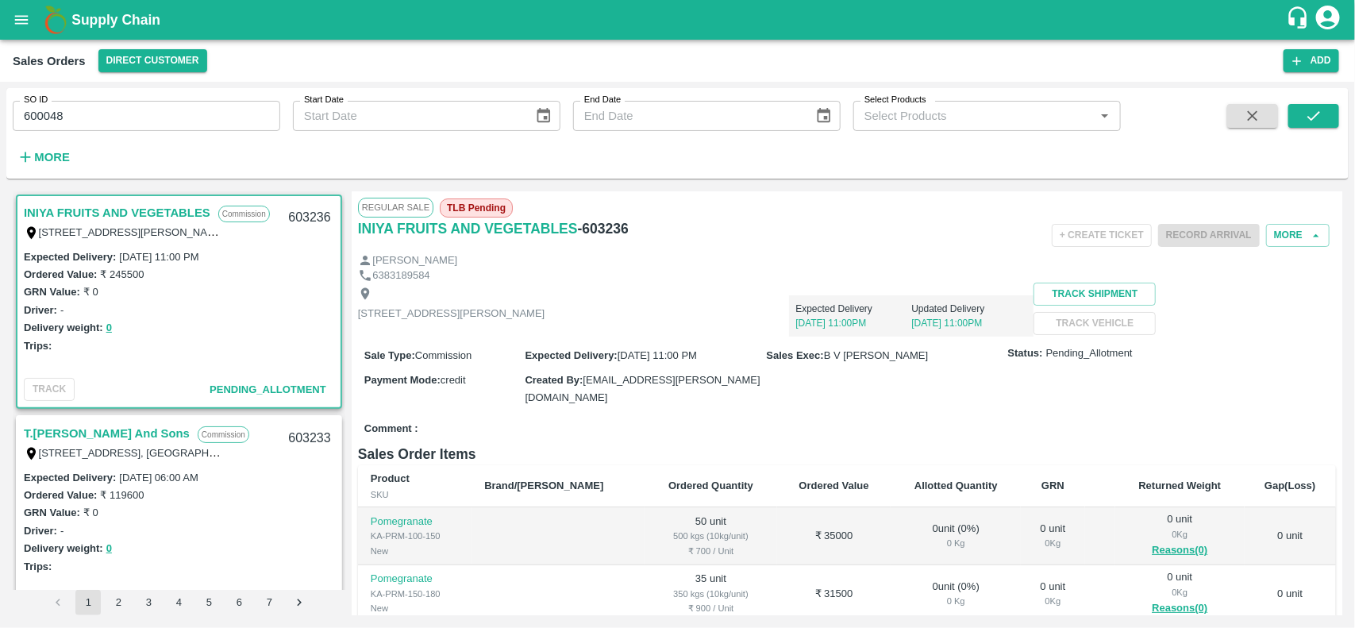
scroll to position [4, 0]
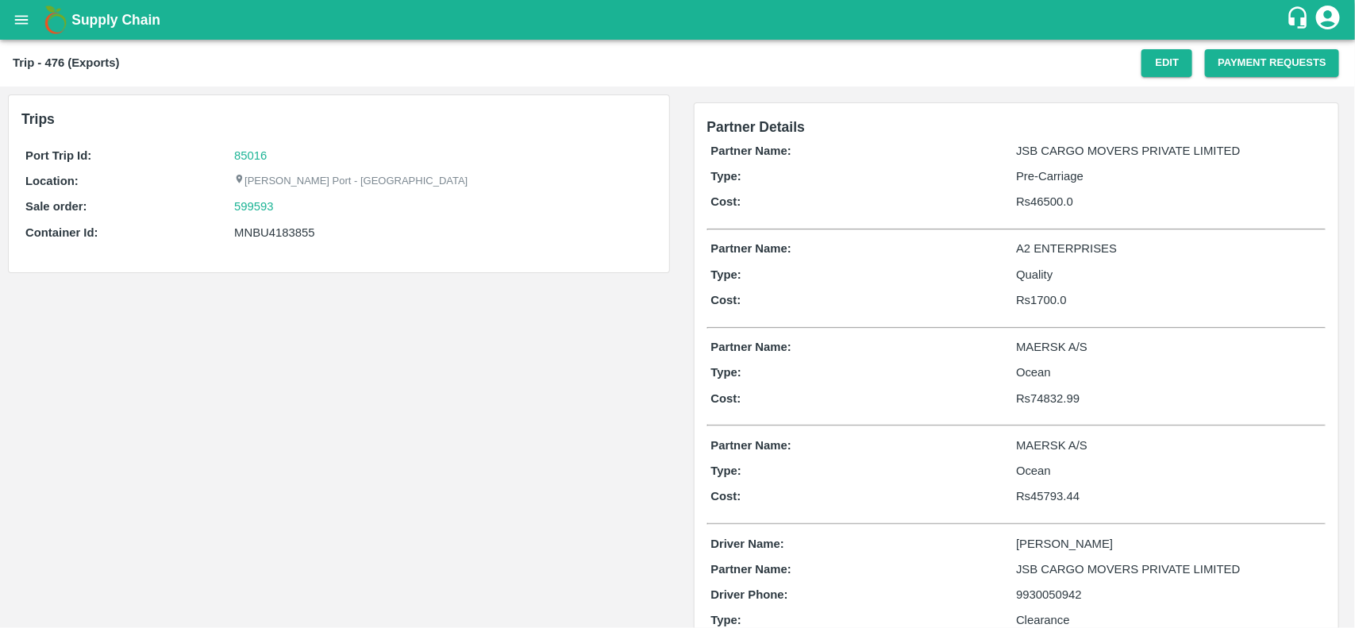
click at [242, 167] on div "Port Trip Id: 85016 Location: [PERSON_NAME][GEOGRAPHIC_DATA] - Nhava Sheva Sale…" at bounding box center [338, 198] width 635 height 110
click at [241, 157] on link "85016" at bounding box center [250, 155] width 33 height 13
